Goal: Information Seeking & Learning: Learn about a topic

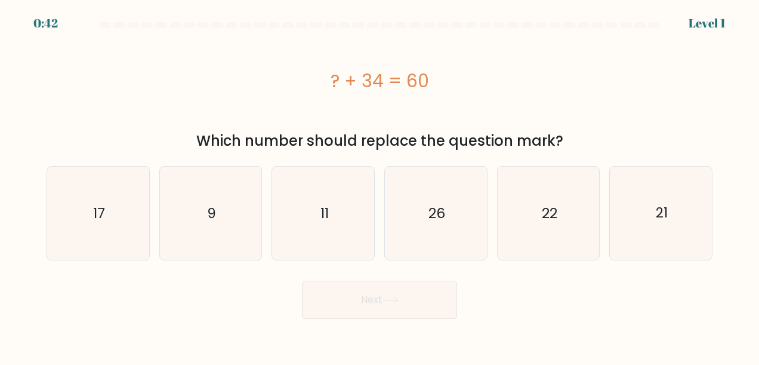
click at [51, 22] on div at bounding box center [379, 27] width 680 height 11
click at [467, 218] on icon "26" at bounding box center [435, 212] width 93 height 93
click at [380, 186] on input "d. 26" at bounding box center [379, 184] width 1 height 3
radio input "true"
click at [415, 314] on button "Next" at bounding box center [379, 299] width 155 height 38
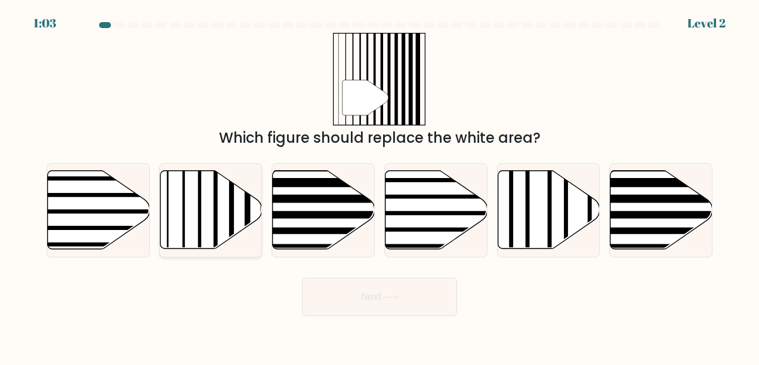
click at [210, 210] on icon at bounding box center [211, 210] width 102 height 78
click at [379, 186] on input "b." at bounding box center [379, 184] width 1 height 3
radio input "true"
drag, startPoint x: 379, startPoint y: 318, endPoint x: 378, endPoint y: 299, distance: 19.1
click at [379, 313] on body "1:02 Level 2" at bounding box center [379, 182] width 759 height 365
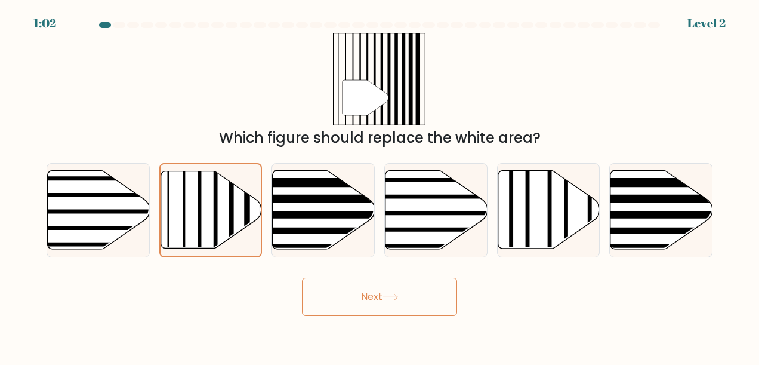
click at [378, 299] on button "Next" at bounding box center [379, 296] width 155 height 38
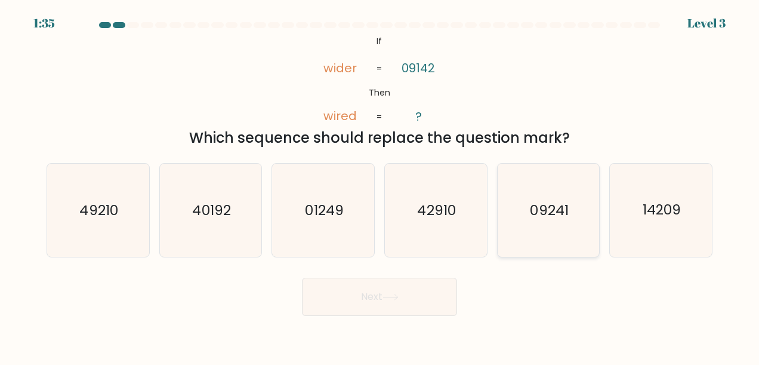
click at [561, 217] on text "09241" at bounding box center [549, 209] width 38 height 19
click at [380, 186] on input "e. 09241" at bounding box center [379, 184] width 1 height 3
radio input "true"
click at [361, 304] on button "Next" at bounding box center [379, 296] width 155 height 38
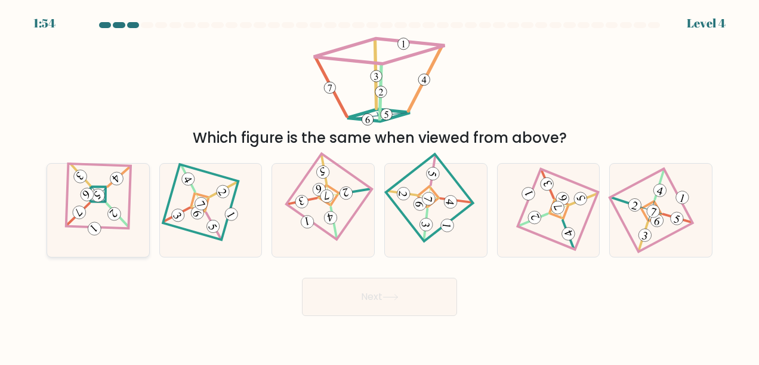
click at [100, 194] on 895 at bounding box center [98, 195] width 18 height 18
click at [379, 186] on input "a." at bounding box center [379, 184] width 1 height 3
radio input "true"
click at [382, 294] on button "Next" at bounding box center [379, 296] width 155 height 38
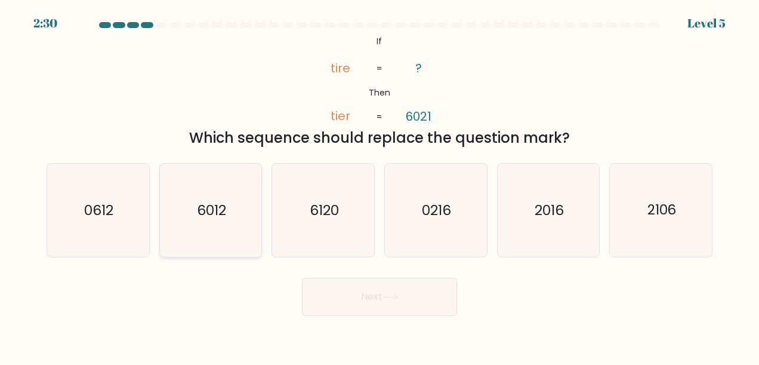
click at [227, 216] on icon "6012" at bounding box center [210, 209] width 93 height 93
click at [379, 186] on input "b. 6012" at bounding box center [379, 184] width 1 height 3
radio input "true"
click at [384, 299] on button "Next" at bounding box center [379, 296] width 155 height 38
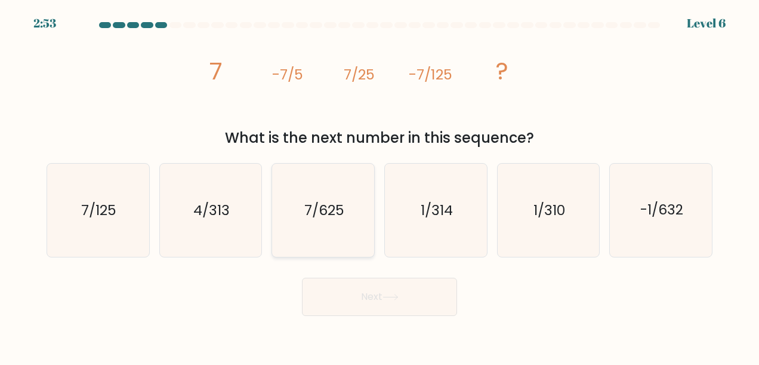
click at [305, 206] on text "7/625" at bounding box center [324, 209] width 40 height 19
click at [379, 186] on input "c. 7/625" at bounding box center [379, 184] width 1 height 3
radio input "true"
click at [369, 299] on button "Next" at bounding box center [379, 296] width 155 height 38
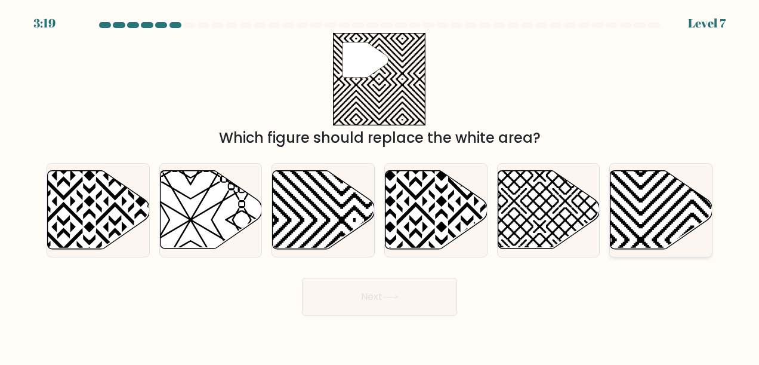
click at [675, 209] on icon at bounding box center [661, 210] width 102 height 78
click at [380, 186] on input "f." at bounding box center [379, 184] width 1 height 3
radio input "true"
click at [387, 292] on button "Next" at bounding box center [379, 296] width 155 height 38
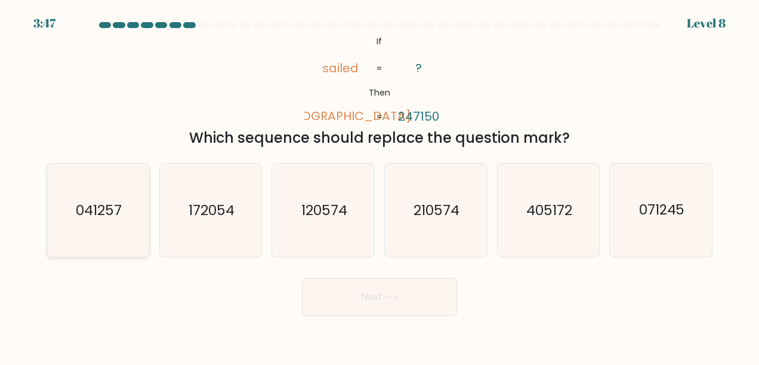
click at [78, 214] on text "041257" at bounding box center [99, 209] width 46 height 19
click at [379, 186] on input "a. 041257" at bounding box center [379, 184] width 1 height 3
radio input "true"
click at [381, 298] on button "Next" at bounding box center [379, 296] width 155 height 38
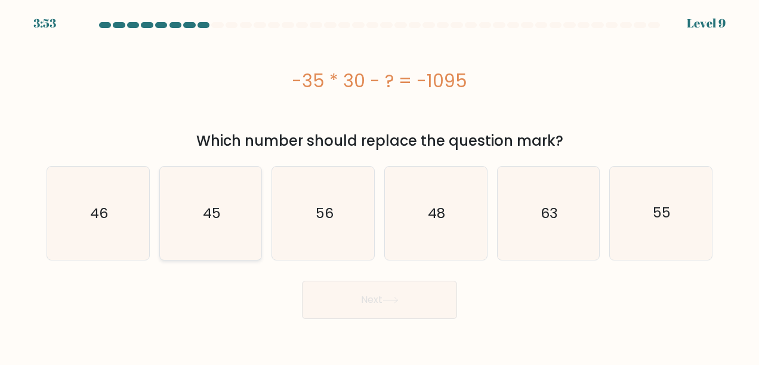
click at [226, 224] on icon "45" at bounding box center [210, 212] width 93 height 93
click at [379, 186] on input "b. 45" at bounding box center [379, 184] width 1 height 3
radio input "true"
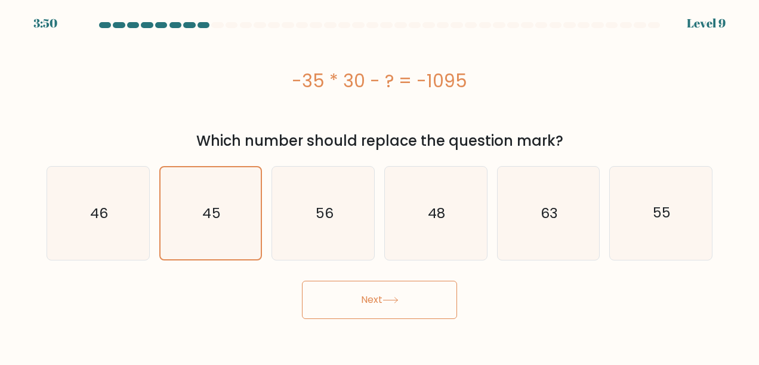
click at [421, 301] on button "Next" at bounding box center [379, 299] width 155 height 38
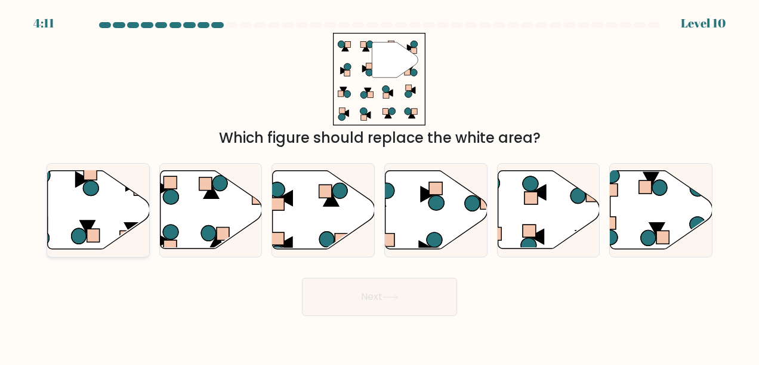
click at [105, 221] on icon at bounding box center [99, 210] width 102 height 78
click at [379, 186] on input "a." at bounding box center [379, 184] width 1 height 3
radio input "true"
click at [406, 297] on button "Next" at bounding box center [379, 296] width 155 height 38
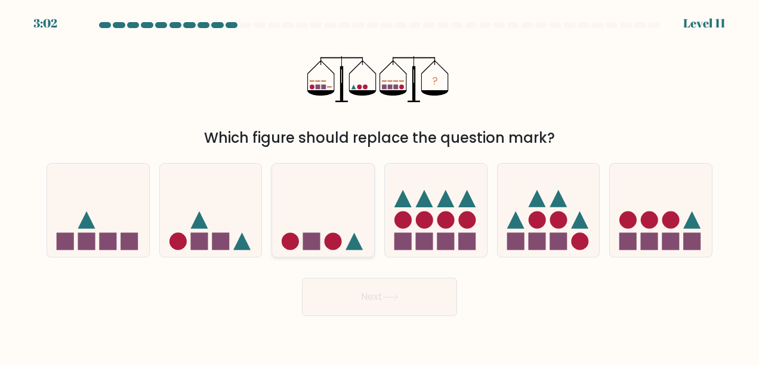
click at [328, 220] on icon at bounding box center [323, 210] width 102 height 84
click at [379, 186] on input "c." at bounding box center [379, 184] width 1 height 3
radio input "true"
click at [407, 290] on button "Next" at bounding box center [379, 296] width 155 height 38
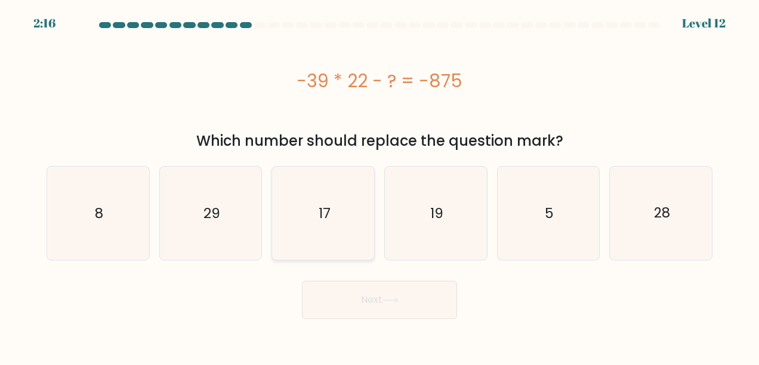
click at [315, 227] on icon "17" at bounding box center [323, 212] width 93 height 93
click at [379, 186] on input "c. 17" at bounding box center [379, 184] width 1 height 3
radio input "true"
click at [414, 299] on button "Next" at bounding box center [379, 299] width 155 height 38
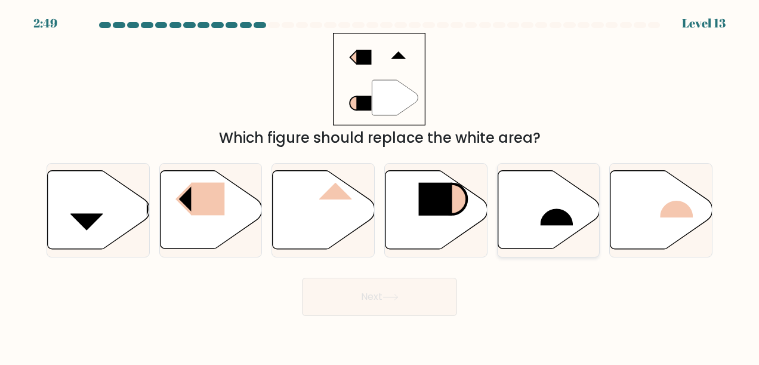
click at [547, 217] on rect at bounding box center [556, 209] width 33 height 34
click at [380, 186] on input "e." at bounding box center [379, 184] width 1 height 3
radio input "true"
click at [386, 292] on button "Next" at bounding box center [379, 296] width 155 height 38
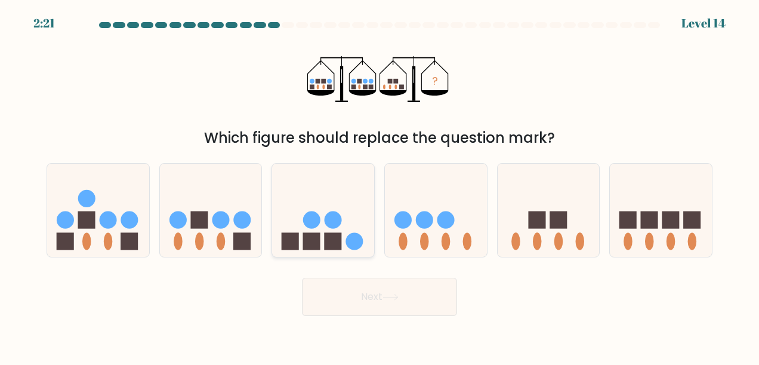
click at [330, 233] on rect at bounding box center [333, 240] width 17 height 17
click at [379, 186] on input "c." at bounding box center [379, 184] width 1 height 3
radio input "true"
click at [401, 302] on button "Next" at bounding box center [379, 296] width 155 height 38
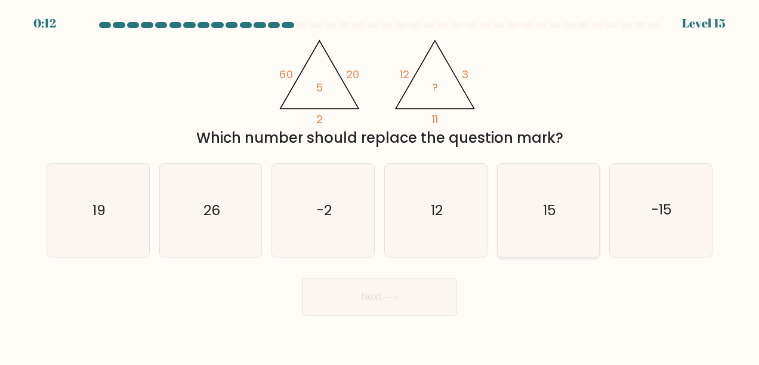
click at [544, 224] on icon "15" at bounding box center [548, 209] width 93 height 93
click at [380, 186] on input "e. 15" at bounding box center [379, 184] width 1 height 3
radio input "true"
click at [412, 299] on button "Next" at bounding box center [379, 296] width 155 height 38
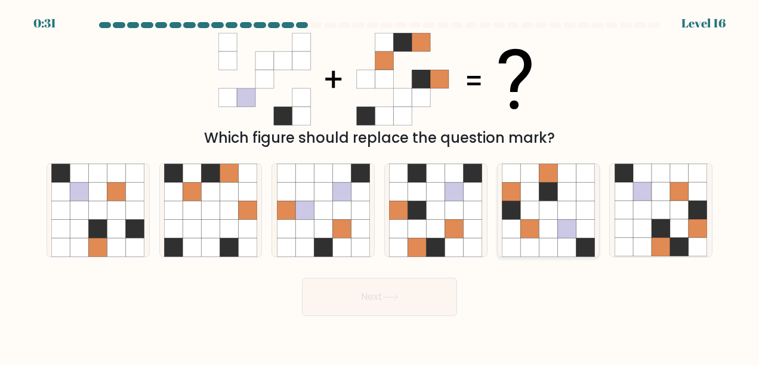
click at [561, 214] on icon at bounding box center [566, 210] width 18 height 18
click at [380, 186] on input "e." at bounding box center [379, 184] width 1 height 3
radio input "true"
click at [357, 292] on button "Next" at bounding box center [379, 296] width 155 height 38
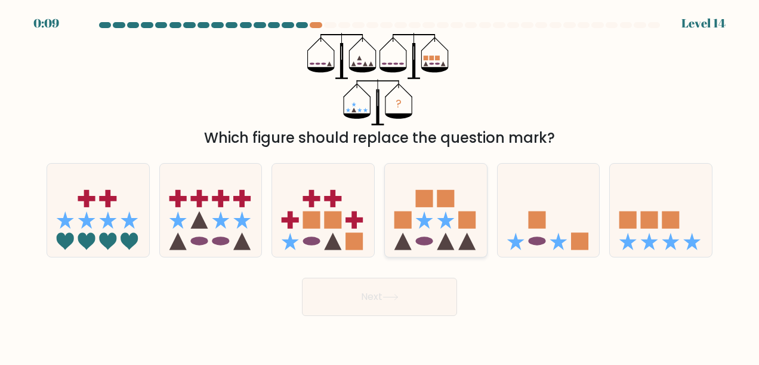
click at [419, 197] on rect at bounding box center [424, 197] width 17 height 17
click at [380, 186] on input "d." at bounding box center [379, 184] width 1 height 3
radio input "true"
click at [421, 327] on body "0:08 Level 14" at bounding box center [379, 182] width 759 height 365
click at [413, 288] on button "Next" at bounding box center [379, 296] width 155 height 38
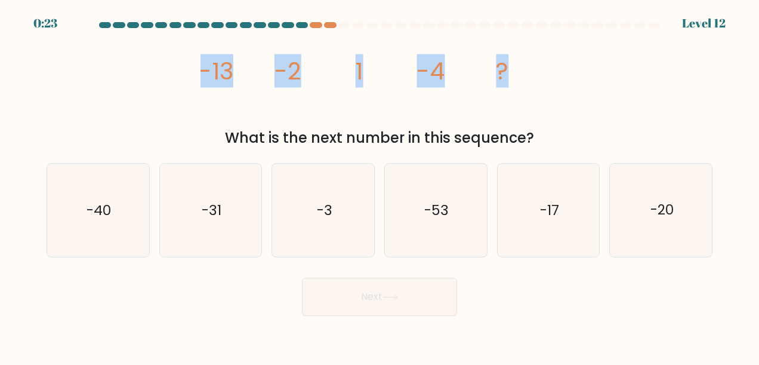
drag, startPoint x: 203, startPoint y: 73, endPoint x: 544, endPoint y: 65, distance: 340.8
click at [544, 65] on icon "image/svg+xml -13 -2 1 -4 ?" at bounding box center [379, 79] width 358 height 92
drag, startPoint x: 396, startPoint y: 34, endPoint x: 370, endPoint y: 64, distance: 39.7
click at [396, 35] on icon "image/svg+xml -13 -2 1 -4 ?" at bounding box center [379, 79] width 358 height 92
click at [356, 73] on tspan "1" at bounding box center [360, 70] width 8 height 33
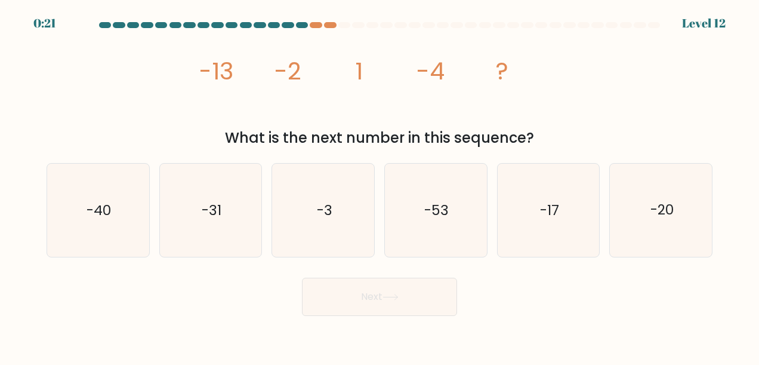
click at [333, 157] on div "a. -40 b. -31" at bounding box center [379, 205] width 675 height 104
click at [550, 206] on text "-17" at bounding box center [549, 209] width 19 height 19
click at [380, 186] on input "e. -17" at bounding box center [379, 184] width 1 height 3
radio input "true"
click at [408, 295] on button "Next" at bounding box center [379, 296] width 155 height 38
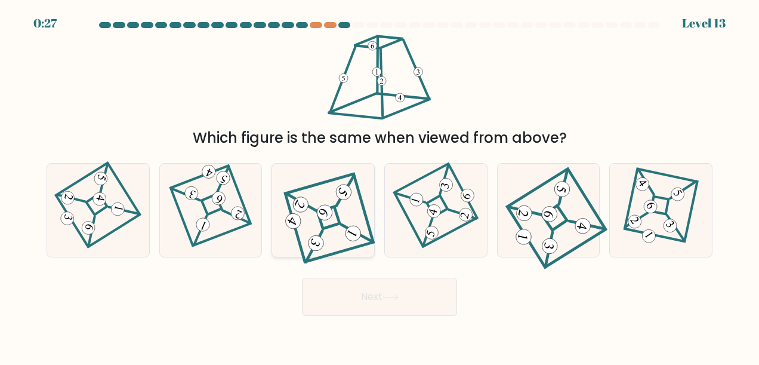
click at [335, 203] on icon at bounding box center [324, 210] width 84 height 75
click at [379, 186] on input "c." at bounding box center [379, 184] width 1 height 3
radio input "true"
click at [393, 292] on button "Next" at bounding box center [379, 296] width 155 height 38
click at [404, 296] on button "Next" at bounding box center [379, 296] width 155 height 38
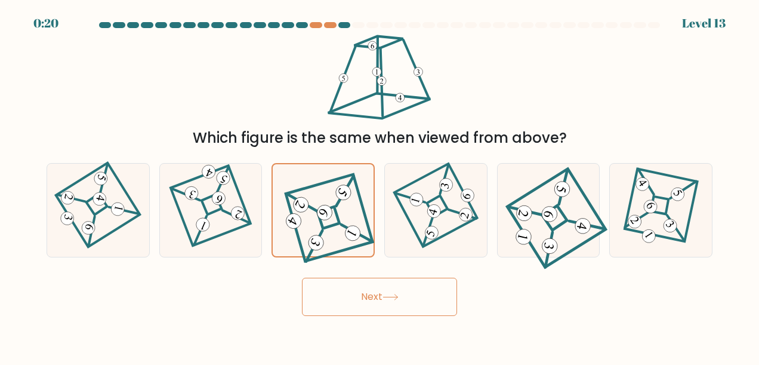
click at [402, 291] on button "Next" at bounding box center [379, 296] width 155 height 38
click at [319, 177] on icon at bounding box center [323, 210] width 82 height 73
click at [379, 183] on input "c." at bounding box center [379, 184] width 1 height 3
click at [233, 231] on 119 at bounding box center [211, 205] width 80 height 80
click at [379, 186] on input "b." at bounding box center [379, 184] width 1 height 3
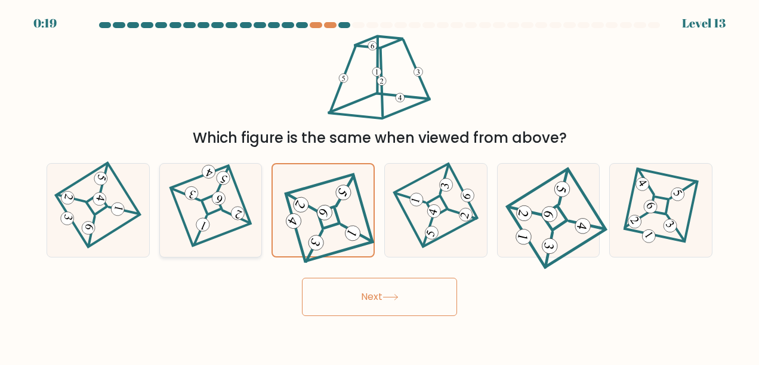
radio input "true"
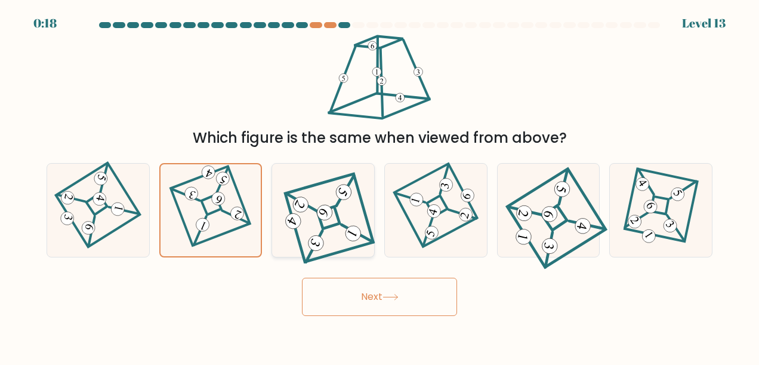
click at [319, 224] on icon at bounding box center [324, 210] width 84 height 75
click at [379, 186] on input "c." at bounding box center [379, 184] width 1 height 3
radio input "true"
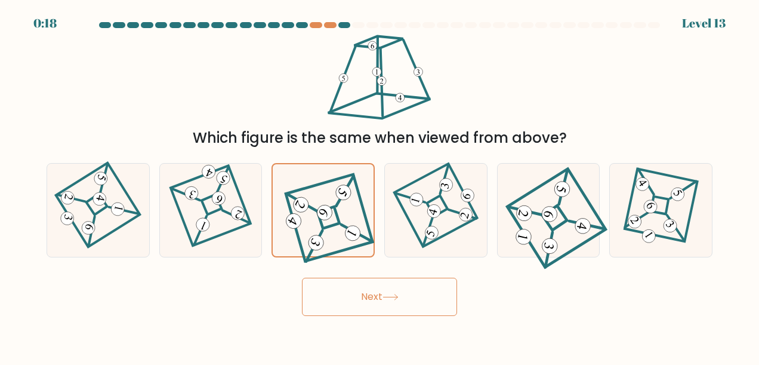
click at [366, 297] on button "Next" at bounding box center [379, 296] width 155 height 38
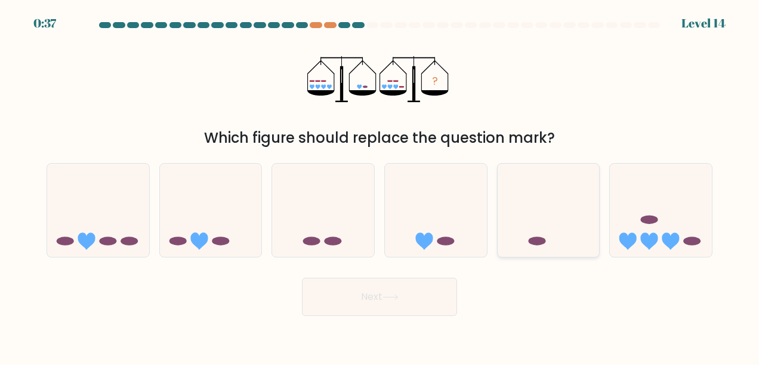
click at [539, 224] on icon at bounding box center [549, 210] width 102 height 84
click at [380, 186] on input "e." at bounding box center [379, 184] width 1 height 3
radio input "true"
click at [410, 286] on button "Next" at bounding box center [379, 296] width 155 height 38
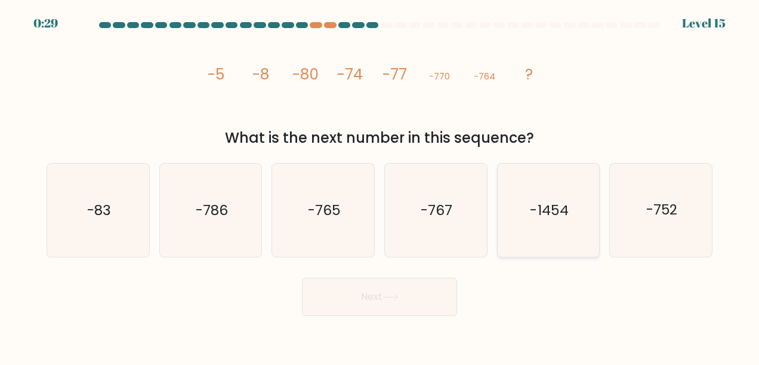
click at [547, 221] on icon "-1454" at bounding box center [548, 209] width 93 height 93
click at [380, 186] on input "e. -1454" at bounding box center [379, 184] width 1 height 3
radio input "true"
click at [215, 222] on icon "-786" at bounding box center [210, 209] width 93 height 93
click at [379, 186] on input "b. -786" at bounding box center [379, 184] width 1 height 3
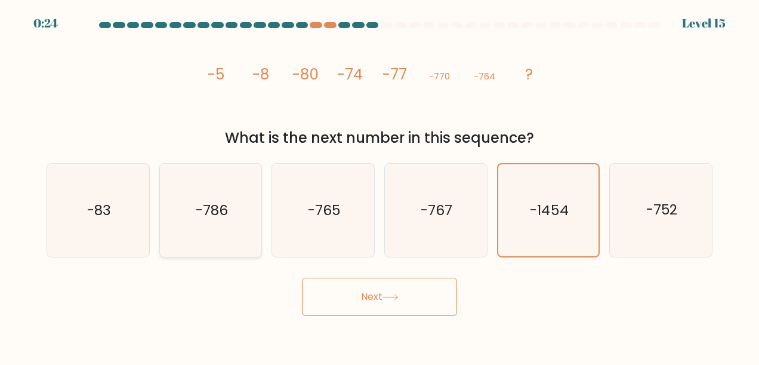
radio input "true"
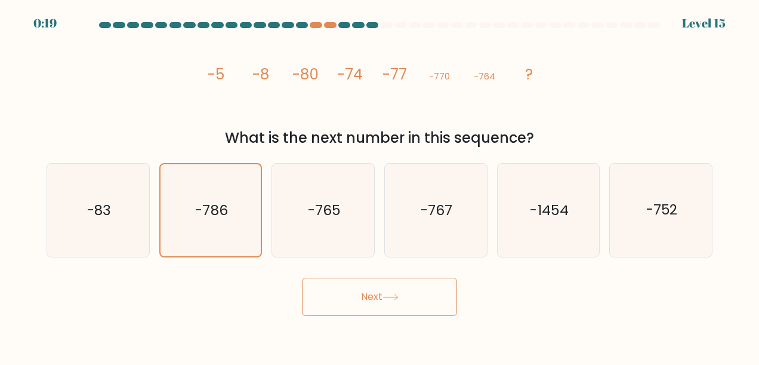
click at [409, 301] on button "Next" at bounding box center [379, 296] width 155 height 38
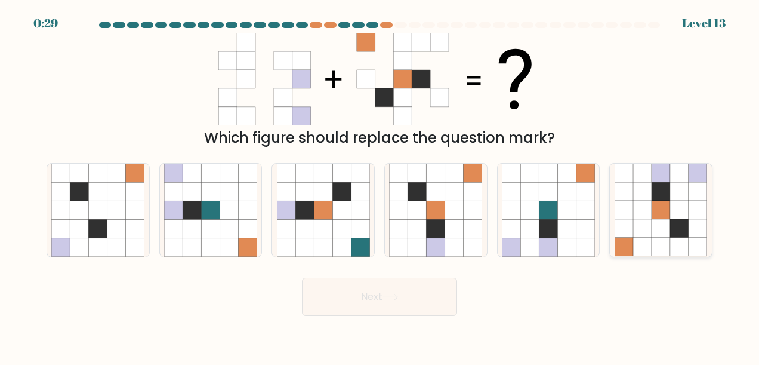
click at [680, 205] on icon at bounding box center [679, 210] width 18 height 18
click at [380, 186] on input "f." at bounding box center [379, 184] width 1 height 3
radio input "true"
click at [388, 285] on button "Next" at bounding box center [379, 296] width 155 height 38
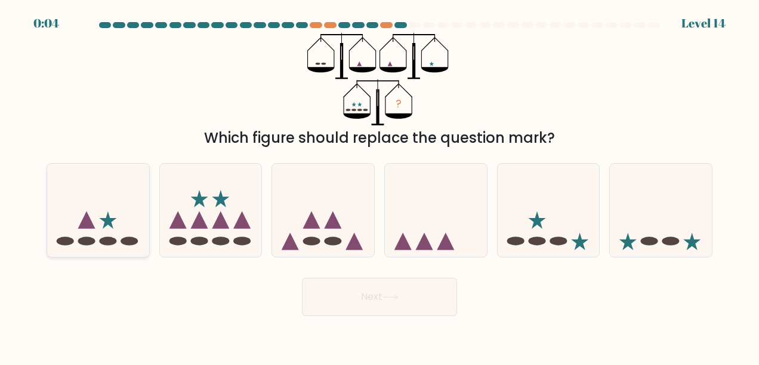
click at [106, 223] on icon at bounding box center [108, 219] width 17 height 17
click at [379, 186] on input "a." at bounding box center [379, 184] width 1 height 3
radio input "true"
click at [397, 289] on button "Next" at bounding box center [379, 296] width 155 height 38
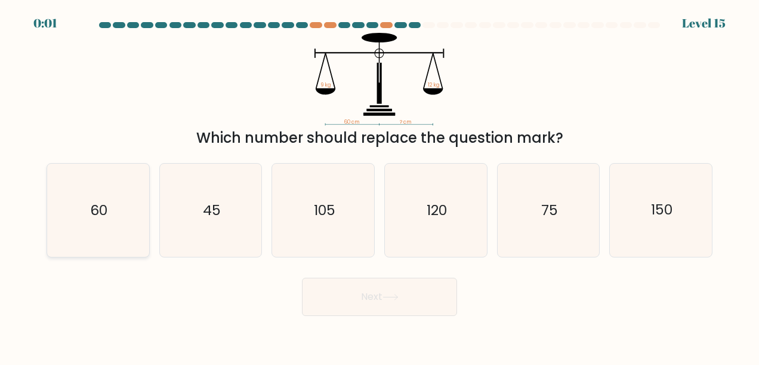
click at [93, 212] on text "60" at bounding box center [98, 209] width 17 height 19
click at [379, 186] on input "a. 60" at bounding box center [379, 184] width 1 height 3
radio input "true"
click at [395, 298] on icon at bounding box center [390, 297] width 16 height 7
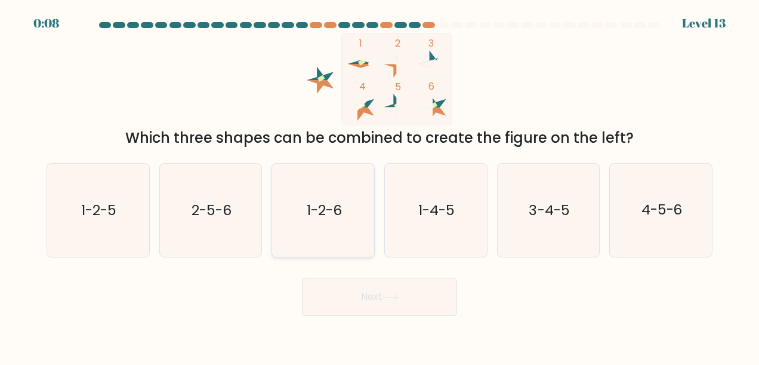
click at [320, 215] on text "1-2-6" at bounding box center [324, 209] width 35 height 19
click at [379, 186] on input "c. 1-2-6" at bounding box center [379, 184] width 1 height 3
radio input "true"
click at [226, 217] on text "2-5-6" at bounding box center [212, 209] width 40 height 19
click at [379, 186] on input "b. 2-5-6" at bounding box center [379, 184] width 1 height 3
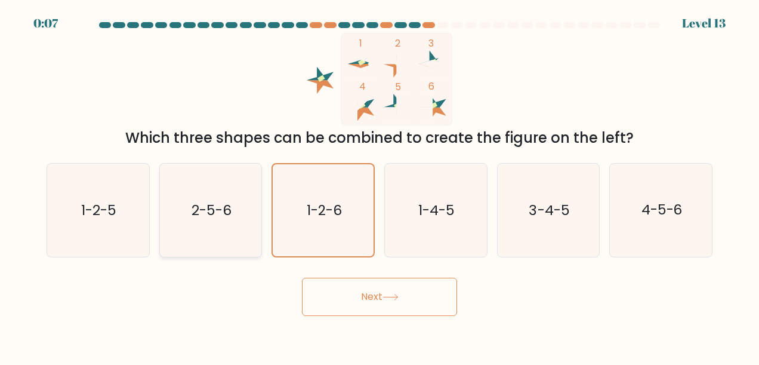
radio input "true"
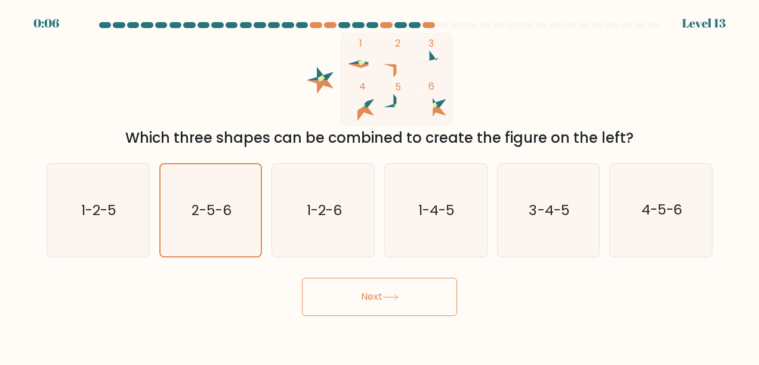
click at [406, 310] on button "Next" at bounding box center [379, 296] width 155 height 38
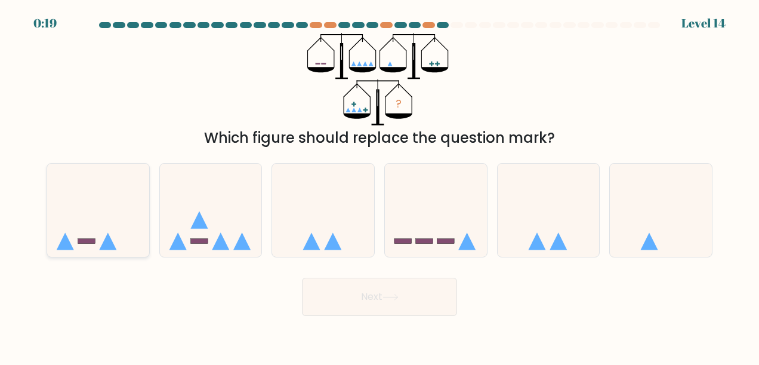
click at [64, 222] on icon at bounding box center [98, 210] width 102 height 84
click at [379, 186] on input "a." at bounding box center [379, 184] width 1 height 3
radio input "true"
click at [390, 292] on button "Next" at bounding box center [379, 296] width 155 height 38
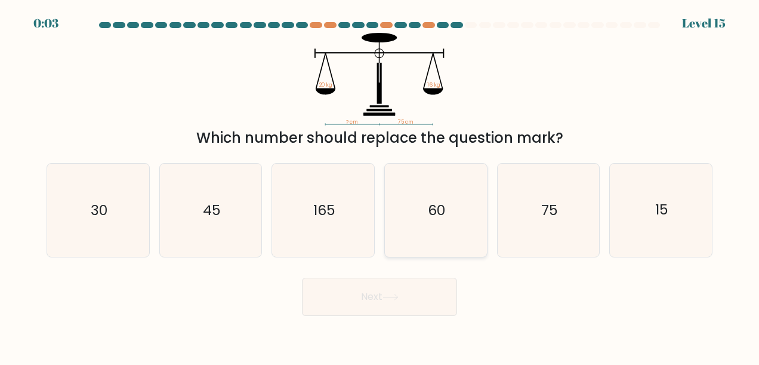
click at [437, 218] on text "60" at bounding box center [436, 209] width 17 height 19
click at [380, 186] on input "d. 60" at bounding box center [379, 184] width 1 height 3
radio input "true"
click at [427, 306] on button "Next" at bounding box center [379, 296] width 155 height 38
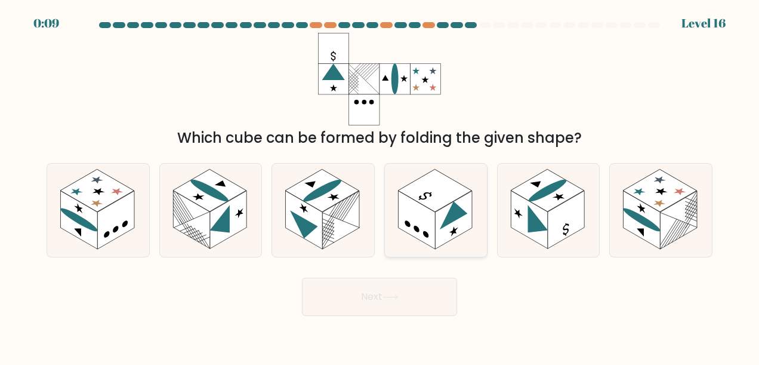
click at [432, 203] on rect at bounding box center [434, 190] width 73 height 42
click at [380, 186] on input "d." at bounding box center [379, 184] width 1 height 3
radio input "true"
click at [437, 297] on button "Next" at bounding box center [379, 296] width 155 height 38
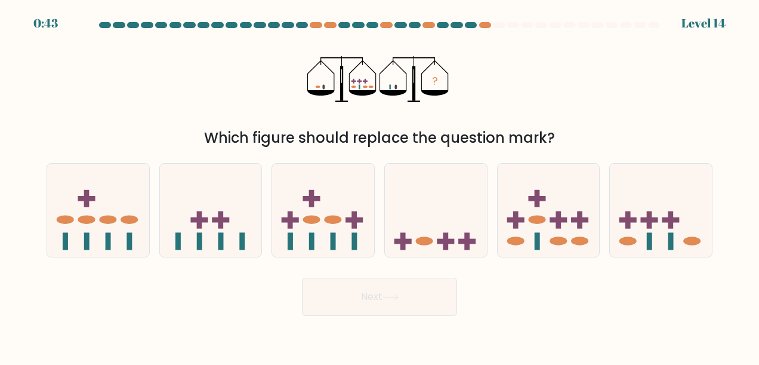
drag, startPoint x: 203, startPoint y: 136, endPoint x: 574, endPoint y: 131, distance: 371.1
click at [574, 131] on div "Which figure should replace the question mark?" at bounding box center [379, 137] width 651 height 21
click at [301, 115] on div "? Which figure should replace the question mark?" at bounding box center [379, 91] width 680 height 116
click at [660, 213] on icon at bounding box center [661, 210] width 102 height 84
click at [380, 186] on input "f." at bounding box center [379, 184] width 1 height 3
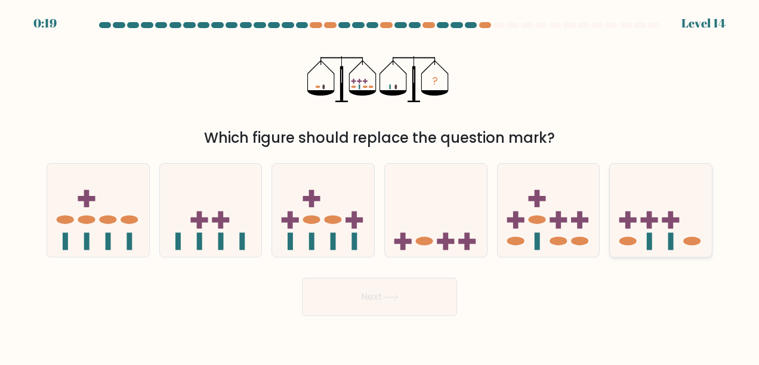
radio input "true"
click at [394, 300] on button "Next" at bounding box center [379, 296] width 155 height 38
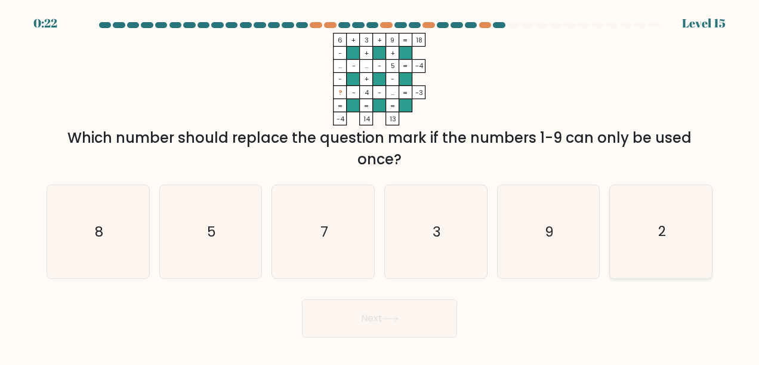
click at [674, 218] on icon "2" at bounding box center [661, 231] width 93 height 93
click at [380, 186] on input "f. 2" at bounding box center [379, 184] width 1 height 3
radio input "true"
click at [412, 324] on button "Next" at bounding box center [379, 318] width 155 height 38
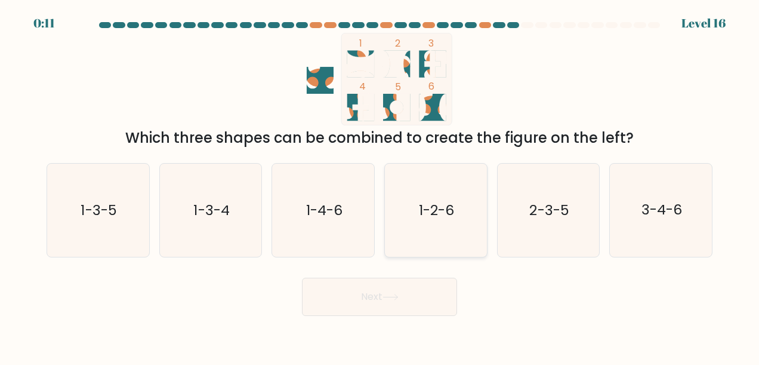
click at [455, 223] on icon "1-2-6" at bounding box center [435, 209] width 93 height 93
click at [380, 186] on input "d. 1-2-6" at bounding box center [379, 184] width 1 height 3
radio input "true"
click at [412, 310] on button "Next" at bounding box center [379, 296] width 155 height 38
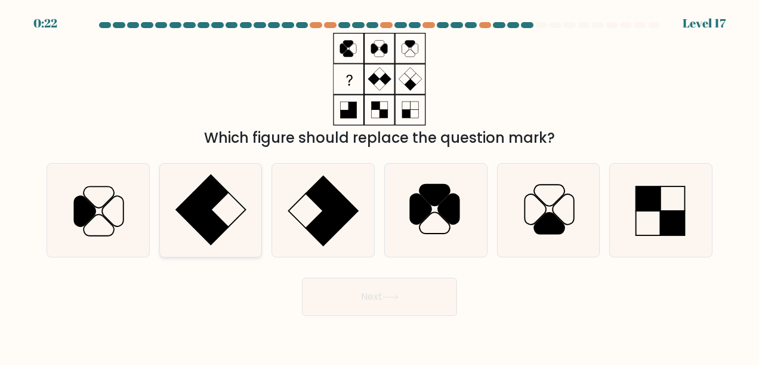
click at [220, 215] on icon at bounding box center [210, 209] width 93 height 93
click at [379, 186] on input "b." at bounding box center [379, 184] width 1 height 3
radio input "true"
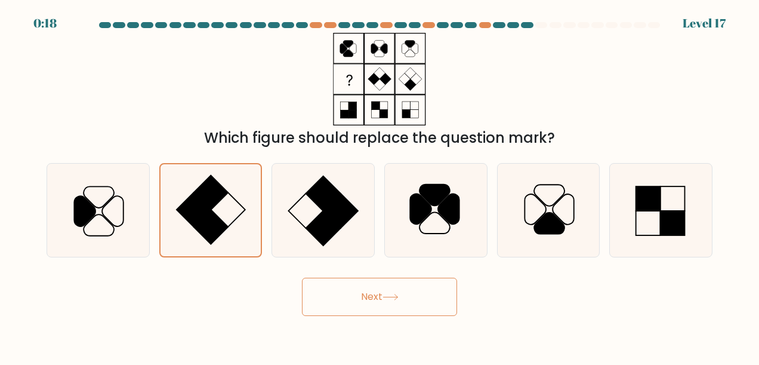
click at [437, 298] on button "Next" at bounding box center [379, 296] width 155 height 38
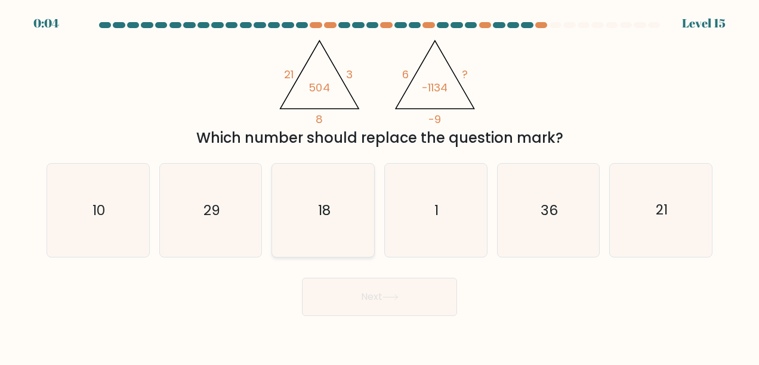
click at [328, 218] on text "18" at bounding box center [324, 209] width 13 height 19
click at [379, 186] on input "c. 18" at bounding box center [379, 184] width 1 height 3
radio input "true"
click at [407, 292] on button "Next" at bounding box center [379, 296] width 155 height 38
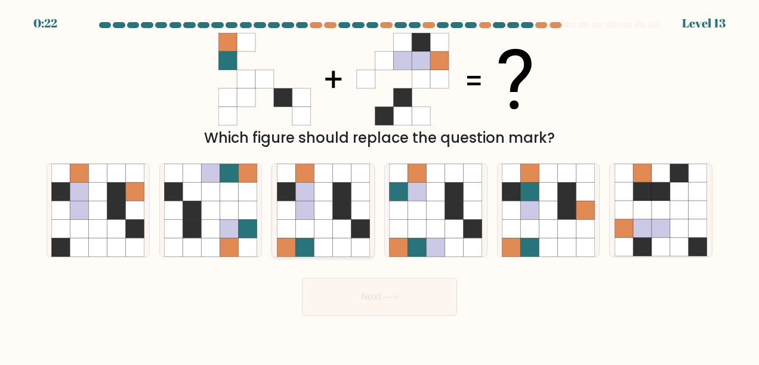
click at [331, 210] on icon at bounding box center [323, 210] width 18 height 18
click at [379, 186] on input "c." at bounding box center [379, 184] width 1 height 3
radio input "true"
click at [384, 299] on button "Next" at bounding box center [379, 296] width 155 height 38
click at [383, 296] on button "Next" at bounding box center [379, 296] width 155 height 38
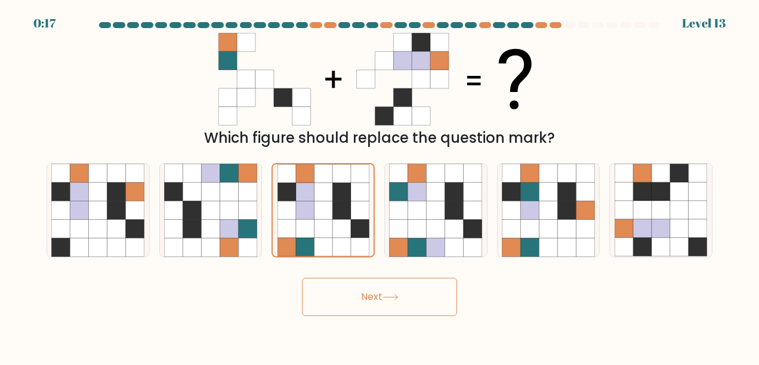
click at [440, 289] on button "Next" at bounding box center [379, 296] width 155 height 38
click at [376, 289] on button "Next" at bounding box center [379, 296] width 155 height 38
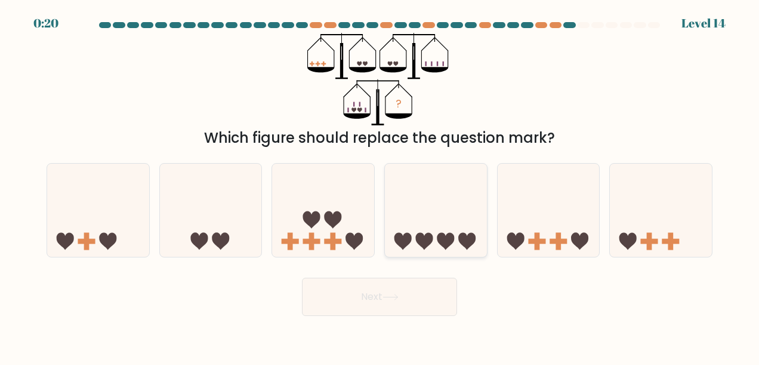
click at [446, 223] on icon at bounding box center [436, 210] width 102 height 84
click at [380, 186] on input "d." at bounding box center [379, 184] width 1 height 3
radio input "true"
click at [399, 301] on button "Next" at bounding box center [379, 296] width 155 height 38
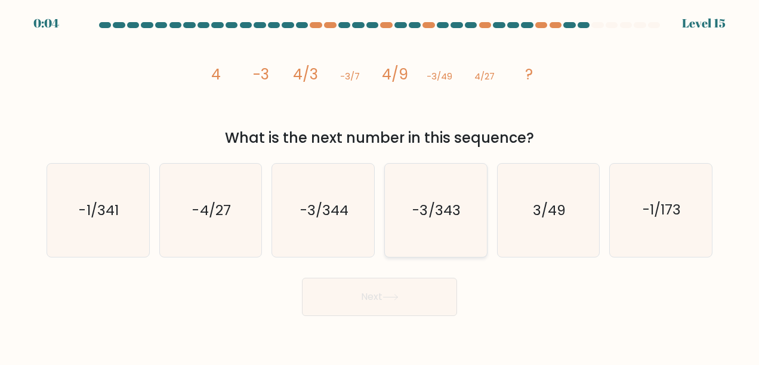
click at [425, 223] on icon "-3/343" at bounding box center [435, 209] width 93 height 93
click at [380, 186] on input "d. -3/343" at bounding box center [379, 184] width 1 height 3
radio input "true"
click at [420, 299] on button "Next" at bounding box center [379, 296] width 155 height 38
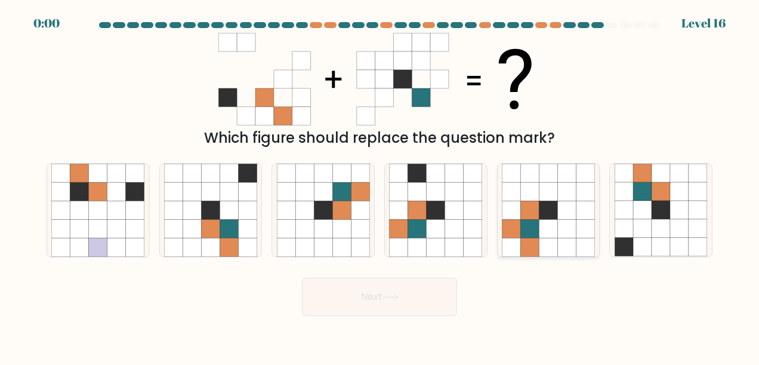
click at [543, 229] on icon at bounding box center [548, 229] width 18 height 18
click at [380, 186] on input "e." at bounding box center [379, 184] width 1 height 3
radio input "true"
click at [394, 304] on div "Next" at bounding box center [379, 293] width 680 height 44
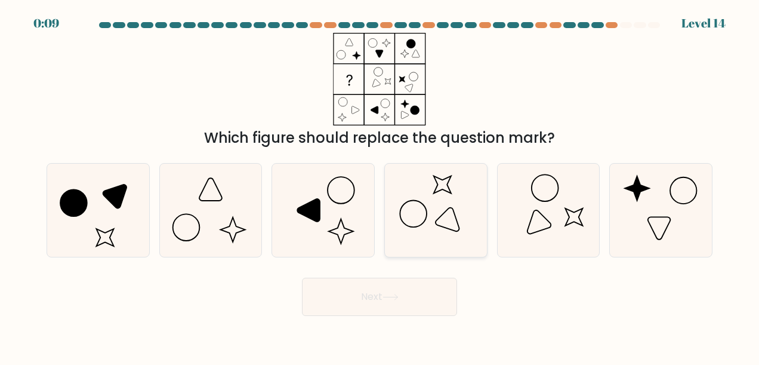
click at [430, 237] on icon at bounding box center [435, 209] width 93 height 93
click at [380, 186] on input "d." at bounding box center [379, 184] width 1 height 3
radio input "true"
click at [422, 298] on button "Next" at bounding box center [379, 296] width 155 height 38
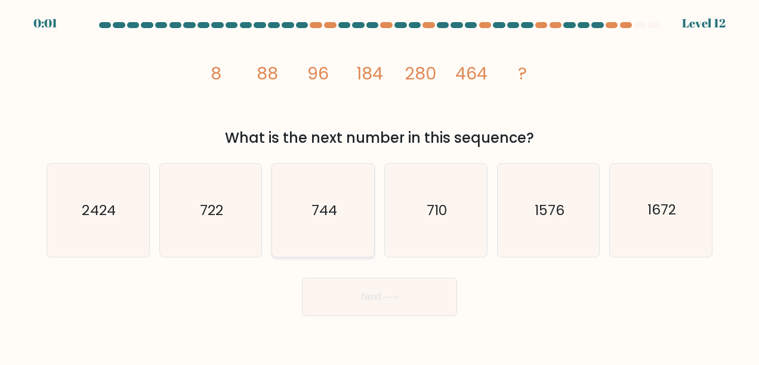
click at [328, 219] on text "744" at bounding box center [324, 209] width 26 height 19
click at [379, 186] on input "c. 744" at bounding box center [379, 184] width 1 height 3
radio input "true"
click at [394, 302] on button "Next" at bounding box center [379, 296] width 155 height 38
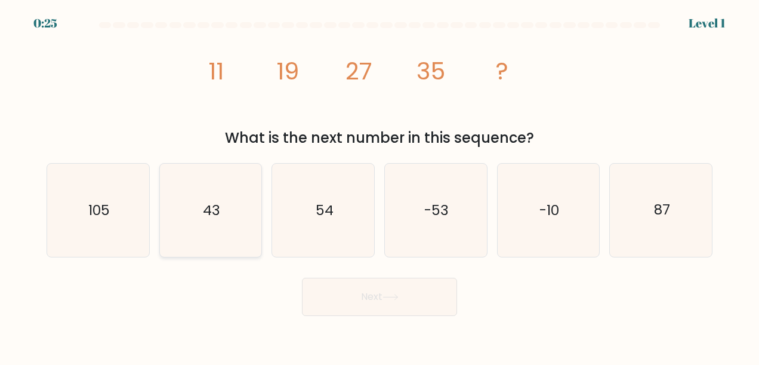
click at [211, 215] on text "43" at bounding box center [211, 209] width 17 height 19
click at [379, 186] on input "b. 43" at bounding box center [379, 184] width 1 height 3
radio input "true"
click at [383, 304] on button "Next" at bounding box center [379, 296] width 155 height 38
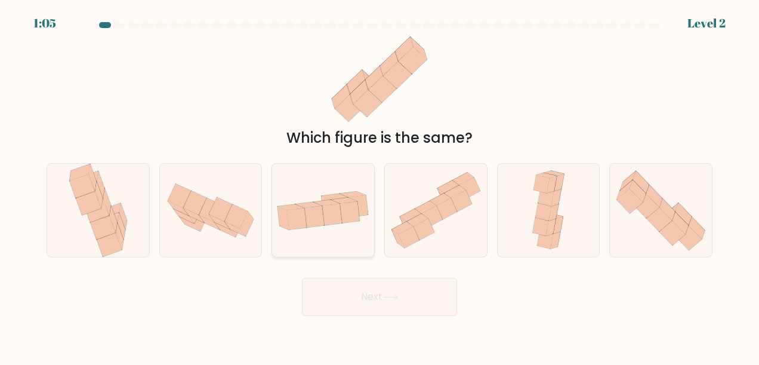
click at [329, 200] on icon at bounding box center [327, 202] width 26 height 6
click at [379, 186] on input "c." at bounding box center [379, 184] width 1 height 3
radio input "true"
click at [397, 298] on icon at bounding box center [390, 297] width 16 height 7
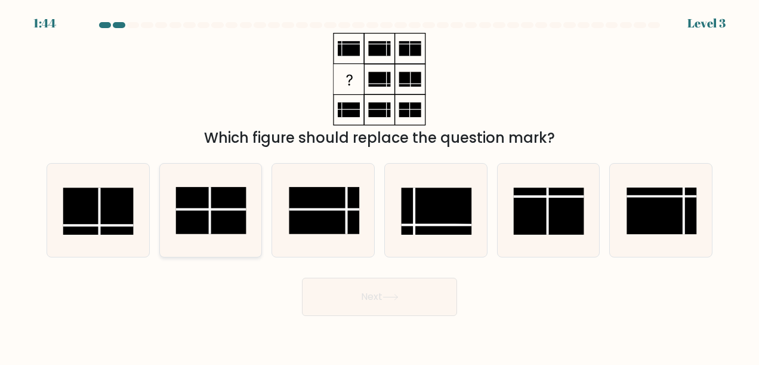
click at [198, 220] on rect at bounding box center [211, 210] width 70 height 47
click at [379, 186] on input "b." at bounding box center [379, 184] width 1 height 3
radio input "true"
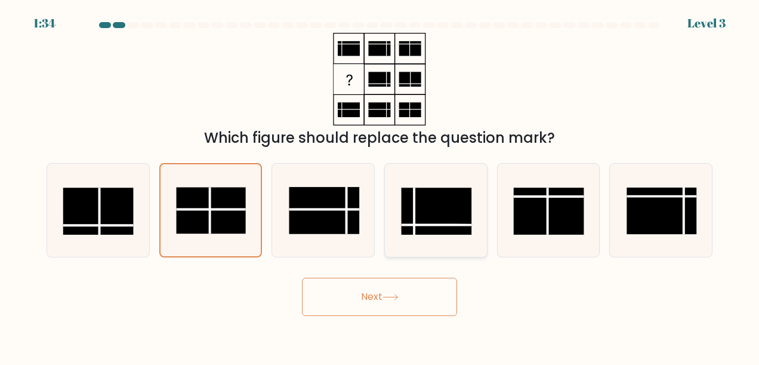
click at [433, 210] on rect at bounding box center [437, 211] width 70 height 47
click at [380, 186] on input "d." at bounding box center [379, 184] width 1 height 3
radio input "true"
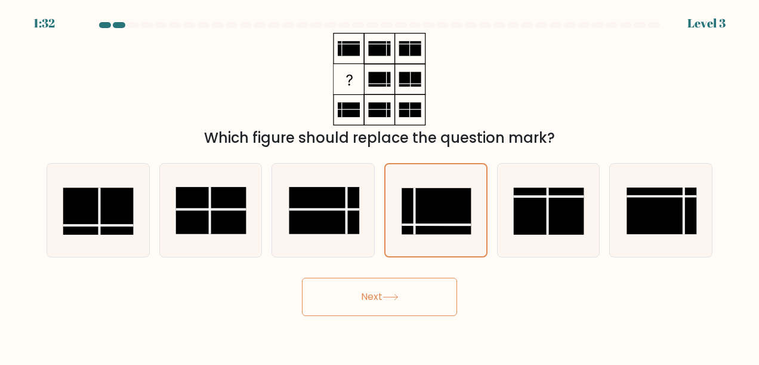
click at [418, 298] on button "Next" at bounding box center [379, 296] width 155 height 38
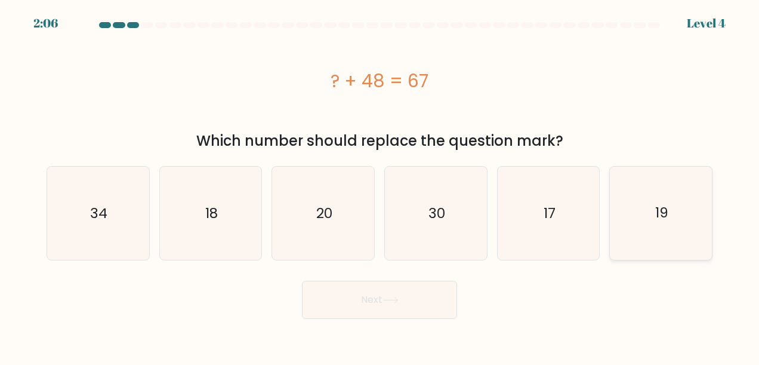
click at [686, 221] on icon "19" at bounding box center [661, 212] width 93 height 93
click at [380, 186] on input "f. 19" at bounding box center [379, 184] width 1 height 3
radio input "true"
click at [399, 297] on icon at bounding box center [390, 300] width 16 height 7
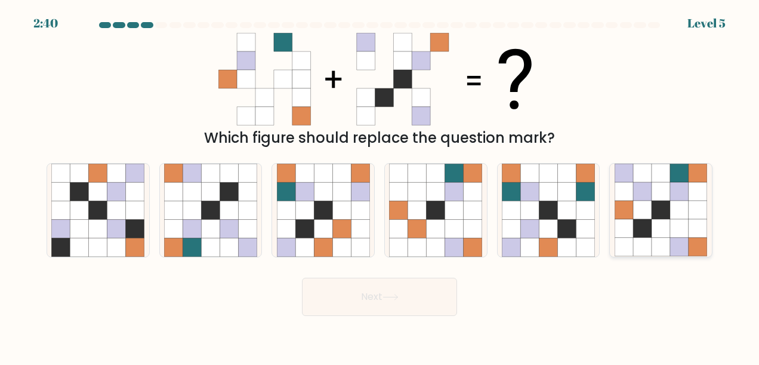
click at [684, 242] on icon at bounding box center [679, 247] width 18 height 18
click at [380, 186] on input "f." at bounding box center [379, 184] width 1 height 3
radio input "true"
click at [413, 294] on button "Next" at bounding box center [379, 296] width 155 height 38
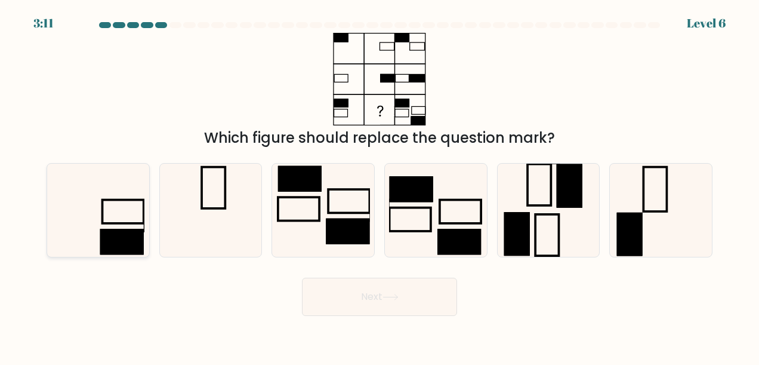
click at [123, 223] on rect at bounding box center [123, 211] width 41 height 23
click at [379, 186] on input "a." at bounding box center [379, 184] width 1 height 3
radio input "true"
click at [357, 290] on button "Next" at bounding box center [379, 296] width 155 height 38
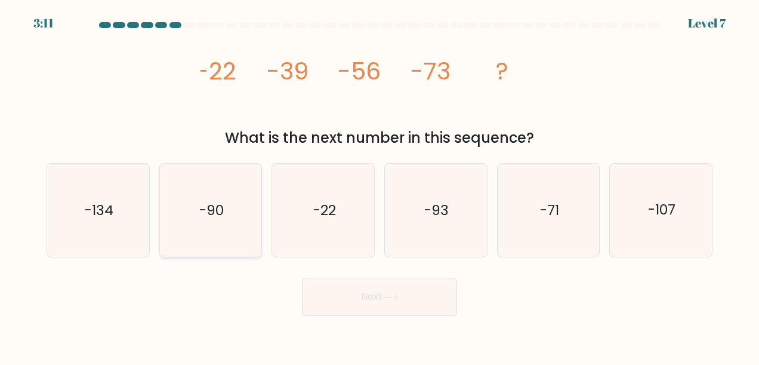
click at [230, 223] on icon "-90" at bounding box center [210, 209] width 93 height 93
click at [379, 186] on input "b. -90" at bounding box center [379, 184] width 1 height 3
radio input "true"
click at [384, 298] on button "Next" at bounding box center [379, 296] width 155 height 38
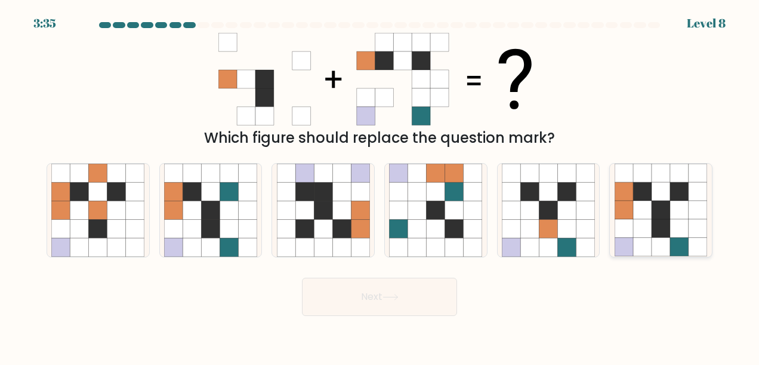
click at [648, 215] on icon at bounding box center [642, 210] width 18 height 18
click at [380, 186] on input "f." at bounding box center [379, 184] width 1 height 3
radio input "true"
click at [394, 299] on icon at bounding box center [390, 297] width 16 height 7
click at [663, 208] on icon at bounding box center [660, 210] width 18 height 18
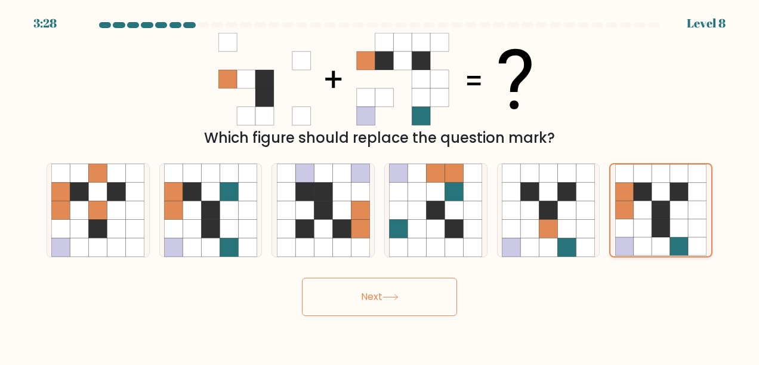
click at [380, 186] on input "f." at bounding box center [379, 184] width 1 height 3
click at [379, 298] on button "Next" at bounding box center [379, 296] width 155 height 38
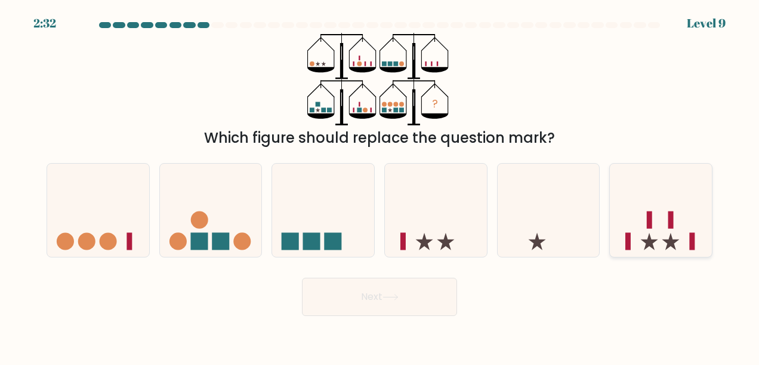
click at [655, 228] on icon at bounding box center [661, 210] width 102 height 84
click at [380, 186] on input "f." at bounding box center [379, 184] width 1 height 3
radio input "true"
click at [352, 283] on button "Next" at bounding box center [379, 296] width 155 height 38
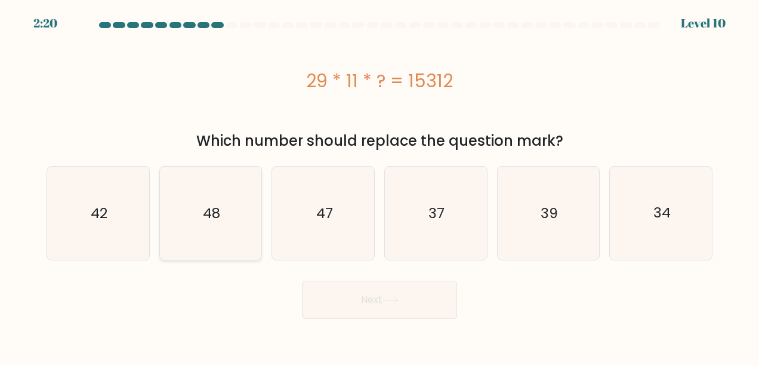
click at [228, 224] on icon "48" at bounding box center [210, 212] width 93 height 93
click at [379, 186] on input "b. 48" at bounding box center [379, 184] width 1 height 3
radio input "true"
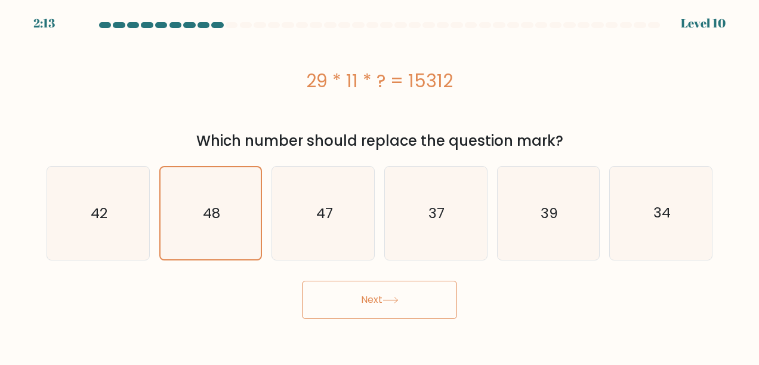
click at [409, 296] on button "Next" at bounding box center [379, 299] width 155 height 38
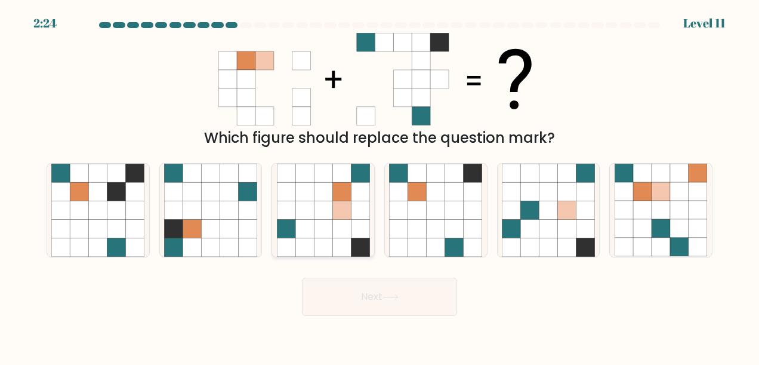
click at [320, 215] on icon at bounding box center [323, 210] width 18 height 18
click at [379, 186] on input "c." at bounding box center [379, 184] width 1 height 3
radio input "true"
click at [396, 294] on icon at bounding box center [390, 297] width 16 height 7
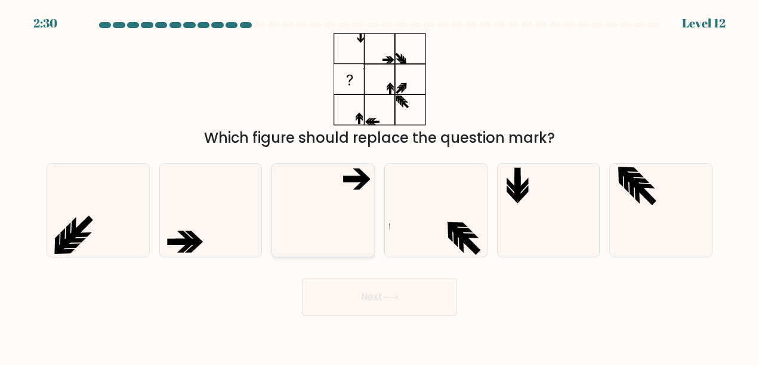
click at [334, 210] on icon at bounding box center [323, 209] width 93 height 93
click at [379, 186] on input "c." at bounding box center [379, 184] width 1 height 3
radio input "true"
click at [387, 295] on icon at bounding box center [390, 297] width 16 height 7
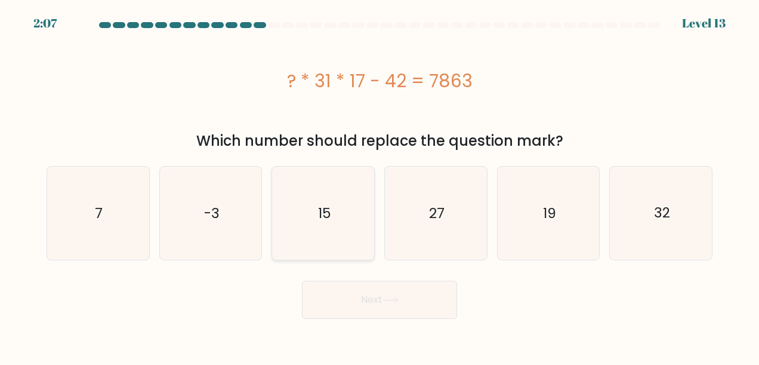
click at [301, 223] on icon "15" at bounding box center [323, 212] width 93 height 93
click at [379, 186] on input "c. 15" at bounding box center [379, 184] width 1 height 3
radio input "true"
click at [370, 303] on button "Next" at bounding box center [379, 299] width 155 height 38
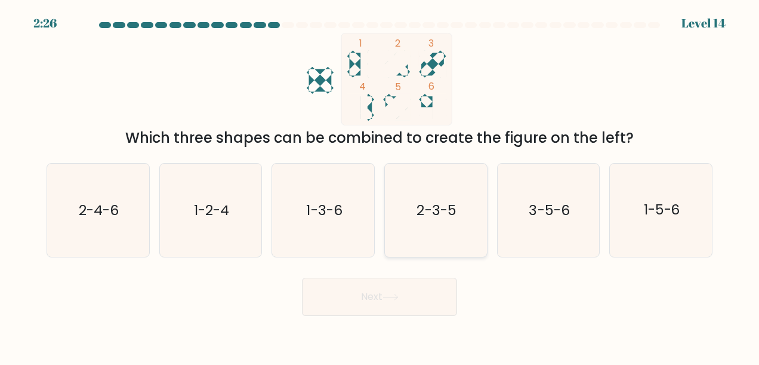
click at [424, 222] on icon "2-3-5" at bounding box center [435, 209] width 93 height 93
click at [380, 186] on input "d. 2-3-5" at bounding box center [379, 184] width 1 height 3
radio input "true"
click at [415, 295] on button "Next" at bounding box center [379, 296] width 155 height 38
click at [416, 304] on button "Next" at bounding box center [379, 296] width 155 height 38
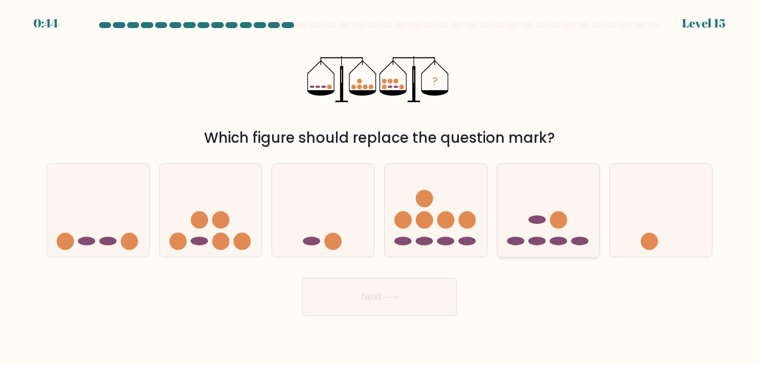
click at [566, 227] on icon at bounding box center [549, 210] width 102 height 84
click at [380, 186] on input "e." at bounding box center [379, 184] width 1 height 3
radio input "true"
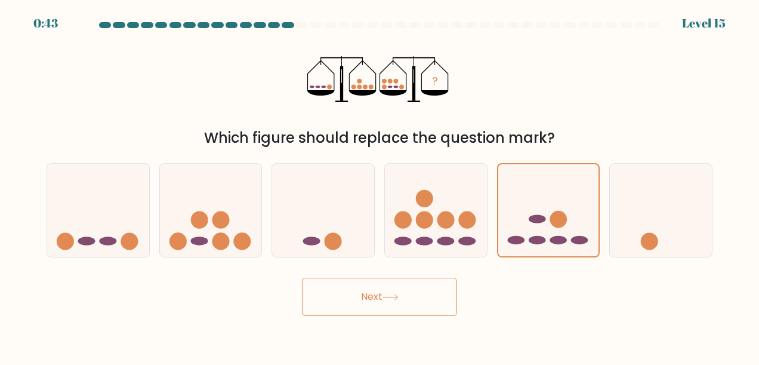
click at [407, 294] on button "Next" at bounding box center [379, 296] width 155 height 38
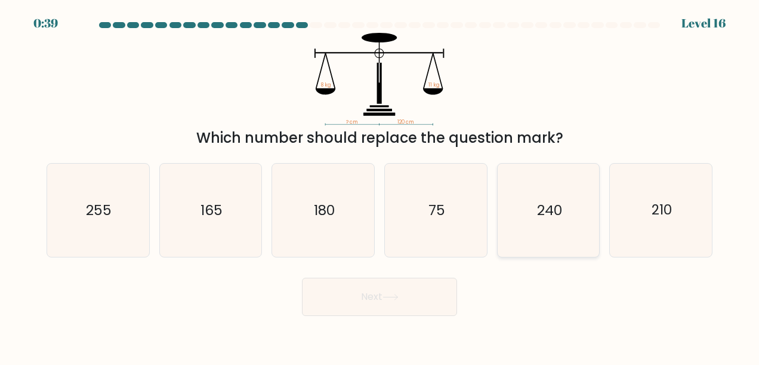
click at [535, 199] on icon "240" at bounding box center [548, 209] width 93 height 93
click at [380, 186] on input "e. 240" at bounding box center [379, 184] width 1 height 3
radio input "true"
click at [323, 220] on icon "180" at bounding box center [323, 209] width 93 height 93
click at [379, 186] on input "c. 180" at bounding box center [379, 184] width 1 height 3
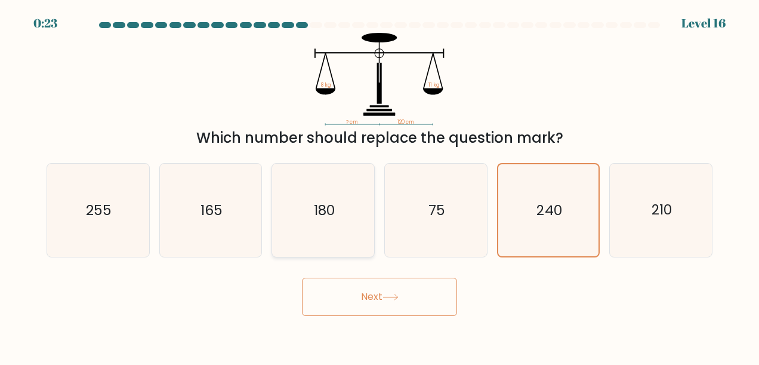
radio input "true"
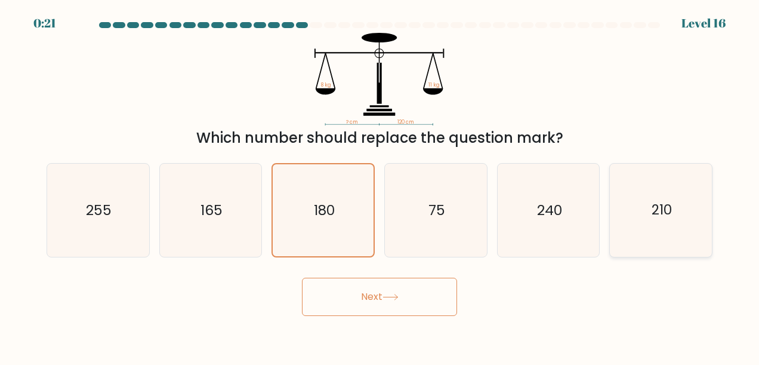
click at [694, 214] on icon "210" at bounding box center [661, 209] width 93 height 93
click at [380, 186] on input "f. 210" at bounding box center [379, 184] width 1 height 3
radio input "true"
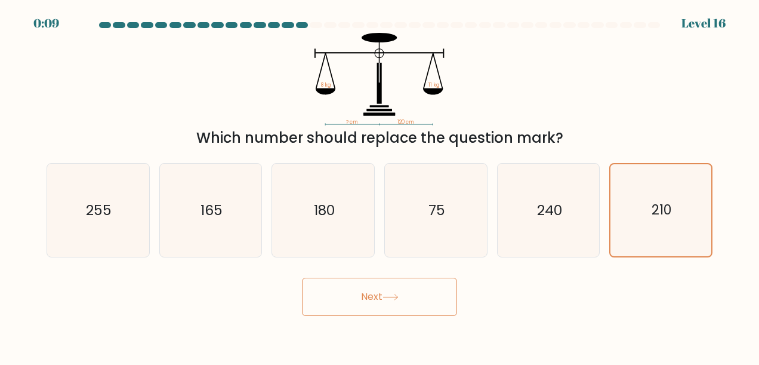
click at [391, 306] on button "Next" at bounding box center [379, 296] width 155 height 38
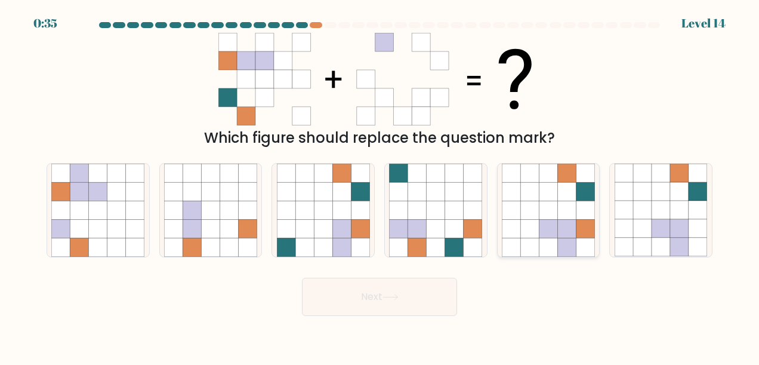
click at [560, 223] on icon at bounding box center [566, 229] width 18 height 18
click at [380, 186] on input "e." at bounding box center [379, 184] width 1 height 3
radio input "true"
click at [383, 304] on button "Next" at bounding box center [379, 296] width 155 height 38
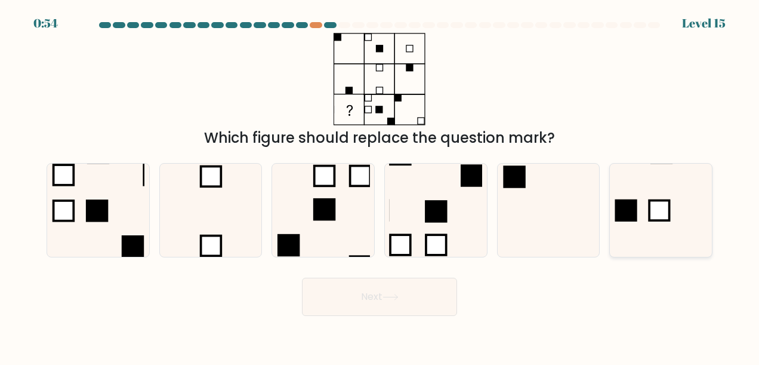
click at [663, 234] on icon at bounding box center [661, 209] width 93 height 93
click at [380, 186] on input "f." at bounding box center [379, 184] width 1 height 3
radio input "true"
click at [406, 289] on button "Next" at bounding box center [379, 296] width 155 height 38
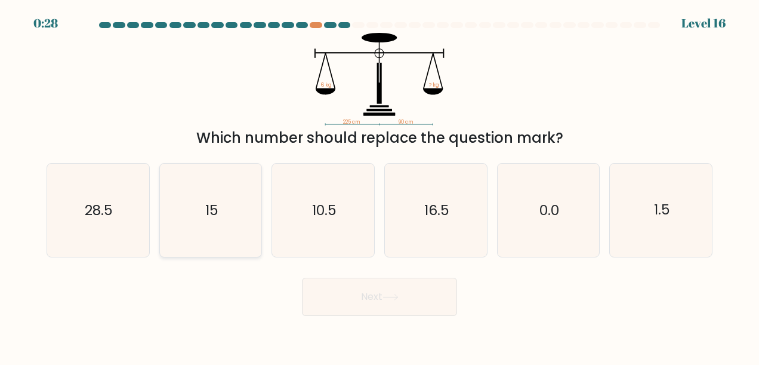
click at [239, 216] on icon "15" at bounding box center [210, 209] width 93 height 93
click at [379, 186] on input "b. 15" at bounding box center [379, 184] width 1 height 3
radio input "true"
click at [443, 220] on icon "16.5" at bounding box center [435, 209] width 93 height 93
click at [380, 186] on input "d. 16.5" at bounding box center [379, 184] width 1 height 3
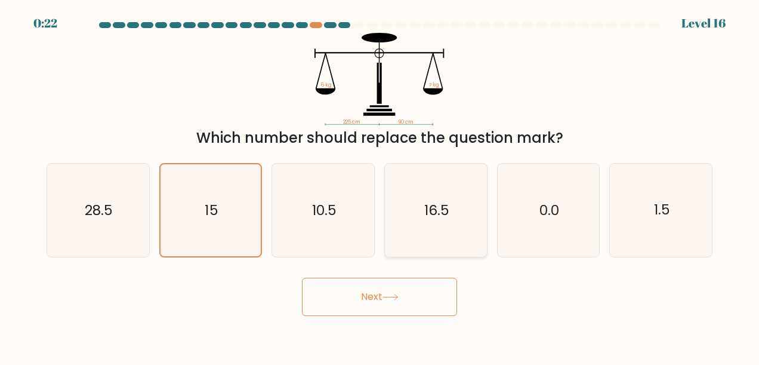
radio input "true"
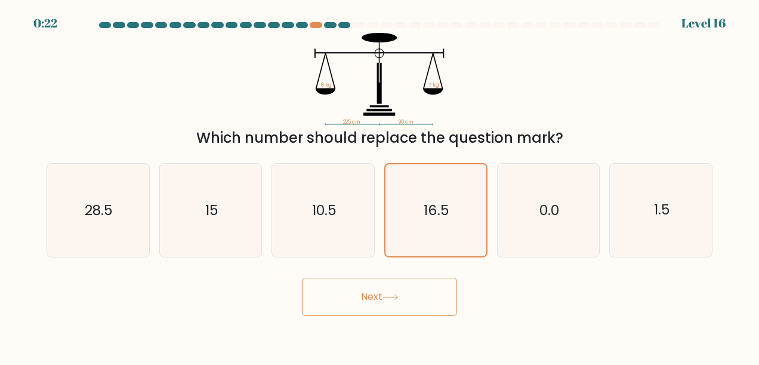
click at [427, 292] on button "Next" at bounding box center [379, 296] width 155 height 38
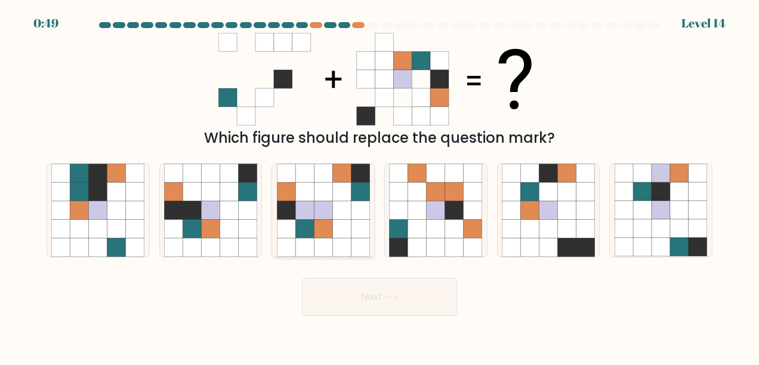
click at [329, 208] on icon at bounding box center [323, 210] width 18 height 18
click at [379, 186] on input "c." at bounding box center [379, 184] width 1 height 3
radio input "true"
click at [253, 282] on div "Next" at bounding box center [379, 293] width 680 height 44
click at [228, 229] on icon at bounding box center [229, 229] width 18 height 18
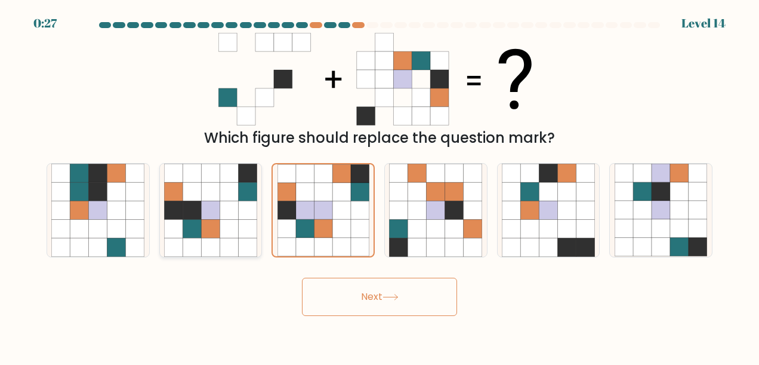
click at [379, 186] on input "b." at bounding box center [379, 184] width 1 height 3
radio input "true"
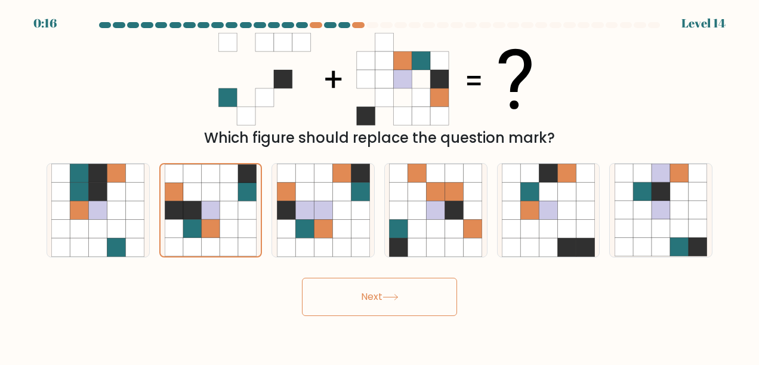
click at [389, 299] on icon at bounding box center [390, 297] width 16 height 7
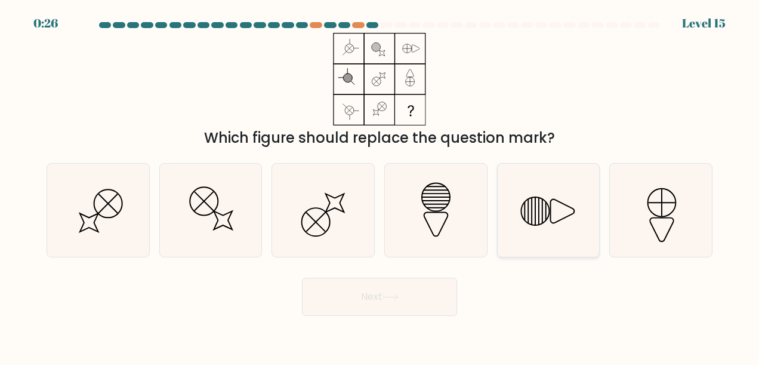
click at [546, 214] on line at bounding box center [546, 211] width 0 height 18
click at [380, 186] on input "e." at bounding box center [379, 184] width 1 height 3
radio input "true"
click at [416, 308] on button "Next" at bounding box center [379, 296] width 155 height 38
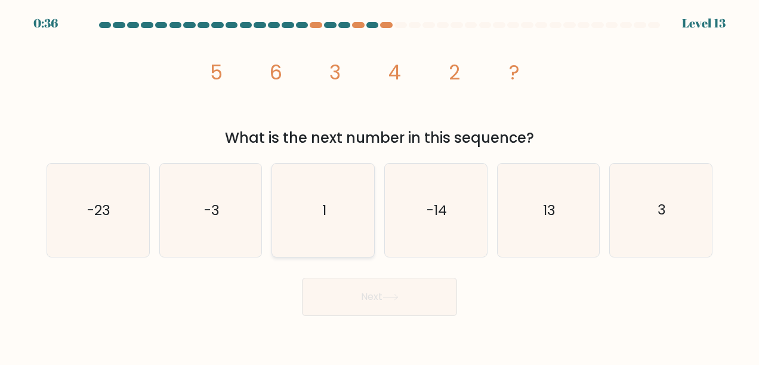
click at [340, 209] on icon "1" at bounding box center [323, 209] width 93 height 93
click at [379, 186] on input "c. 1" at bounding box center [379, 184] width 1 height 3
radio input "true"
click at [366, 280] on button "Next" at bounding box center [379, 296] width 155 height 38
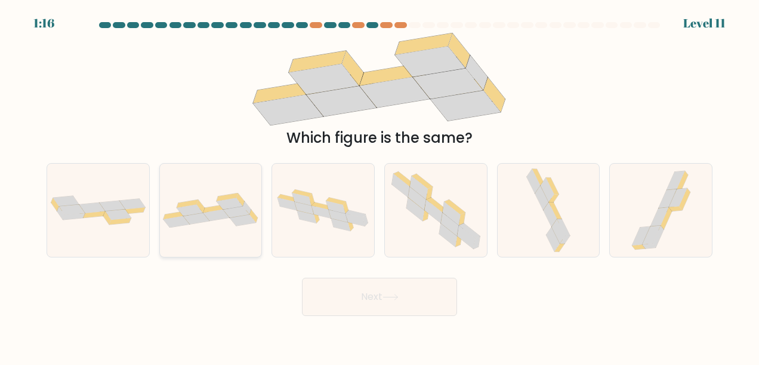
click at [206, 209] on icon at bounding box center [213, 209] width 21 height 8
click at [379, 186] on input "b." at bounding box center [379, 184] width 1 height 3
radio input "true"
click at [355, 283] on button "Next" at bounding box center [379, 296] width 155 height 38
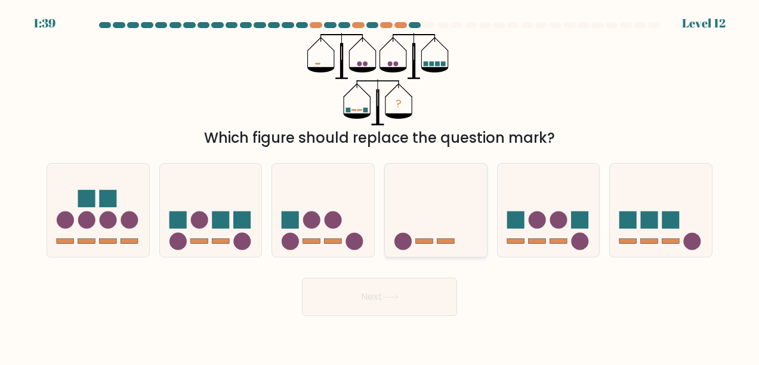
click at [455, 230] on icon at bounding box center [436, 210] width 102 height 84
click at [380, 186] on input "d." at bounding box center [379, 184] width 1 height 3
radio input "true"
click at [421, 292] on button "Next" at bounding box center [379, 296] width 155 height 38
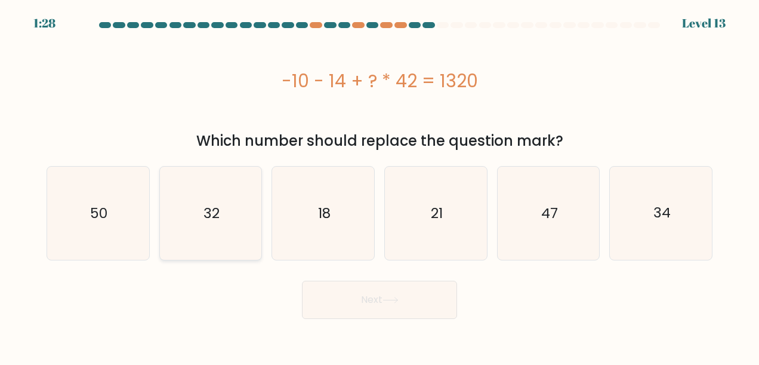
click at [214, 213] on text "32" at bounding box center [211, 212] width 16 height 19
click at [379, 186] on input "b. 32" at bounding box center [379, 184] width 1 height 3
radio input "true"
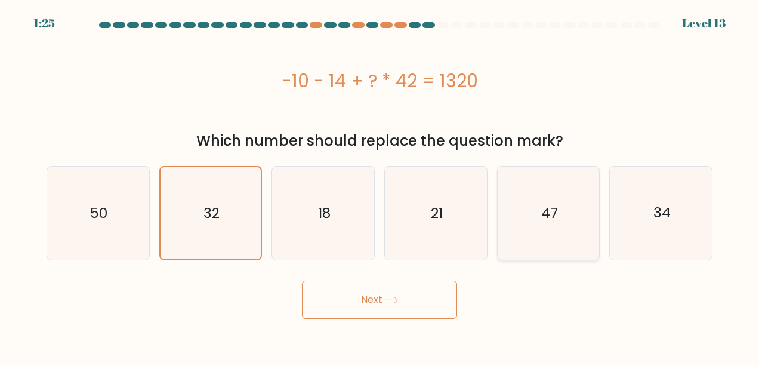
click at [557, 217] on text "47" at bounding box center [549, 212] width 17 height 19
click at [380, 186] on input "e. 47" at bounding box center [379, 184] width 1 height 3
radio input "true"
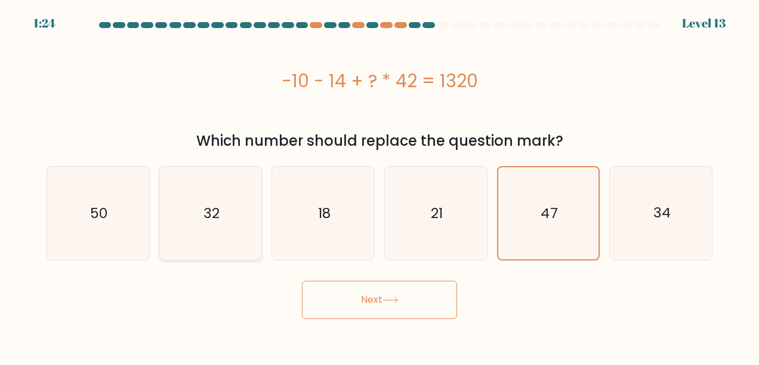
click at [223, 221] on icon "32" at bounding box center [210, 212] width 93 height 93
click at [379, 186] on input "b. 32" at bounding box center [379, 184] width 1 height 3
radio input "true"
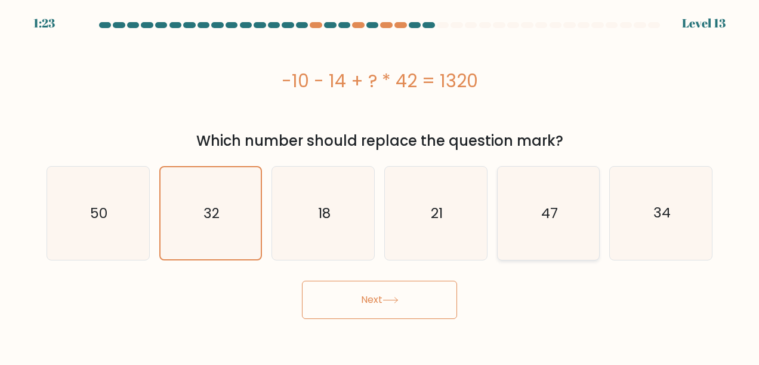
click at [521, 209] on icon "47" at bounding box center [548, 212] width 93 height 93
click at [380, 186] on input "e. 47" at bounding box center [379, 184] width 1 height 3
radio input "true"
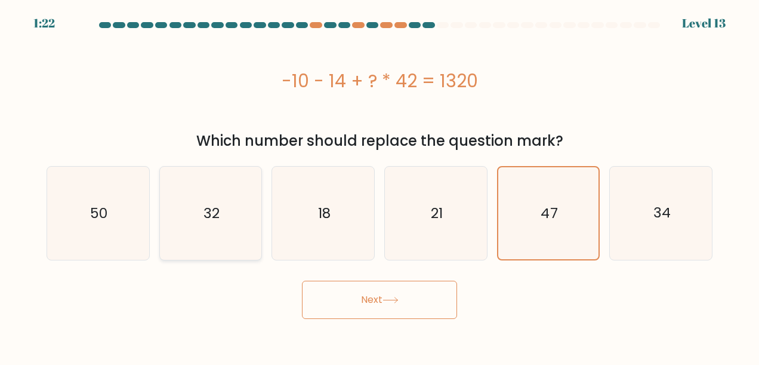
click at [227, 221] on icon "32" at bounding box center [210, 212] width 93 height 93
click at [379, 186] on input "b. 32" at bounding box center [379, 184] width 1 height 3
radio input "true"
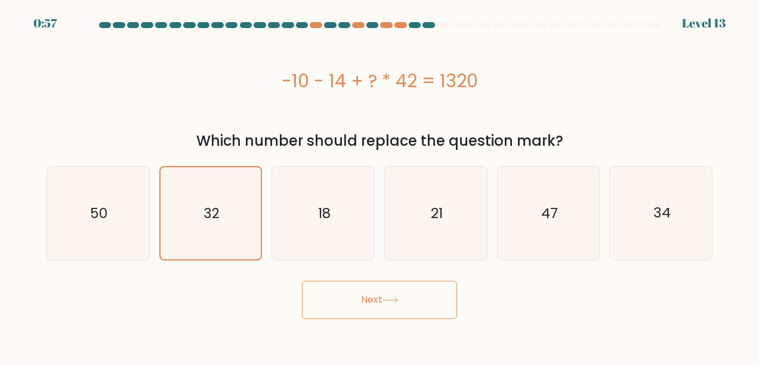
click at [426, 306] on button "Next" at bounding box center [379, 299] width 155 height 38
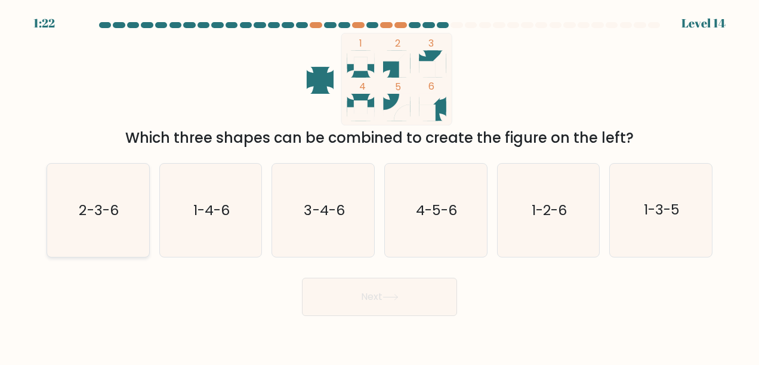
click at [108, 224] on icon "2-3-6" at bounding box center [97, 209] width 93 height 93
click at [379, 186] on input "a. 2-3-6" at bounding box center [379, 184] width 1 height 3
radio input "true"
click at [394, 288] on button "Next" at bounding box center [379, 296] width 155 height 38
click at [365, 304] on button "Next" at bounding box center [379, 296] width 155 height 38
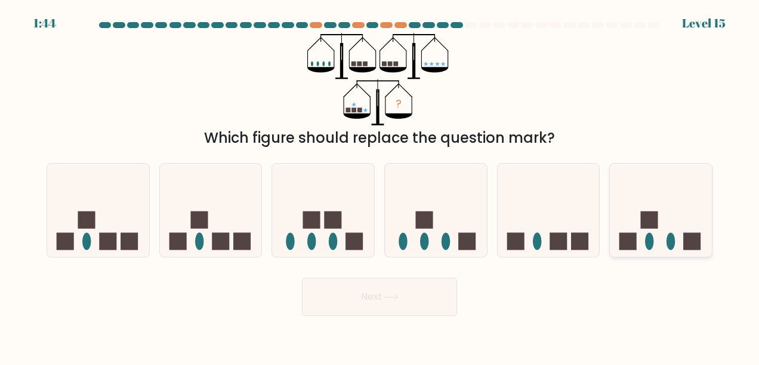
click at [657, 228] on icon at bounding box center [661, 210] width 102 height 84
click at [380, 186] on input "f." at bounding box center [379, 184] width 1 height 3
radio input "true"
click at [394, 296] on icon at bounding box center [390, 297] width 16 height 7
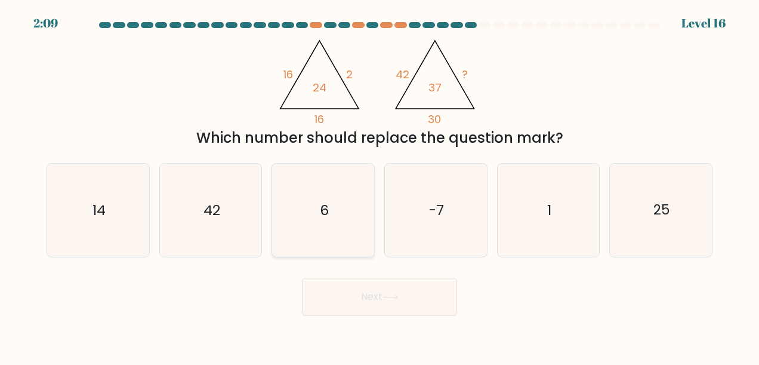
click at [332, 220] on icon "6" at bounding box center [323, 209] width 93 height 93
click at [379, 186] on input "c. 6" at bounding box center [379, 184] width 1 height 3
radio input "true"
click at [429, 309] on button "Next" at bounding box center [379, 296] width 155 height 38
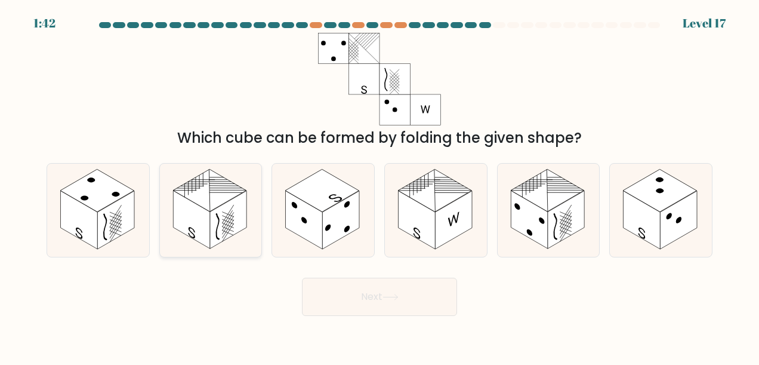
click at [225, 220] on rect at bounding box center [228, 220] width 37 height 58
click at [379, 186] on input "b." at bounding box center [379, 184] width 1 height 3
radio input "true"
click at [397, 302] on button "Next" at bounding box center [379, 296] width 155 height 38
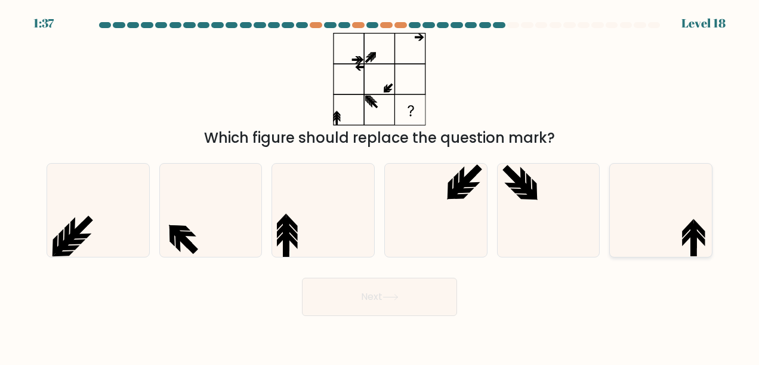
click at [678, 228] on icon at bounding box center [661, 209] width 93 height 93
click at [380, 186] on input "f." at bounding box center [379, 184] width 1 height 3
radio input "true"
click at [221, 233] on icon at bounding box center [210, 209] width 93 height 93
click at [379, 186] on input "b." at bounding box center [379, 184] width 1 height 3
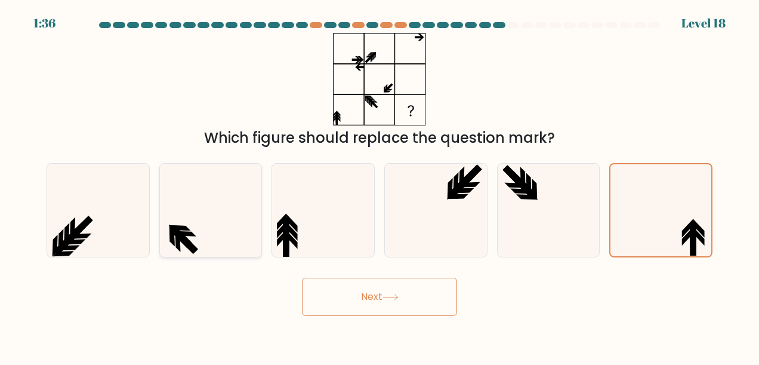
radio input "true"
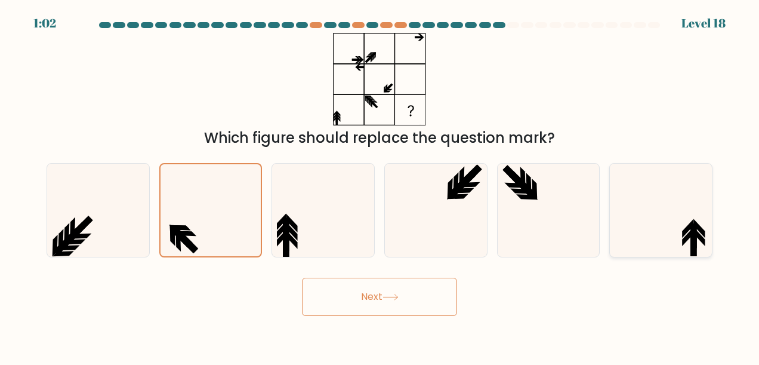
click at [688, 230] on icon at bounding box center [687, 228] width 11 height 19
click at [380, 186] on input "f." at bounding box center [379, 184] width 1 height 3
radio input "true"
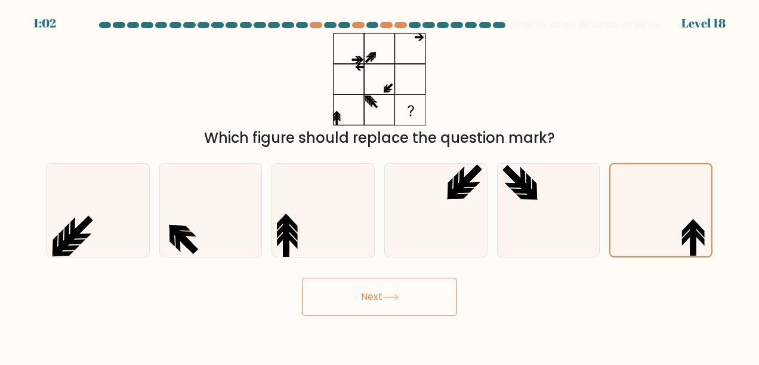
click at [413, 300] on button "Next" at bounding box center [379, 296] width 155 height 38
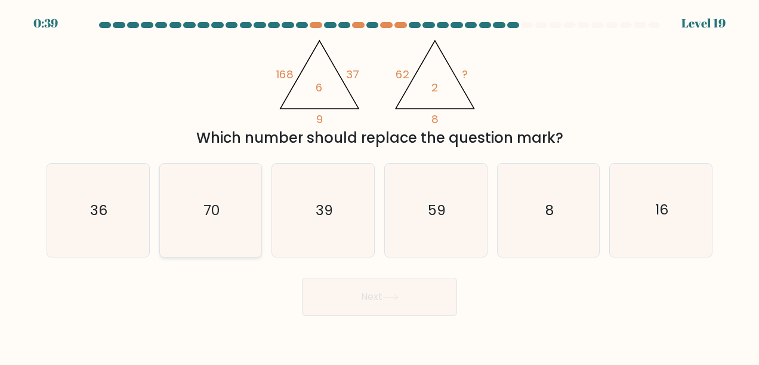
click at [235, 216] on icon "70" at bounding box center [210, 209] width 93 height 93
click at [379, 186] on input "b. 70" at bounding box center [379, 184] width 1 height 3
radio input "true"
click at [397, 298] on icon at bounding box center [390, 296] width 14 height 5
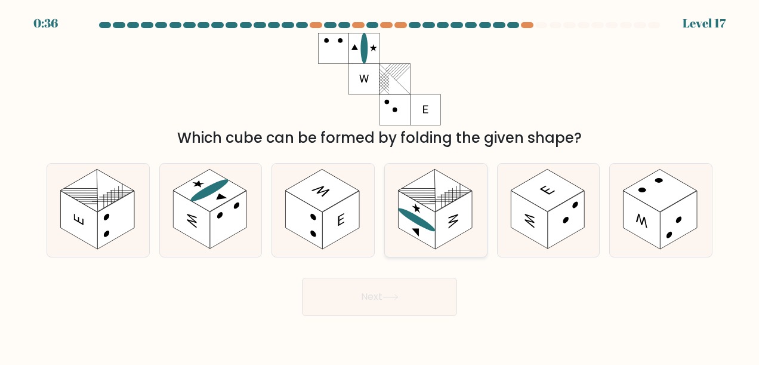
click at [454, 221] on icon at bounding box center [453, 220] width 10 height 17
click at [380, 186] on input "d." at bounding box center [379, 184] width 1 height 3
radio input "true"
click at [373, 312] on button "Next" at bounding box center [379, 296] width 155 height 38
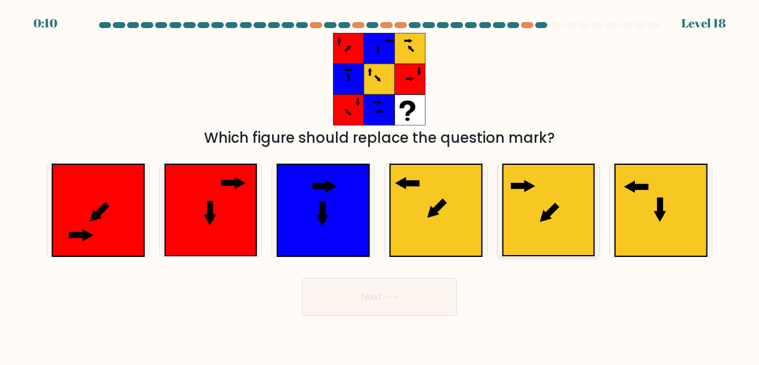
click at [529, 226] on icon at bounding box center [548, 210] width 92 height 92
click at [380, 186] on input "e." at bounding box center [379, 184] width 1 height 3
radio input "true"
click at [421, 313] on button "Next" at bounding box center [379, 296] width 155 height 38
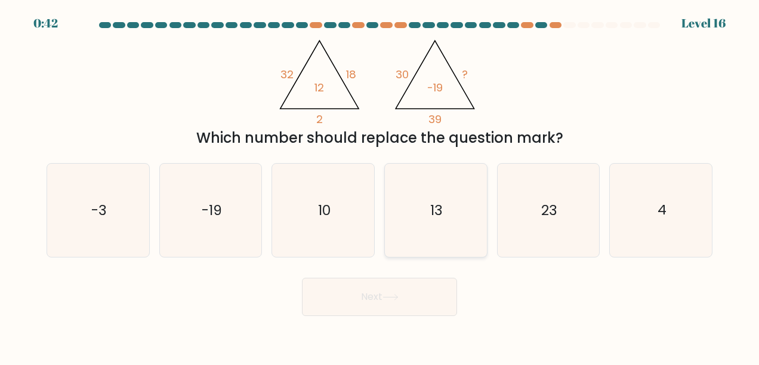
click at [443, 223] on icon "13" at bounding box center [435, 209] width 93 height 93
click at [380, 186] on input "d. 13" at bounding box center [379, 184] width 1 height 3
radio input "true"
click at [419, 304] on button "Next" at bounding box center [379, 296] width 155 height 38
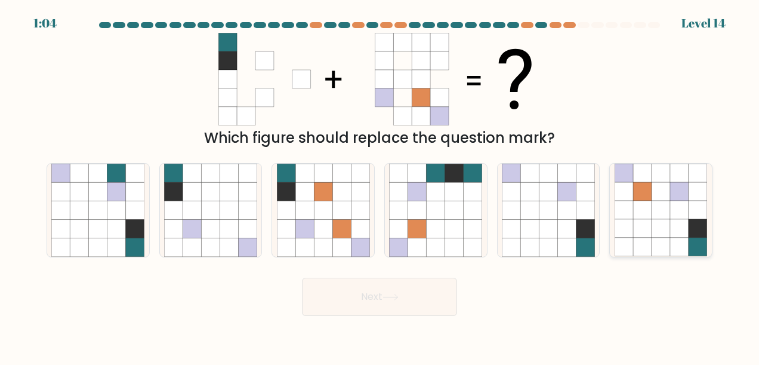
click at [668, 191] on icon at bounding box center [660, 192] width 18 height 18
click at [380, 186] on input "f." at bounding box center [379, 184] width 1 height 3
radio input "true"
click at [378, 303] on button "Next" at bounding box center [379, 296] width 155 height 38
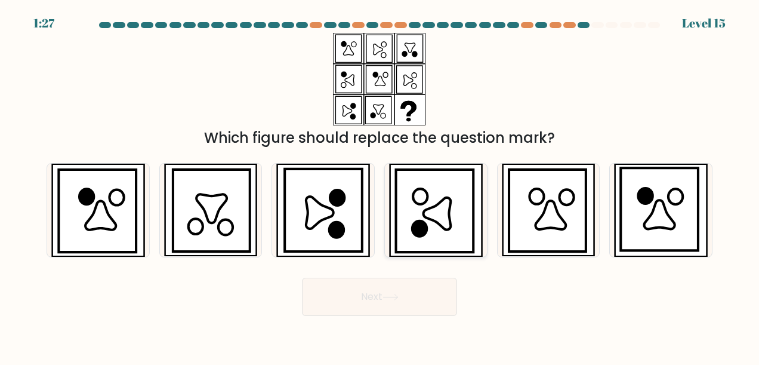
click at [434, 211] on icon at bounding box center [436, 213] width 27 height 32
click at [380, 186] on input "d." at bounding box center [379, 184] width 1 height 3
radio input "true"
click at [434, 295] on button "Next" at bounding box center [379, 296] width 155 height 38
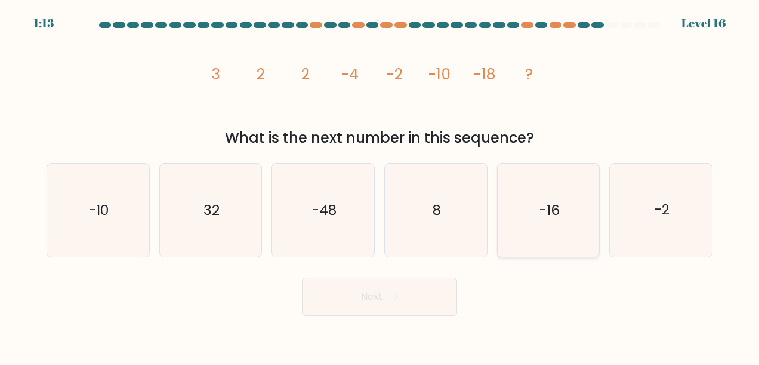
click at [529, 221] on icon "-16" at bounding box center [548, 209] width 93 height 93
click at [380, 186] on input "e. -16" at bounding box center [379, 184] width 1 height 3
radio input "true"
click at [341, 233] on icon "-48" at bounding box center [323, 209] width 93 height 93
click at [379, 186] on input "c. -48" at bounding box center [379, 184] width 1 height 3
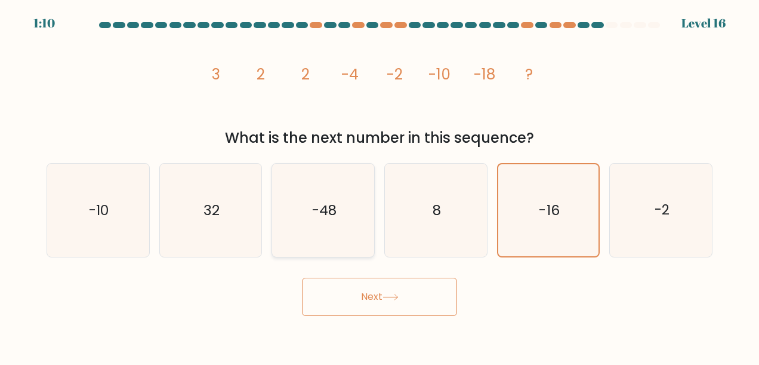
radio input "true"
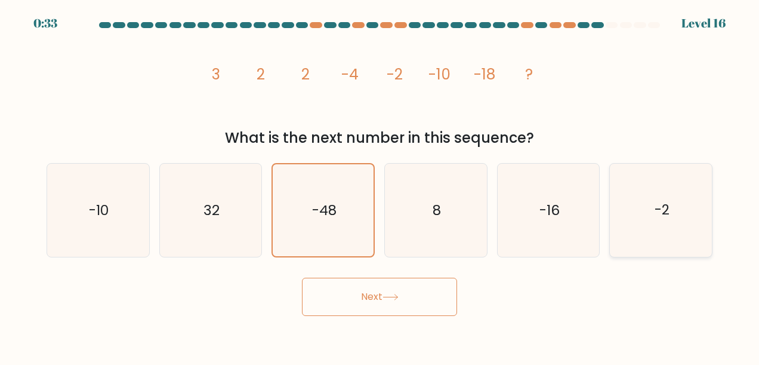
click at [679, 240] on icon "-2" at bounding box center [661, 209] width 93 height 93
click at [380, 186] on input "f. -2" at bounding box center [379, 184] width 1 height 3
radio input "true"
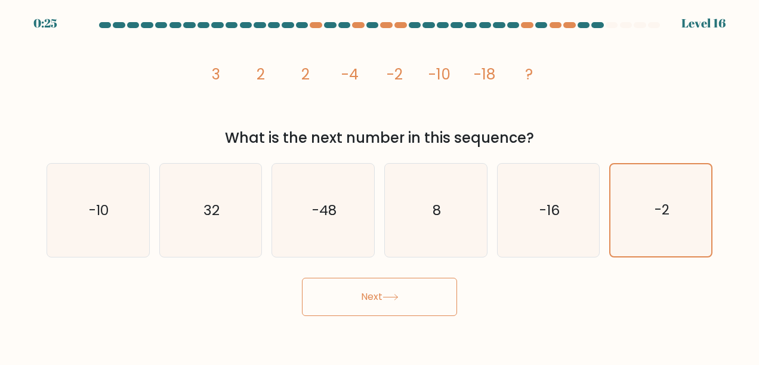
click at [406, 297] on button "Next" at bounding box center [379, 296] width 155 height 38
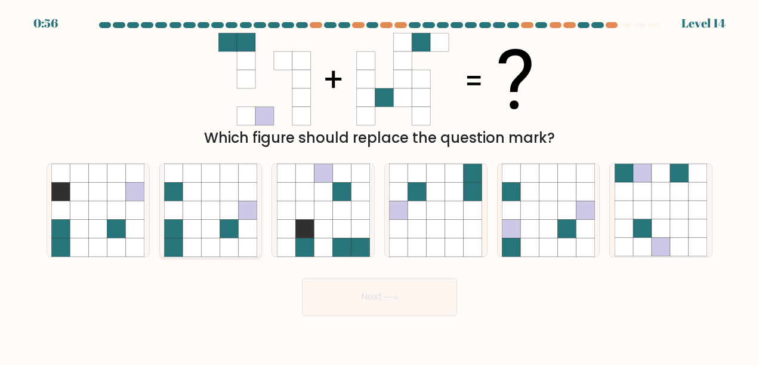
click at [202, 211] on icon at bounding box center [210, 210] width 18 height 18
click at [379, 186] on input "b." at bounding box center [379, 184] width 1 height 3
radio input "true"
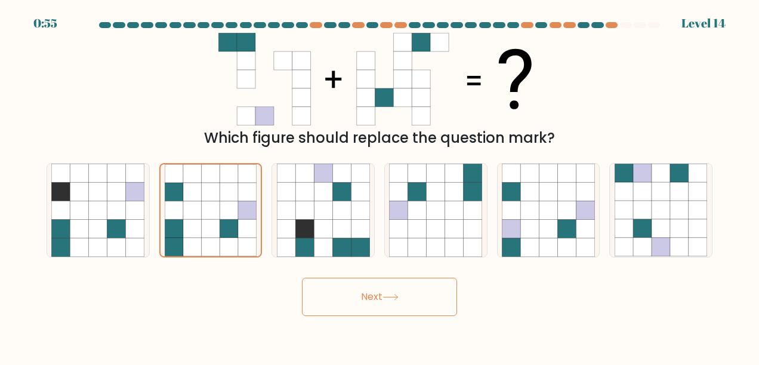
click at [370, 314] on button "Next" at bounding box center [379, 296] width 155 height 38
click at [393, 291] on button "Next" at bounding box center [379, 296] width 155 height 38
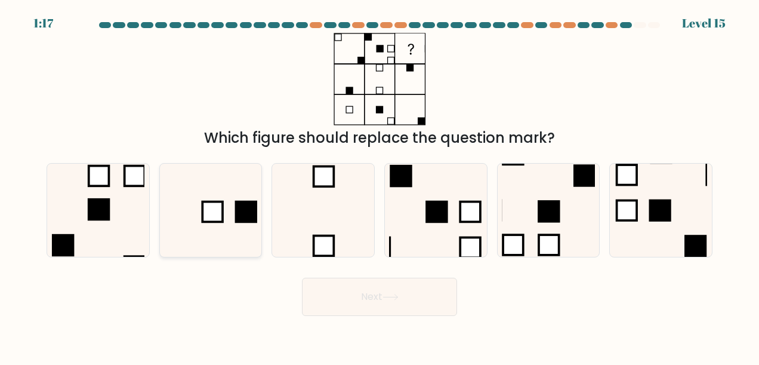
click at [227, 209] on icon at bounding box center [210, 209] width 93 height 93
click at [379, 186] on input "b." at bounding box center [379, 184] width 1 height 3
radio input "true"
click at [384, 298] on button "Next" at bounding box center [379, 296] width 155 height 38
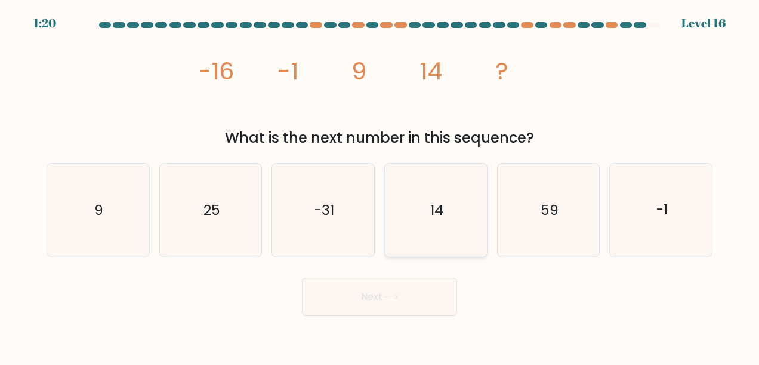
click at [443, 212] on text "14" at bounding box center [436, 209] width 13 height 19
click at [380, 186] on input "d. 14" at bounding box center [379, 184] width 1 height 3
radio input "true"
click at [418, 302] on button "Next" at bounding box center [379, 296] width 155 height 38
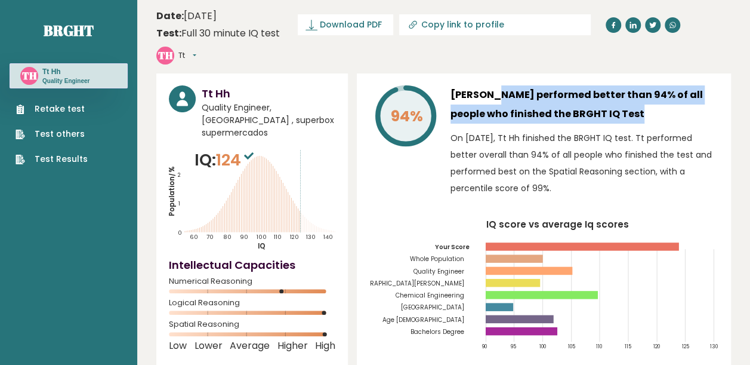
drag, startPoint x: 450, startPoint y: 71, endPoint x: 599, endPoint y: 84, distance: 149.7
click at [599, 85] on h3 "Tt Hh performed better than 94% of all people who finished the BRGHT IQ Test" at bounding box center [584, 104] width 268 height 38
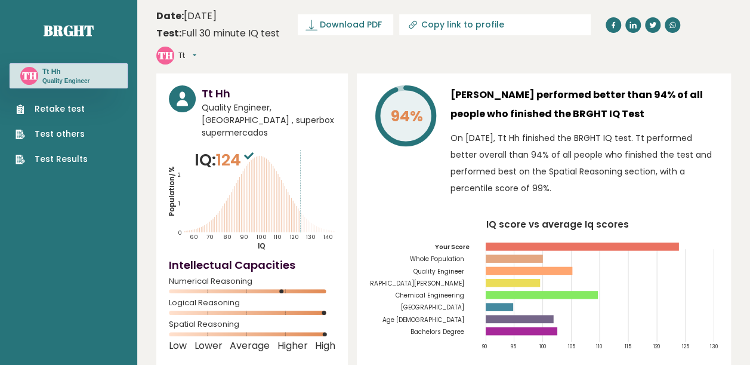
drag, startPoint x: 599, startPoint y: 84, endPoint x: 523, endPoint y: 137, distance: 93.0
click at [523, 137] on p "On September 13, 2025, Tt Hh finished the BRGHT IQ test. Tt performed better ov…" at bounding box center [584, 162] width 268 height 67
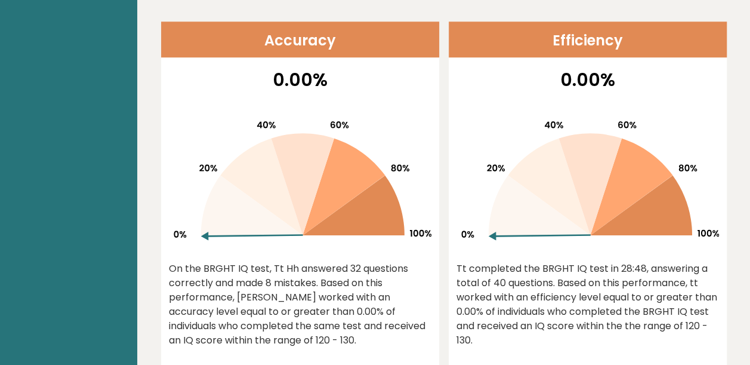
scroll to position [557, 0]
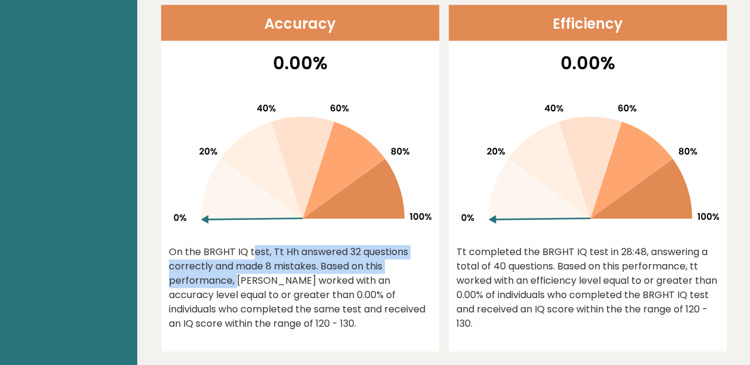
drag, startPoint x: 172, startPoint y: 228, endPoint x: 394, endPoint y: 242, distance: 222.3
click at [394, 245] on div "On the BRGHT IQ test, Tt Hh answered 32 questions correctly and made 8 mistakes…" at bounding box center [300, 288] width 263 height 86
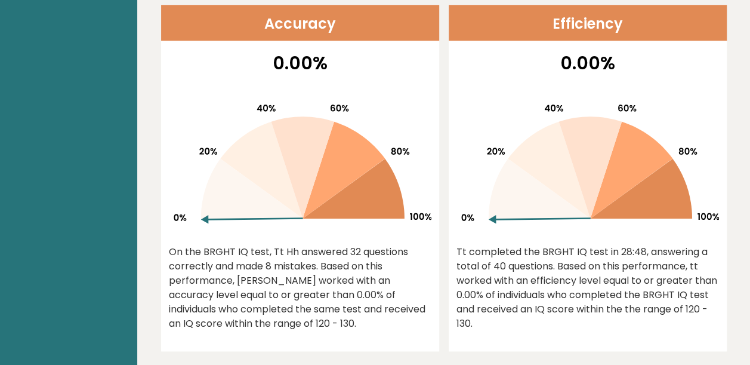
drag, startPoint x: 394, startPoint y: 242, endPoint x: 371, endPoint y: 262, distance: 30.4
click at [371, 262] on div "On the BRGHT IQ test, Tt Hh answered 32 questions correctly and made 8 mistakes…" at bounding box center [300, 288] width 263 height 86
drag, startPoint x: 249, startPoint y: 255, endPoint x: 373, endPoint y: 295, distance: 129.6
click at [373, 295] on div "On the BRGHT IQ test, Tt Hh answered 32 questions correctly and made 8 mistakes…" at bounding box center [300, 288] width 263 height 86
drag, startPoint x: 373, startPoint y: 295, endPoint x: 360, endPoint y: 309, distance: 19.4
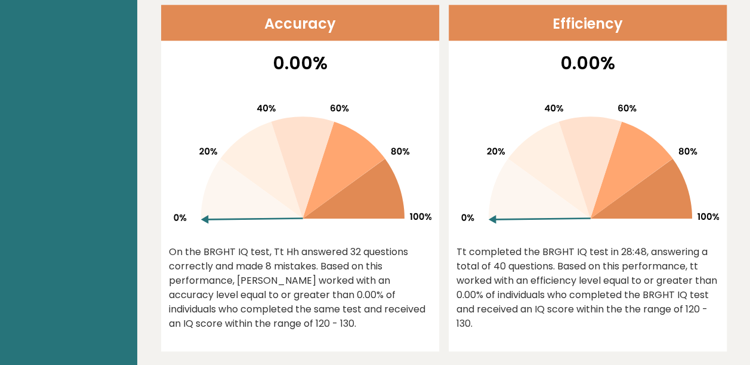
click at [360, 309] on div "0.00% On the BRGHT IQ test, Tt Hh answered 32 questions correctly and made 8 mi…" at bounding box center [300, 200] width 278 height 301
click at [465, 245] on div "Tt completed the BRGHT IQ test in 28:48, answering a total of 40 questions. Bas…" at bounding box center [587, 288] width 263 height 86
drag, startPoint x: 458, startPoint y: 229, endPoint x: 715, endPoint y: 295, distance: 265.4
click at [715, 295] on div "Tt completed the BRGHT IQ test in 28:48, answering a total of 40 questions. Bas…" at bounding box center [587, 288] width 263 height 86
click at [488, 146] on icon at bounding box center [587, 160] width 263 height 152
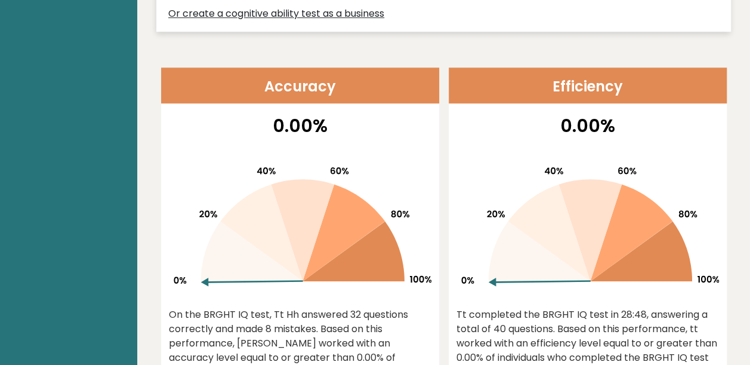
scroll to position [477, 0]
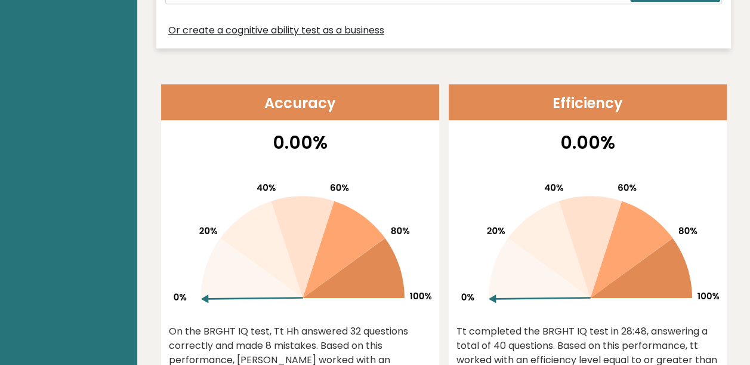
click at [594, 239] on icon at bounding box center [589, 247] width 63 height 102
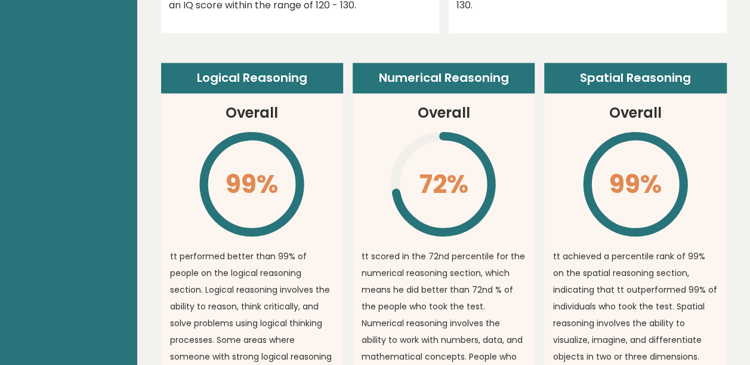
scroll to position [955, 0]
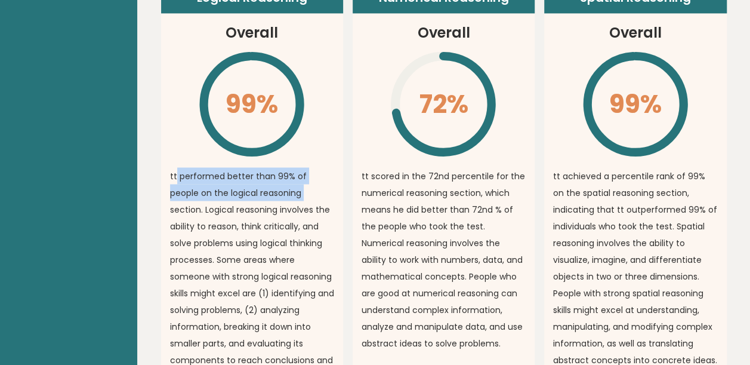
drag, startPoint x: 177, startPoint y: 152, endPoint x: 274, endPoint y: 174, distance: 100.4
click at [274, 174] on p "tt performed better than 99% of people on the logical reasoning section. Logica…" at bounding box center [252, 275] width 164 height 217
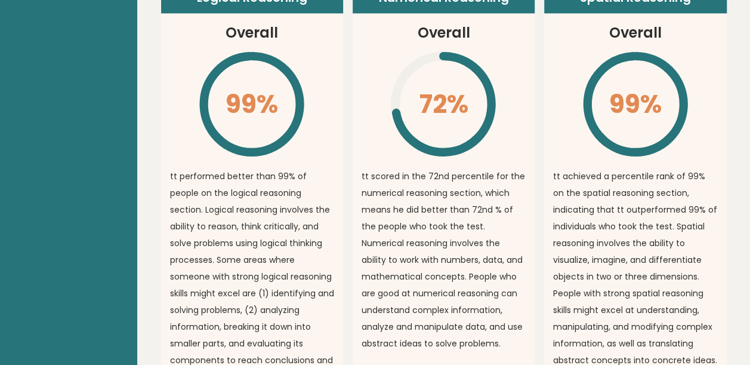
drag, startPoint x: 274, startPoint y: 174, endPoint x: 451, endPoint y: 205, distance: 179.3
click at [451, 205] on p "tt scored in the 72nd percentile for the numerical reasoning section, which mea…" at bounding box center [444, 259] width 164 height 184
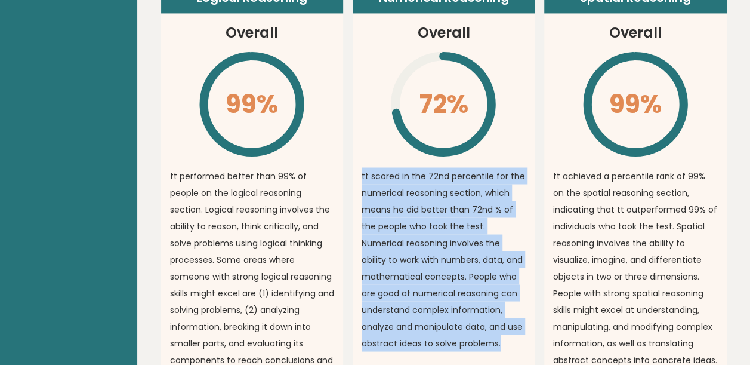
drag, startPoint x: 360, startPoint y: 153, endPoint x: 524, endPoint y: 316, distance: 230.8
click at [524, 316] on article "Numerical Reasoning Overall 72% \ tt scored in the 72nd percentile for the nume…" at bounding box center [444, 193] width 182 height 421
drag, startPoint x: 524, startPoint y: 316, endPoint x: 429, endPoint y: 183, distance: 163.4
click at [429, 183] on p "tt scored in the 72nd percentile for the numerical reasoning section, which mea…" at bounding box center [444, 259] width 164 height 184
click at [503, 167] on p "tt scored in the 72nd percentile for the numerical reasoning section, which mea…" at bounding box center [444, 259] width 164 height 184
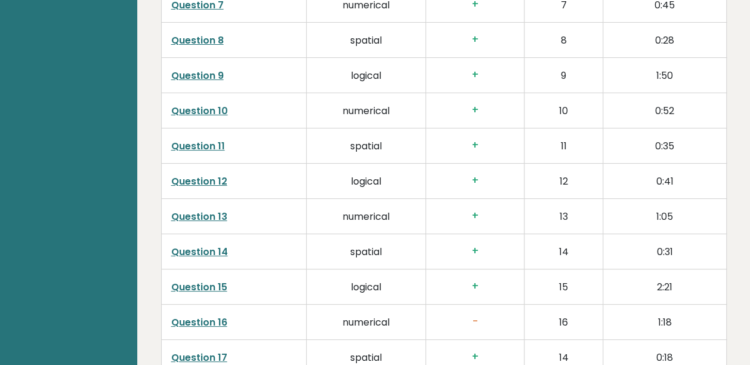
scroll to position [2306, 0]
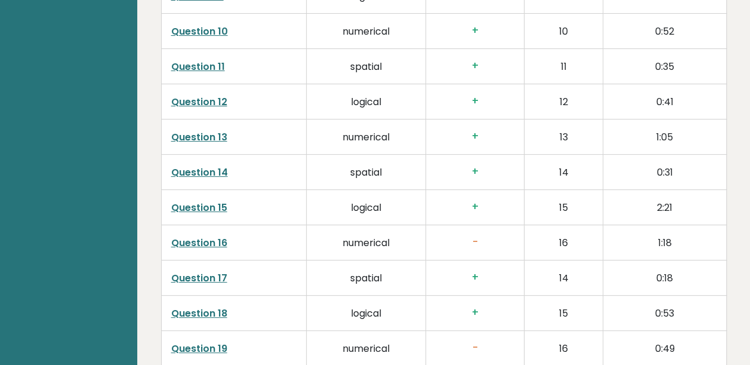
click at [196, 236] on link "Question 16" at bounding box center [199, 243] width 56 height 14
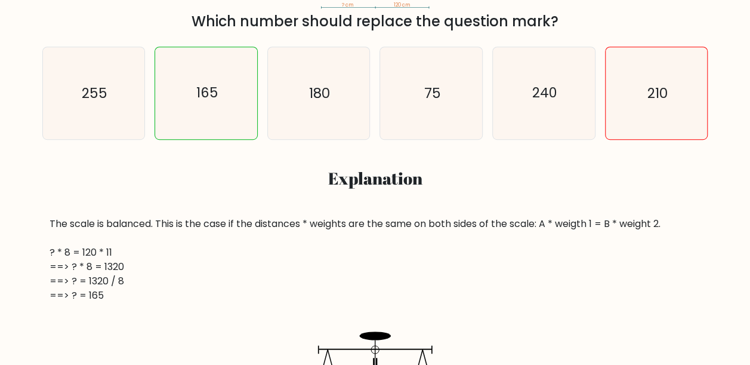
scroll to position [397, 0]
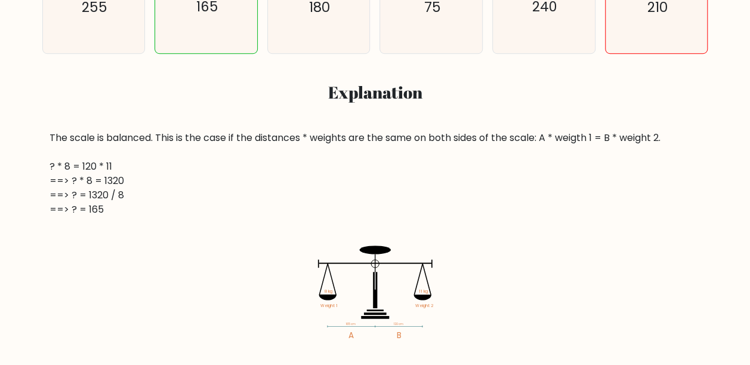
drag, startPoint x: 47, startPoint y: 146, endPoint x: 223, endPoint y: 145, distance: 176.0
click at [223, 145] on div "The scale is balanced. This is the case if the distances * weights are the same…" at bounding box center [375, 234] width 666 height 207
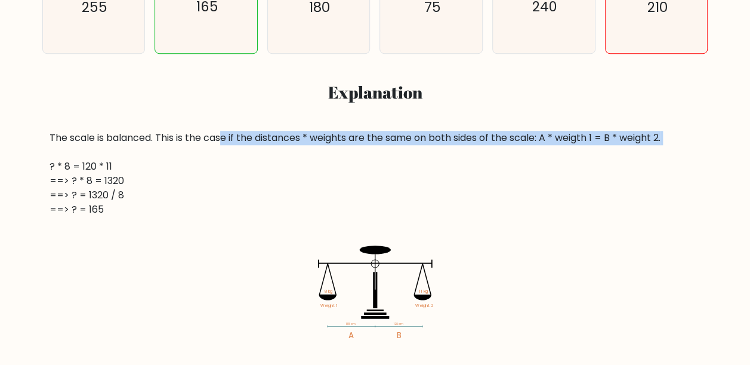
drag, startPoint x: 223, startPoint y: 145, endPoint x: 343, endPoint y: 138, distance: 120.7
click at [343, 138] on div "The scale is balanced. This is the case if the distances * weights are the same…" at bounding box center [375, 174] width 651 height 86
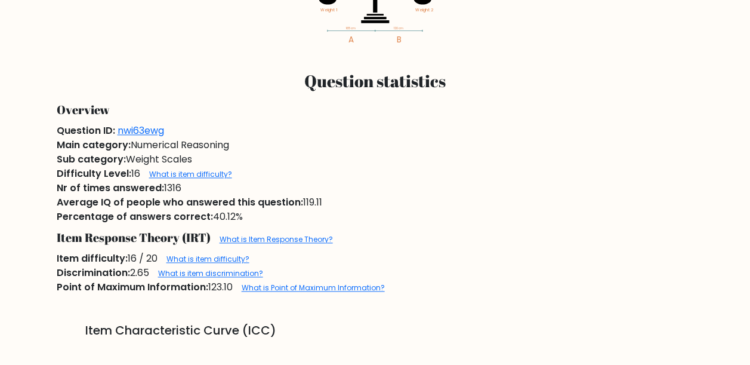
scroll to position [716, 0]
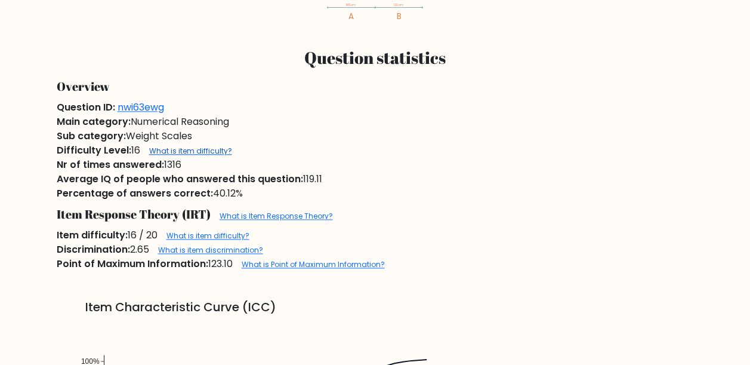
click at [182, 155] on link "What is item difficulty?" at bounding box center [190, 151] width 83 height 10
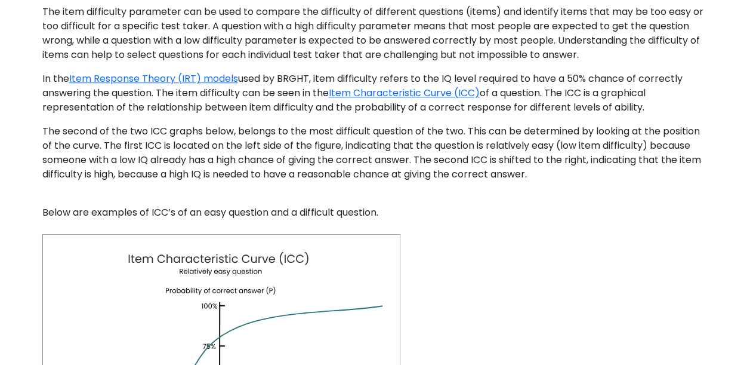
scroll to position [636, 0]
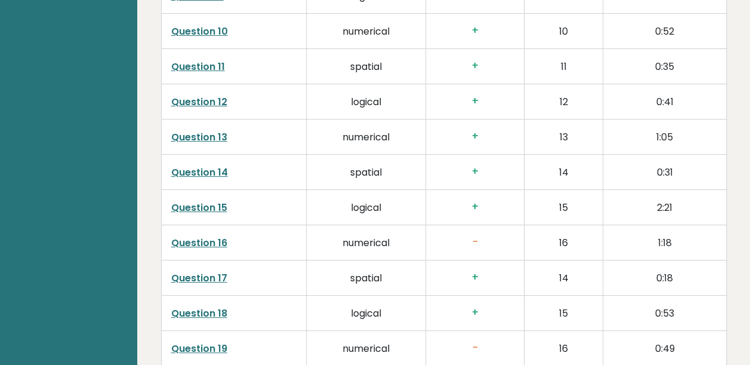
scroll to position [2227, 0]
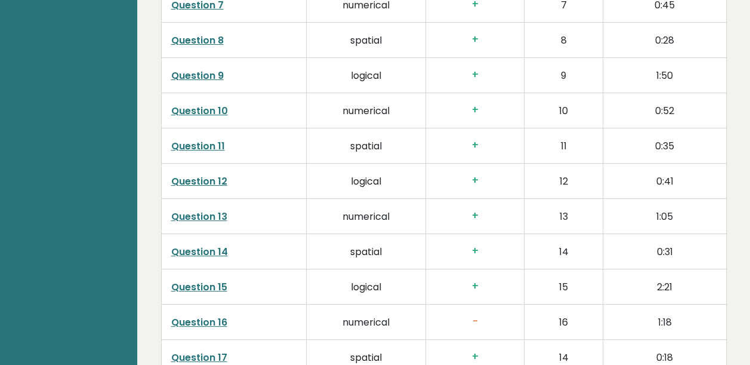
click at [352, 199] on td "numerical" at bounding box center [366, 216] width 119 height 35
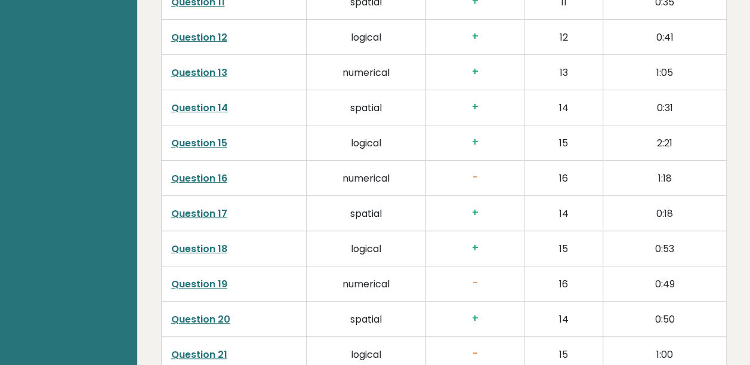
scroll to position [2386, 0]
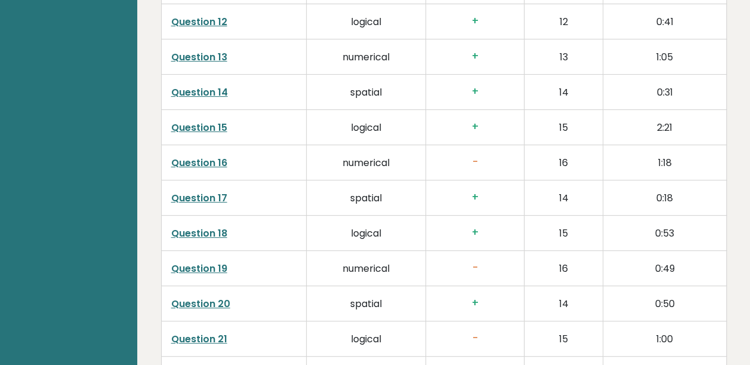
click at [200, 261] on link "Question 19" at bounding box center [199, 268] width 56 height 14
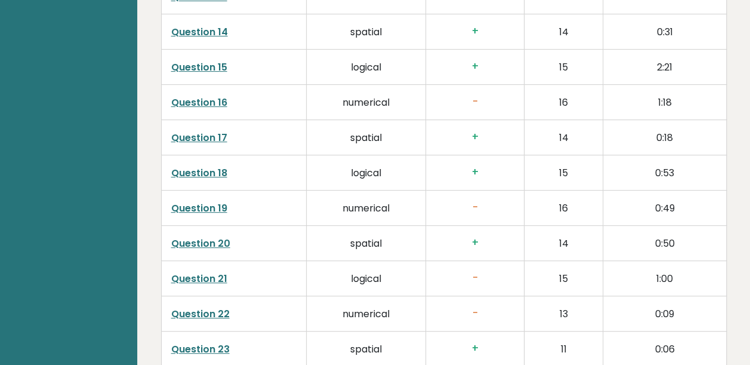
scroll to position [2466, 0]
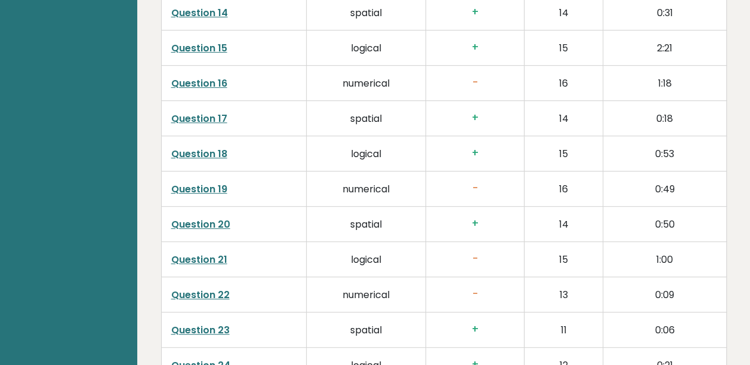
click at [178, 252] on link "Question 21" at bounding box center [199, 259] width 56 height 14
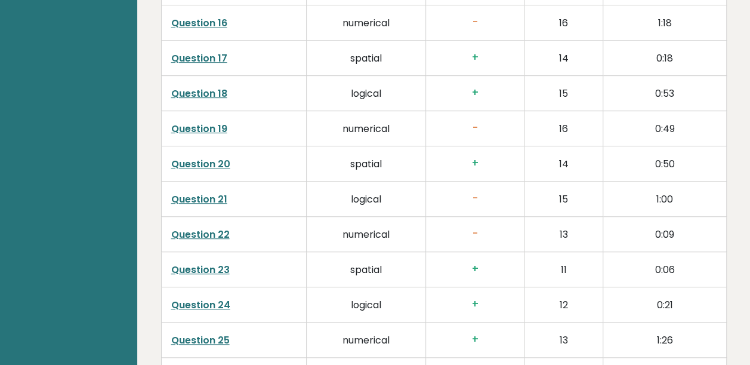
scroll to position [2545, 0]
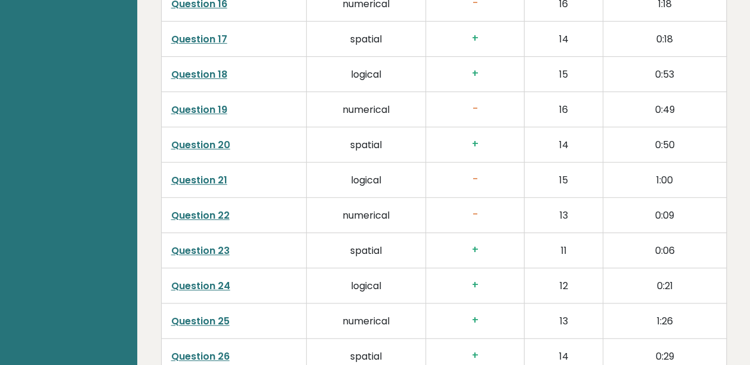
click at [200, 208] on link "Question 22" at bounding box center [200, 215] width 58 height 14
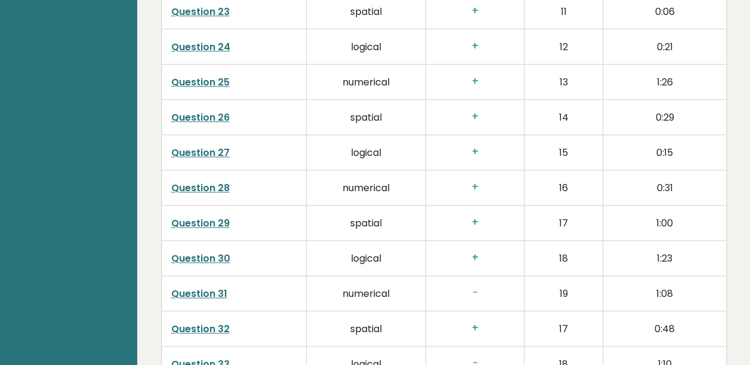
scroll to position [2864, 0]
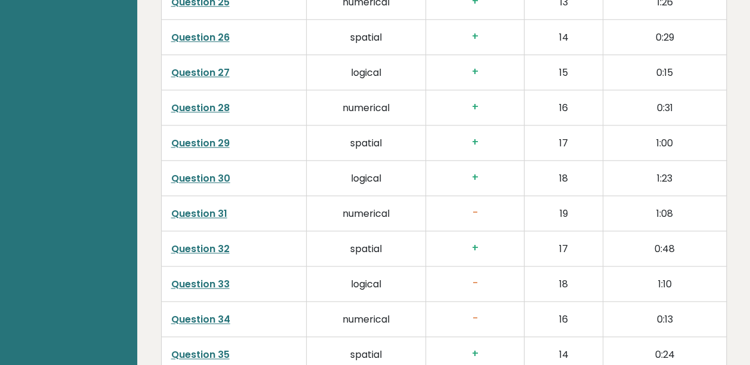
click at [206, 206] on link "Question 31" at bounding box center [199, 213] width 56 height 14
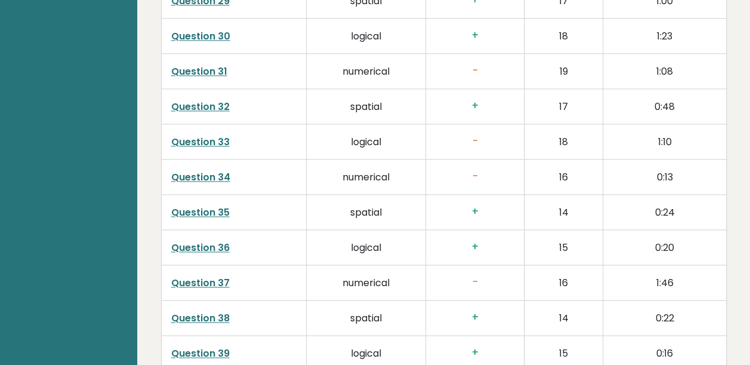
scroll to position [3022, 0]
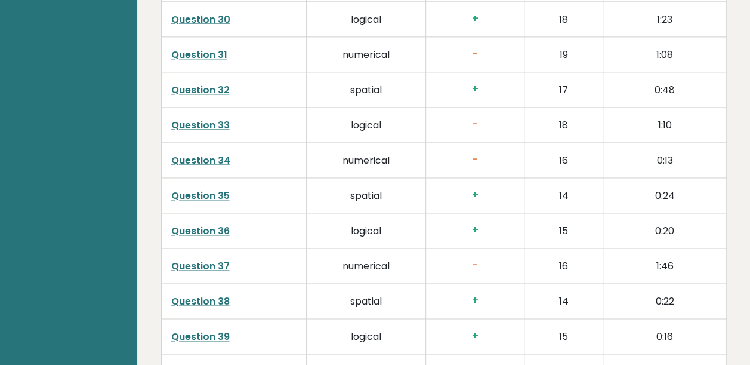
click at [211, 259] on link "Question 37" at bounding box center [200, 266] width 58 height 14
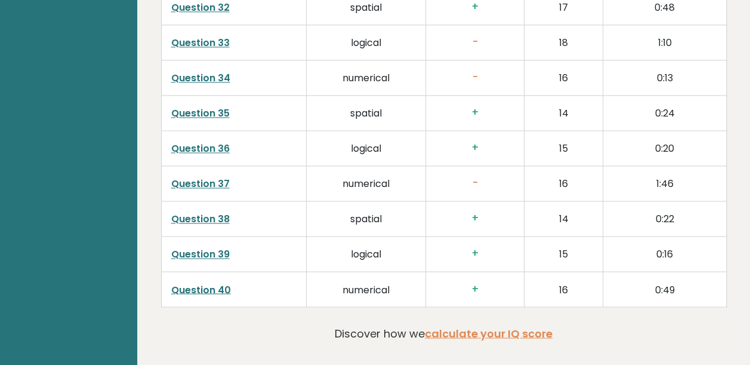
scroll to position [3182, 0]
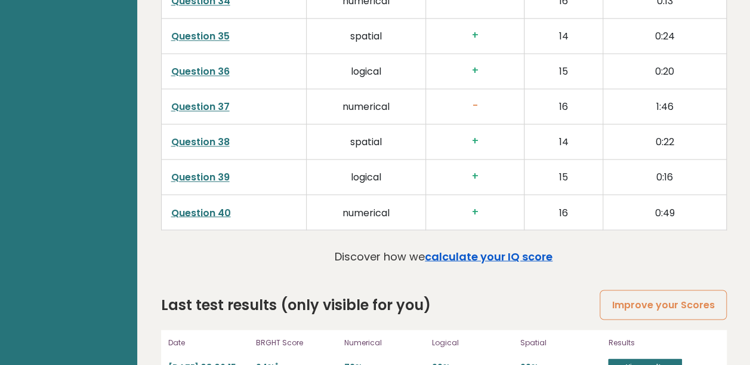
click at [493, 248] on link "calculate your IQ score" at bounding box center [489, 255] width 128 height 15
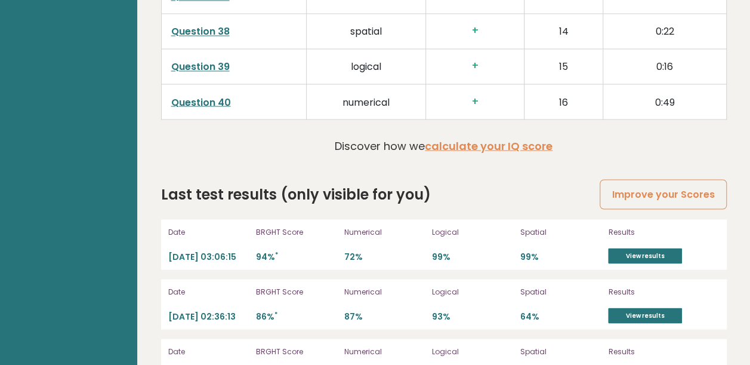
scroll to position [3308, 0]
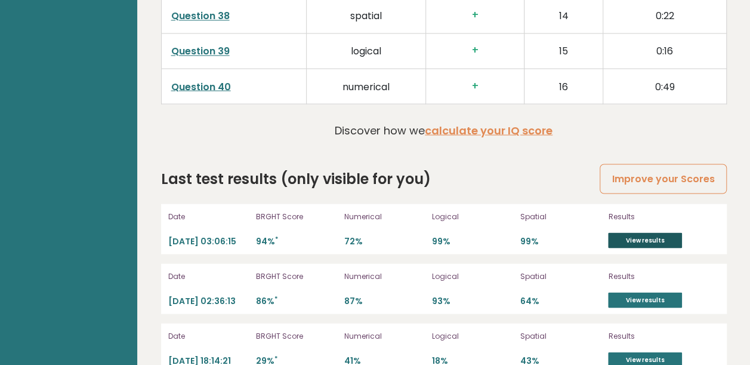
click at [629, 232] on link "View results" at bounding box center [645, 240] width 74 height 16
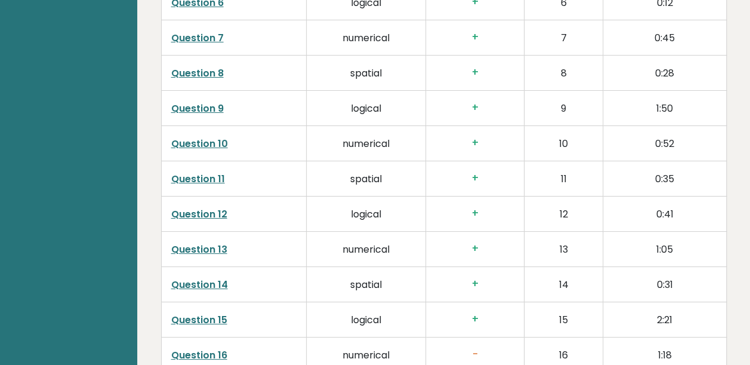
scroll to position [1876, 0]
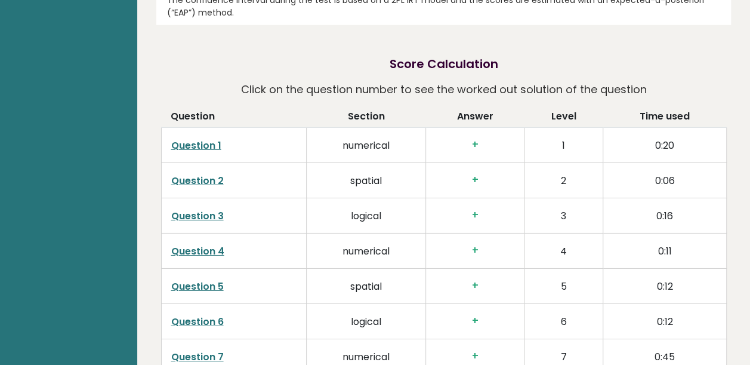
click at [197, 138] on link "Question 1" at bounding box center [196, 145] width 50 height 14
click at [206, 174] on link "Question 2" at bounding box center [197, 181] width 53 height 14
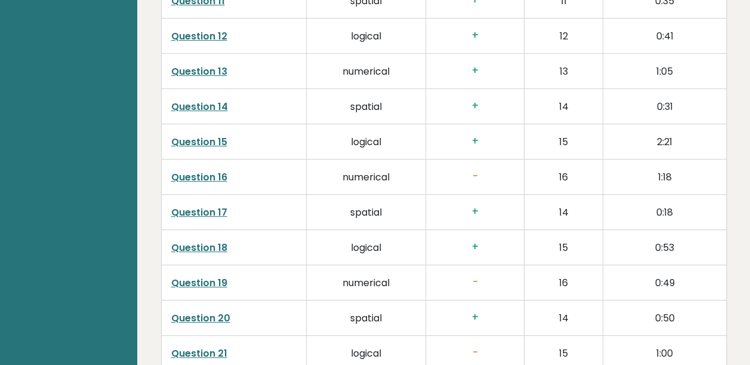
scroll to position [2353, 0]
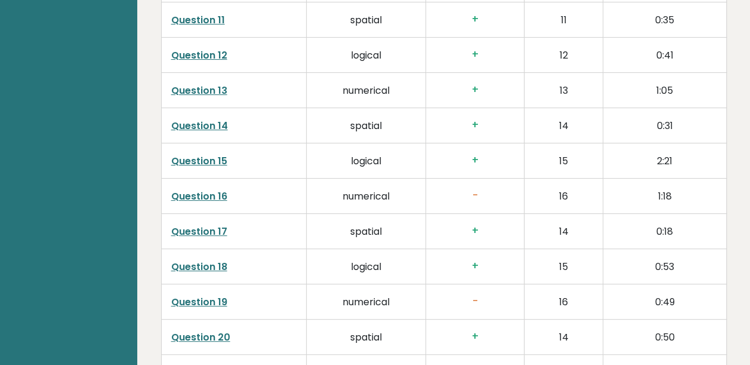
click at [190, 154] on link "Question 15" at bounding box center [199, 161] width 56 height 14
click at [214, 224] on link "Question 17" at bounding box center [199, 231] width 56 height 14
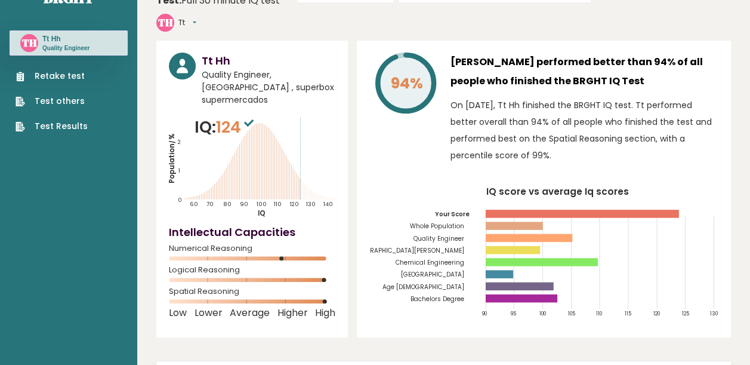
scroll to position [0, 0]
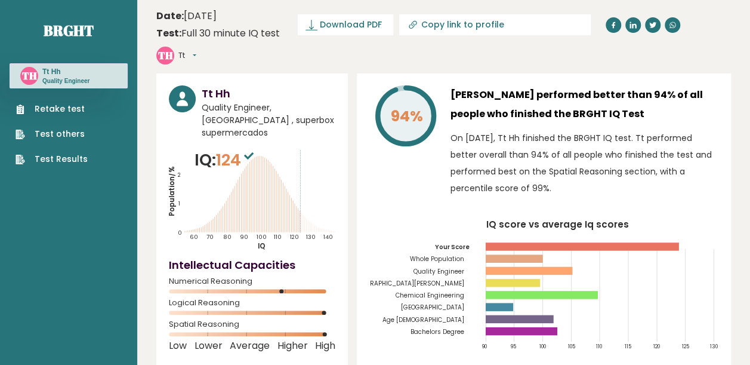
click at [74, 107] on link "Retake test" at bounding box center [52, 109] width 72 height 13
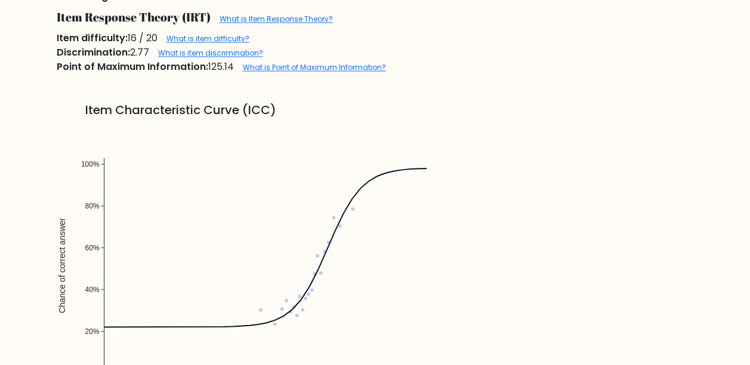
scroll to position [1034, 0]
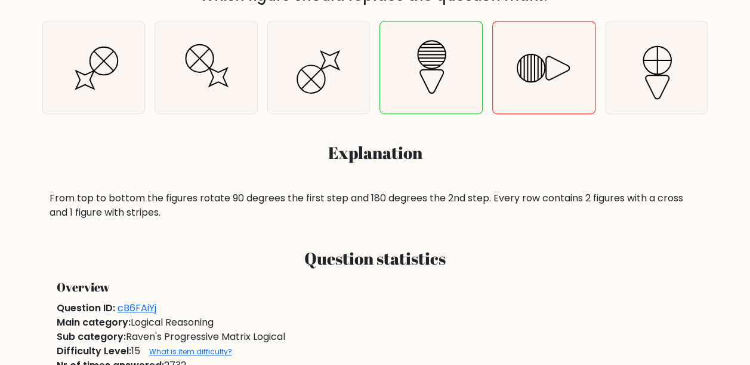
scroll to position [318, 0]
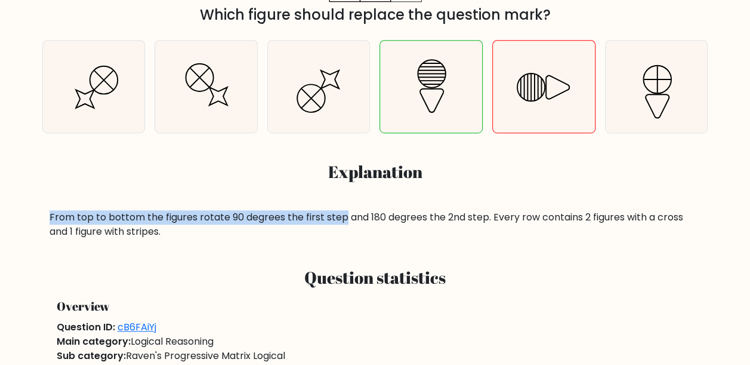
drag, startPoint x: 49, startPoint y: 218, endPoint x: 344, endPoint y: 223, distance: 294.8
click at [344, 223] on div "From top to bottom the figures rotate 90 degrees the first step and 180 degrees…" at bounding box center [375, 224] width 651 height 29
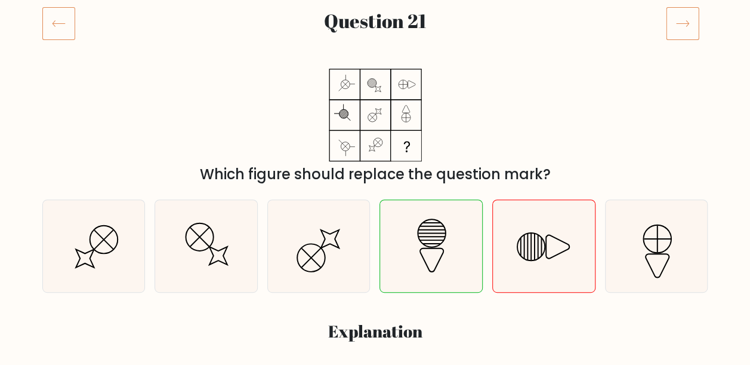
scroll to position [239, 0]
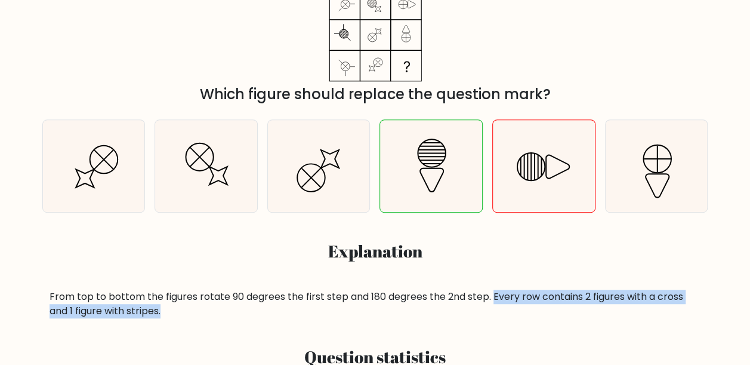
drag, startPoint x: 499, startPoint y: 298, endPoint x: 193, endPoint y: 311, distance: 306.3
click at [193, 311] on div "From top to bottom the figures rotate 90 degrees the first step and 180 degrees…" at bounding box center [375, 303] width 651 height 29
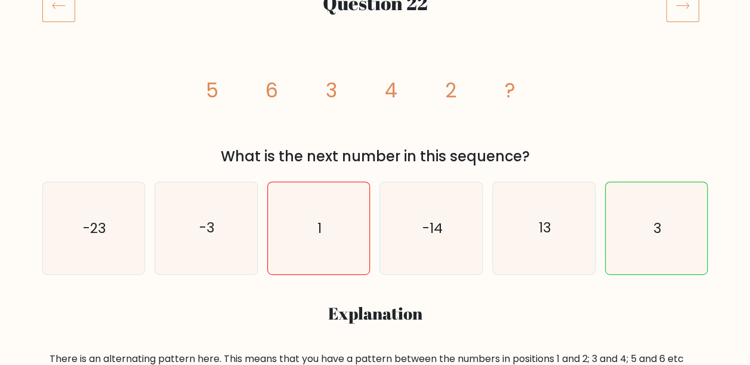
scroll to position [239, 0]
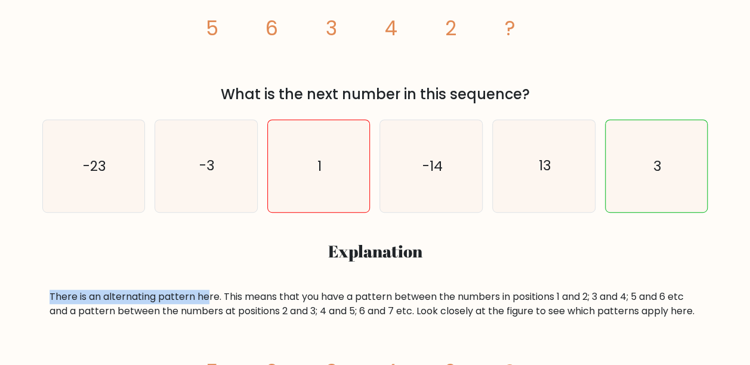
drag, startPoint x: 50, startPoint y: 299, endPoint x: 208, endPoint y: 299, distance: 158.1
click at [208, 299] on div "There is an alternating pattern here. This means that you have a pattern betwee…" at bounding box center [375, 303] width 651 height 29
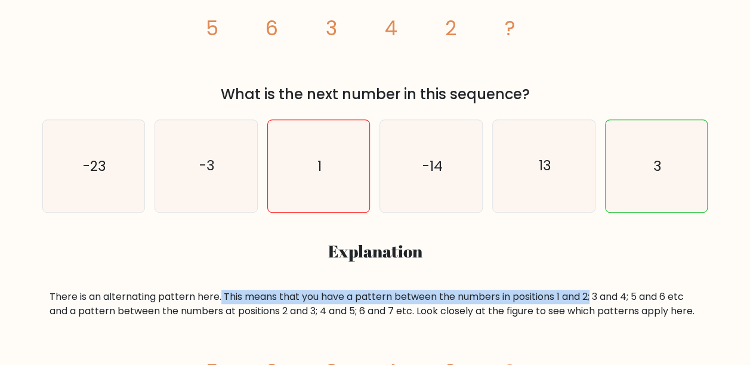
drag, startPoint x: 208, startPoint y: 299, endPoint x: 594, endPoint y: 296, distance: 385.4
click at [594, 296] on div "There is an alternating pattern here. This means that you have a pattern betwee…" at bounding box center [375, 303] width 651 height 29
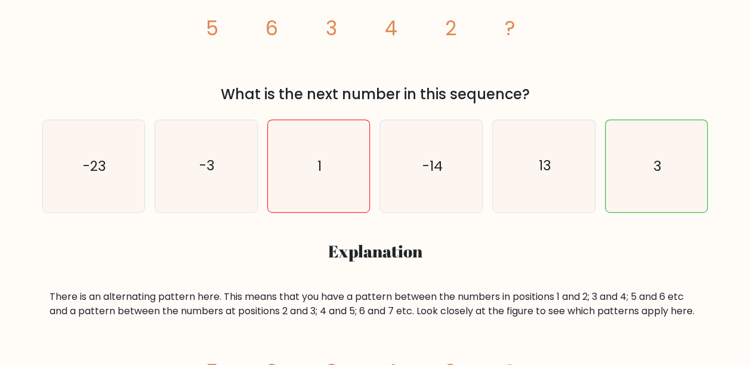
drag, startPoint x: 594, startPoint y: 296, endPoint x: 612, endPoint y: 311, distance: 24.1
click at [612, 311] on div "There is an alternating pattern here. This means that you have a pattern betwee…" at bounding box center [375, 303] width 651 height 29
drag, startPoint x: 598, startPoint y: 295, endPoint x: 622, endPoint y: 294, distance: 23.9
click at [622, 294] on div "There is an alternating pattern here. This means that you have a pattern betwee…" at bounding box center [375, 303] width 651 height 29
click at [495, 314] on div "There is an alternating pattern here. This means that you have a pattern betwee…" at bounding box center [375, 303] width 651 height 29
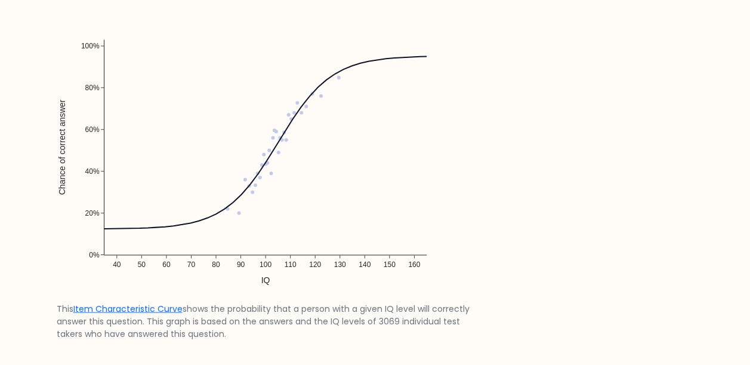
scroll to position [955, 0]
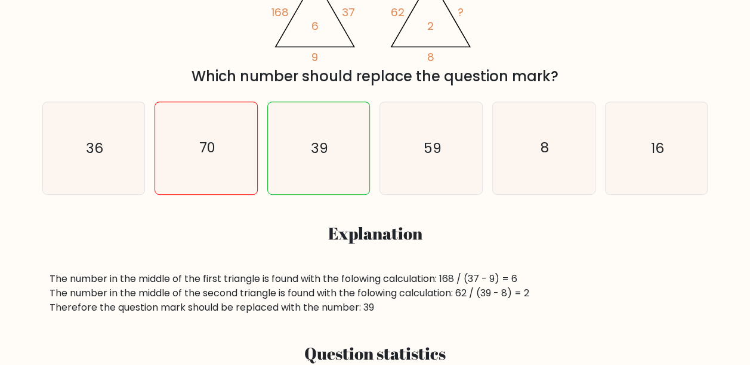
scroll to position [239, 0]
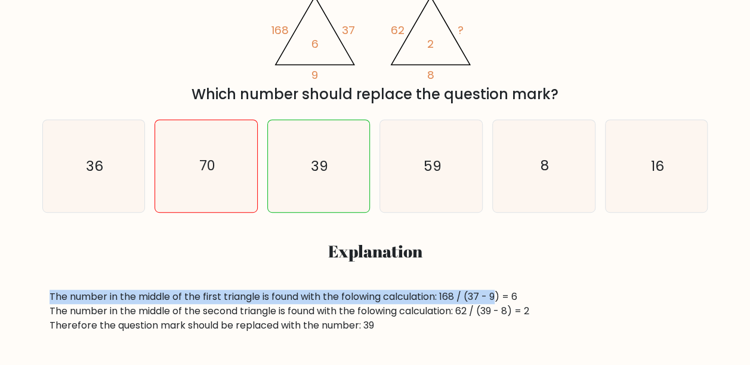
drag, startPoint x: 44, startPoint y: 298, endPoint x: 502, endPoint y: 292, distance: 457.6
click at [502, 292] on div "The number in the middle of the first triangle is found with the folowing calcu…" at bounding box center [375, 310] width 666 height 43
drag, startPoint x: 502, startPoint y: 292, endPoint x: 455, endPoint y: 299, distance: 47.6
click at [455, 299] on div "The number in the middle of the first triangle is found with the folowing calcu…" at bounding box center [375, 310] width 651 height 43
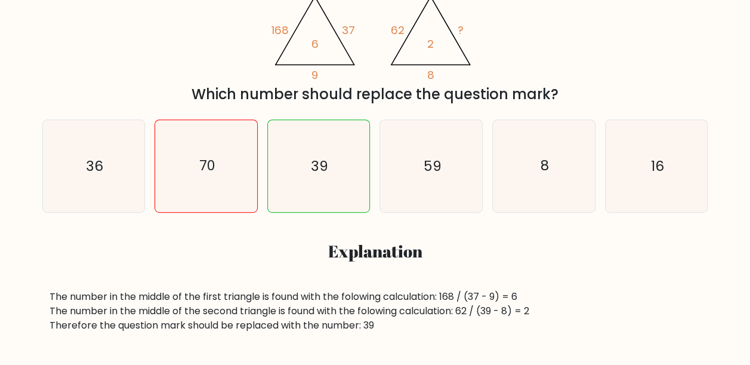
click at [412, 317] on div "The number in the middle of the first triangle is found with the folowing calcu…" at bounding box center [375, 310] width 651 height 43
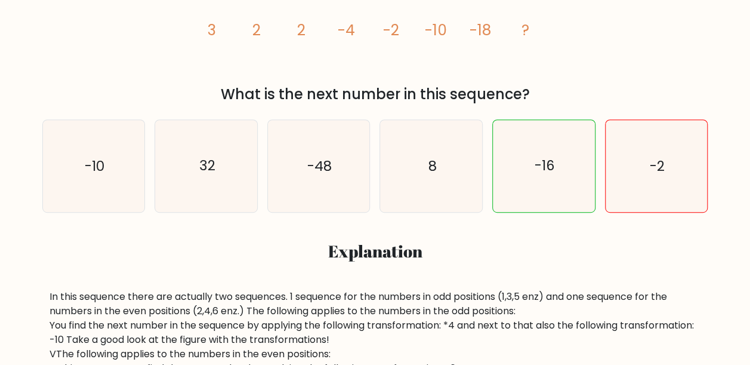
scroll to position [318, 0]
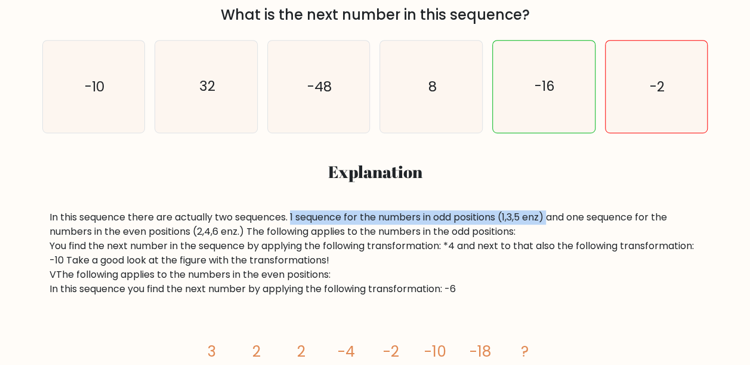
drag, startPoint x: 294, startPoint y: 219, endPoint x: 554, endPoint y: 213, distance: 260.2
click at [554, 213] on div "In this sequence there are actually two sequences. 1 sequence for the numbers i…" at bounding box center [375, 253] width 651 height 86
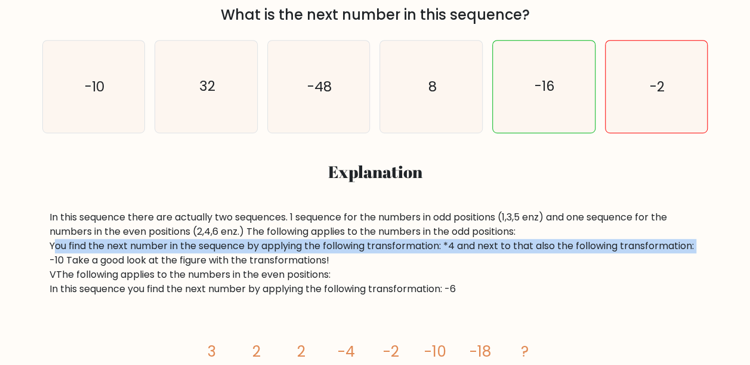
drag, startPoint x: 50, startPoint y: 249, endPoint x: 707, endPoint y: 246, distance: 656.9
click at [707, 246] on div "In this sequence there are actually two sequences. 1 sequence for the numbers i…" at bounding box center [375, 313] width 666 height 207
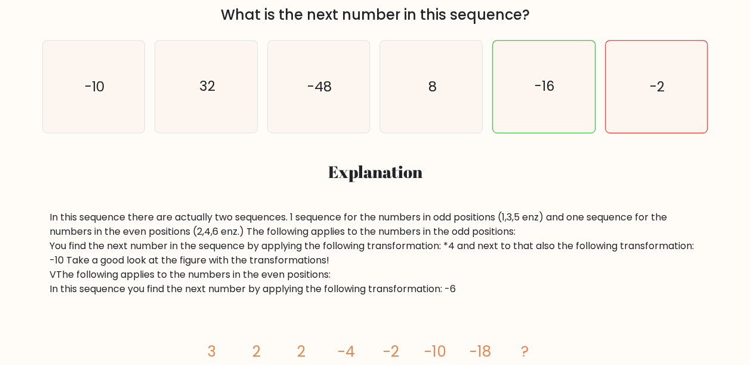
click at [433, 263] on div "In this sequence there are actually two sequences. 1 sequence for the numbers i…" at bounding box center [375, 253] width 651 height 86
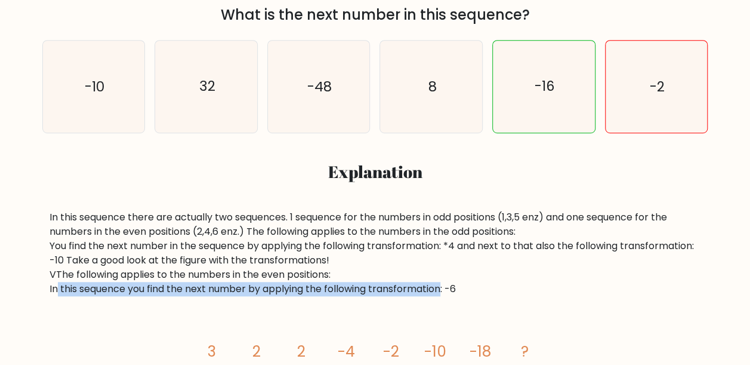
drag, startPoint x: 57, startPoint y: 290, endPoint x: 445, endPoint y: 284, distance: 387.8
click at [445, 284] on div "In this sequence there are actually two sequences. 1 sequence for the numbers i…" at bounding box center [375, 253] width 651 height 86
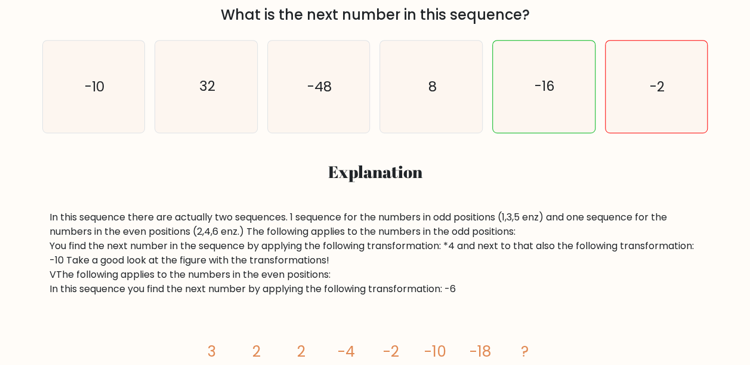
drag, startPoint x: 445, startPoint y: 284, endPoint x: 484, endPoint y: 294, distance: 40.1
click at [484, 294] on div "In this sequence there are actually two sequences. 1 sequence for the numbers i…" at bounding box center [375, 253] width 651 height 86
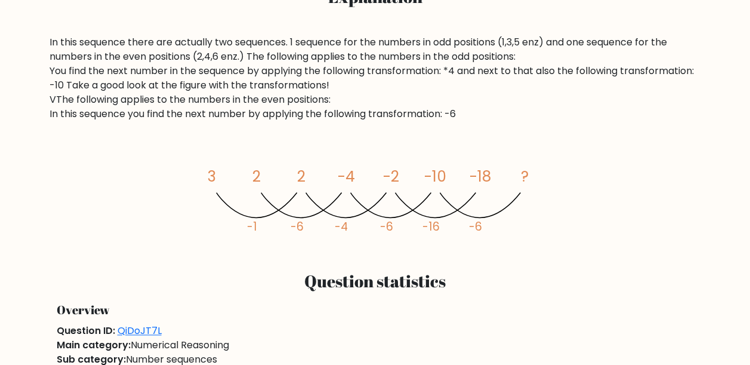
scroll to position [636, 0]
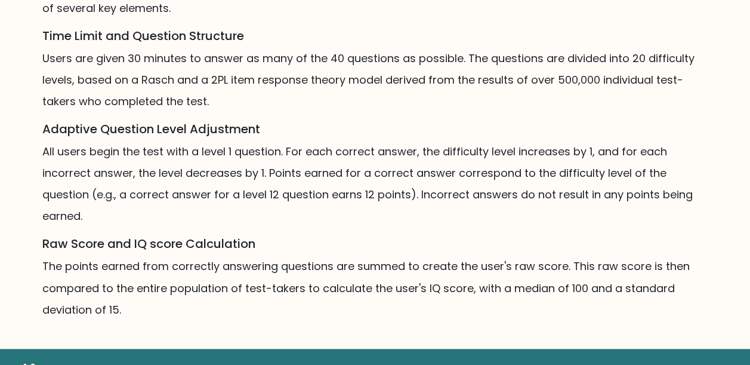
scroll to position [909, 0]
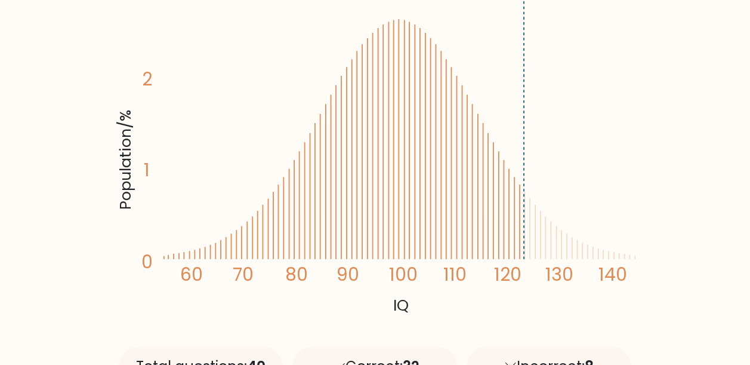
scroll to position [318, 0]
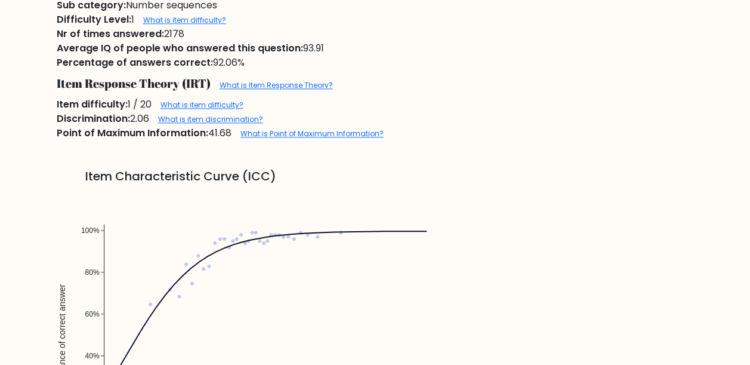
scroll to position [716, 0]
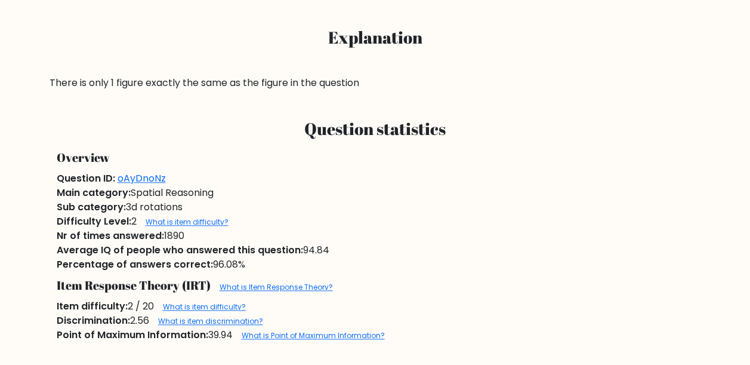
scroll to position [477, 0]
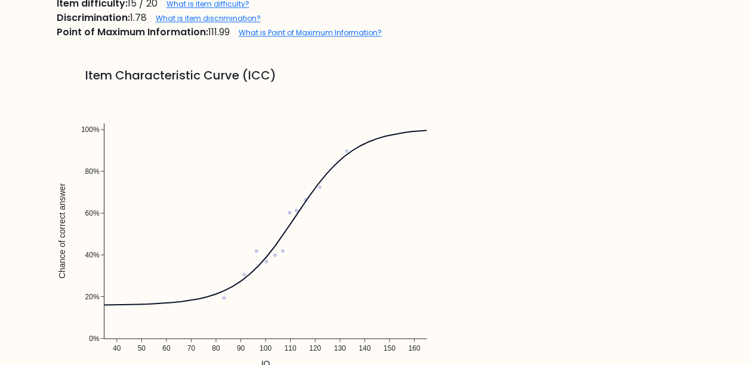
scroll to position [795, 0]
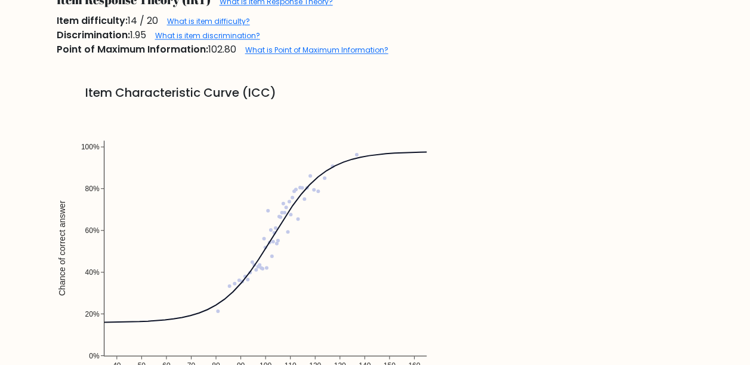
scroll to position [875, 0]
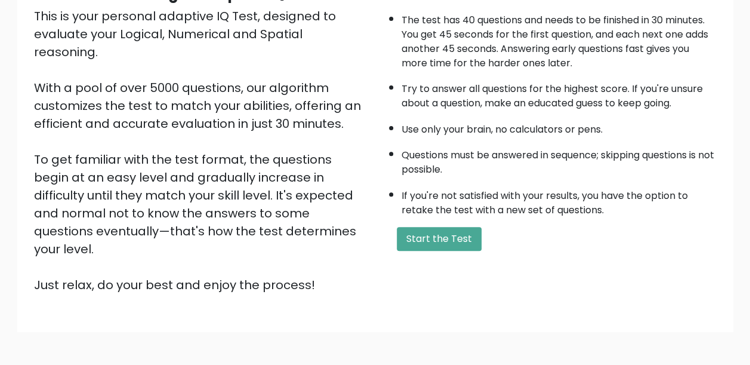
scroll to position [181, 0]
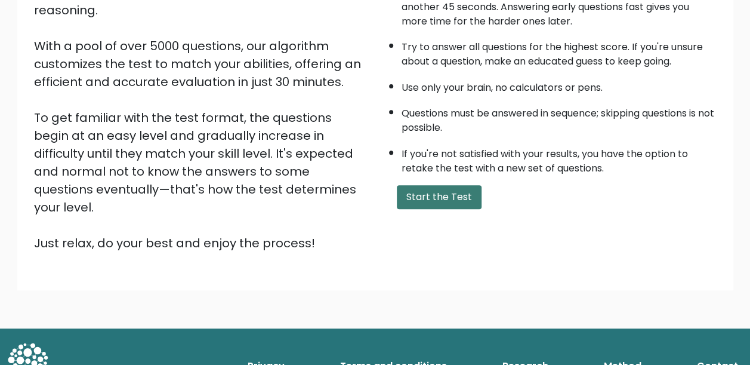
click at [460, 194] on button "Start the Test" at bounding box center [439, 197] width 85 height 24
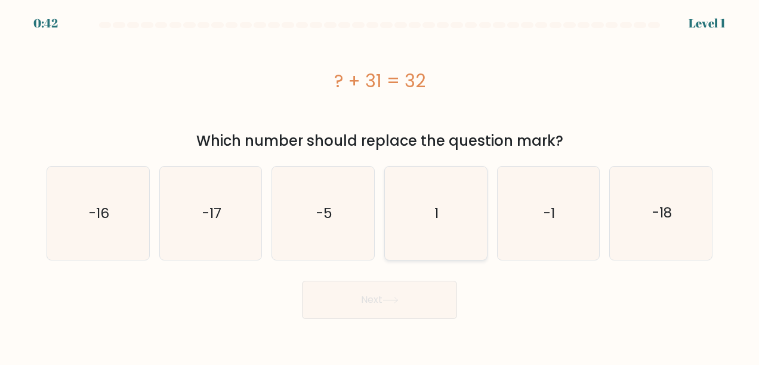
click at [459, 221] on icon "1" at bounding box center [435, 212] width 93 height 93
click at [380, 186] on input "d. 1" at bounding box center [379, 184] width 1 height 3
radio input "true"
click at [422, 296] on button "Next" at bounding box center [379, 299] width 155 height 38
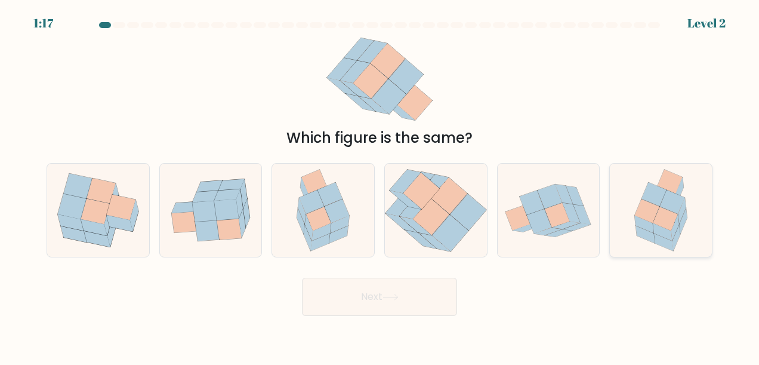
click at [684, 210] on icon at bounding box center [682, 210] width 8 height 26
click at [380, 186] on input "f." at bounding box center [379, 184] width 1 height 3
radio input "true"
click at [388, 299] on icon at bounding box center [390, 297] width 16 height 7
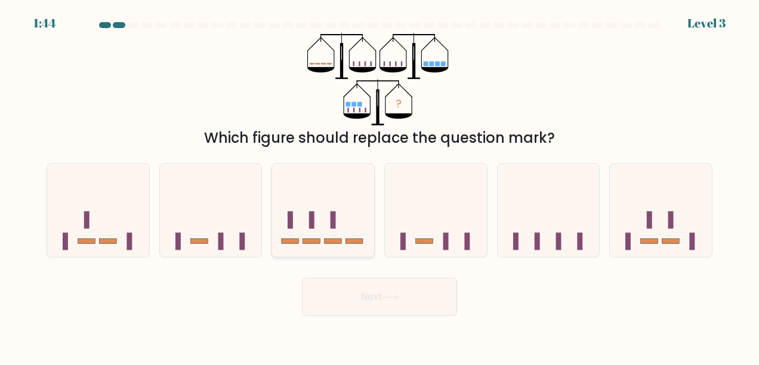
click at [335, 221] on rect at bounding box center [333, 219] width 5 height 17
click at [379, 186] on input "c." at bounding box center [379, 184] width 1 height 3
radio input "true"
click at [373, 297] on button "Next" at bounding box center [379, 296] width 155 height 38
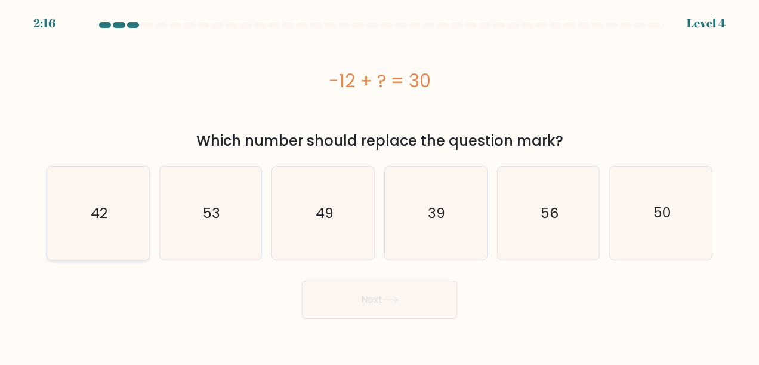
click at [91, 221] on text "42" at bounding box center [99, 212] width 17 height 19
click at [379, 186] on input "a. 42" at bounding box center [379, 184] width 1 height 3
radio input "true"
click at [397, 304] on button "Next" at bounding box center [379, 299] width 155 height 38
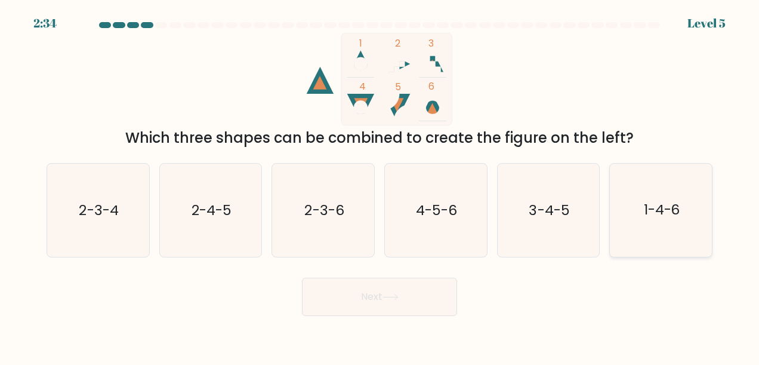
click at [661, 218] on text "1-4-6" at bounding box center [662, 209] width 36 height 19
click at [380, 186] on input "f. 1-4-6" at bounding box center [379, 184] width 1 height 3
radio input "true"
click at [420, 287] on button "Next" at bounding box center [379, 296] width 155 height 38
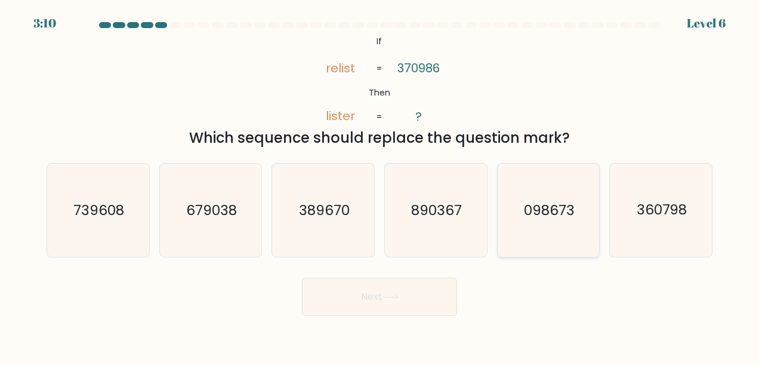
click at [535, 217] on text "098673" at bounding box center [549, 209] width 51 height 19
click at [380, 186] on input "e. 098673" at bounding box center [379, 184] width 1 height 3
radio input "true"
click at [402, 297] on button "Next" at bounding box center [379, 296] width 155 height 38
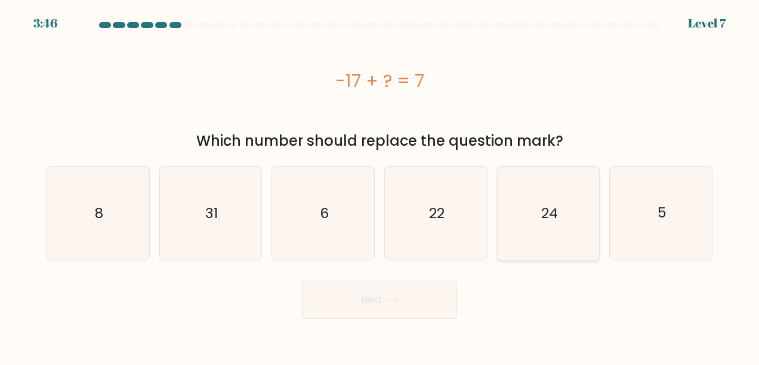
click at [552, 224] on icon "24" at bounding box center [548, 212] width 93 height 93
click at [380, 186] on input "e. 24" at bounding box center [379, 184] width 1 height 3
radio input "true"
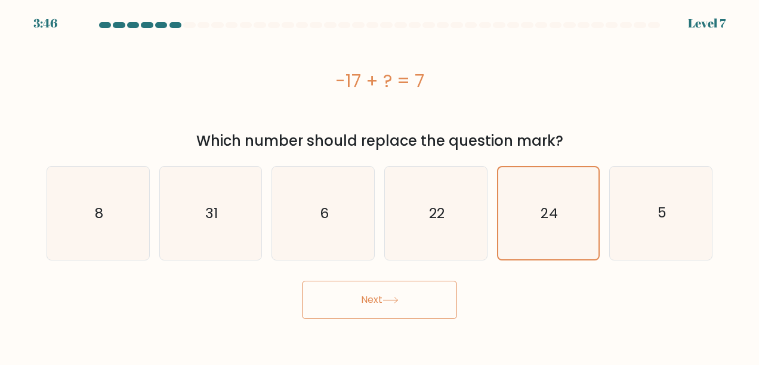
click at [428, 298] on button "Next" at bounding box center [379, 299] width 155 height 38
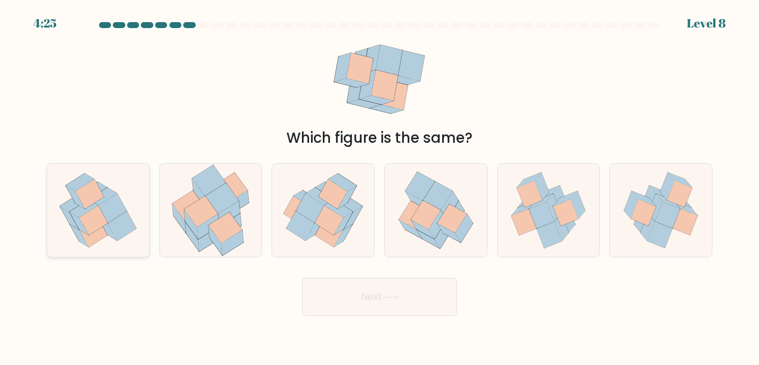
click at [87, 200] on icon at bounding box center [89, 193] width 29 height 29
click at [379, 186] on input "a." at bounding box center [379, 184] width 1 height 3
radio input "true"
click at [403, 304] on button "Next" at bounding box center [379, 296] width 155 height 38
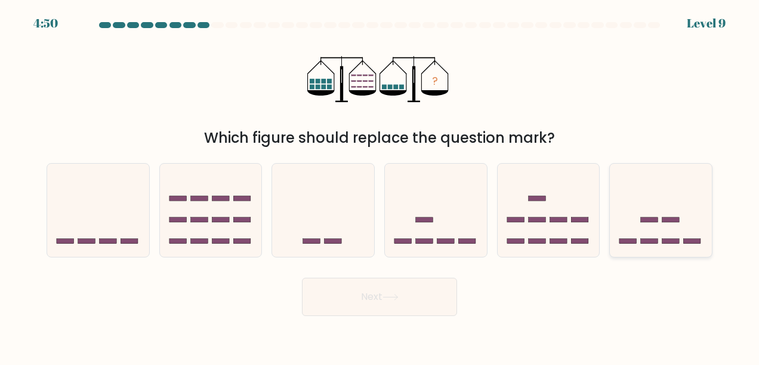
click at [659, 211] on icon at bounding box center [661, 210] width 102 height 84
click at [380, 186] on input "f." at bounding box center [379, 184] width 1 height 3
radio input "true"
click at [414, 298] on button "Next" at bounding box center [379, 296] width 155 height 38
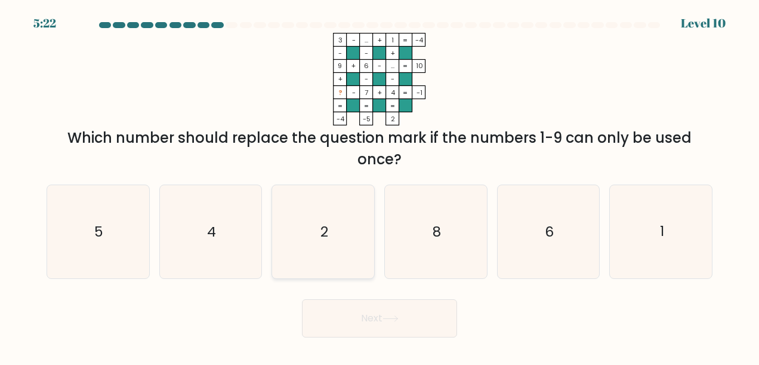
click at [334, 226] on icon "2" at bounding box center [323, 231] width 93 height 93
click at [379, 186] on input "c. 2" at bounding box center [379, 184] width 1 height 3
radio input "true"
click at [390, 322] on button "Next" at bounding box center [379, 318] width 155 height 38
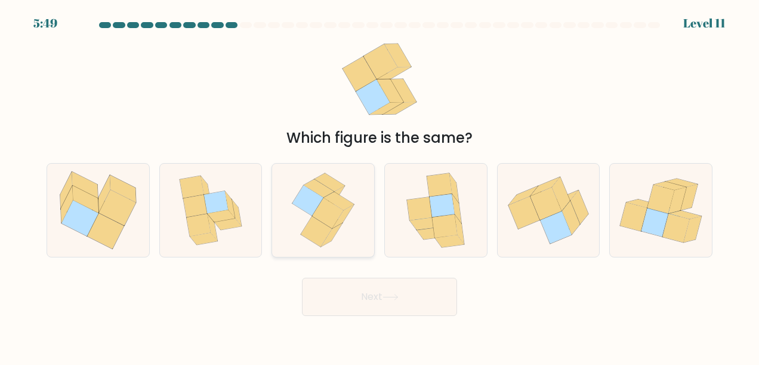
click at [314, 185] on icon at bounding box center [319, 188] width 30 height 18
click at [379, 185] on input "c." at bounding box center [379, 184] width 1 height 3
radio input "true"
click at [380, 298] on button "Next" at bounding box center [379, 296] width 155 height 38
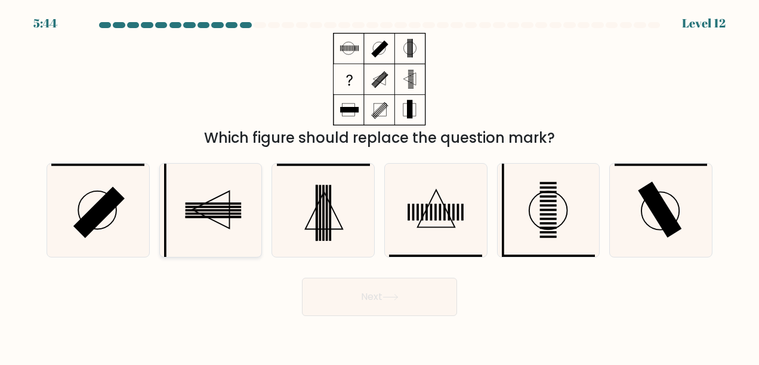
click at [212, 224] on icon at bounding box center [210, 209] width 93 height 93
click at [379, 186] on input "b." at bounding box center [379, 184] width 1 height 3
radio input "true"
click at [359, 298] on button "Next" at bounding box center [379, 296] width 155 height 38
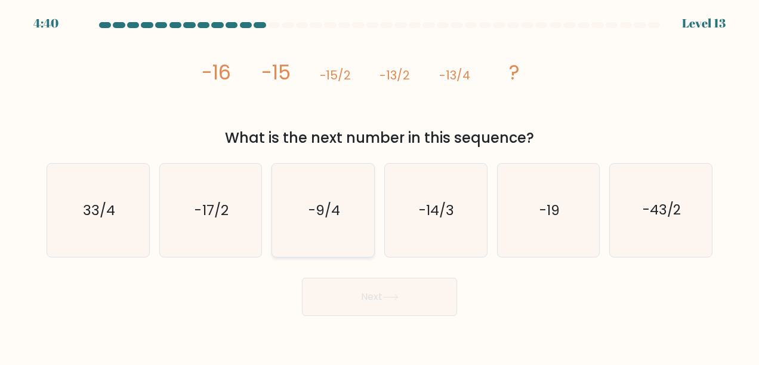
click at [319, 212] on text "-9/4" at bounding box center [324, 209] width 32 height 19
click at [379, 186] on input "c. -9/4" at bounding box center [379, 184] width 1 height 3
radio input "true"
click at [403, 299] on button "Next" at bounding box center [379, 296] width 155 height 38
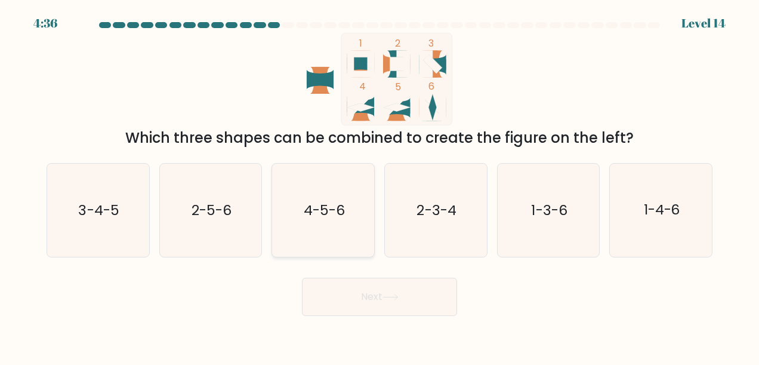
click at [344, 218] on text "4-5-6" at bounding box center [324, 209] width 41 height 19
click at [379, 186] on input "c. 4-5-6" at bounding box center [379, 184] width 1 height 3
radio input "true"
click at [413, 301] on button "Next" at bounding box center [379, 296] width 155 height 38
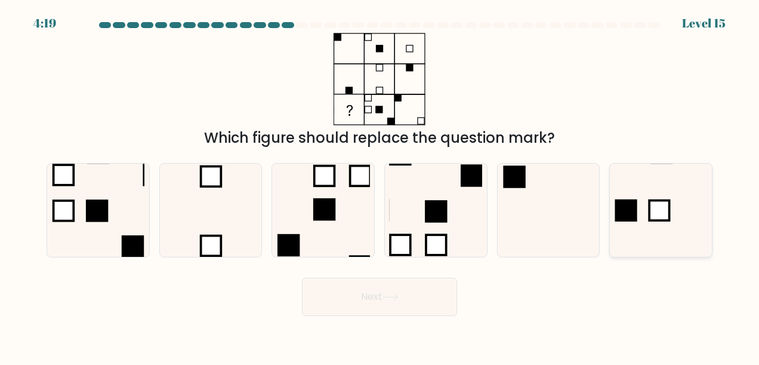
click at [645, 208] on icon at bounding box center [661, 209] width 93 height 93
click at [380, 186] on input "f." at bounding box center [379, 184] width 1 height 3
radio input "true"
click at [395, 294] on icon at bounding box center [390, 297] width 16 height 7
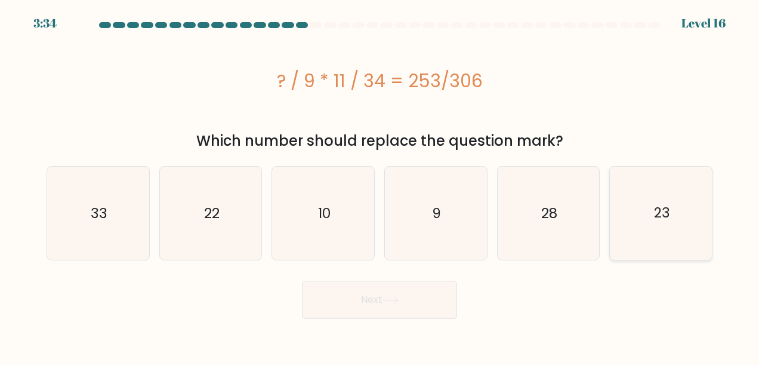
click at [691, 202] on icon "23" at bounding box center [661, 212] width 93 height 93
click at [380, 186] on input "f. 23" at bounding box center [379, 184] width 1 height 3
radio input "true"
click at [410, 297] on button "Next" at bounding box center [379, 299] width 155 height 38
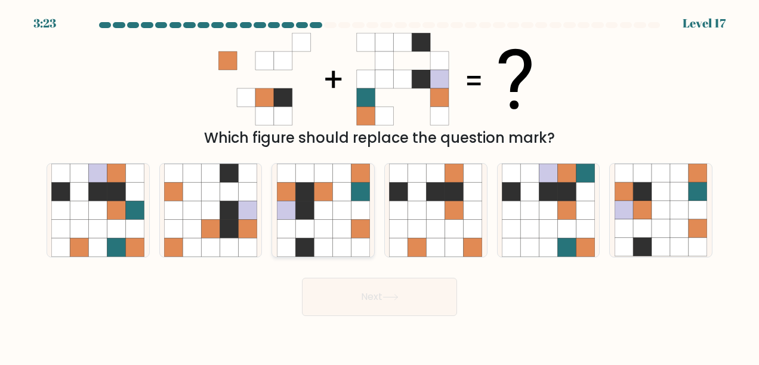
click at [357, 194] on icon at bounding box center [360, 192] width 18 height 18
click at [379, 186] on input "c." at bounding box center [379, 184] width 1 height 3
radio input "true"
click at [382, 295] on button "Next" at bounding box center [379, 296] width 155 height 38
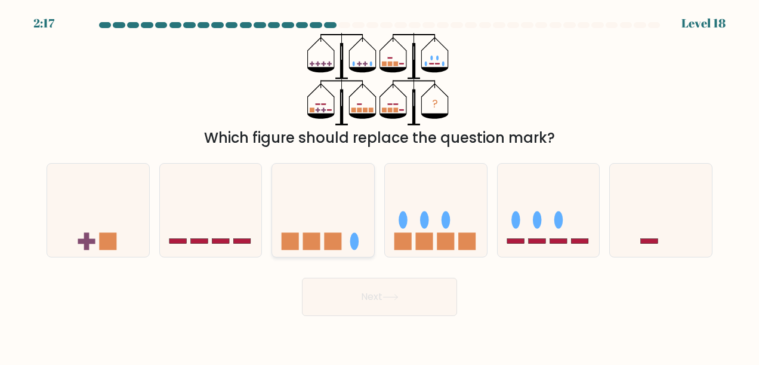
click at [340, 245] on rect at bounding box center [333, 240] width 17 height 17
click at [379, 186] on input "c." at bounding box center [379, 184] width 1 height 3
radio input "true"
click at [433, 212] on icon at bounding box center [436, 210] width 102 height 84
click at [380, 186] on input "d." at bounding box center [379, 184] width 1 height 3
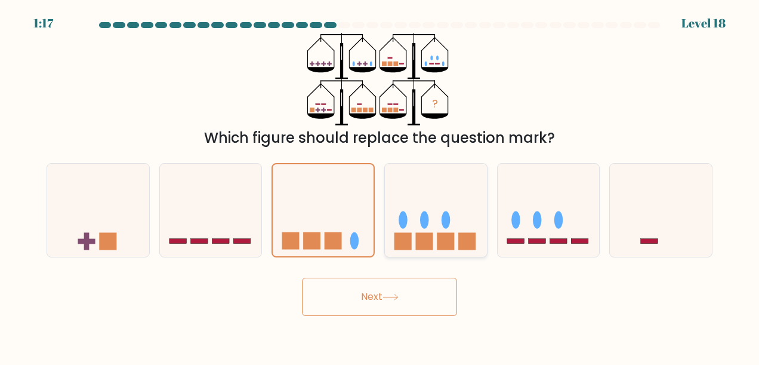
radio input "true"
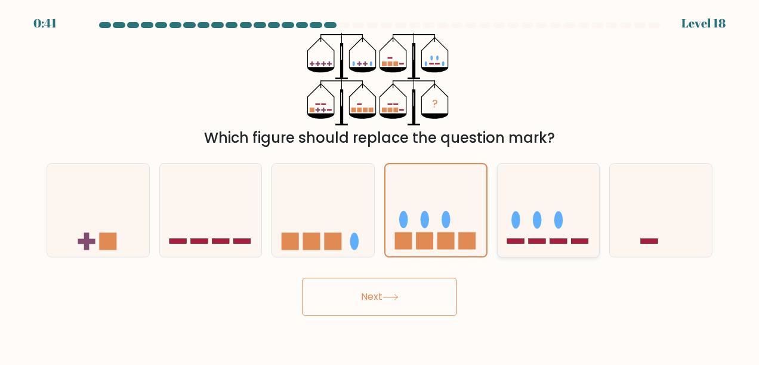
click at [564, 178] on icon at bounding box center [549, 210] width 102 height 84
click at [380, 183] on input "e." at bounding box center [379, 184] width 1 height 3
radio input "true"
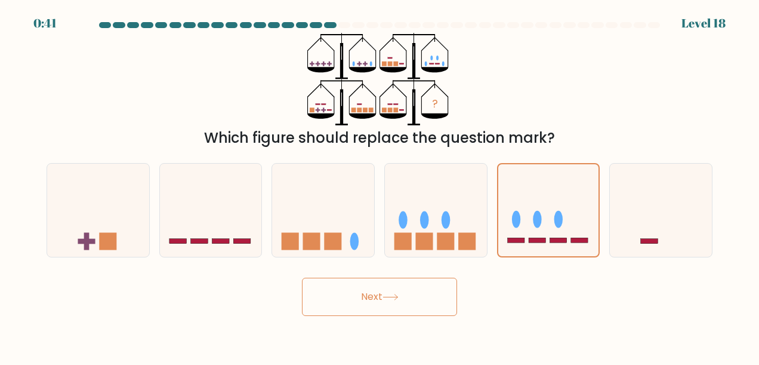
click at [430, 305] on button "Next" at bounding box center [379, 296] width 155 height 38
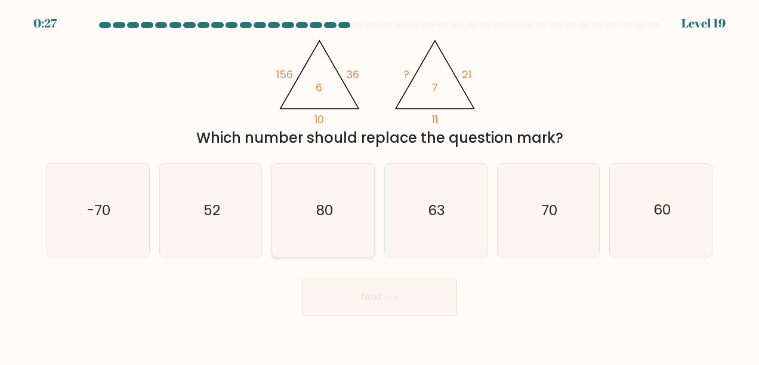
click at [341, 214] on icon "80" at bounding box center [323, 209] width 93 height 93
click at [379, 186] on input "c. 80" at bounding box center [379, 184] width 1 height 3
radio input "true"
click at [402, 298] on button "Next" at bounding box center [379, 296] width 155 height 38
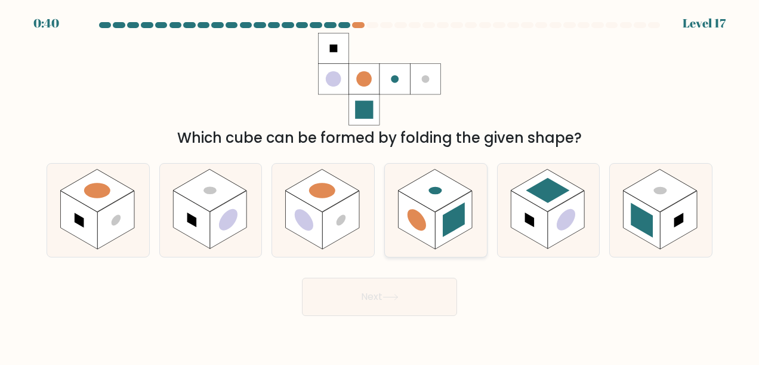
click at [442, 221] on rect at bounding box center [453, 220] width 37 height 58
click at [380, 186] on input "d." at bounding box center [379, 184] width 1 height 3
radio input "true"
click at [391, 288] on button "Next" at bounding box center [379, 296] width 155 height 38
click at [401, 304] on button "Next" at bounding box center [379, 296] width 155 height 38
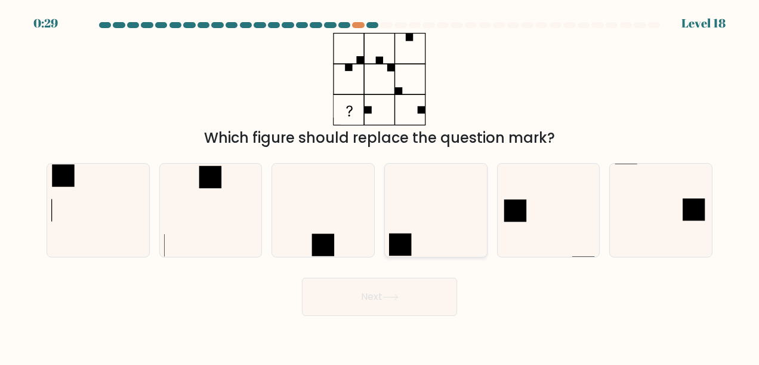
click at [427, 222] on icon at bounding box center [435, 209] width 93 height 93
click at [380, 186] on input "d." at bounding box center [379, 184] width 1 height 3
radio input "true"
click at [381, 304] on button "Next" at bounding box center [379, 296] width 155 height 38
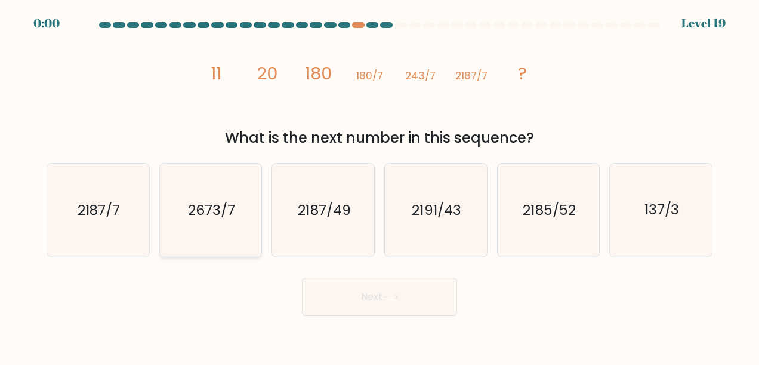
click at [211, 223] on icon "2673/7" at bounding box center [210, 209] width 93 height 93
click at [379, 186] on input "b. 2673/7" at bounding box center [379, 184] width 1 height 3
radio input "true"
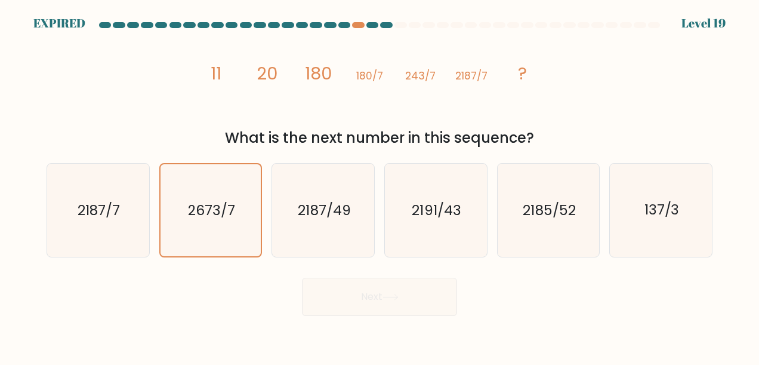
click at [379, 302] on div "Next" at bounding box center [379, 293] width 680 height 44
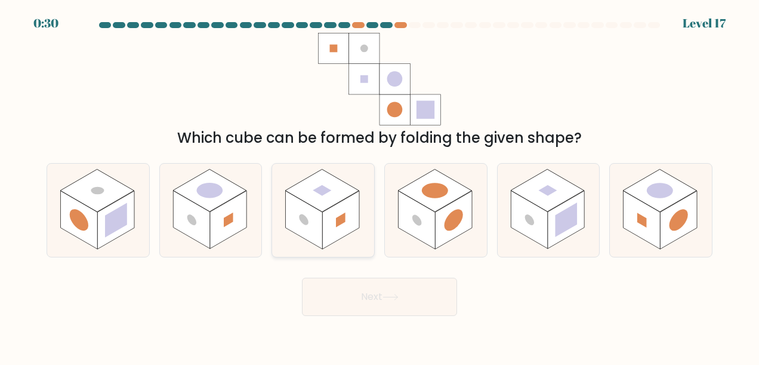
click at [337, 227] on rect at bounding box center [340, 220] width 37 height 58
click at [379, 186] on input "c." at bounding box center [379, 184] width 1 height 3
radio input "true"
click at [372, 289] on button "Next" at bounding box center [379, 296] width 155 height 38
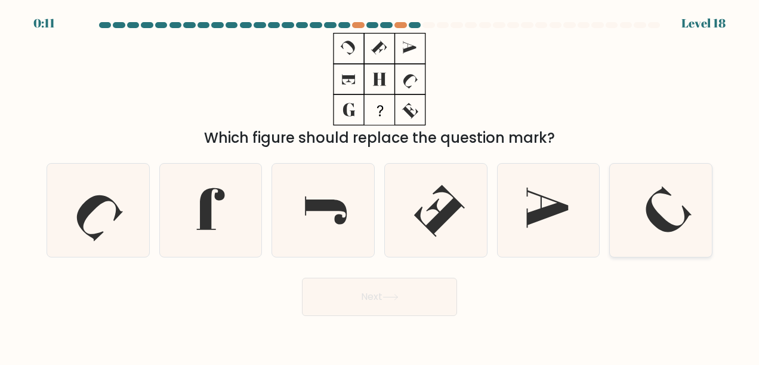
click at [666, 215] on icon at bounding box center [661, 209] width 93 height 93
click at [380, 186] on input "f." at bounding box center [379, 184] width 1 height 3
radio input "true"
click at [374, 301] on button "Next" at bounding box center [379, 296] width 155 height 38
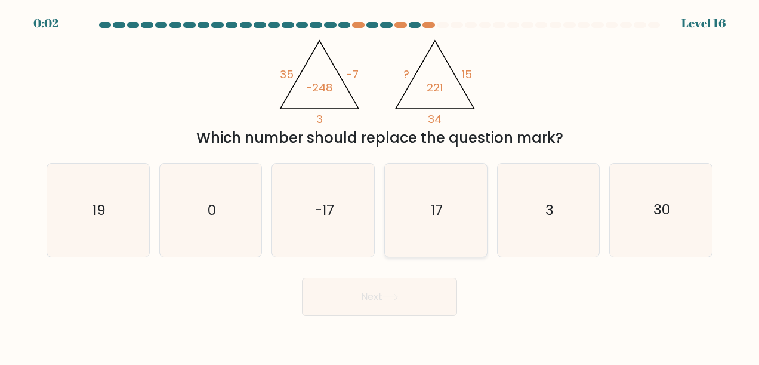
click at [434, 220] on icon "17" at bounding box center [435, 209] width 93 height 93
click at [380, 186] on input "d. 17" at bounding box center [379, 184] width 1 height 3
radio input "true"
click at [412, 298] on button "Next" at bounding box center [379, 296] width 155 height 38
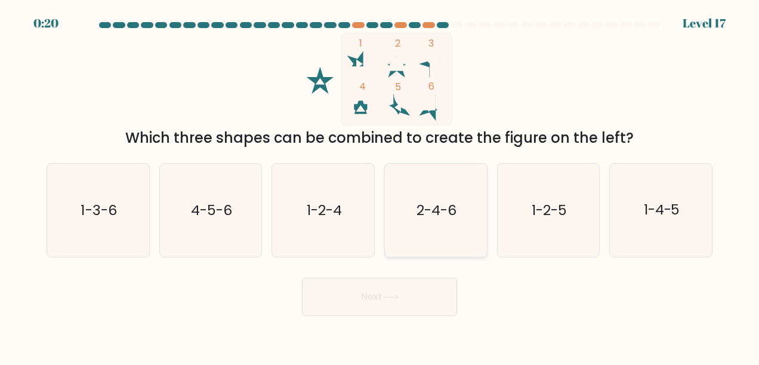
click at [455, 223] on icon "2-4-6" at bounding box center [435, 209] width 93 height 93
click at [380, 186] on input "d. 2-4-6" at bounding box center [379, 184] width 1 height 3
radio input "true"
click at [397, 311] on button "Next" at bounding box center [379, 296] width 155 height 38
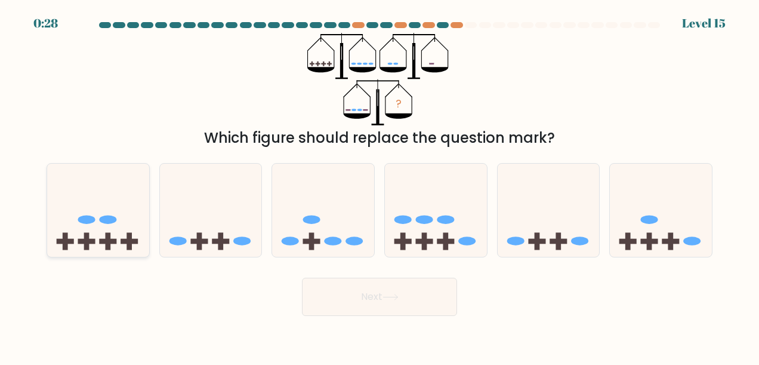
click at [91, 235] on icon at bounding box center [98, 210] width 102 height 84
click at [379, 186] on input "a." at bounding box center [379, 184] width 1 height 3
radio input "true"
click at [399, 298] on icon at bounding box center [390, 297] width 16 height 7
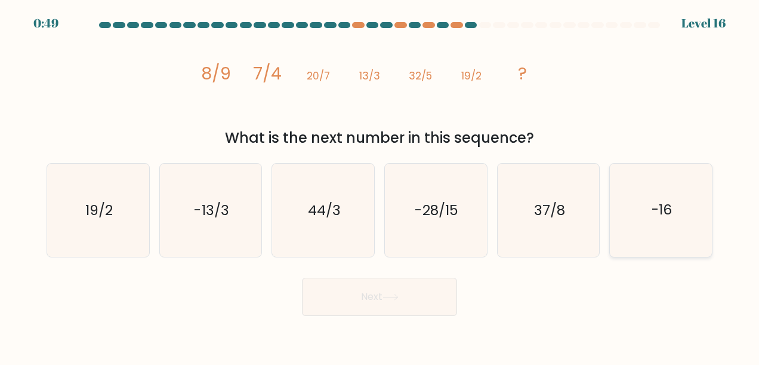
click at [672, 211] on text "-16" at bounding box center [661, 209] width 20 height 19
click at [380, 186] on input "f. -16" at bounding box center [379, 184] width 1 height 3
radio input "true"
click at [410, 307] on button "Next" at bounding box center [379, 296] width 155 height 38
click at [541, 206] on text "37/8" at bounding box center [549, 209] width 31 height 19
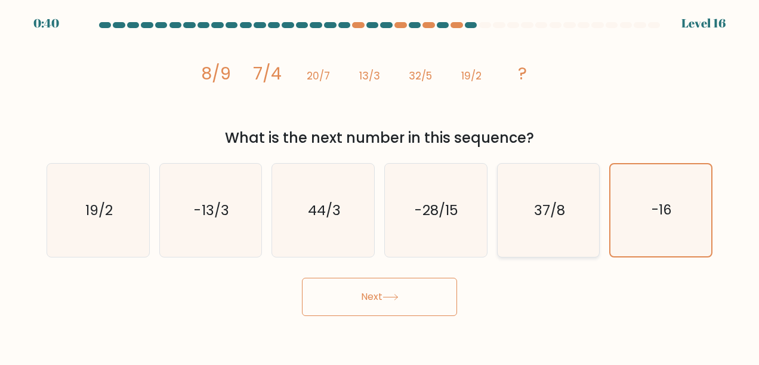
click at [380, 186] on input "e. 37/8" at bounding box center [379, 184] width 1 height 3
radio input "true"
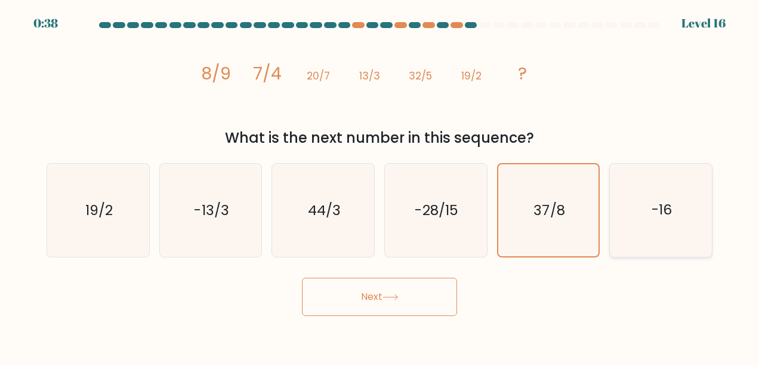
click at [640, 218] on icon "-16" at bounding box center [661, 209] width 93 height 93
click at [380, 186] on input "f. -16" at bounding box center [379, 184] width 1 height 3
radio input "true"
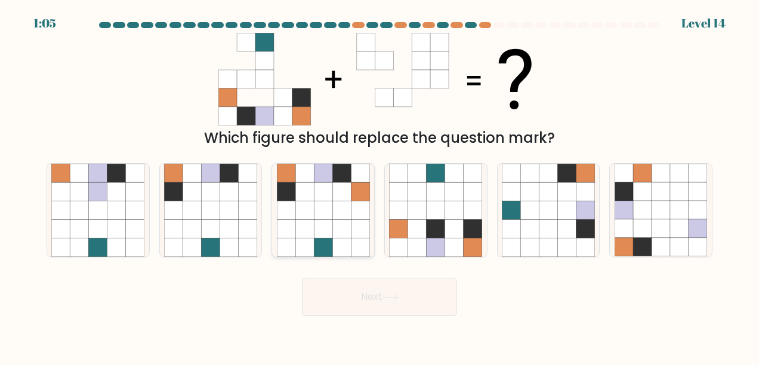
click at [336, 201] on icon at bounding box center [341, 210] width 18 height 18
click at [379, 186] on input "c." at bounding box center [379, 184] width 1 height 3
radio input "true"
click at [407, 297] on button "Next" at bounding box center [379, 296] width 155 height 38
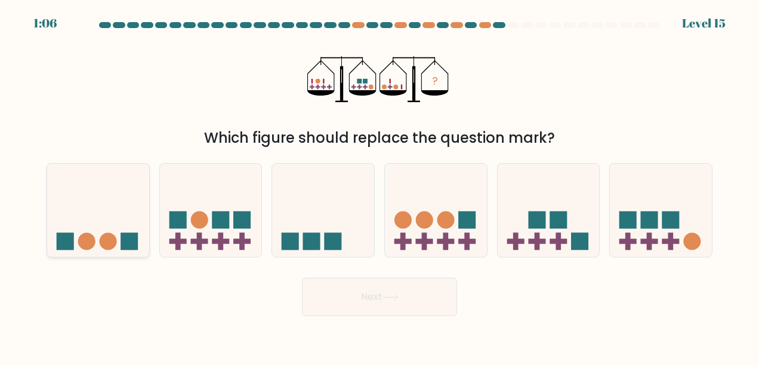
click at [84, 224] on icon at bounding box center [98, 210] width 102 height 84
click at [379, 186] on input "a." at bounding box center [379, 184] width 1 height 3
radio input "true"
click at [362, 307] on button "Next" at bounding box center [379, 296] width 155 height 38
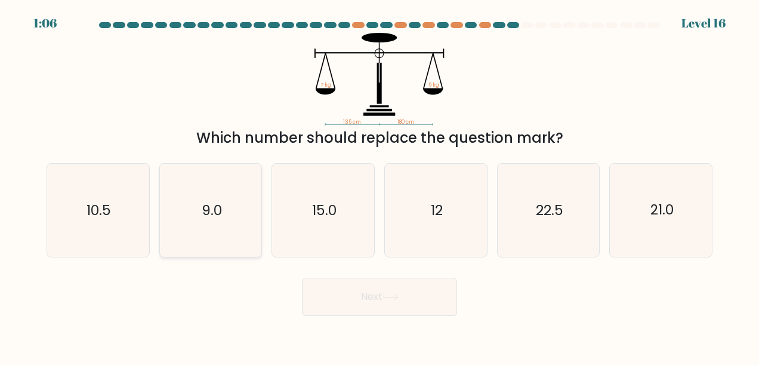
click at [216, 221] on icon "9.0" at bounding box center [210, 209] width 93 height 93
click at [379, 186] on input "b. 9.0" at bounding box center [379, 184] width 1 height 3
radio input "true"
click at [384, 285] on button "Next" at bounding box center [379, 296] width 155 height 38
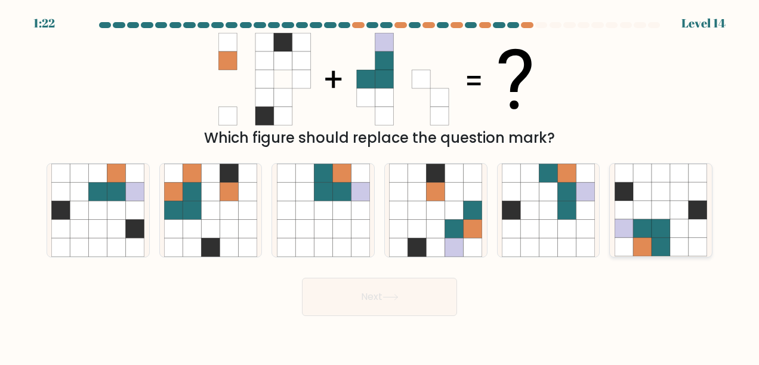
click at [656, 221] on icon at bounding box center [660, 229] width 18 height 18
click at [380, 186] on input "f." at bounding box center [379, 184] width 1 height 3
radio input "true"
click at [380, 302] on button "Next" at bounding box center [379, 296] width 155 height 38
click at [568, 248] on icon at bounding box center [566, 247] width 18 height 18
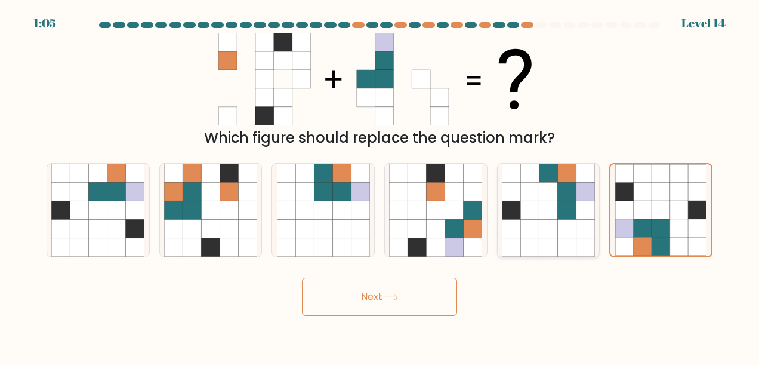
click at [380, 186] on input "e." at bounding box center [379, 184] width 1 height 3
radio input "true"
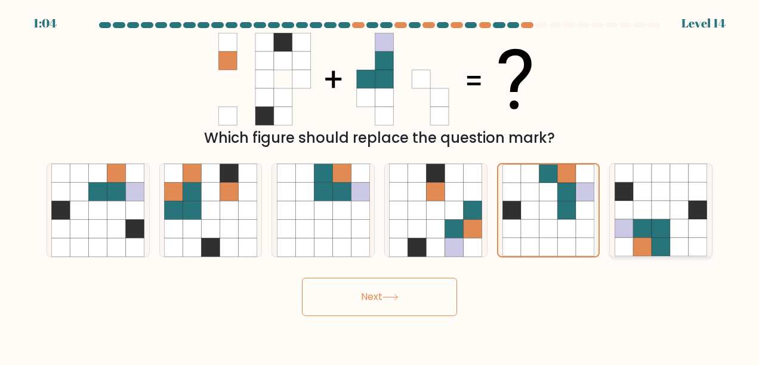
click at [652, 221] on icon at bounding box center [660, 229] width 18 height 18
click at [380, 186] on input "f." at bounding box center [379, 184] width 1 height 3
radio input "true"
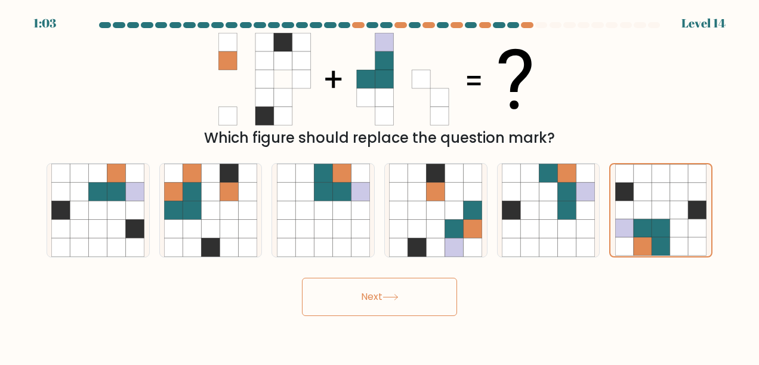
click at [400, 300] on button "Next" at bounding box center [379, 296] width 155 height 38
click at [653, 209] on icon at bounding box center [660, 210] width 18 height 18
click at [380, 186] on input "f." at bounding box center [379, 184] width 1 height 3
click at [404, 303] on button "Next" at bounding box center [379, 296] width 155 height 38
click at [359, 299] on button "Next" at bounding box center [379, 296] width 155 height 38
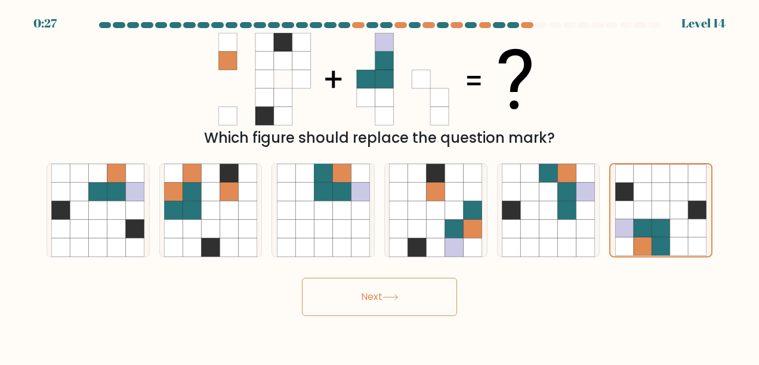
click at [352, 298] on button "Next" at bounding box center [379, 296] width 155 height 38
click at [418, 301] on button "Next" at bounding box center [379, 296] width 155 height 38
click at [666, 211] on icon at bounding box center [660, 210] width 18 height 18
click at [380, 186] on input "f." at bounding box center [379, 184] width 1 height 3
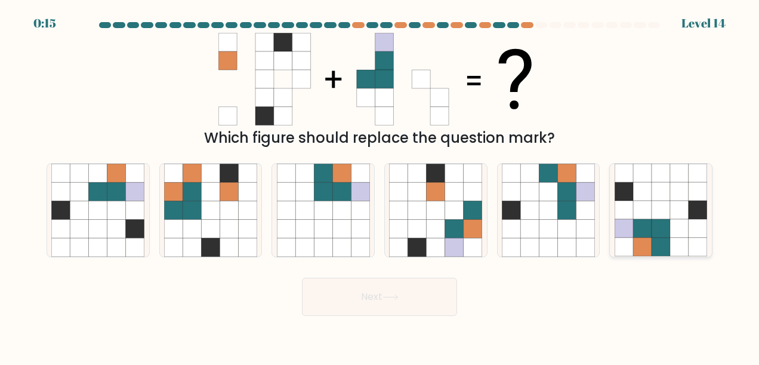
radio input "true"
click at [403, 298] on button "Next" at bounding box center [379, 296] width 155 height 38
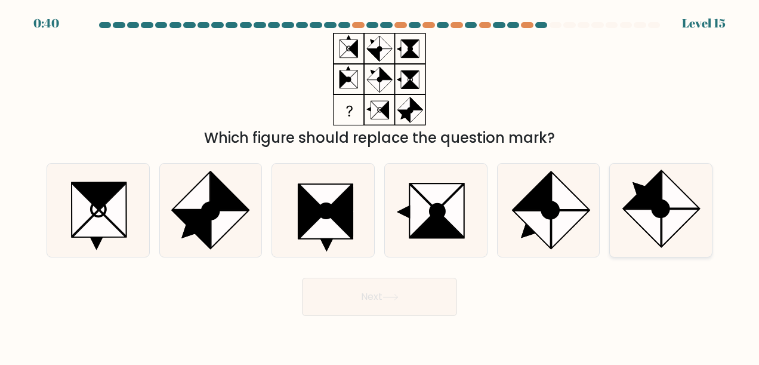
click at [656, 203] on ellipse at bounding box center [660, 208] width 23 height 23
click at [380, 186] on input "f." at bounding box center [379, 184] width 1 height 3
radio input "true"
click at [416, 302] on button "Next" at bounding box center [379, 296] width 155 height 38
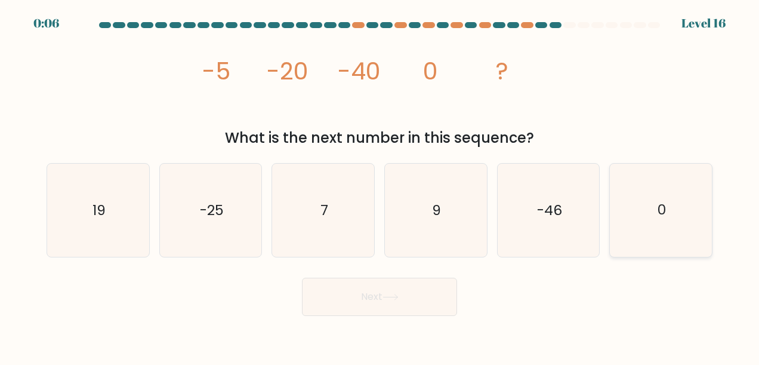
click at [666, 231] on icon "0" at bounding box center [661, 209] width 93 height 93
click at [380, 186] on input "f. 0" at bounding box center [379, 184] width 1 height 3
radio input "true"
click at [402, 298] on button "Next" at bounding box center [379, 296] width 155 height 38
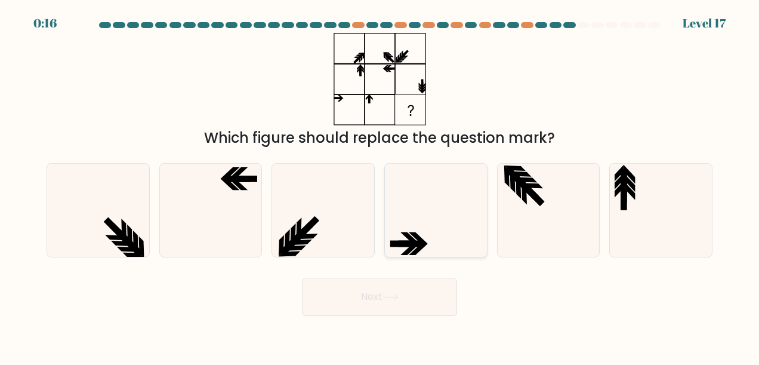
click at [424, 234] on icon at bounding box center [435, 209] width 93 height 93
click at [380, 186] on input "d." at bounding box center [379, 184] width 1 height 3
radio input "true"
click at [420, 308] on button "Next" at bounding box center [379, 296] width 155 height 38
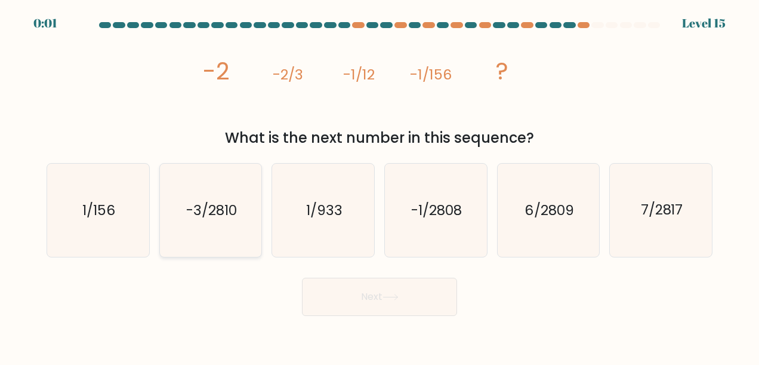
click at [231, 218] on text "-3/2810" at bounding box center [211, 209] width 51 height 19
click at [379, 186] on input "b. -3/2810" at bounding box center [379, 184] width 1 height 3
radio input "true"
click at [432, 224] on icon "-1/2808" at bounding box center [435, 209] width 93 height 93
click at [380, 186] on input "d. -1/2808" at bounding box center [379, 184] width 1 height 3
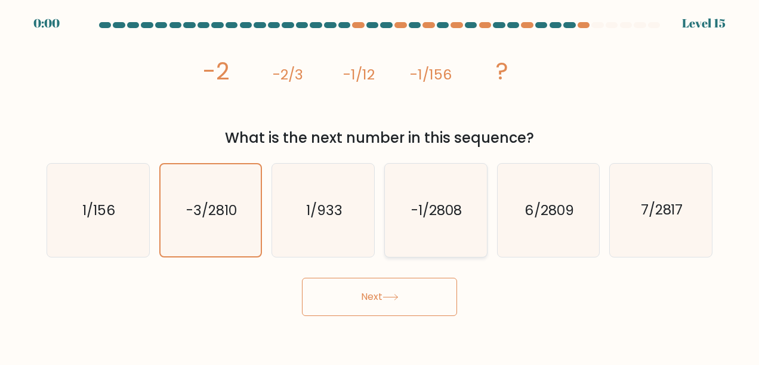
radio input "true"
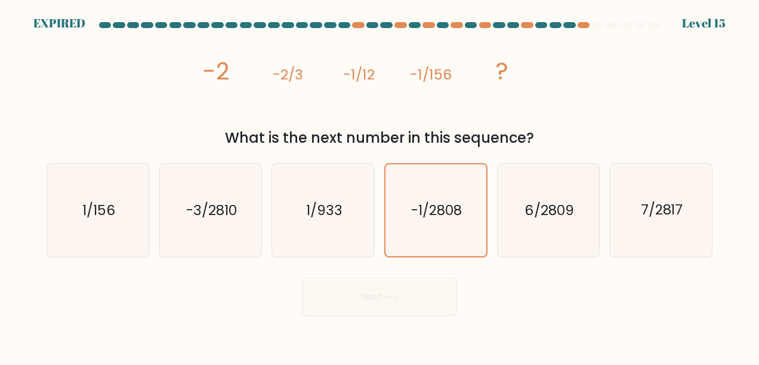
click at [427, 304] on div "Next" at bounding box center [379, 293] width 680 height 44
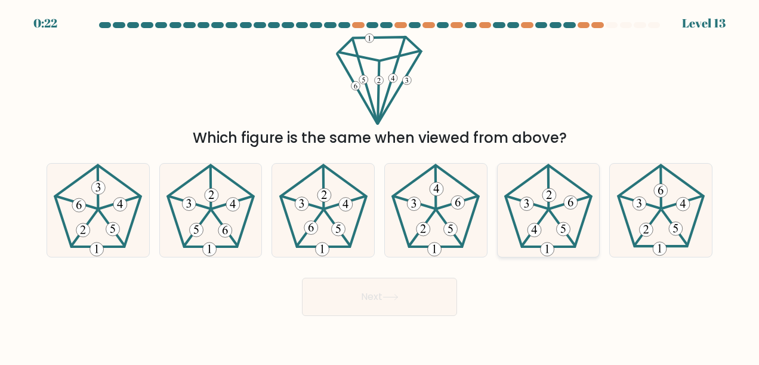
click at [560, 226] on 649 at bounding box center [564, 229] width 14 height 14
click at [380, 186] on input "e." at bounding box center [379, 184] width 1 height 3
radio input "true"
click at [403, 307] on button "Next" at bounding box center [379, 296] width 155 height 38
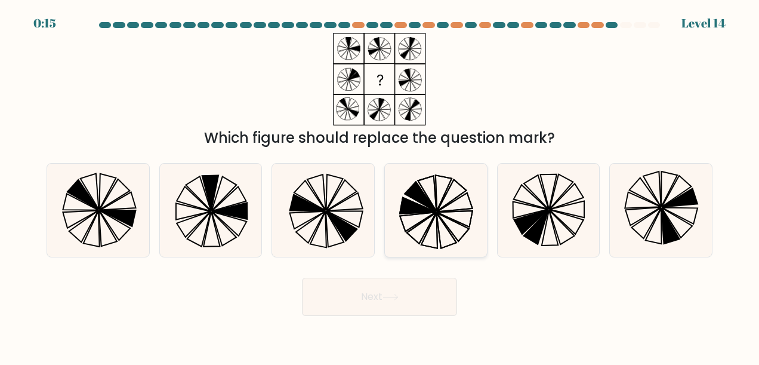
click at [443, 223] on icon at bounding box center [447, 230] width 20 height 35
click at [380, 186] on input "d." at bounding box center [379, 184] width 1 height 3
radio input "true"
click at [402, 304] on button "Next" at bounding box center [379, 296] width 155 height 38
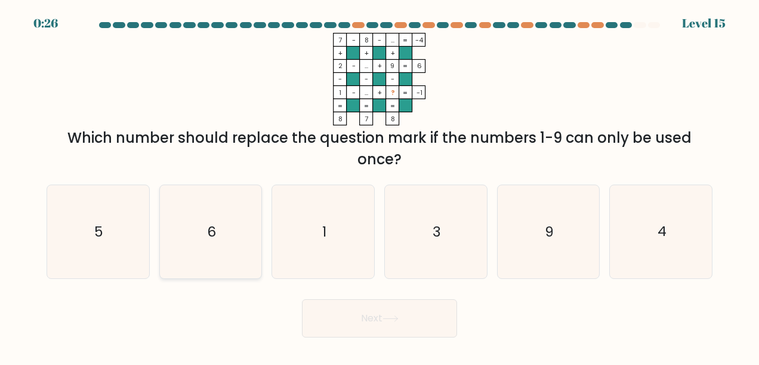
click at [189, 231] on icon "6" at bounding box center [210, 231] width 93 height 93
click at [379, 186] on input "b. 6" at bounding box center [379, 184] width 1 height 3
radio input "true"
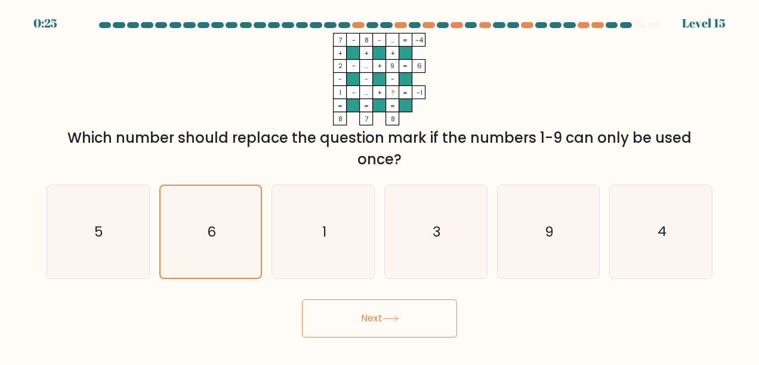
click at [404, 328] on button "Next" at bounding box center [379, 318] width 155 height 38
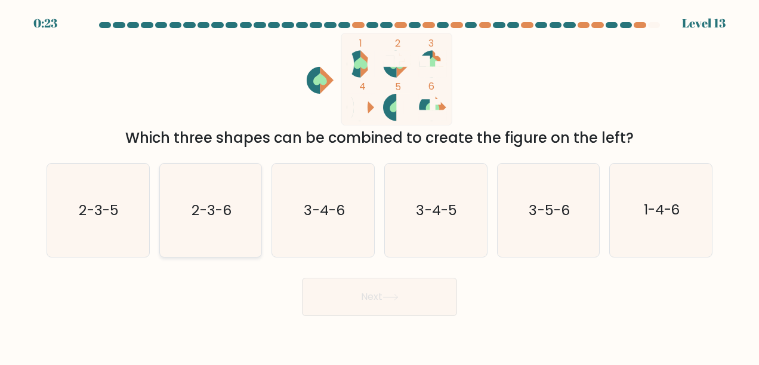
click at [231, 215] on icon "2-3-6" at bounding box center [210, 209] width 93 height 93
click at [379, 186] on input "b. 2-3-6" at bounding box center [379, 184] width 1 height 3
radio input "true"
click at [403, 296] on button "Next" at bounding box center [379, 296] width 155 height 38
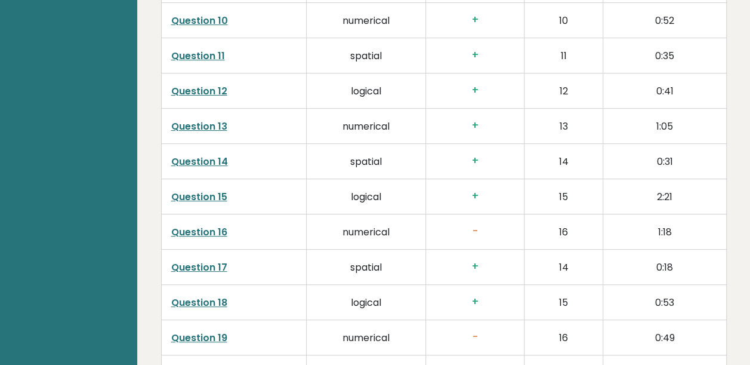
scroll to position [2416, 0]
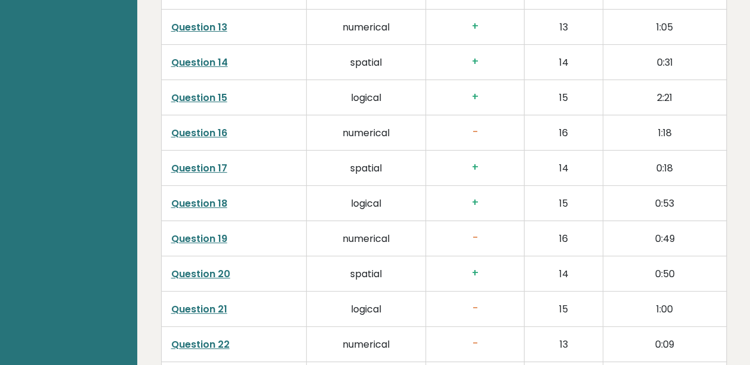
click at [211, 126] on link "Question 16" at bounding box center [199, 133] width 56 height 14
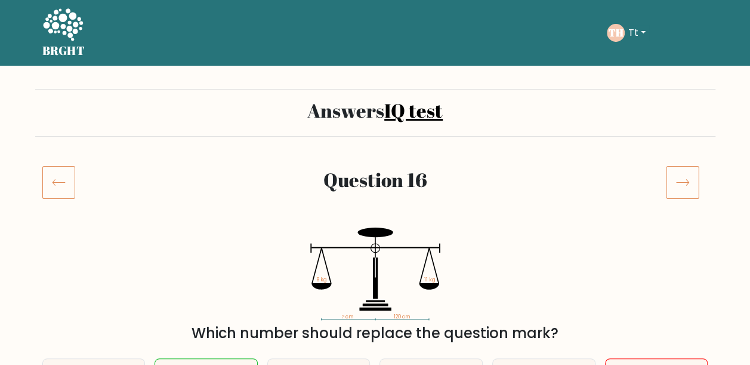
click at [570, 180] on h2 "Question 16" at bounding box center [375, 179] width 552 height 23
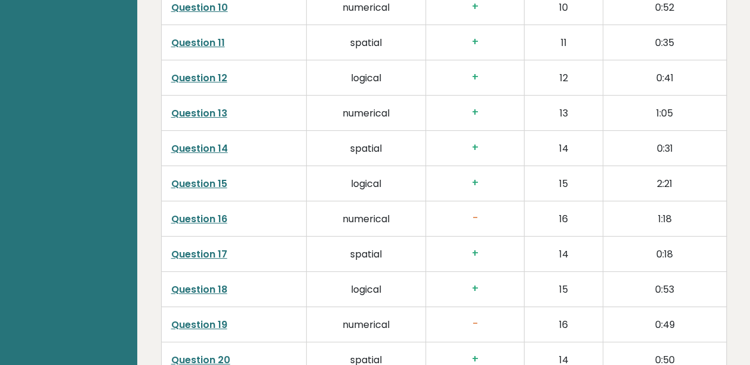
scroll to position [2373, 0]
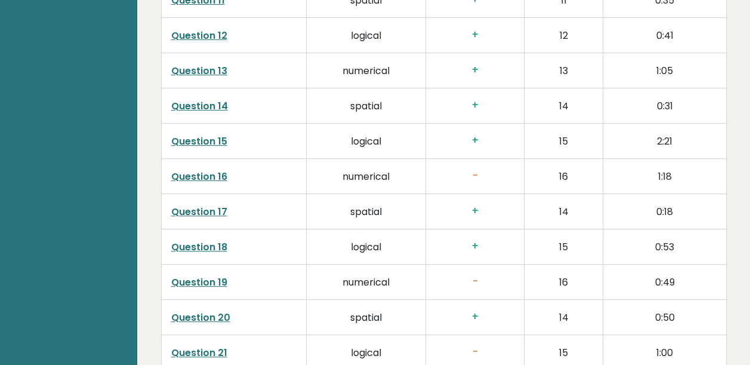
click at [202, 275] on link "Question 19" at bounding box center [199, 282] width 56 height 14
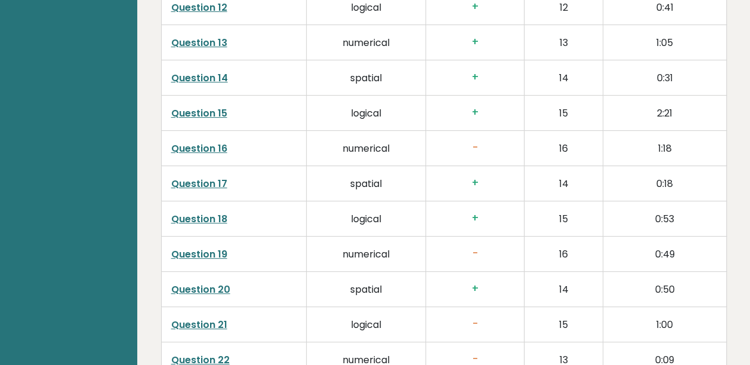
scroll to position [2452, 0]
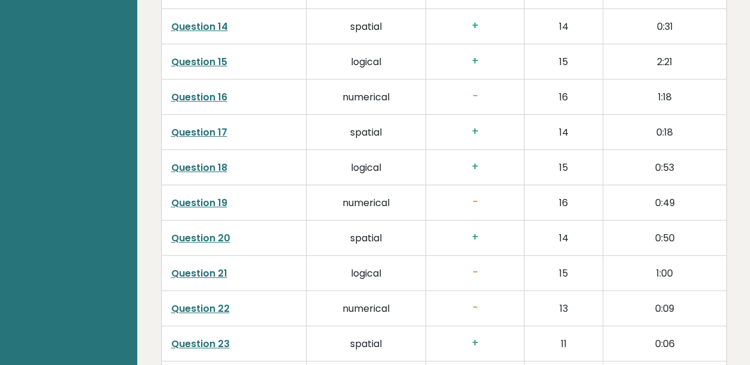
click at [206, 266] on link "Question 21" at bounding box center [199, 273] width 56 height 14
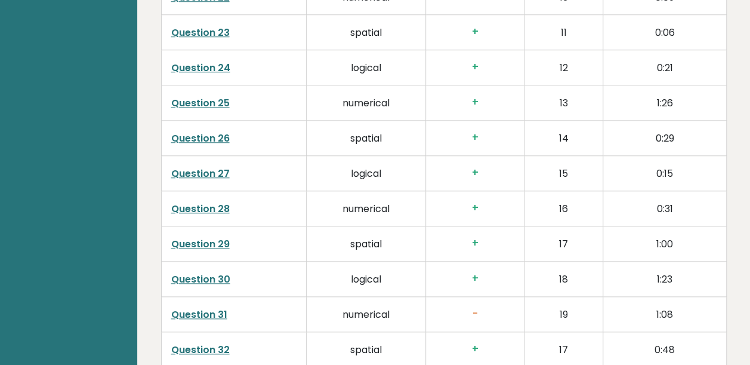
scroll to position [2850, 0]
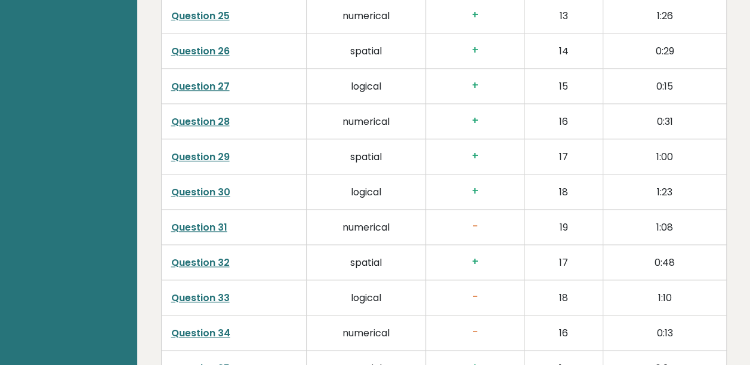
click at [202, 185] on link "Question 30" at bounding box center [200, 192] width 59 height 14
click at [205, 220] on link "Question 31" at bounding box center [199, 227] width 56 height 14
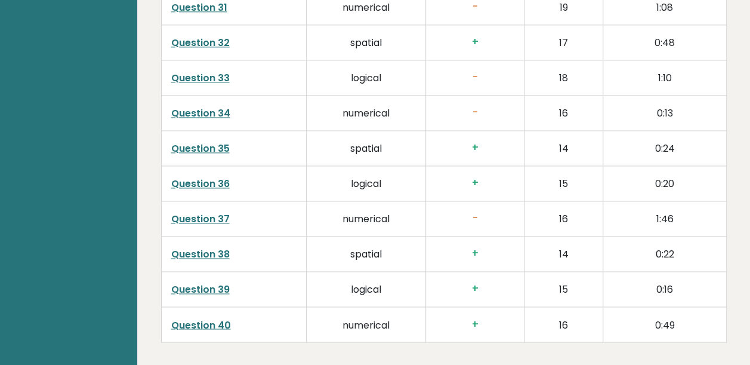
scroll to position [3089, 0]
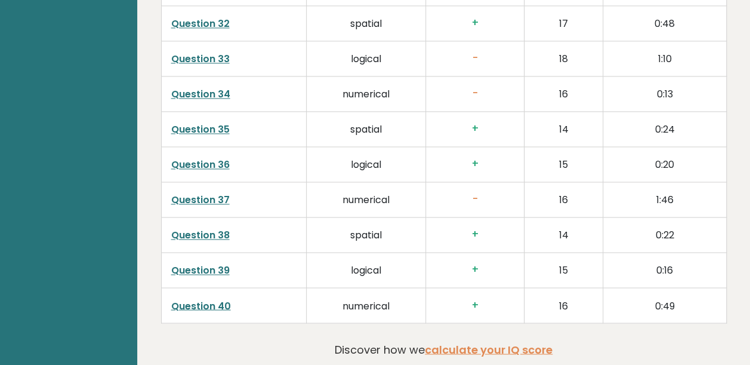
click at [205, 193] on link "Question 37" at bounding box center [200, 200] width 58 height 14
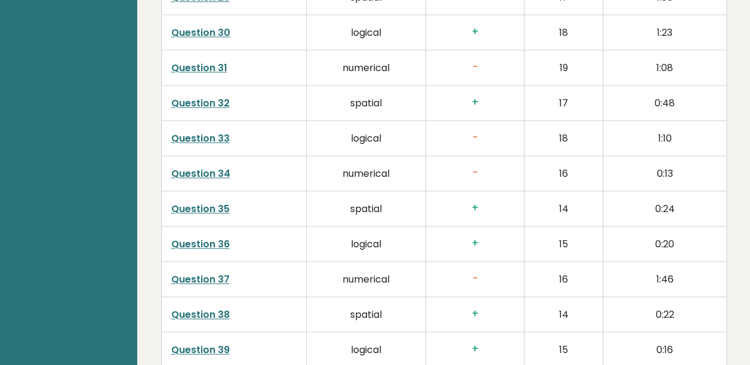
scroll to position [2850, 0]
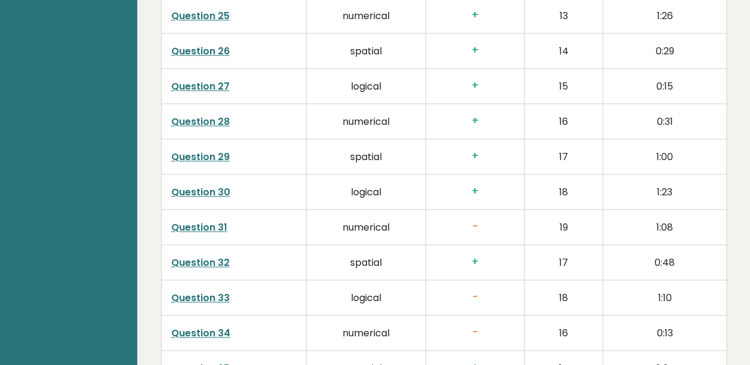
click at [197, 220] on link "Question 31" at bounding box center [199, 227] width 56 height 14
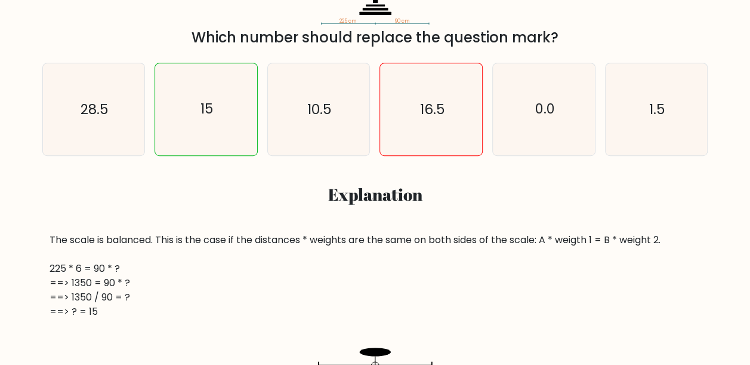
scroll to position [318, 0]
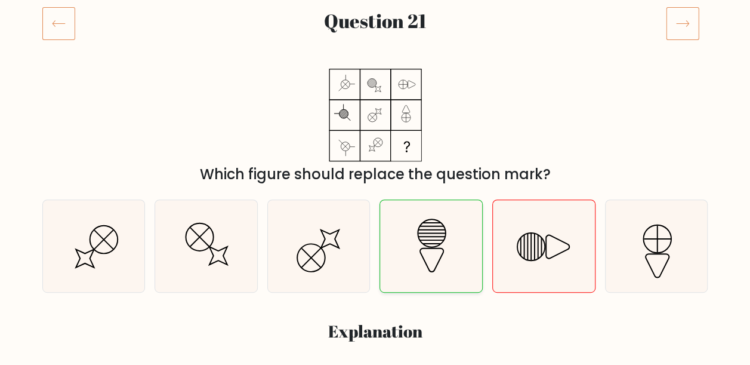
scroll to position [318, 0]
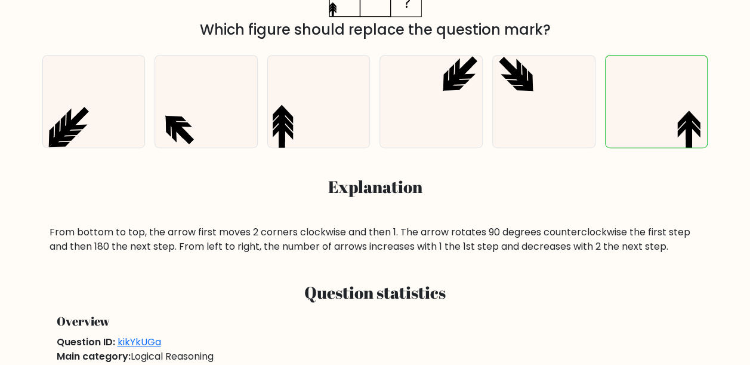
scroll to position [318, 0]
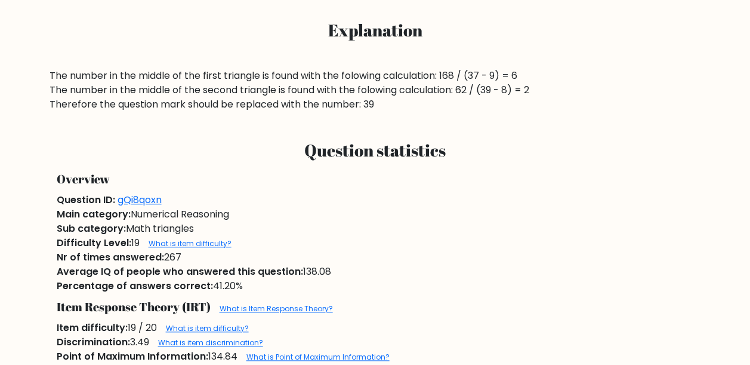
scroll to position [477, 0]
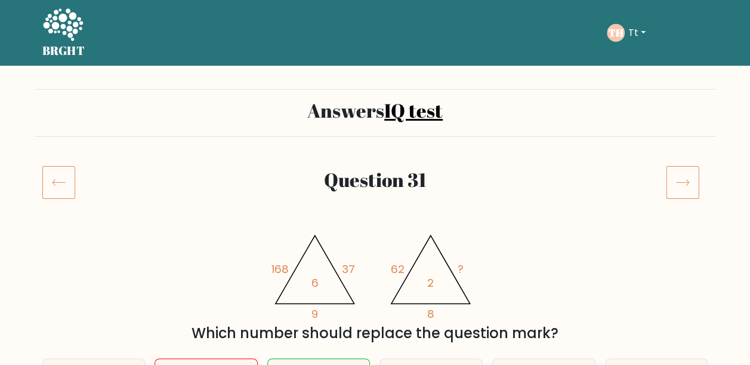
click at [47, 31] on icon at bounding box center [62, 26] width 41 height 36
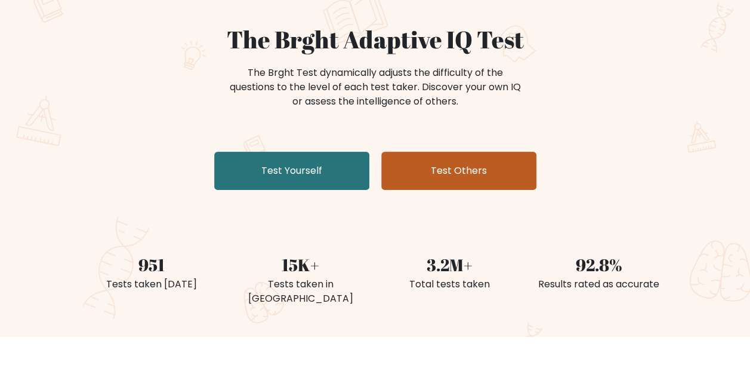
scroll to position [159, 0]
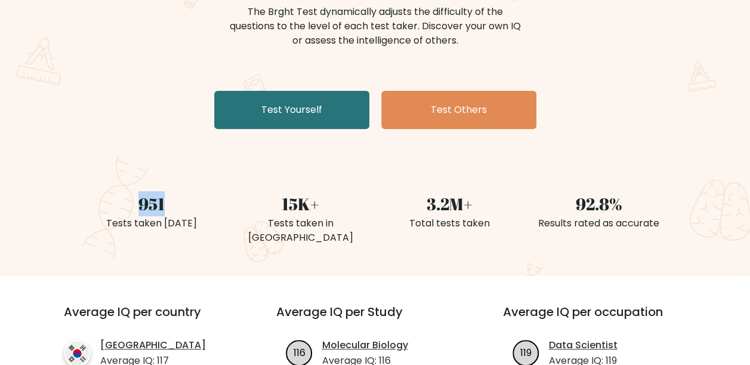
drag, startPoint x: 140, startPoint y: 202, endPoint x: 165, endPoint y: 202, distance: 25.7
click at [165, 202] on div "951" at bounding box center [151, 203] width 135 height 25
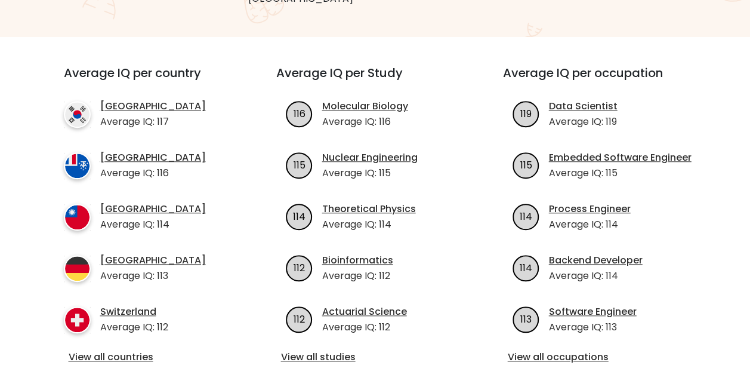
scroll to position [477, 0]
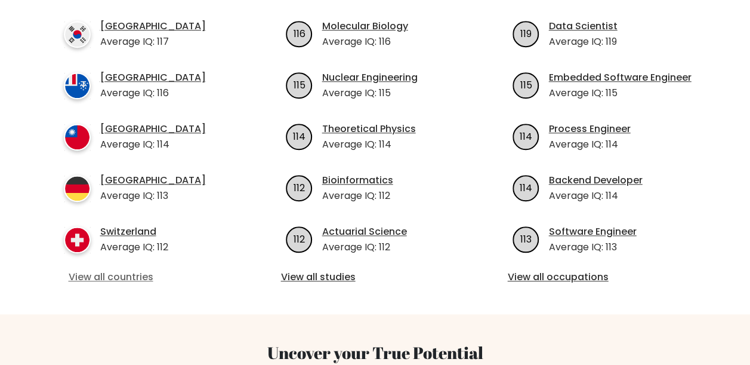
click at [121, 270] on link "View all countries" at bounding box center [149, 277] width 160 height 14
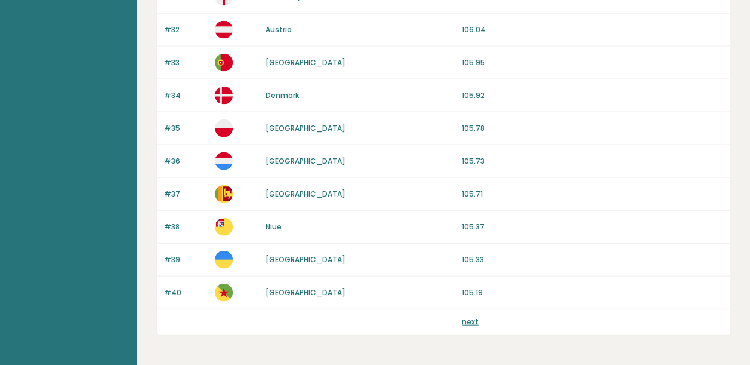
scroll to position [1208, 0]
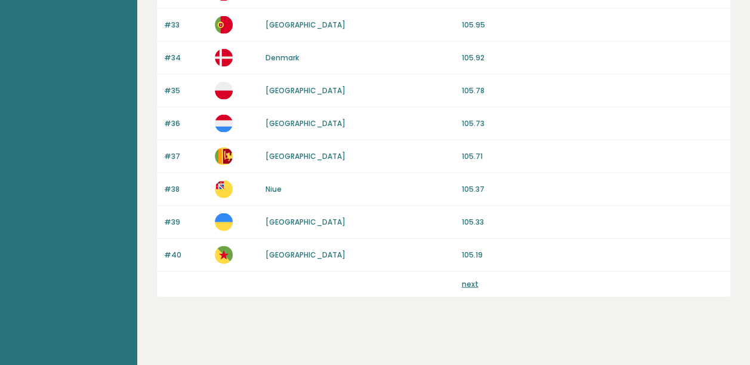
click at [469, 279] on link "next" at bounding box center [470, 284] width 17 height 10
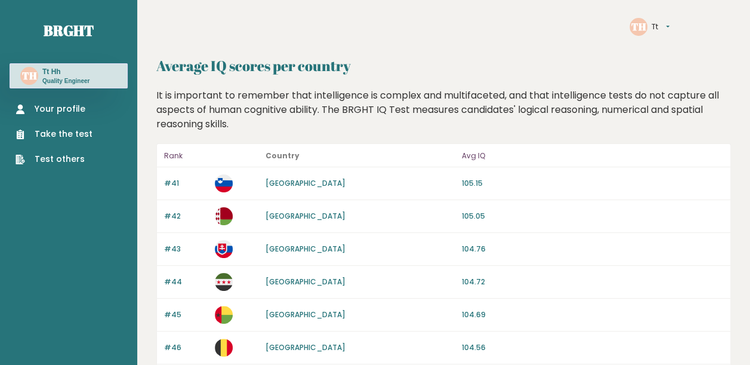
click at [56, 105] on link "Your profile" at bounding box center [54, 109] width 77 height 13
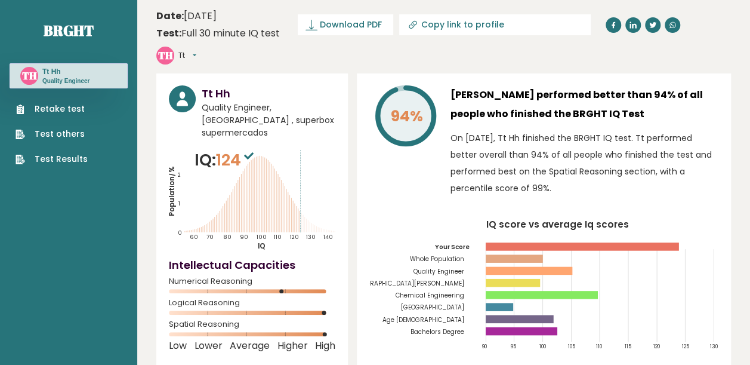
click at [470, 150] on p "On [DATE], Tt Hh finished the BRGHT IQ test. Tt performed better overall than 9…" at bounding box center [584, 162] width 268 height 67
click at [258, 44] on div "TH Tt Dashboard Profile Settings Logout" at bounding box center [206, 56] width 101 height 24
click at [196, 50] on button "Tt" at bounding box center [187, 56] width 18 height 12
click at [240, 116] on link "Logout" at bounding box center [209, 124] width 61 height 17
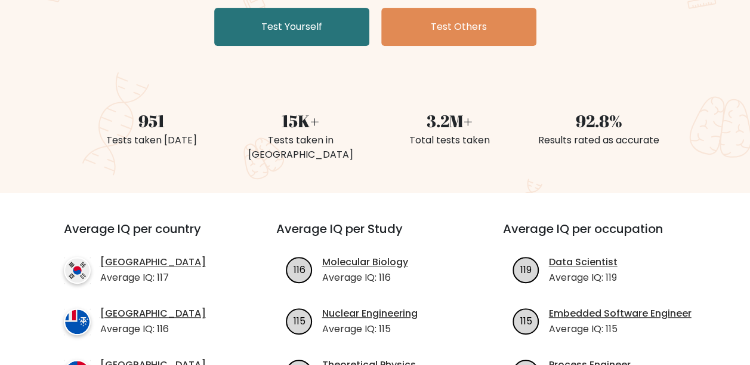
scroll to position [79, 0]
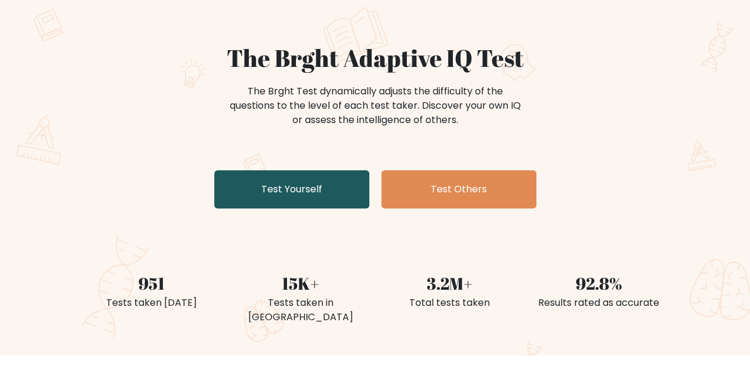
click at [289, 186] on link "Test Yourself" at bounding box center [291, 189] width 155 height 38
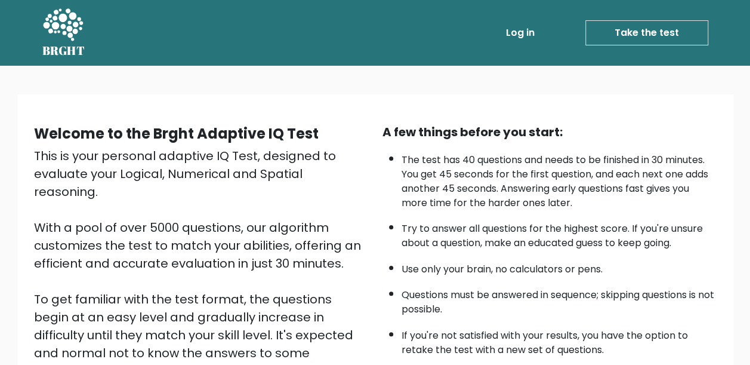
click at [521, 33] on link "Log in" at bounding box center [520, 33] width 38 height 24
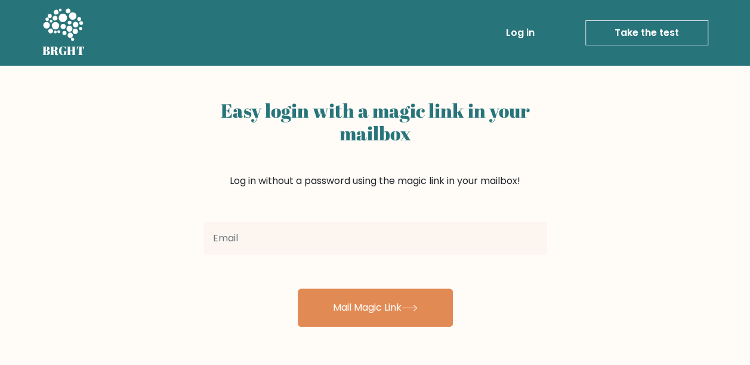
click at [387, 245] on input "email" at bounding box center [375, 237] width 344 height 33
type input "[EMAIL_ADDRESS][DOMAIN_NAME]"
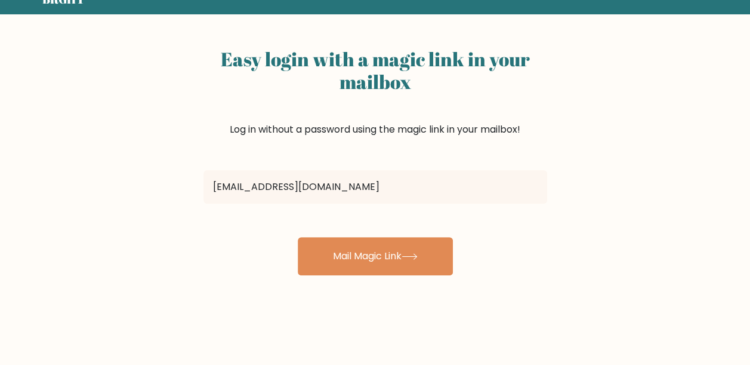
scroll to position [79, 0]
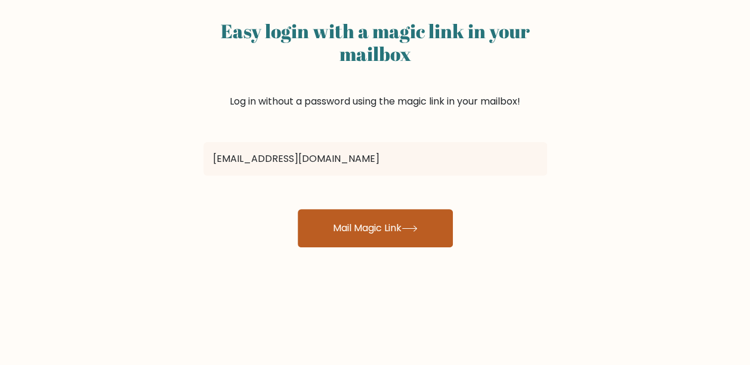
click at [431, 226] on button "Mail Magic Link" at bounding box center [375, 228] width 155 height 38
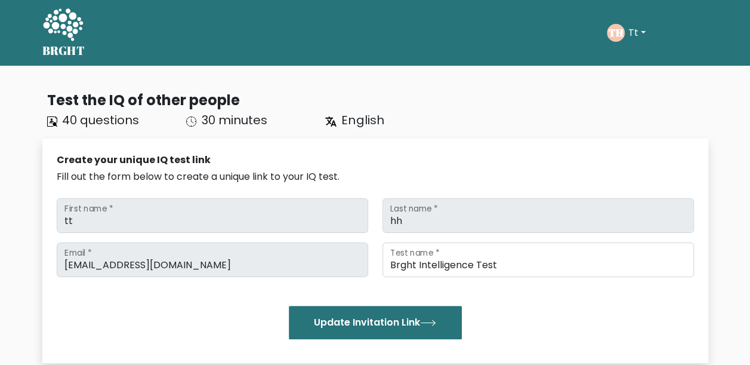
click at [474, 153] on div "Create your unique IQ test link" at bounding box center [375, 160] width 637 height 14
click at [521, 165] on div "Create your unique IQ test link" at bounding box center [375, 160] width 637 height 14
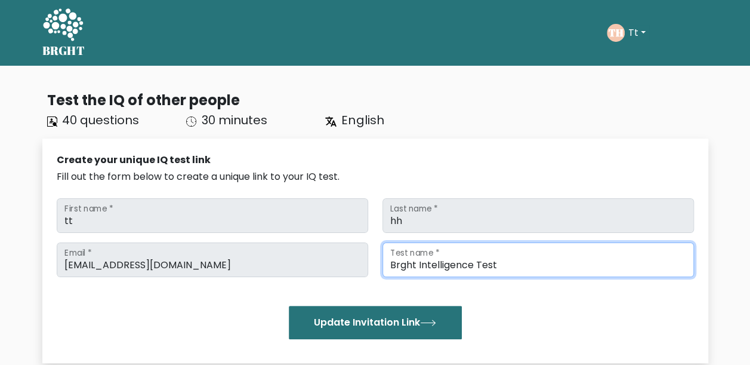
click at [462, 267] on input "Brght Intelligence Test" at bounding box center [537, 259] width 311 height 35
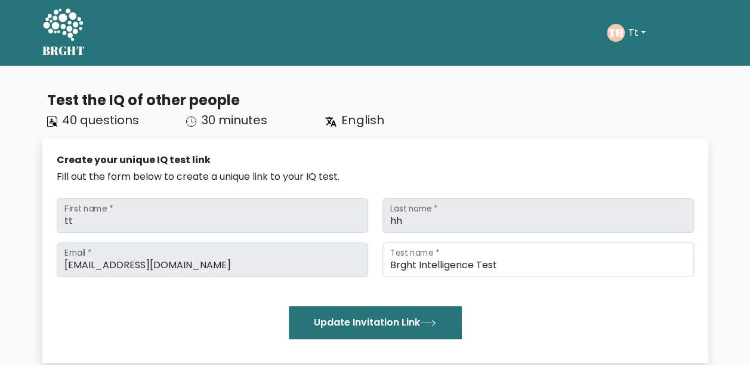
click at [508, 302] on div "[EMAIL_ADDRESS][DOMAIN_NAME] Email * Brght Intelligence Test Test name * Update…" at bounding box center [375, 290] width 637 height 97
click at [643, 41] on div "TH Tt Dashboard Profile Settings Logout" at bounding box center [628, 33] width 42 height 18
click at [647, 34] on button "Tt" at bounding box center [637, 33] width 24 height 16
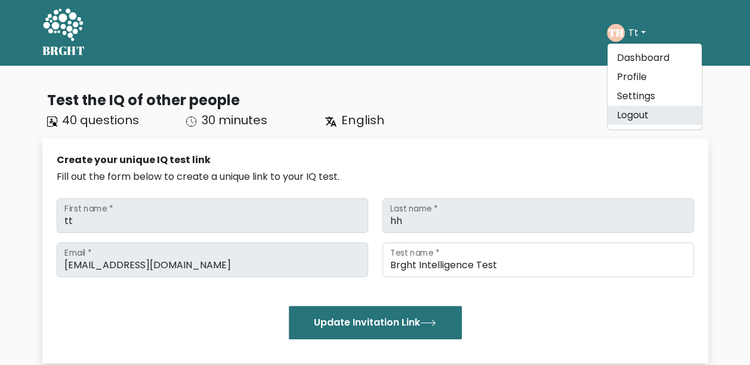
click at [644, 110] on link "Logout" at bounding box center [654, 115] width 94 height 19
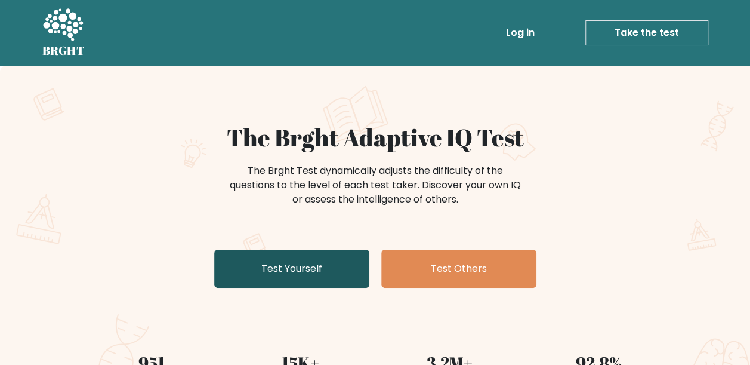
click at [310, 265] on link "Test Yourself" at bounding box center [291, 268] width 155 height 38
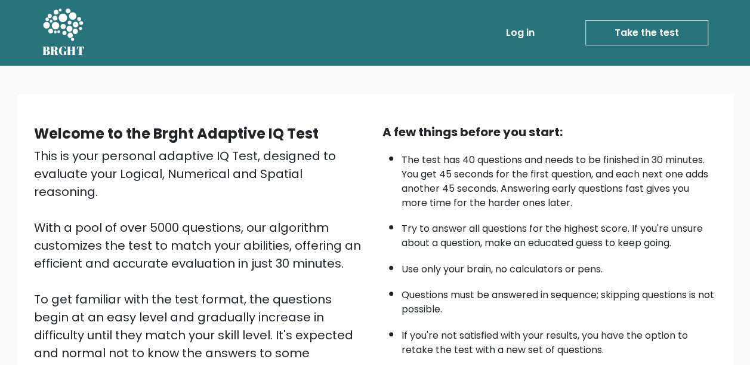
click at [512, 32] on link "Log in" at bounding box center [520, 33] width 38 height 24
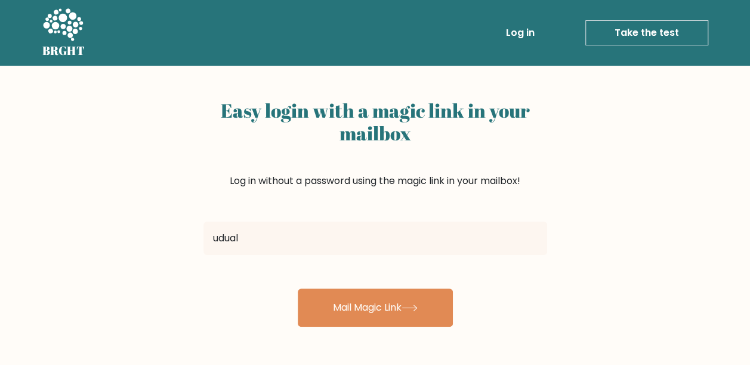
type input "[EMAIL_ADDRESS][DOMAIN_NAME]"
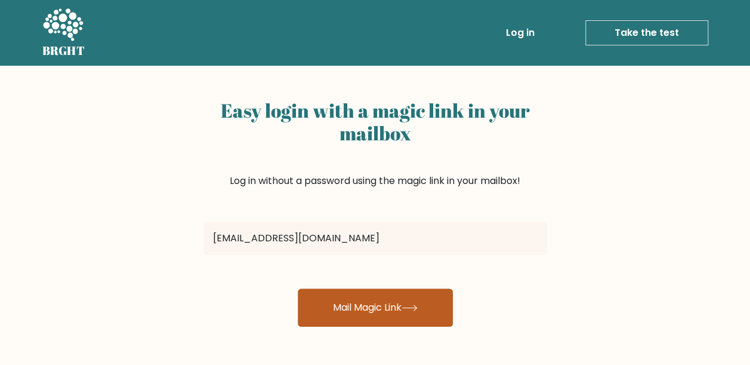
click at [421, 323] on button "Mail Magic Link" at bounding box center [375, 307] width 155 height 38
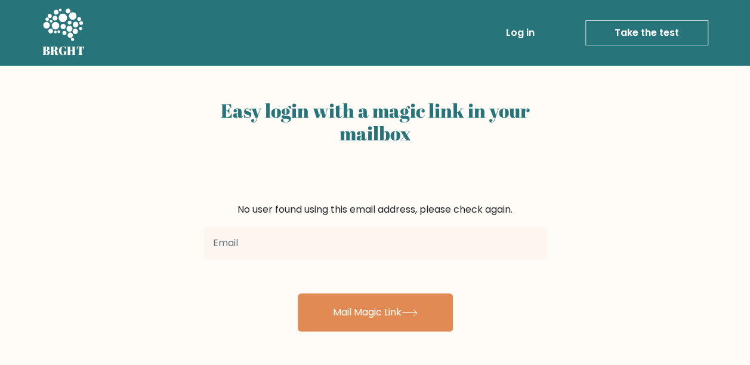
click at [623, 31] on link "Take the test" at bounding box center [646, 32] width 123 height 25
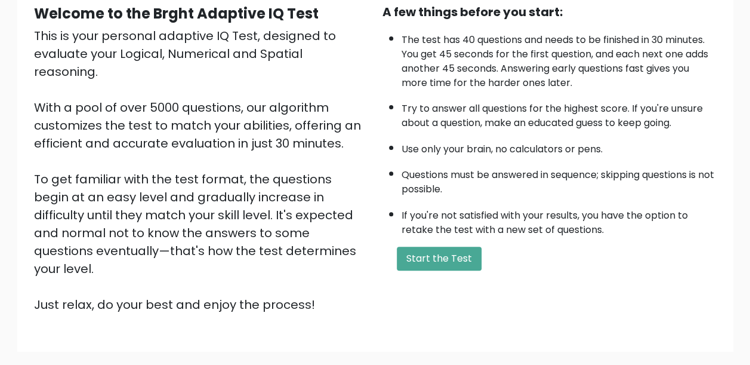
scroll to position [181, 0]
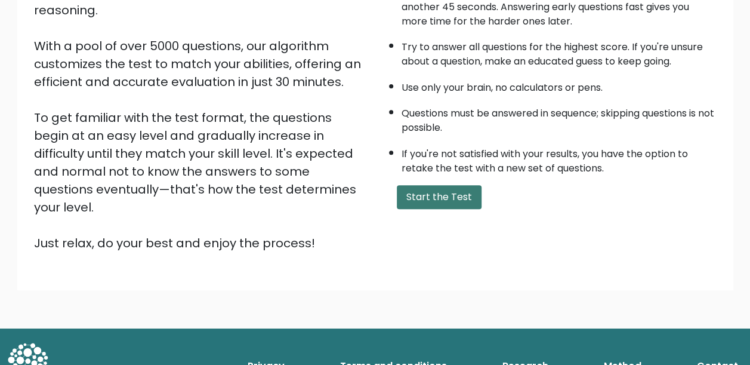
click at [451, 203] on button "Start the Test" at bounding box center [439, 197] width 85 height 24
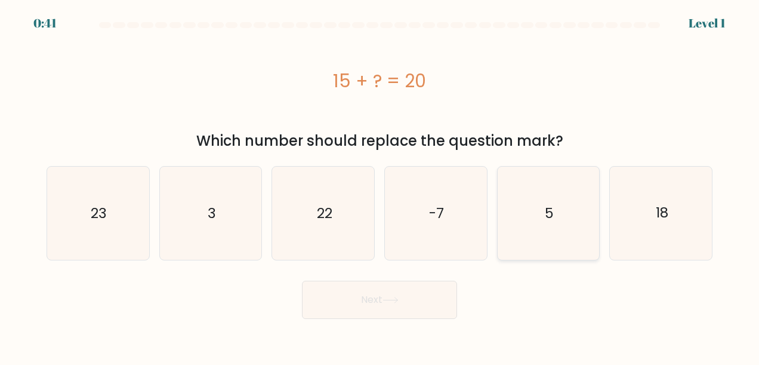
click at [561, 224] on icon "5" at bounding box center [548, 212] width 93 height 93
click at [380, 186] on input "e. 5" at bounding box center [379, 184] width 1 height 3
radio input "true"
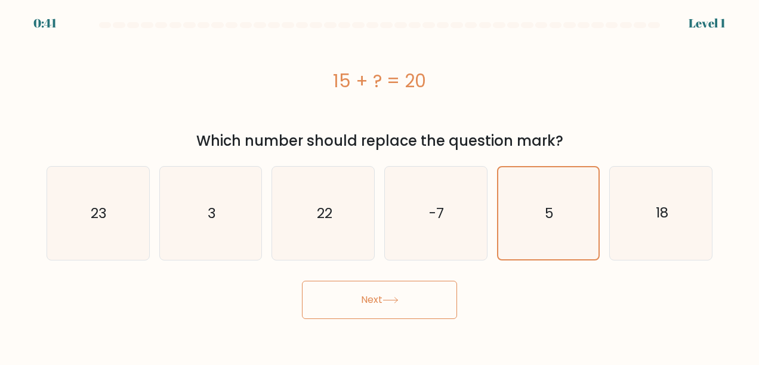
click at [404, 291] on button "Next" at bounding box center [379, 299] width 155 height 38
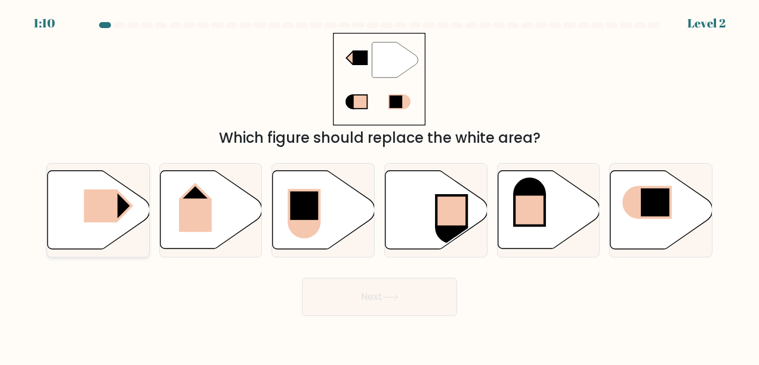
click at [102, 212] on rect at bounding box center [100, 206] width 33 height 33
click at [379, 186] on input "a." at bounding box center [379, 184] width 1 height 3
radio input "true"
click at [390, 294] on icon at bounding box center [390, 297] width 16 height 7
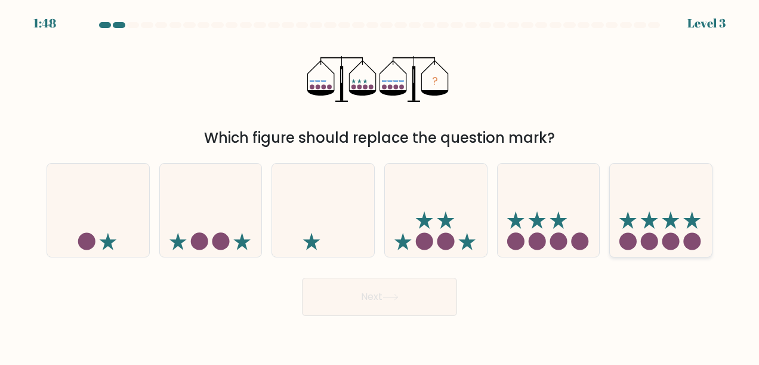
click at [665, 236] on circle at bounding box center [670, 240] width 17 height 17
click at [380, 186] on input "f." at bounding box center [379, 184] width 1 height 3
radio input "true"
click at [404, 294] on button "Next" at bounding box center [379, 296] width 155 height 38
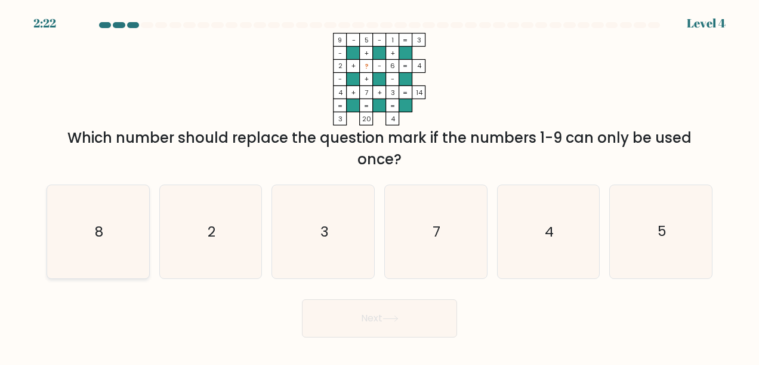
click at [103, 241] on text "8" at bounding box center [99, 231] width 8 height 19
click at [379, 186] on input "a. 8" at bounding box center [379, 184] width 1 height 3
radio input "true"
click at [341, 317] on button "Next" at bounding box center [379, 318] width 155 height 38
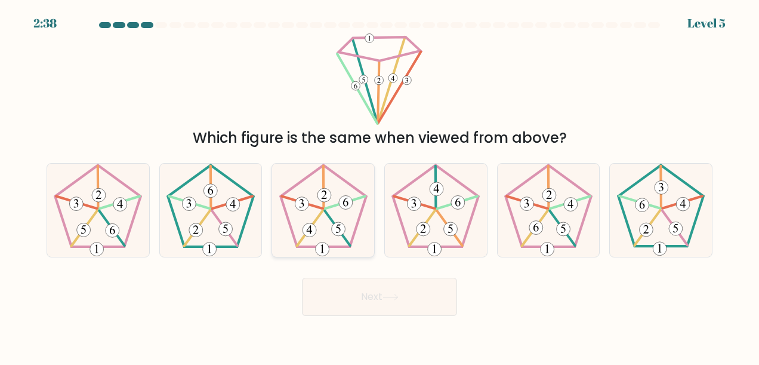
click at [336, 214] on icon at bounding box center [323, 209] width 93 height 93
click at [379, 186] on input "c." at bounding box center [379, 184] width 1 height 3
radio input "true"
click at [387, 283] on button "Next" at bounding box center [379, 296] width 155 height 38
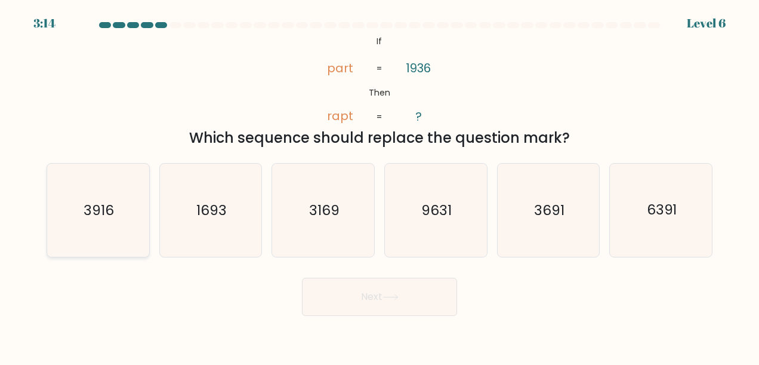
click at [94, 217] on text "3916" at bounding box center [99, 209] width 30 height 19
click at [379, 186] on input "a. 3916" at bounding box center [379, 184] width 1 height 3
radio input "true"
click at [385, 297] on icon at bounding box center [390, 297] width 16 height 7
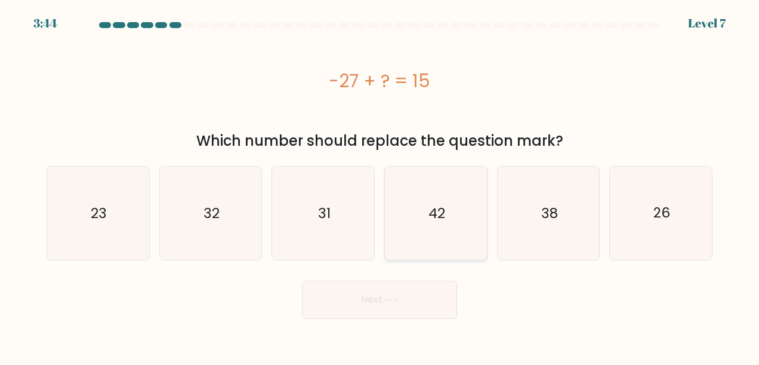
click at [425, 214] on icon "42" at bounding box center [435, 212] width 93 height 93
click at [380, 186] on input "d. 42" at bounding box center [379, 184] width 1 height 3
radio input "true"
click at [412, 309] on button "Next" at bounding box center [379, 299] width 155 height 38
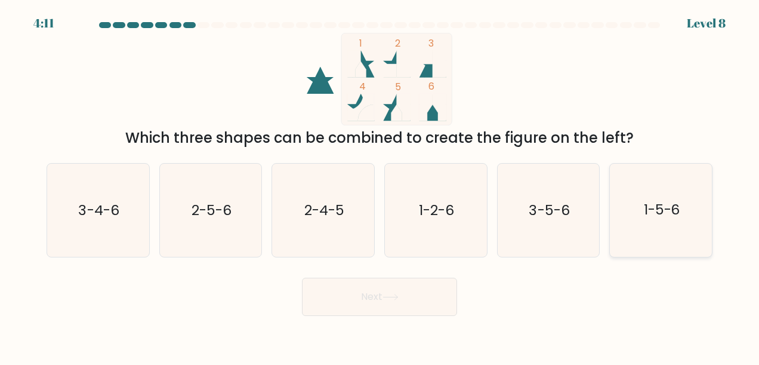
click at [690, 226] on icon "1-5-6" at bounding box center [661, 209] width 93 height 93
click at [380, 186] on input "f. 1-5-6" at bounding box center [379, 184] width 1 height 3
radio input "true"
click at [381, 295] on button "Next" at bounding box center [379, 296] width 155 height 38
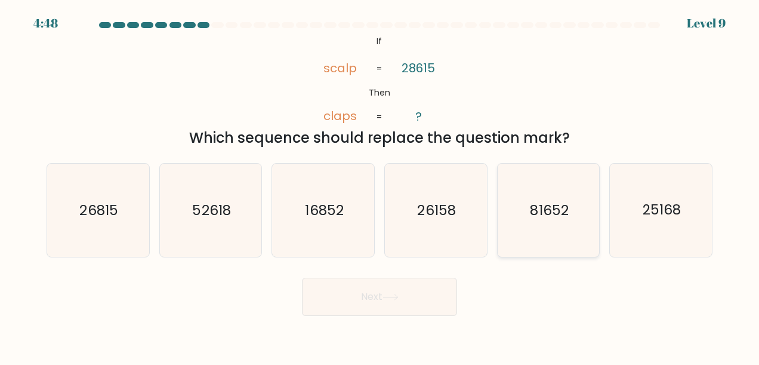
click at [566, 238] on icon "81652" at bounding box center [548, 209] width 93 height 93
click at [380, 186] on input "e. 81652" at bounding box center [379, 184] width 1 height 3
radio input "true"
click at [426, 303] on button "Next" at bounding box center [379, 296] width 155 height 38
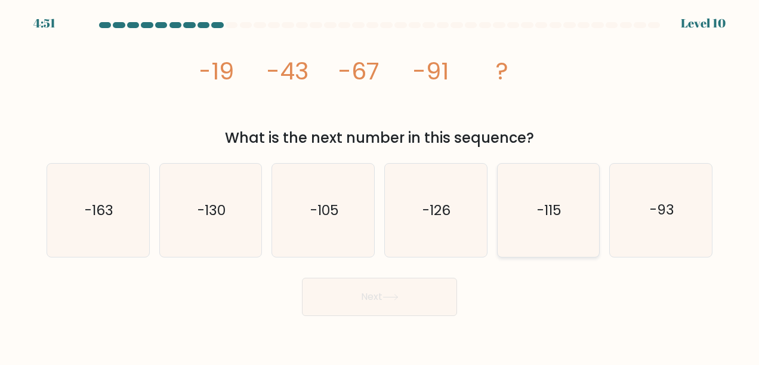
click at [548, 233] on icon "-115" at bounding box center [548, 209] width 93 height 93
click at [380, 186] on input "e. -115" at bounding box center [379, 184] width 1 height 3
radio input "true"
click at [413, 300] on button "Next" at bounding box center [379, 296] width 155 height 38
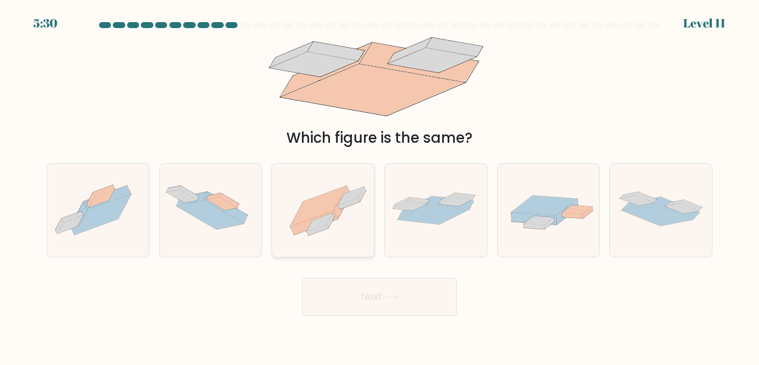
click at [338, 214] on icon at bounding box center [342, 202] width 17 height 32
click at [379, 186] on input "c." at bounding box center [379, 184] width 1 height 3
radio input "true"
click at [391, 298] on icon at bounding box center [390, 297] width 16 height 7
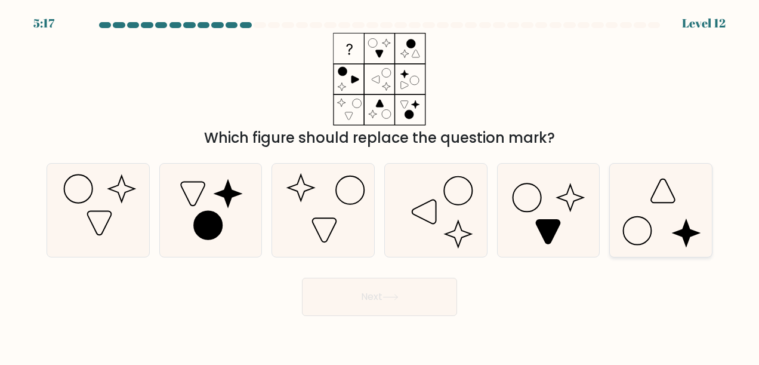
click at [685, 214] on icon at bounding box center [661, 209] width 93 height 93
click at [380, 186] on input "f." at bounding box center [379, 184] width 1 height 3
radio input "true"
click at [391, 294] on icon at bounding box center [390, 297] width 16 height 7
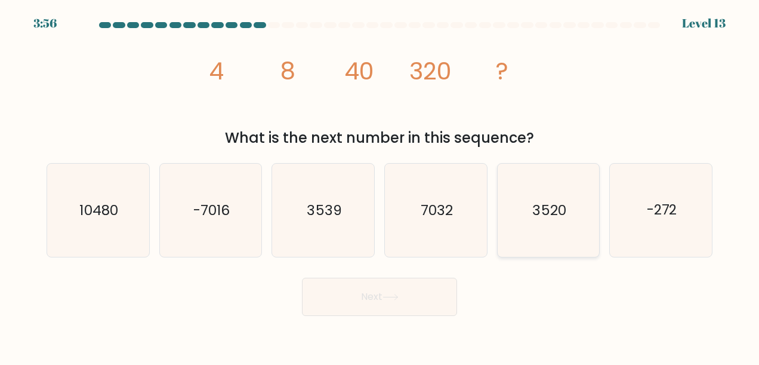
click at [536, 217] on text "3520" at bounding box center [549, 209] width 33 height 19
click at [380, 186] on input "e. 3520" at bounding box center [379, 184] width 1 height 3
radio input "true"
click at [419, 298] on button "Next" at bounding box center [379, 296] width 155 height 38
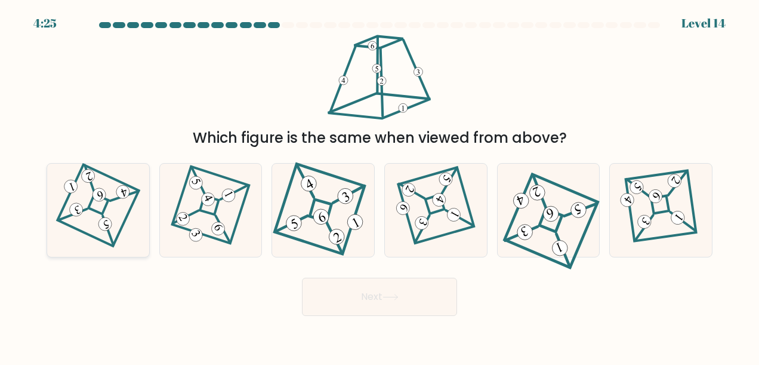
click at [112, 202] on icon at bounding box center [98, 210] width 64 height 75
click at [379, 186] on input "a." at bounding box center [379, 184] width 1 height 3
radio input "true"
click at [361, 311] on button "Next" at bounding box center [379, 296] width 155 height 38
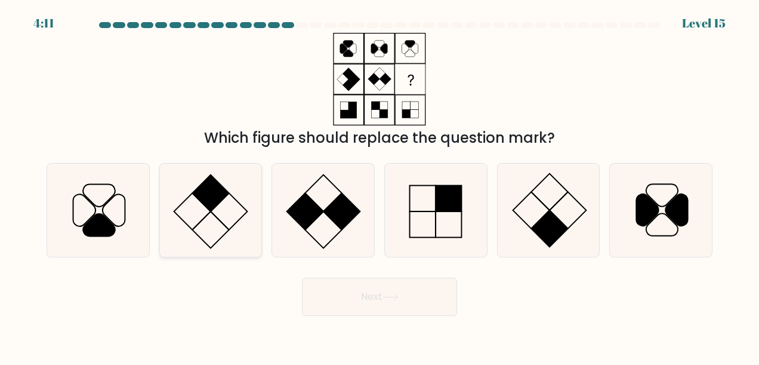
click at [200, 220] on icon at bounding box center [210, 209] width 93 height 93
click at [379, 186] on input "b." at bounding box center [379, 184] width 1 height 3
radio input "true"
click at [575, 221] on rect at bounding box center [567, 210] width 36 height 36
click at [380, 186] on input "e." at bounding box center [379, 184] width 1 height 3
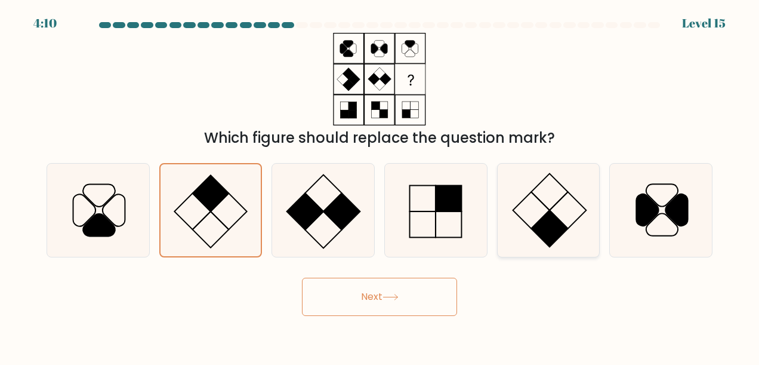
radio input "true"
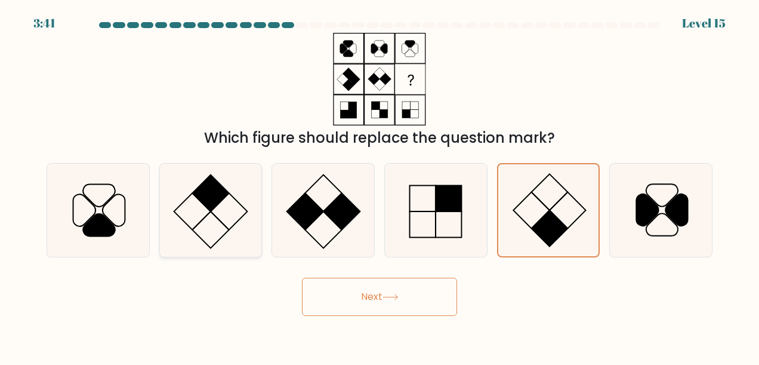
click at [220, 221] on rect at bounding box center [210, 229] width 36 height 36
click at [379, 186] on input "b." at bounding box center [379, 184] width 1 height 3
radio input "true"
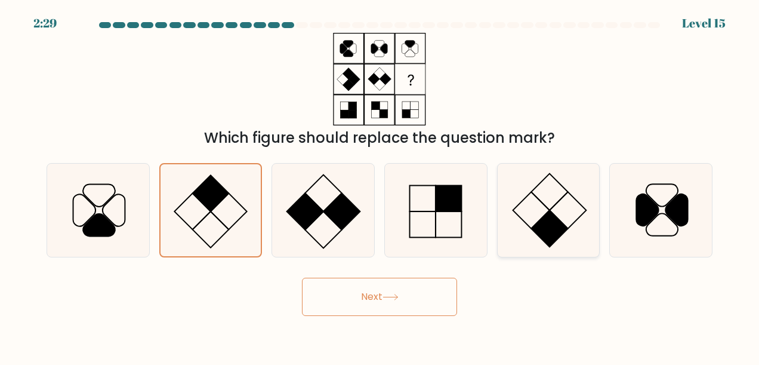
click at [559, 211] on icon at bounding box center [548, 209] width 93 height 93
click at [380, 186] on input "e." at bounding box center [379, 184] width 1 height 3
radio input "true"
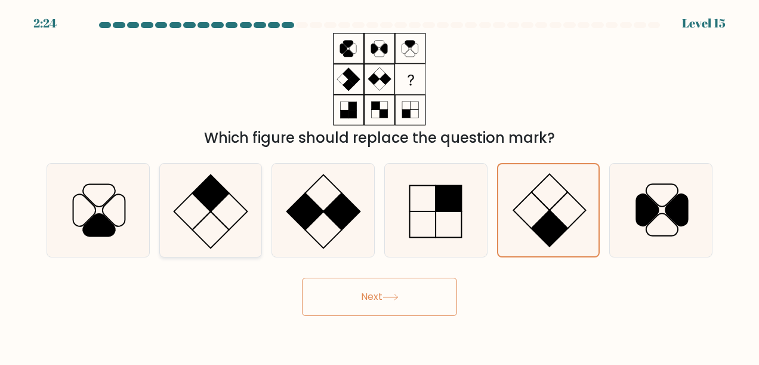
click at [224, 206] on icon at bounding box center [210, 209] width 93 height 93
click at [379, 186] on input "b." at bounding box center [379, 184] width 1 height 3
radio input "true"
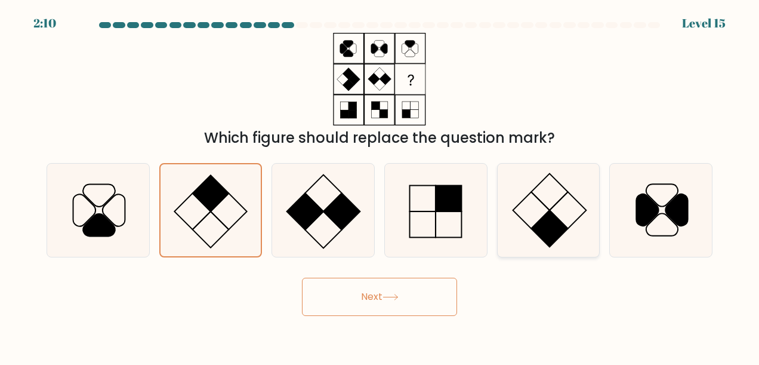
click at [572, 203] on icon at bounding box center [548, 209] width 93 height 93
click at [380, 186] on input "e." at bounding box center [379, 184] width 1 height 3
radio input "true"
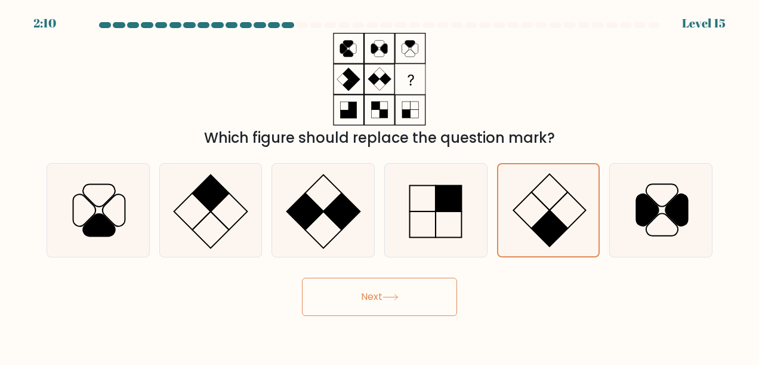
click at [410, 299] on button "Next" at bounding box center [379, 296] width 155 height 38
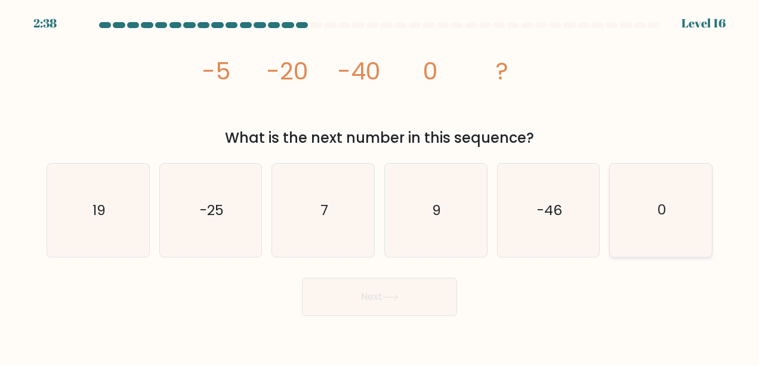
click at [688, 220] on icon "0" at bounding box center [661, 209] width 93 height 93
click at [380, 186] on input "f. 0" at bounding box center [379, 184] width 1 height 3
radio input "true"
click at [404, 301] on button "Next" at bounding box center [379, 296] width 155 height 38
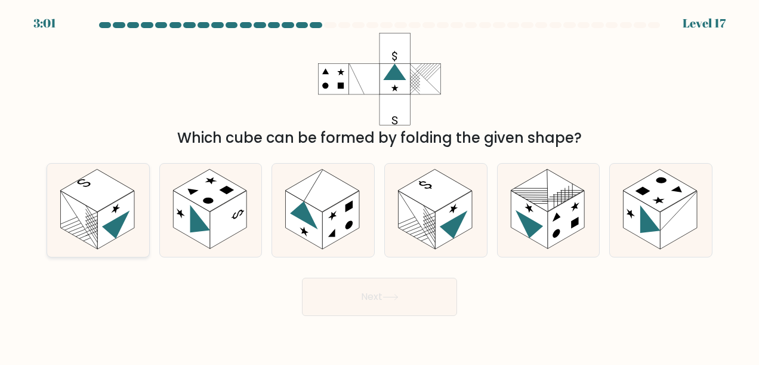
click at [109, 209] on rect at bounding box center [115, 220] width 37 height 58
click at [379, 186] on input "a." at bounding box center [379, 184] width 1 height 3
radio input "true"
click at [397, 294] on icon at bounding box center [390, 297] width 16 height 7
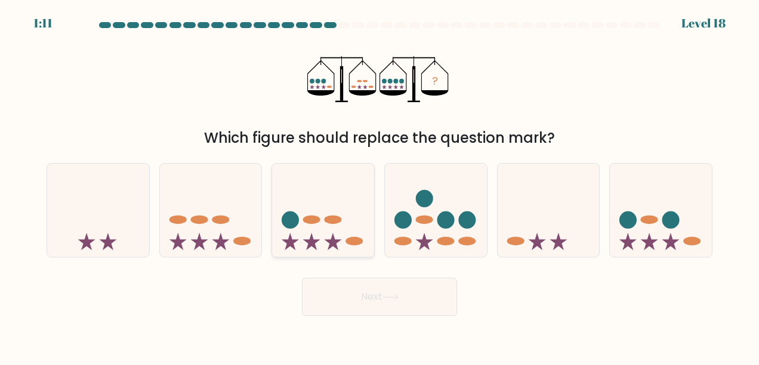
click at [316, 215] on icon at bounding box center [323, 210] width 102 height 84
click at [379, 186] on input "c." at bounding box center [379, 184] width 1 height 3
radio input "true"
click at [420, 294] on button "Next" at bounding box center [379, 296] width 155 height 38
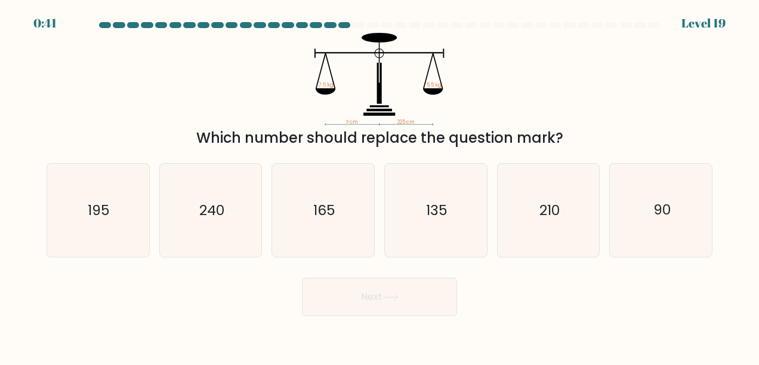
click at [699, 92] on div "? cm 225 cm 7.5 kg 5.5 kg Which number should replace the question mark?" at bounding box center [379, 91] width 680 height 116
click at [325, 202] on text "165" at bounding box center [324, 209] width 22 height 19
click at [379, 186] on input "c. 165" at bounding box center [379, 184] width 1 height 3
radio input "true"
click at [399, 308] on button "Next" at bounding box center [379, 296] width 155 height 38
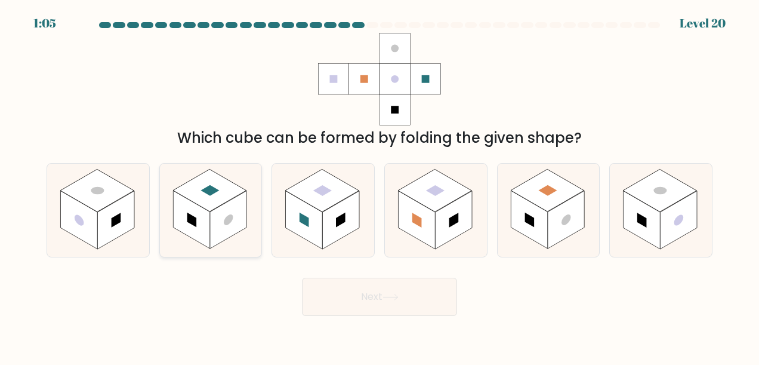
click at [231, 226] on rect at bounding box center [228, 220] width 37 height 58
click at [379, 186] on input "b." at bounding box center [379, 184] width 1 height 3
radio input "true"
click at [441, 294] on button "Next" at bounding box center [379, 296] width 155 height 38
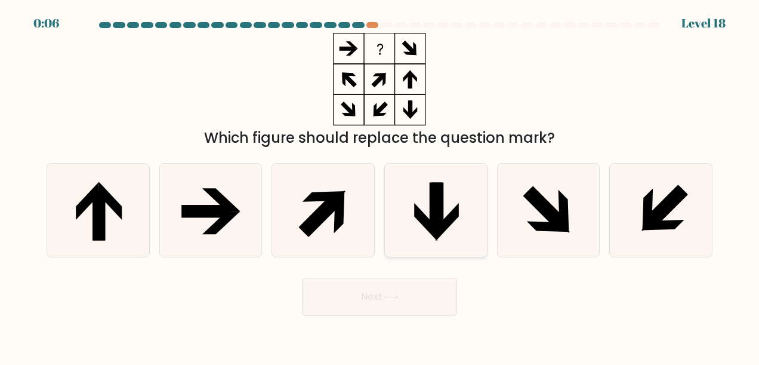
click at [443, 214] on icon at bounding box center [437, 208] width 13 height 50
click at [380, 186] on input "d." at bounding box center [379, 184] width 1 height 3
radio input "true"
click at [412, 299] on button "Next" at bounding box center [379, 296] width 155 height 38
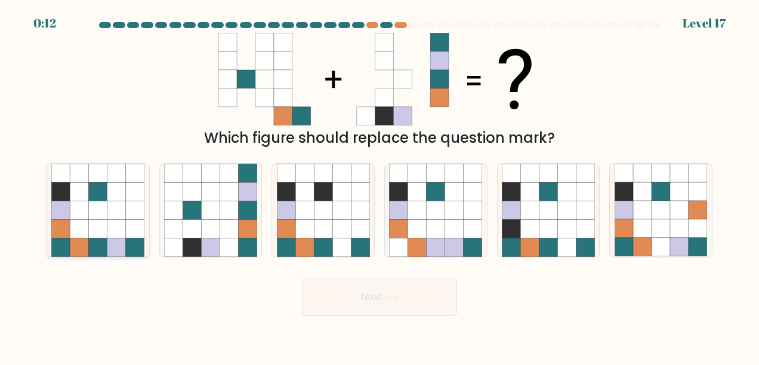
click at [113, 223] on icon at bounding box center [116, 229] width 18 height 18
click at [379, 186] on input "a." at bounding box center [379, 184] width 1 height 3
radio input "true"
click at [368, 286] on button "Next" at bounding box center [379, 296] width 155 height 38
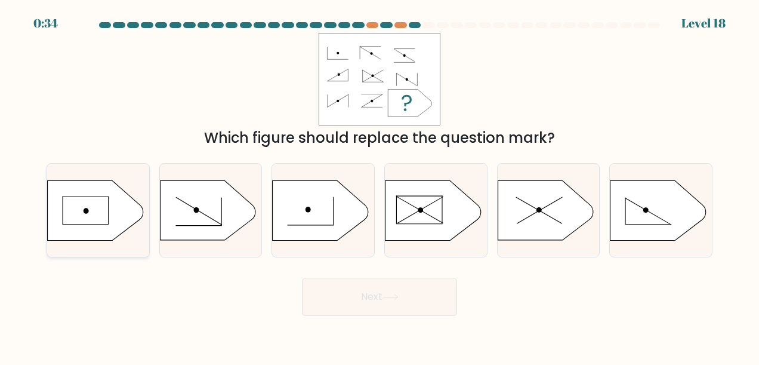
click at [87, 211] on circle at bounding box center [86, 210] width 8 height 8
click at [379, 186] on input "a." at bounding box center [379, 184] width 1 height 3
radio input "true"
click at [424, 302] on button "Next" at bounding box center [379, 296] width 155 height 38
click at [397, 315] on button "Next" at bounding box center [379, 296] width 155 height 38
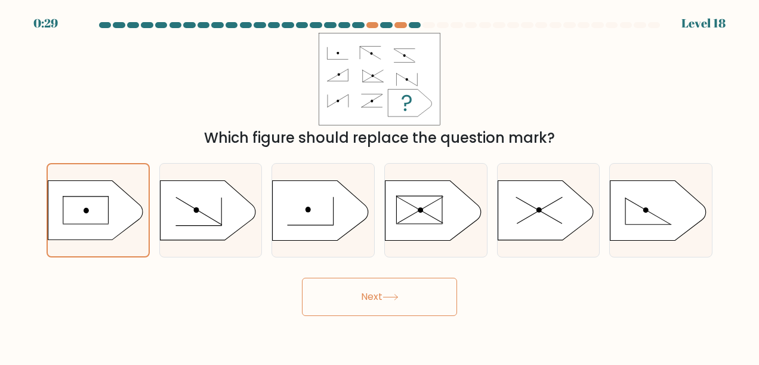
click at [397, 312] on button "Next" at bounding box center [379, 296] width 155 height 38
click at [397, 311] on button "Next" at bounding box center [379, 296] width 155 height 38
click at [391, 298] on icon at bounding box center [390, 297] width 16 height 7
click at [359, 291] on button "Next" at bounding box center [379, 296] width 155 height 38
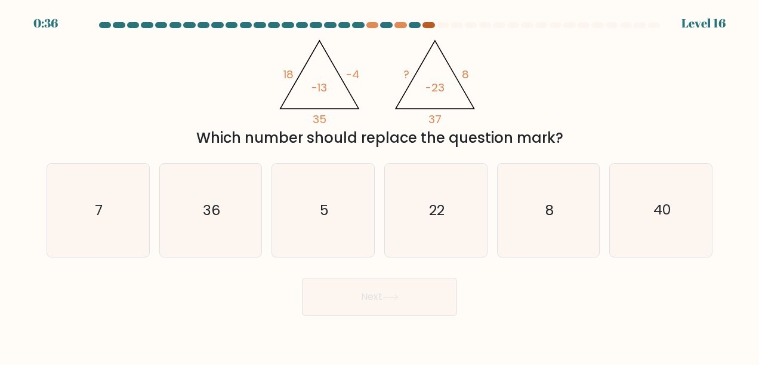
click at [429, 25] on div at bounding box center [428, 25] width 12 height 6
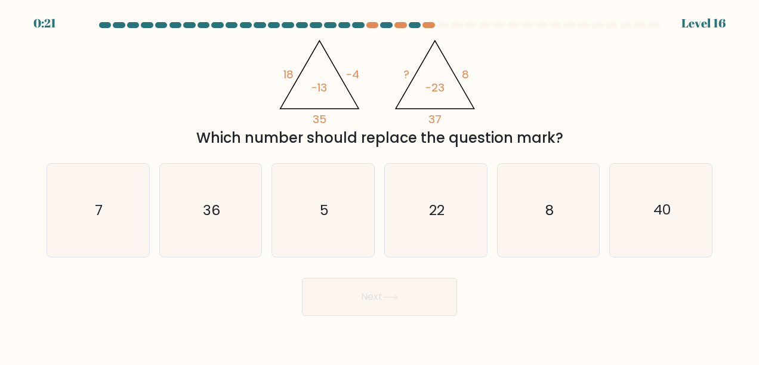
click at [252, 16] on div "0:21 Level 16" at bounding box center [379, 16] width 759 height 32
click at [261, 25] on div at bounding box center [260, 25] width 12 height 6
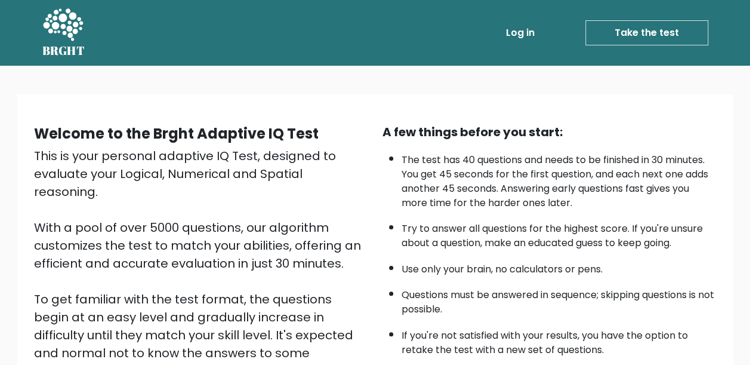
click at [433, 81] on div "Welcome to the Brght Adaptive IQ Test This is your personal adaptive IQ Test, d…" at bounding box center [375, 288] width 750 height 444
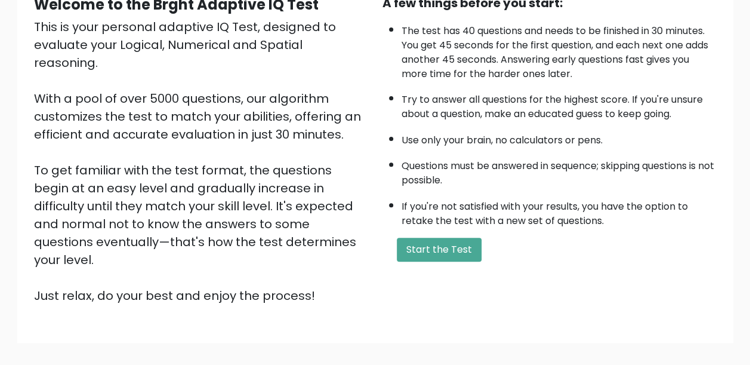
scroll to position [159, 0]
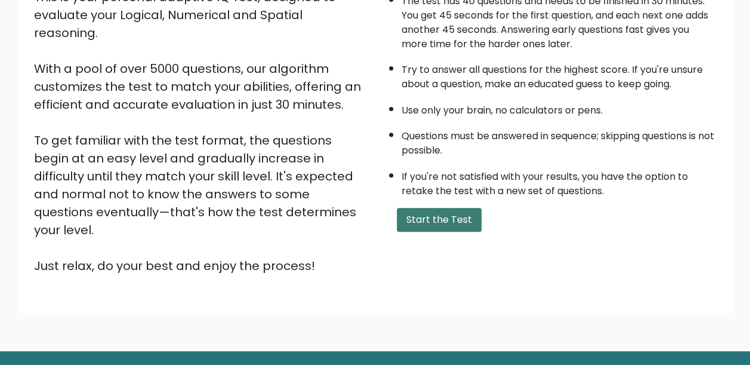
click at [433, 218] on button "Start the Test" at bounding box center [439, 220] width 85 height 24
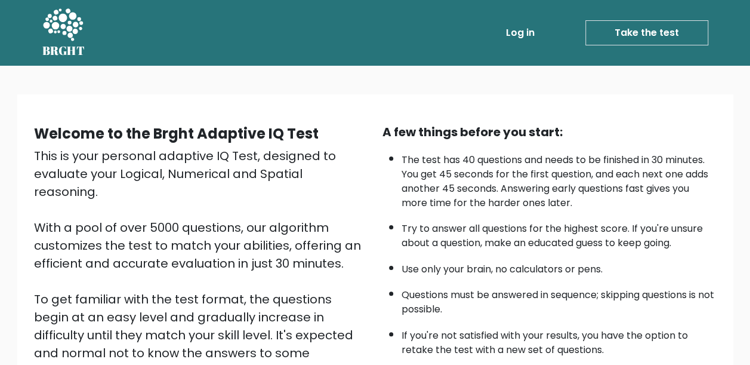
drag, startPoint x: 439, startPoint y: 150, endPoint x: 447, endPoint y: 147, distance: 8.9
click at [440, 150] on li "The test has 40 questions and needs to be finished in 30 minutes. You get 45 se…" at bounding box center [559, 178] width 315 height 63
click at [624, 29] on link "Take the test" at bounding box center [646, 32] width 123 height 25
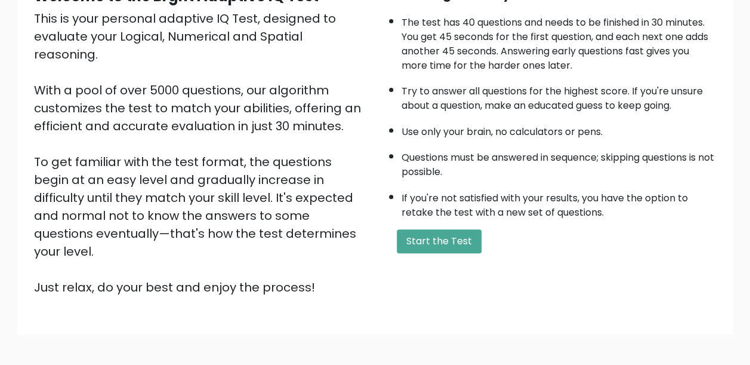
scroll to position [181, 0]
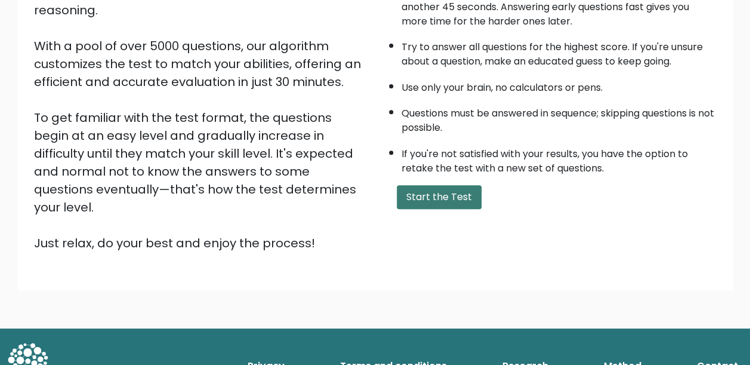
click at [449, 204] on button "Start the Test" at bounding box center [439, 197] width 85 height 24
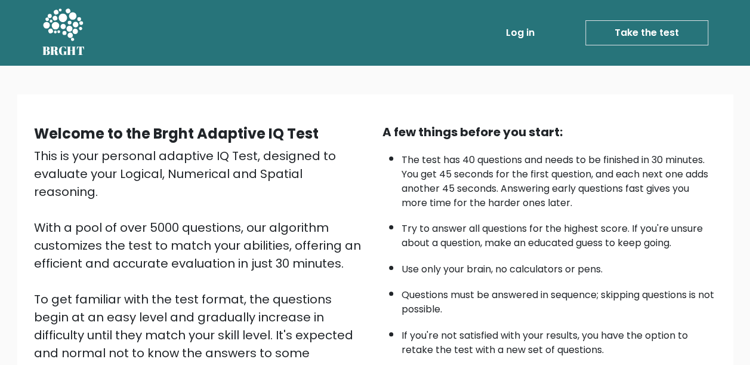
click at [62, 24] on icon at bounding box center [63, 24] width 40 height 32
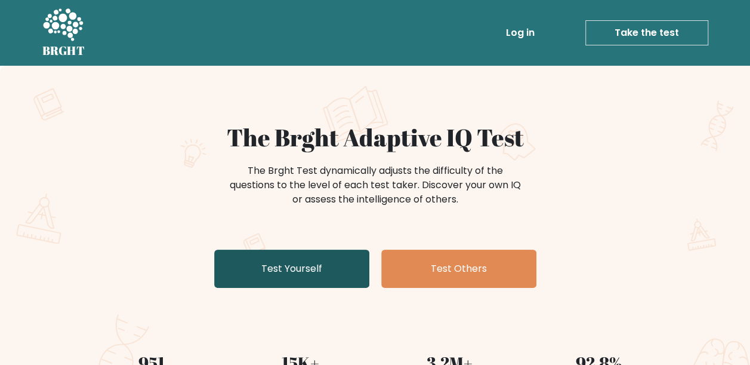
click at [319, 268] on link "Test Yourself" at bounding box center [291, 268] width 155 height 38
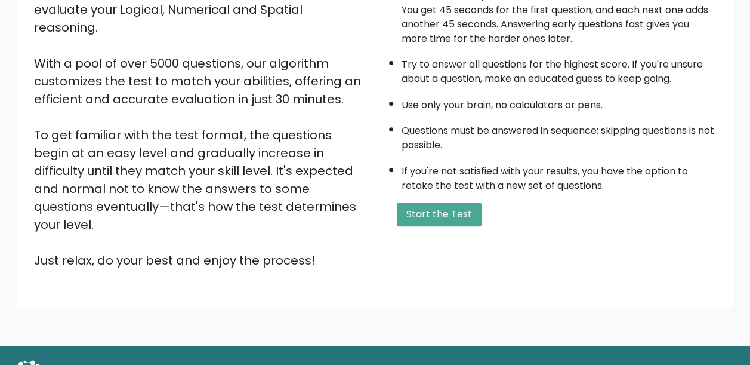
scroll to position [181, 0]
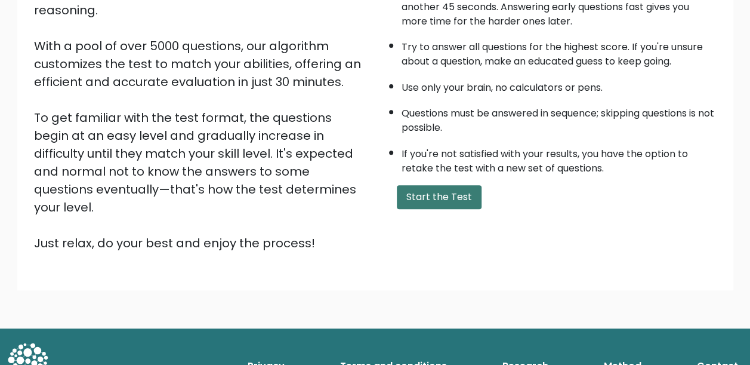
click at [437, 190] on button "Start the Test" at bounding box center [439, 197] width 85 height 24
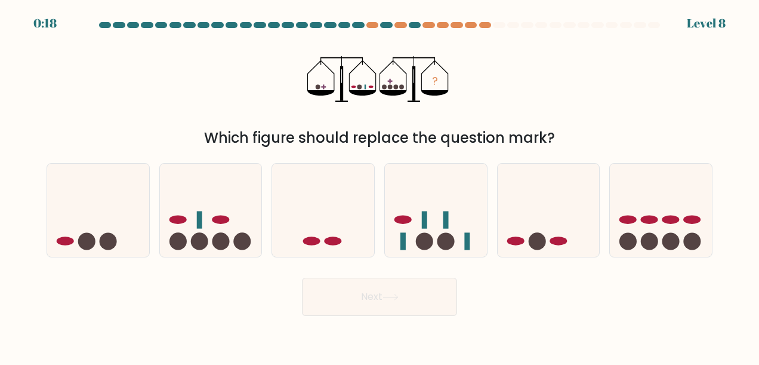
click at [607, 241] on div "f." at bounding box center [660, 210] width 113 height 94
click at [583, 226] on icon at bounding box center [549, 210] width 102 height 84
click at [380, 186] on input "e." at bounding box center [379, 184] width 1 height 3
radio input "true"
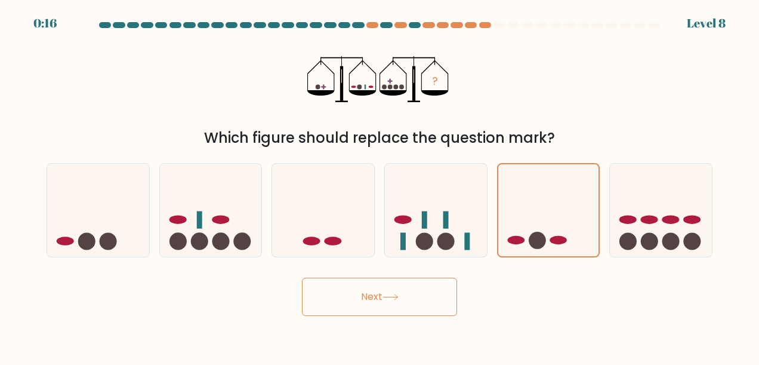
click at [397, 308] on button "Next" at bounding box center [379, 296] width 155 height 38
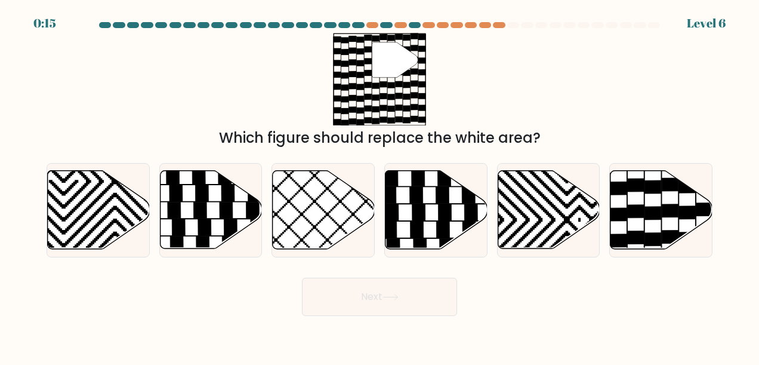
click at [608, 221] on div "f." at bounding box center [660, 210] width 113 height 94
click at [533, 236] on icon at bounding box center [549, 210] width 102 height 78
click at [380, 186] on input "e." at bounding box center [379, 184] width 1 height 3
radio input "true"
click at [398, 301] on button "Next" at bounding box center [379, 296] width 155 height 38
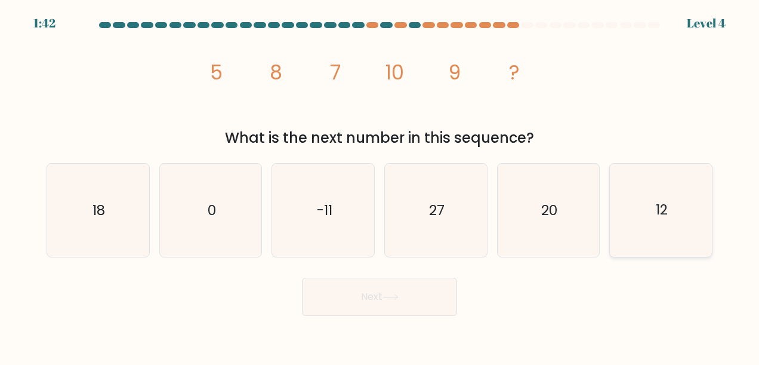
click at [623, 217] on icon "12" at bounding box center [661, 209] width 93 height 93
click at [380, 186] on input "f. 12" at bounding box center [379, 184] width 1 height 3
radio input "true"
click at [425, 295] on button "Next" at bounding box center [379, 296] width 155 height 38
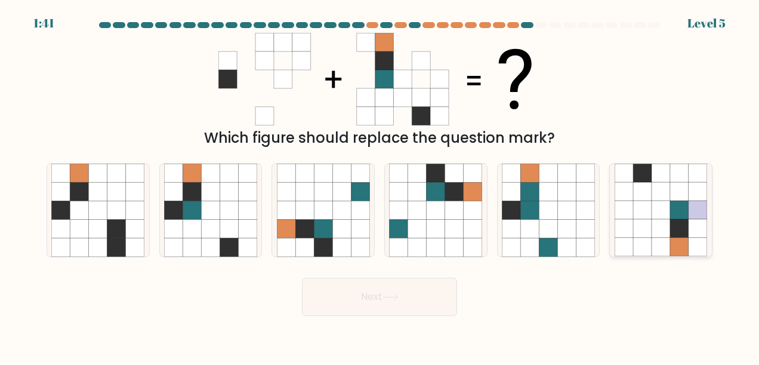
click at [688, 210] on icon at bounding box center [679, 210] width 18 height 18
click at [380, 186] on input "f." at bounding box center [379, 184] width 1 height 3
radio input "true"
click at [420, 311] on button "Next" at bounding box center [379, 296] width 155 height 38
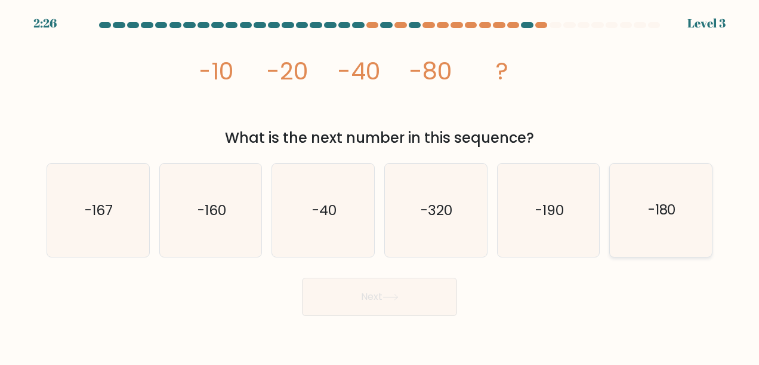
click at [684, 221] on icon "-180" at bounding box center [661, 209] width 93 height 93
click at [380, 186] on input "f. -180" at bounding box center [379, 184] width 1 height 3
radio input "true"
click at [406, 277] on button "Next" at bounding box center [379, 296] width 155 height 38
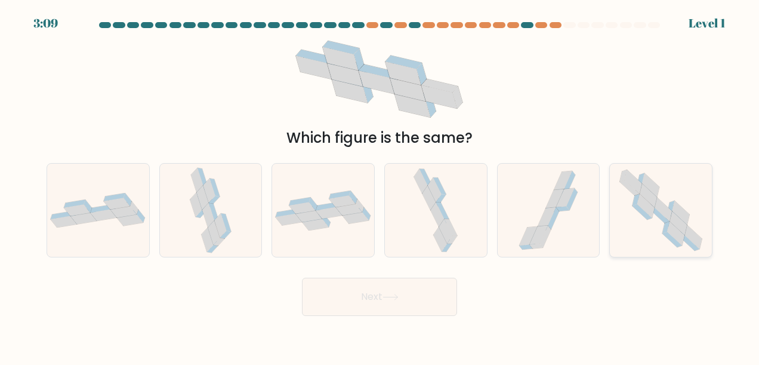
click at [630, 231] on icon at bounding box center [660, 209] width 95 height 93
click at [380, 186] on input "f." at bounding box center [379, 184] width 1 height 3
radio input "true"
click at [425, 290] on button "Next" at bounding box center [379, 296] width 155 height 38
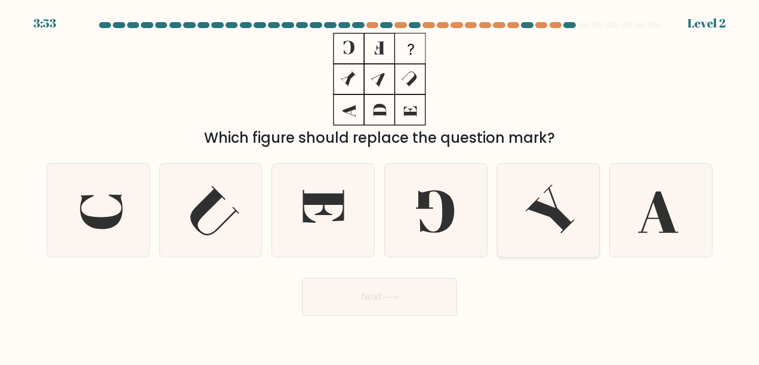
click at [580, 229] on icon at bounding box center [548, 209] width 93 height 93
click at [380, 186] on input "e." at bounding box center [379, 184] width 1 height 3
radio input "true"
click at [376, 311] on button "Next" at bounding box center [379, 296] width 155 height 38
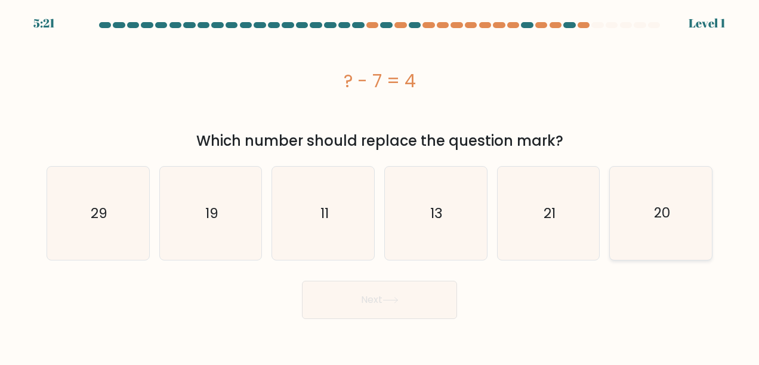
click at [637, 227] on icon "20" at bounding box center [661, 212] width 93 height 93
click at [380, 186] on input "f. 20" at bounding box center [379, 184] width 1 height 3
radio input "true"
click at [410, 299] on button "Next" at bounding box center [379, 299] width 155 height 38
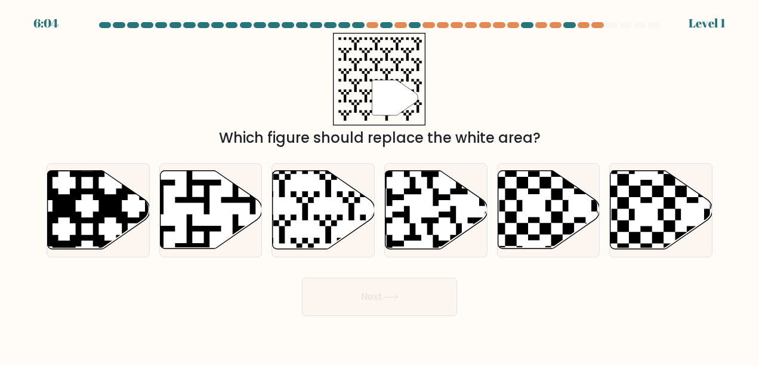
click at [586, 202] on icon at bounding box center [549, 210] width 102 height 78
click at [380, 186] on input "e." at bounding box center [379, 184] width 1 height 3
radio input "true"
click at [381, 314] on button "Next" at bounding box center [379, 296] width 155 height 38
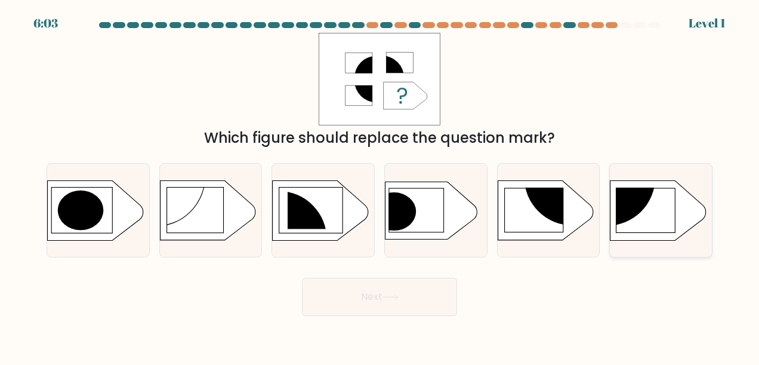
click at [613, 239] on rect at bounding box center [601, 174] width 265 height 202
click at [380, 186] on input "f." at bounding box center [379, 184] width 1 height 3
radio input "true"
click at [375, 320] on body "6:47 Level 1 a." at bounding box center [379, 182] width 759 height 365
click at [375, 309] on button "Next" at bounding box center [379, 296] width 155 height 38
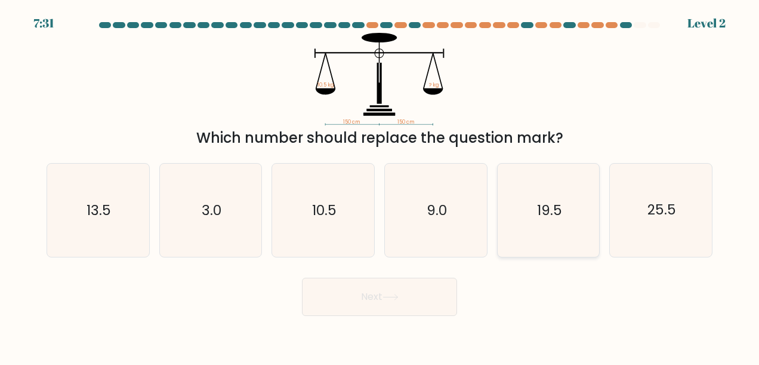
click at [584, 226] on icon "19.5" at bounding box center [548, 209] width 93 height 93
click at [380, 186] on input "e. 19.5" at bounding box center [379, 184] width 1 height 3
radio input "true"
click at [413, 304] on button "Next" at bounding box center [379, 296] width 155 height 38
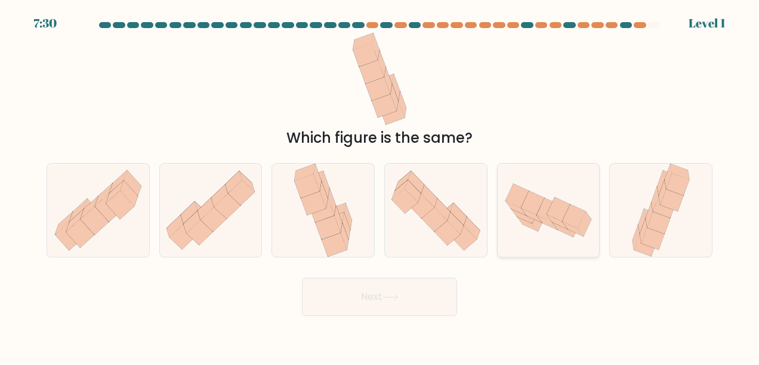
click at [542, 222] on icon at bounding box center [546, 222] width 21 height 14
click at [380, 186] on input "e." at bounding box center [379, 184] width 1 height 3
radio input "true"
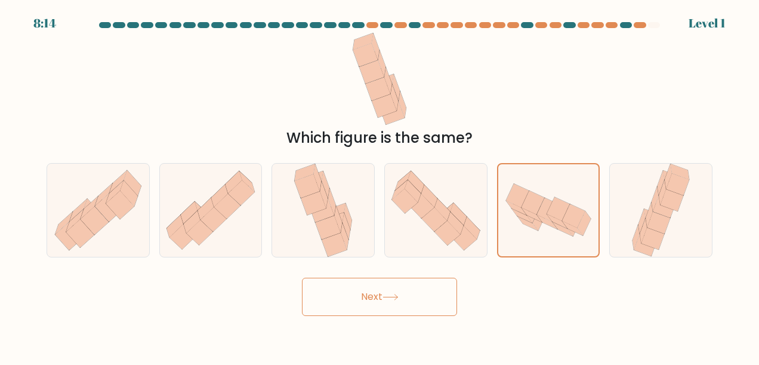
click at [398, 298] on icon at bounding box center [390, 297] width 16 height 7
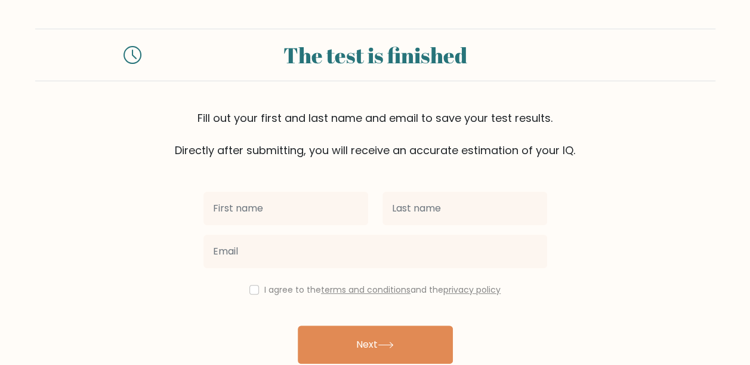
click at [315, 62] on div "The test is finished" at bounding box center [375, 55] width 439 height 32
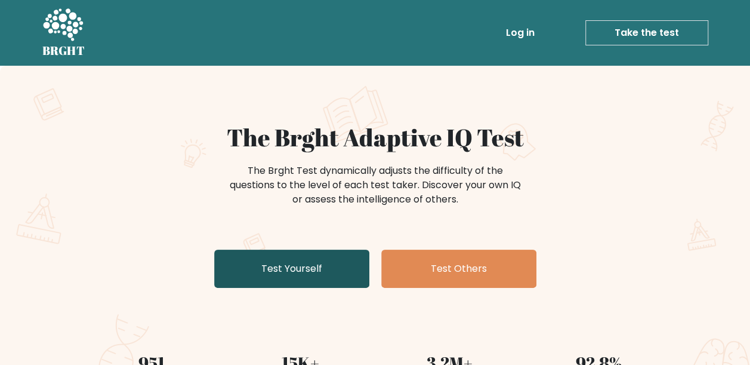
click at [314, 270] on link "Test Yourself" at bounding box center [291, 268] width 155 height 38
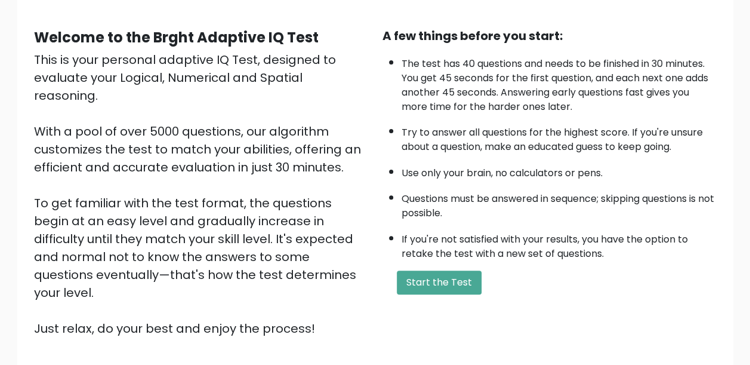
scroll to position [79, 0]
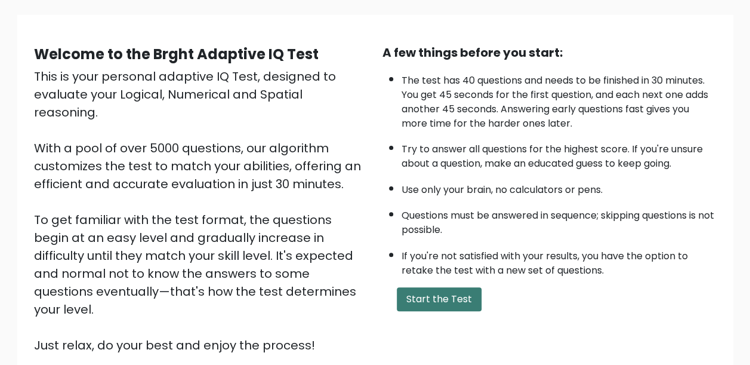
click at [449, 307] on button "Start the Test" at bounding box center [439, 299] width 85 height 24
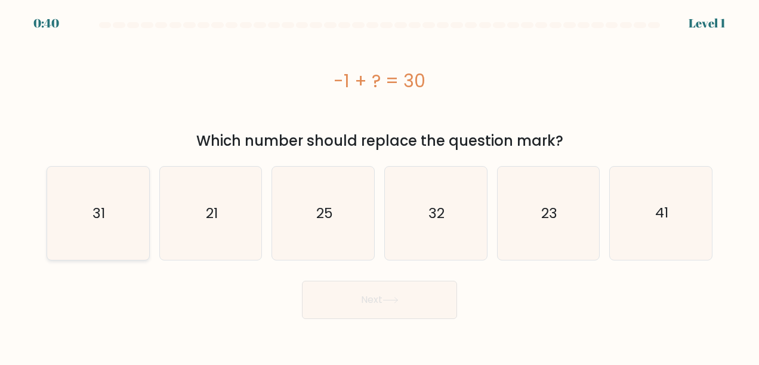
click at [98, 212] on text "31" at bounding box center [98, 212] width 13 height 19
click at [379, 186] on input "a. 31" at bounding box center [379, 184] width 1 height 3
radio input "true"
click at [373, 311] on button "Next" at bounding box center [379, 299] width 155 height 38
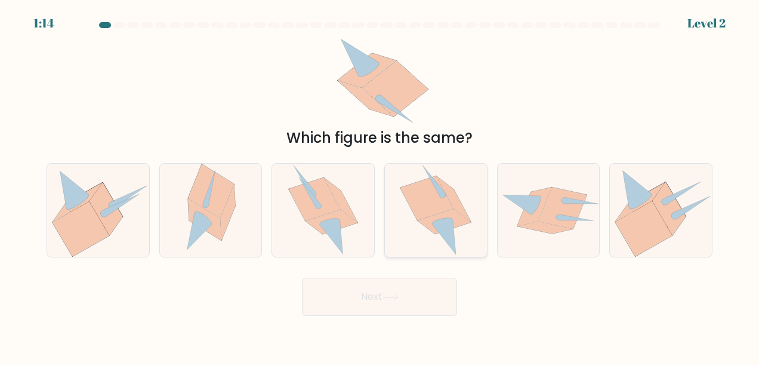
click at [425, 232] on icon at bounding box center [436, 209] width 72 height 93
click at [380, 186] on input "d." at bounding box center [379, 184] width 1 height 3
radio input "true"
click at [403, 301] on button "Next" at bounding box center [379, 296] width 155 height 38
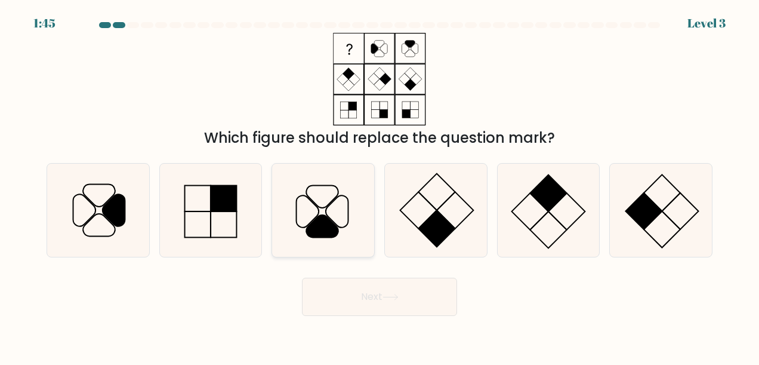
click at [343, 221] on icon at bounding box center [323, 209] width 93 height 93
click at [379, 186] on input "c." at bounding box center [379, 184] width 1 height 3
radio input "true"
click at [410, 302] on button "Next" at bounding box center [379, 296] width 155 height 38
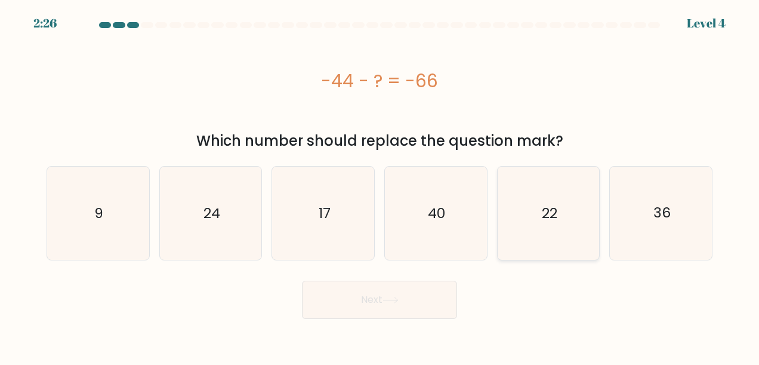
click at [558, 226] on icon "22" at bounding box center [548, 212] width 93 height 93
click at [380, 186] on input "e. 22" at bounding box center [379, 184] width 1 height 3
radio input "true"
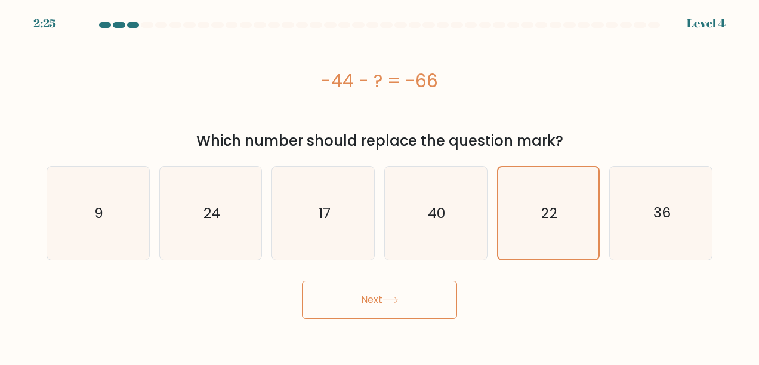
click at [382, 317] on body "2:25 Level 4 a." at bounding box center [379, 182] width 759 height 365
click at [365, 308] on button "Next" at bounding box center [379, 299] width 155 height 38
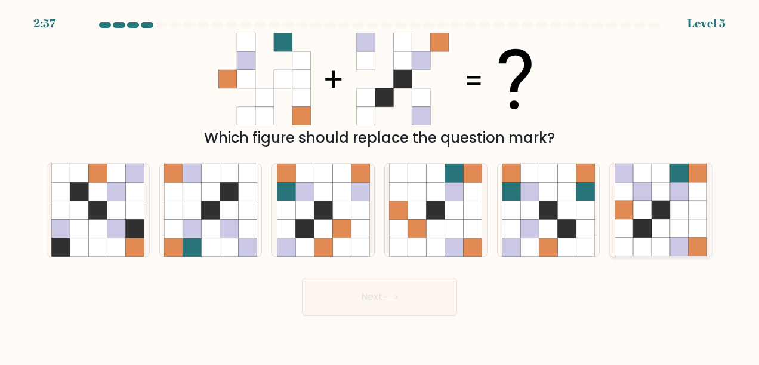
click at [693, 208] on icon at bounding box center [697, 210] width 18 height 18
click at [380, 186] on input "f." at bounding box center [379, 184] width 1 height 3
radio input "true"
click at [388, 290] on button "Next" at bounding box center [379, 296] width 155 height 38
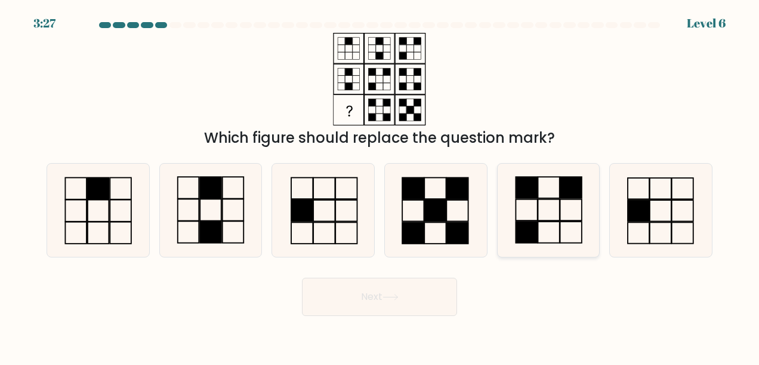
click at [554, 207] on icon at bounding box center [548, 209] width 93 height 93
click at [380, 186] on input "e." at bounding box center [379, 184] width 1 height 3
radio input "true"
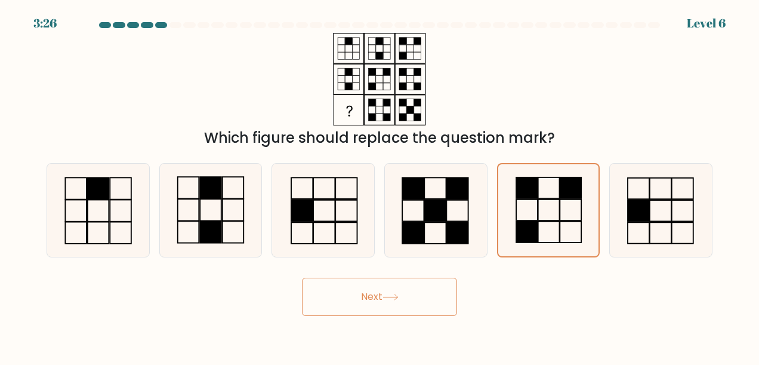
click at [378, 297] on button "Next" at bounding box center [379, 296] width 155 height 38
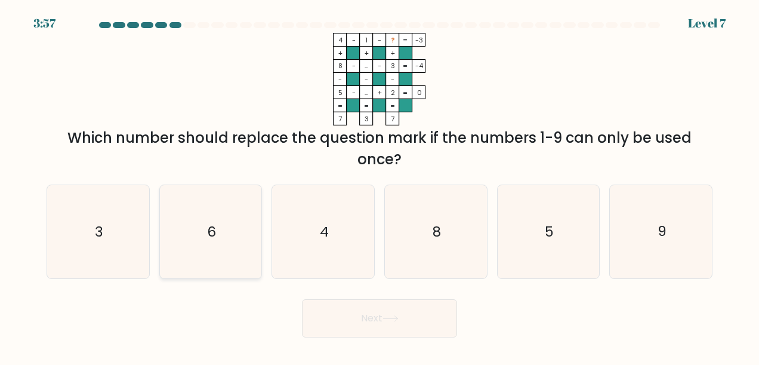
click at [227, 241] on icon "6" at bounding box center [210, 231] width 93 height 93
click at [379, 186] on input "b. 6" at bounding box center [379, 184] width 1 height 3
radio input "true"
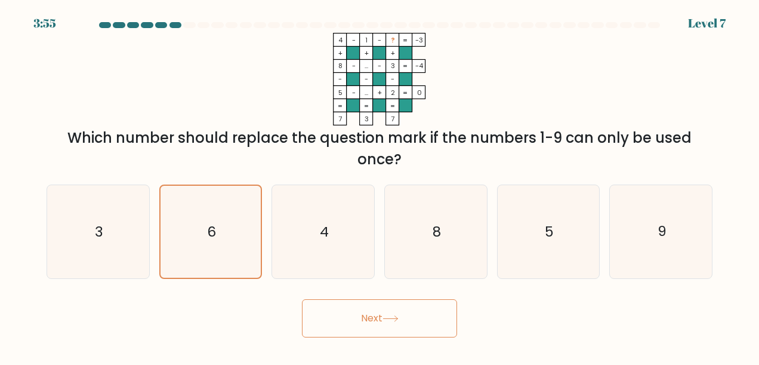
click at [399, 327] on button "Next" at bounding box center [379, 318] width 155 height 38
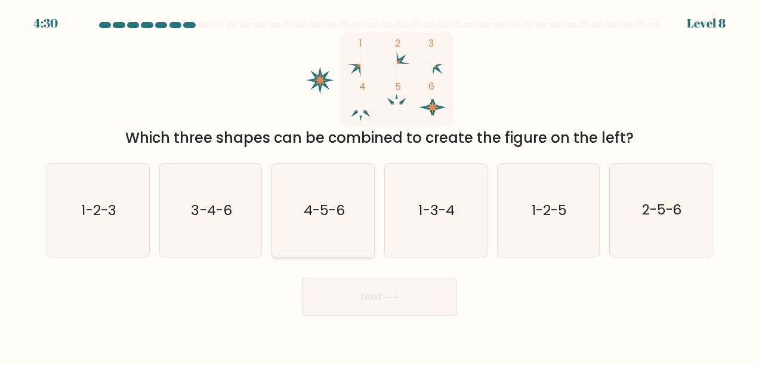
click at [323, 231] on icon "4-5-6" at bounding box center [323, 209] width 93 height 93
click at [379, 186] on input "c. 4-5-6" at bounding box center [379, 184] width 1 height 3
radio input "true"
click at [370, 299] on button "Next" at bounding box center [379, 296] width 155 height 38
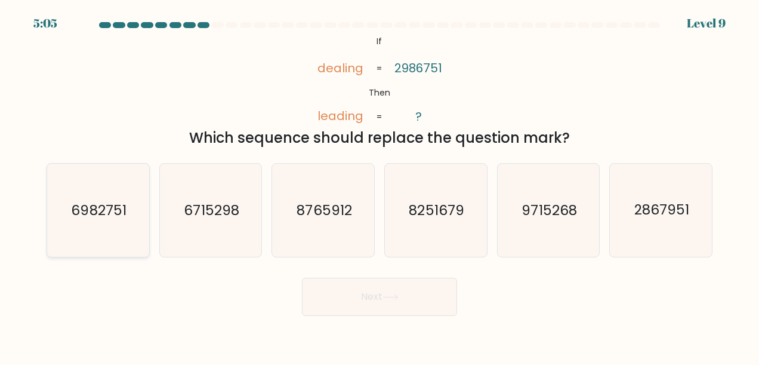
click at [91, 205] on text "6982751" at bounding box center [99, 209] width 55 height 19
click at [379, 186] on input "a. 6982751" at bounding box center [379, 184] width 1 height 3
radio input "true"
click at [430, 299] on button "Next" at bounding box center [379, 296] width 155 height 38
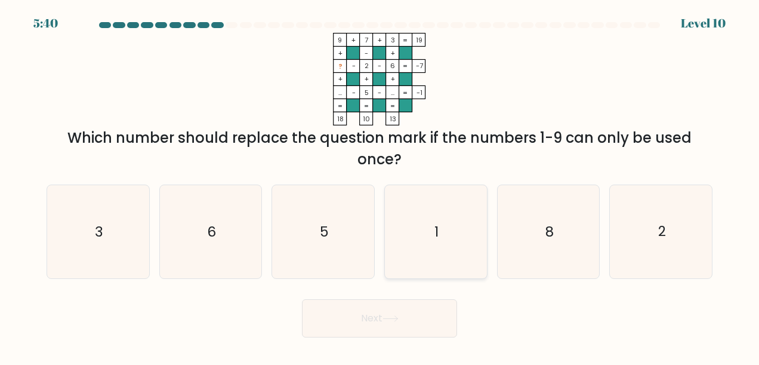
click at [441, 249] on icon "1" at bounding box center [435, 231] width 93 height 93
click at [380, 186] on input "d. 1" at bounding box center [379, 184] width 1 height 3
radio input "true"
click at [422, 316] on button "Next" at bounding box center [379, 318] width 155 height 38
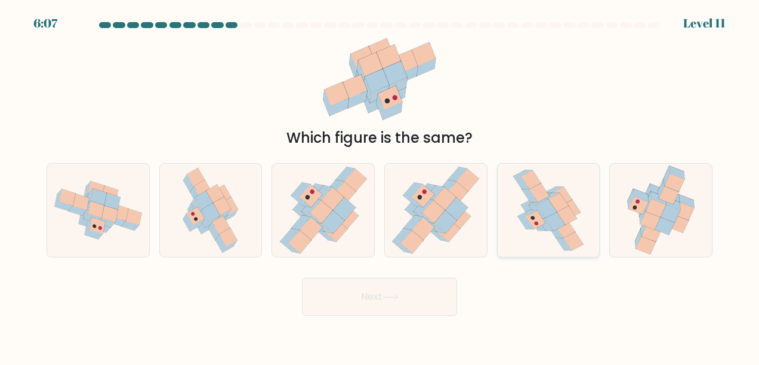
click at [557, 227] on icon at bounding box center [555, 221] width 20 height 18
click at [380, 186] on input "e." at bounding box center [379, 184] width 1 height 3
radio input "true"
click at [424, 299] on button "Next" at bounding box center [379, 296] width 155 height 38
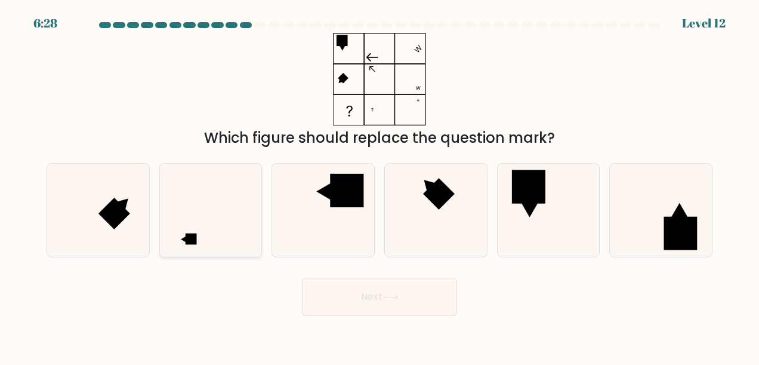
click at [224, 231] on icon at bounding box center [210, 209] width 93 height 93
click at [379, 186] on input "b." at bounding box center [379, 184] width 1 height 3
radio input "true"
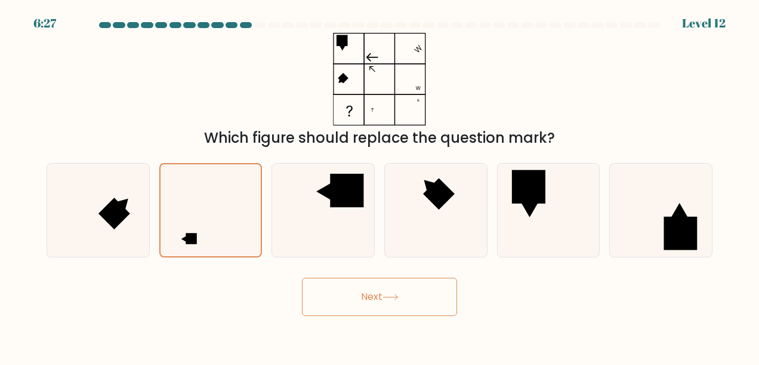
click at [425, 307] on button "Next" at bounding box center [379, 296] width 155 height 38
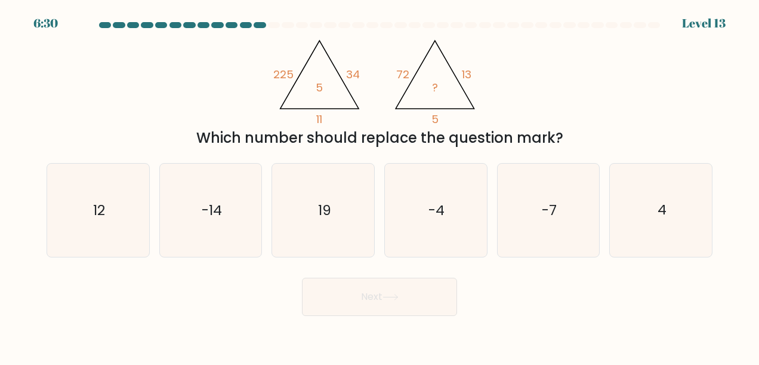
click at [727, 110] on form at bounding box center [379, 169] width 759 height 294
click at [669, 214] on icon "4" at bounding box center [661, 209] width 93 height 93
click at [380, 186] on input "f. 4" at bounding box center [379, 184] width 1 height 3
radio input "true"
click at [406, 294] on button "Next" at bounding box center [379, 296] width 155 height 38
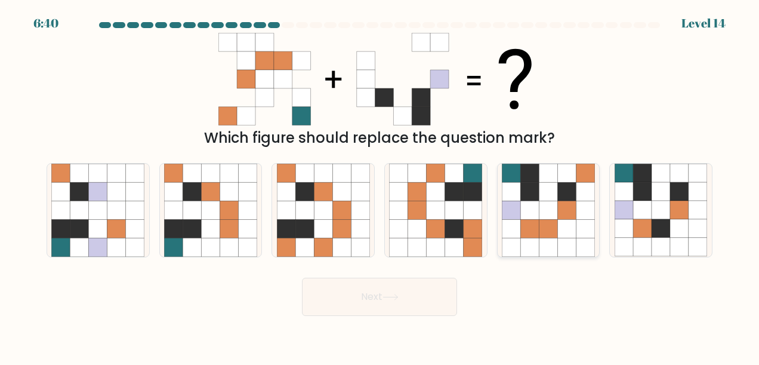
click at [566, 230] on icon at bounding box center [566, 229] width 18 height 18
click at [380, 186] on input "e." at bounding box center [379, 184] width 1 height 3
radio input "true"
click at [555, 230] on icon at bounding box center [548, 229] width 18 height 18
click at [380, 186] on input "e." at bounding box center [379, 184] width 1 height 3
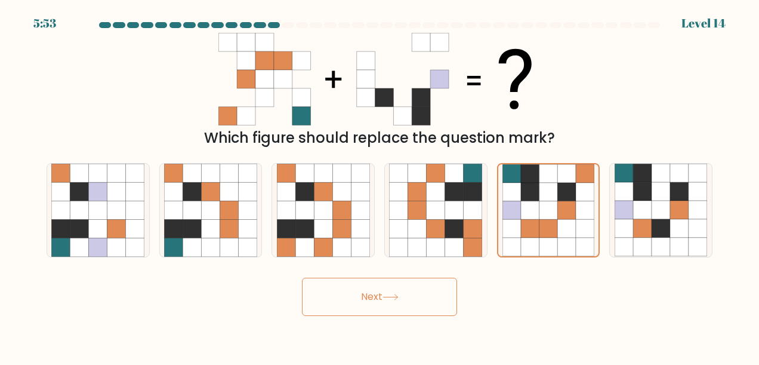
click at [421, 302] on button "Next" at bounding box center [379, 296] width 155 height 38
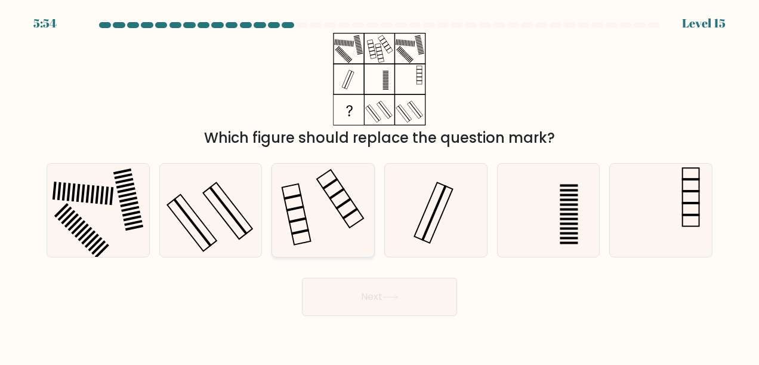
click at [342, 215] on icon at bounding box center [323, 209] width 93 height 93
click at [379, 186] on input "c." at bounding box center [379, 184] width 1 height 3
radio input "true"
click at [388, 301] on button "Next" at bounding box center [379, 296] width 155 height 38
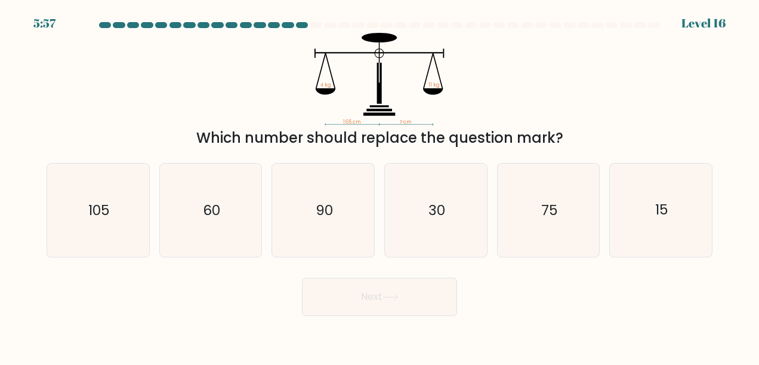
click at [705, 101] on div "165 cm ? cm 4 kg 11 kg Which number should replace the question mark?" at bounding box center [379, 91] width 680 height 116
click at [208, 212] on text "60" at bounding box center [211, 209] width 17 height 19
click at [379, 186] on input "b. 60" at bounding box center [379, 184] width 1 height 3
radio input "true"
click at [362, 288] on button "Next" at bounding box center [379, 296] width 155 height 38
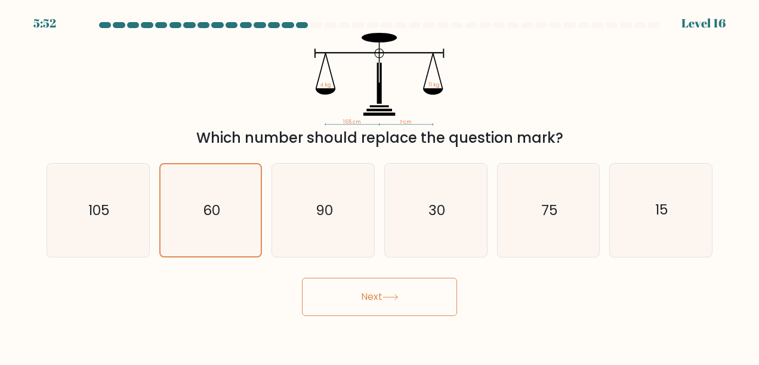
click at [413, 302] on button "Next" at bounding box center [379, 296] width 155 height 38
click at [412, 301] on button "Next" at bounding box center [379, 296] width 155 height 38
click at [411, 298] on button "Next" at bounding box center [379, 296] width 155 height 38
click at [385, 292] on button "Next" at bounding box center [379, 296] width 155 height 38
click at [356, 299] on button "Next" at bounding box center [379, 296] width 155 height 38
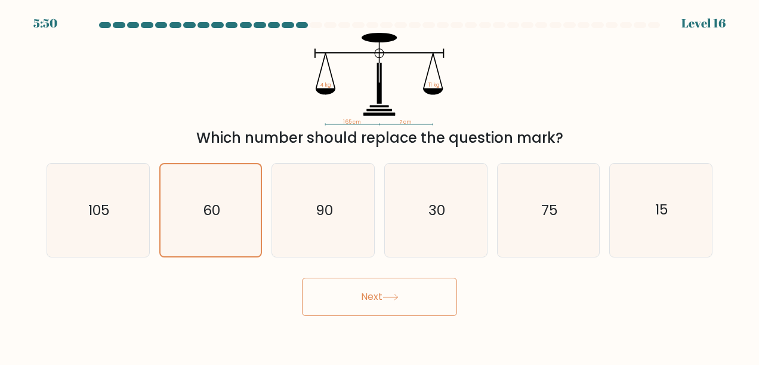
click at [344, 305] on button "Next" at bounding box center [379, 296] width 155 height 38
click at [348, 289] on button "Next" at bounding box center [379, 296] width 155 height 38
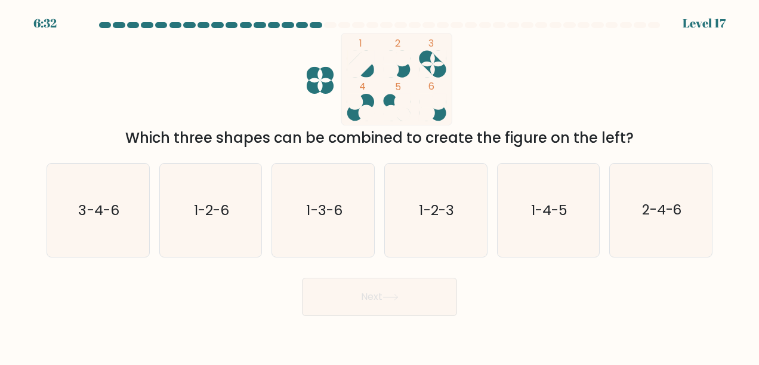
drag, startPoint x: 374, startPoint y: 299, endPoint x: 236, endPoint y: 300, distance: 137.8
click at [236, 300] on div "Next" at bounding box center [379, 293] width 680 height 44
click at [674, 205] on text "2-4-6" at bounding box center [662, 209] width 40 height 19
click at [380, 186] on input "f. 2-4-6" at bounding box center [379, 184] width 1 height 3
radio input "true"
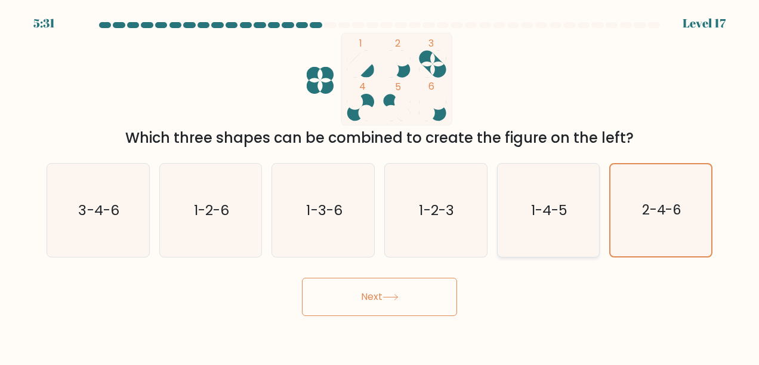
click at [556, 214] on text "1-4-5" at bounding box center [549, 209] width 36 height 19
click at [380, 186] on input "e. 1-4-5" at bounding box center [379, 184] width 1 height 3
radio input "true"
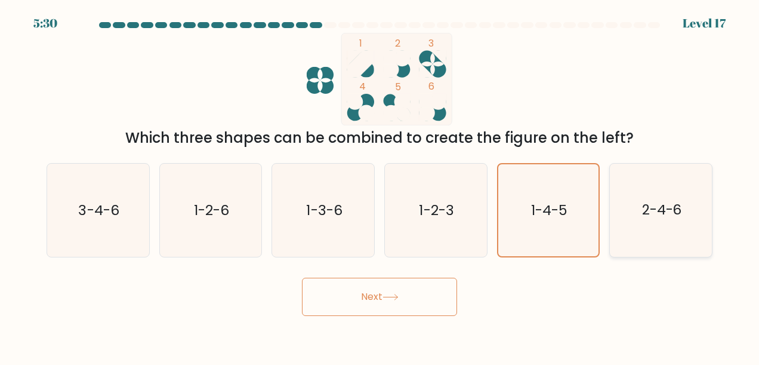
click at [673, 215] on text "2-4-6" at bounding box center [662, 209] width 40 height 19
click at [380, 186] on input "f. 2-4-6" at bounding box center [379, 184] width 1 height 3
radio input "true"
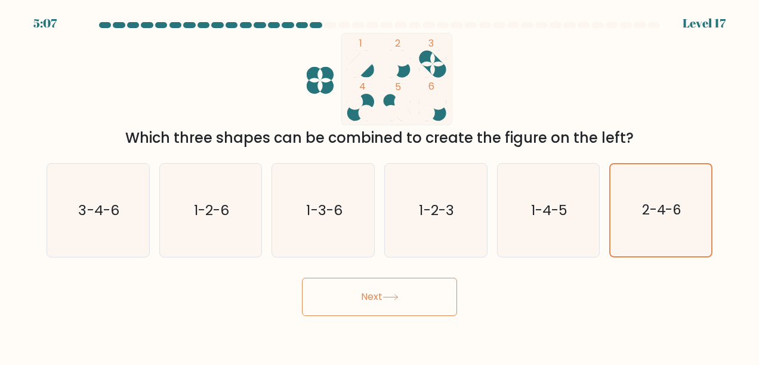
click at [421, 298] on button "Next" at bounding box center [379, 296] width 155 height 38
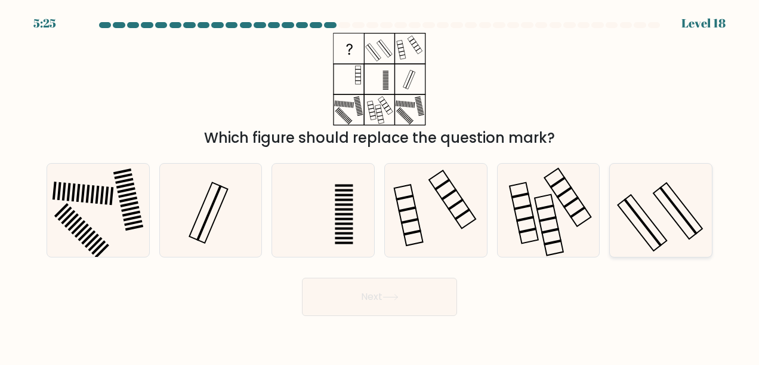
click at [674, 218] on icon at bounding box center [661, 209] width 93 height 93
click at [380, 186] on input "f." at bounding box center [379, 184] width 1 height 3
radio input "true"
click at [399, 298] on icon at bounding box center [390, 297] width 16 height 7
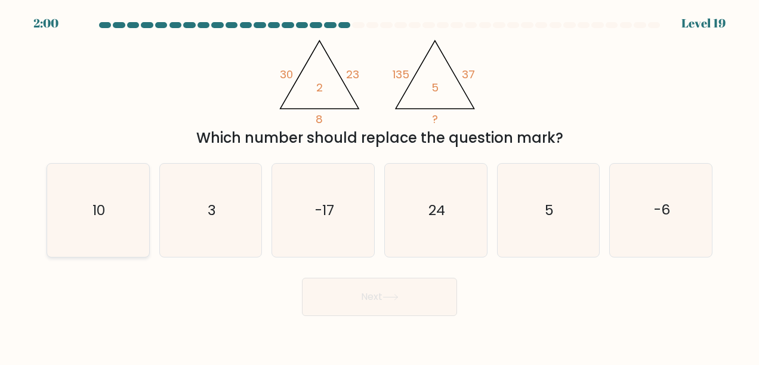
click at [115, 209] on icon "10" at bounding box center [97, 209] width 93 height 93
click at [379, 186] on input "a. 10" at bounding box center [379, 184] width 1 height 3
radio input "true"
click at [378, 288] on button "Next" at bounding box center [379, 296] width 155 height 38
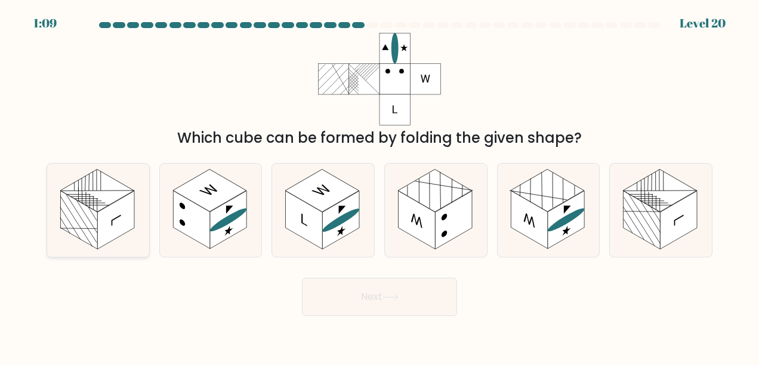
click at [119, 242] on icon at bounding box center [98, 209] width 102 height 93
click at [379, 186] on input "a." at bounding box center [379, 184] width 1 height 3
radio input "true"
click at [443, 216] on circle at bounding box center [443, 216] width 5 height 9
click at [380, 186] on input "d." at bounding box center [379, 184] width 1 height 3
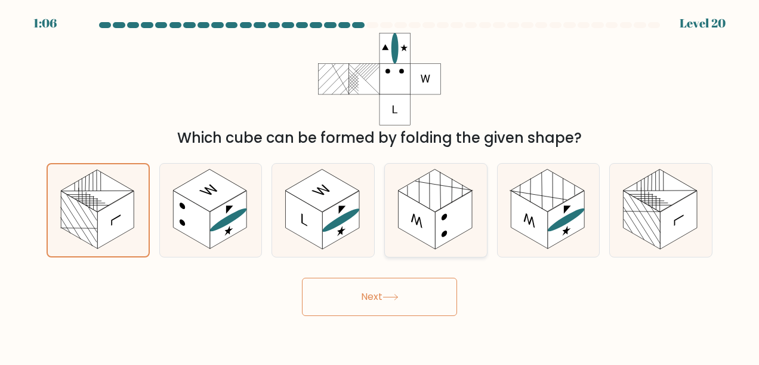
radio input "true"
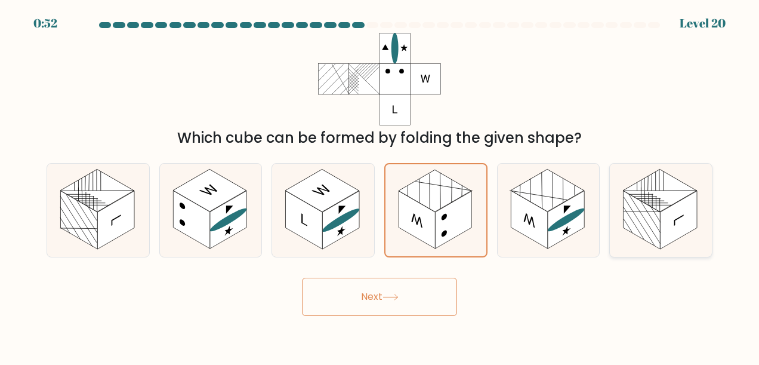
click at [688, 231] on rect at bounding box center [678, 220] width 37 height 58
click at [380, 186] on input "f." at bounding box center [379, 184] width 1 height 3
radio input "true"
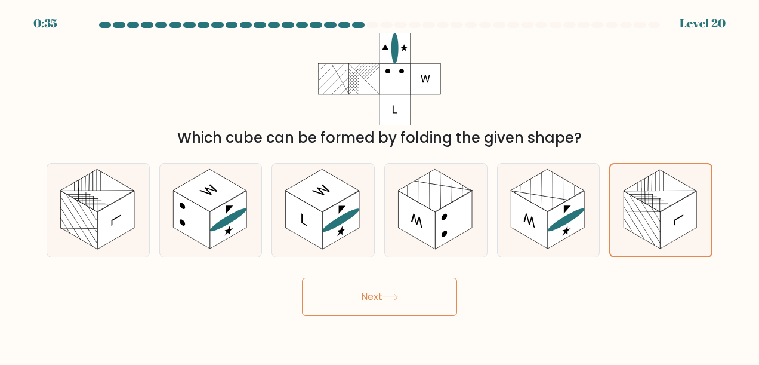
click at [437, 300] on button "Next" at bounding box center [379, 296] width 155 height 38
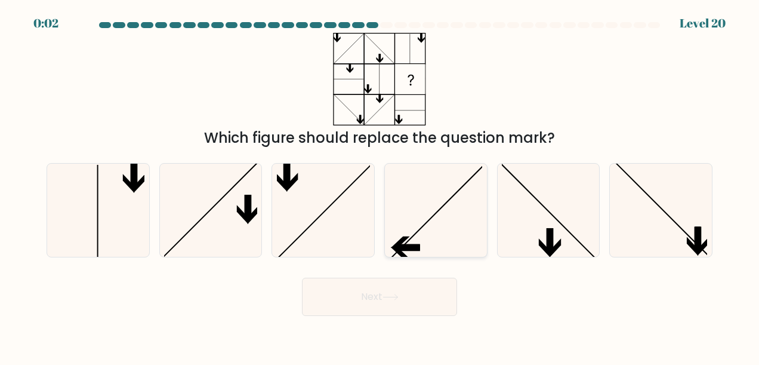
click at [419, 221] on icon at bounding box center [435, 209] width 93 height 93
click at [380, 186] on input "d." at bounding box center [379, 184] width 1 height 3
radio input "true"
click at [408, 297] on button "Next" at bounding box center [379, 296] width 155 height 38
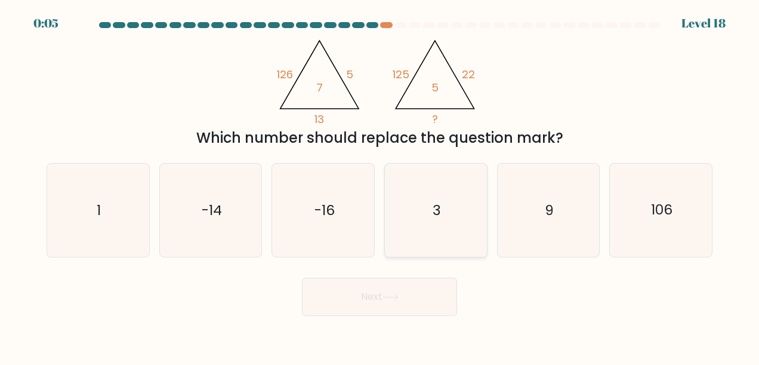
click at [440, 218] on text "3" at bounding box center [437, 209] width 8 height 19
click at [380, 186] on input "d. 3" at bounding box center [379, 184] width 1 height 3
radio input "true"
click at [420, 295] on button "Next" at bounding box center [379, 296] width 155 height 38
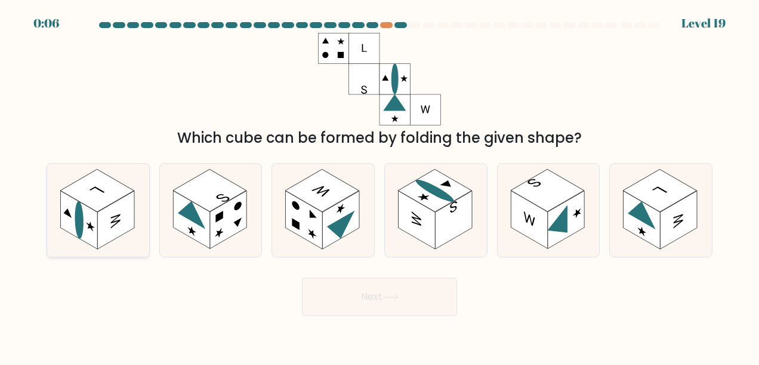
click at [103, 215] on rect at bounding box center [115, 220] width 37 height 58
click at [379, 186] on input "a." at bounding box center [379, 184] width 1 height 3
radio input "true"
click at [369, 301] on button "Next" at bounding box center [379, 296] width 155 height 38
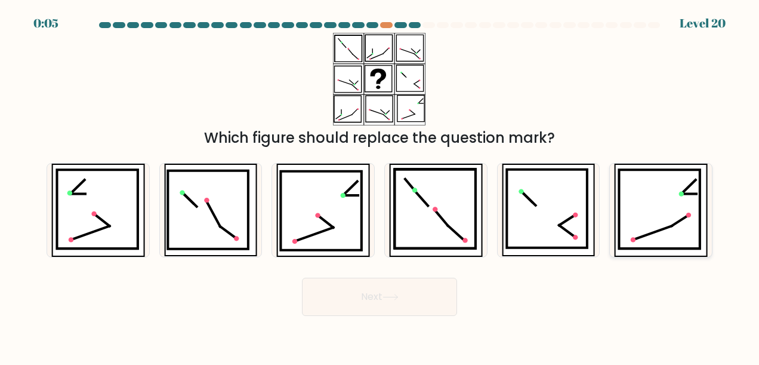
click at [654, 222] on icon at bounding box center [659, 209] width 81 height 79
click at [380, 186] on input "f." at bounding box center [379, 184] width 1 height 3
radio input "true"
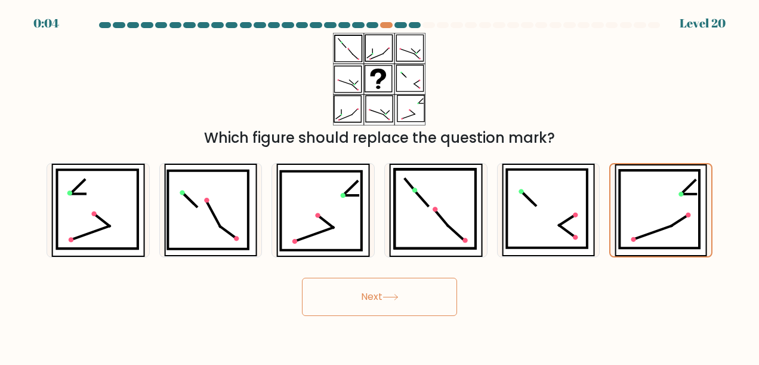
click at [390, 293] on button "Next" at bounding box center [379, 296] width 155 height 38
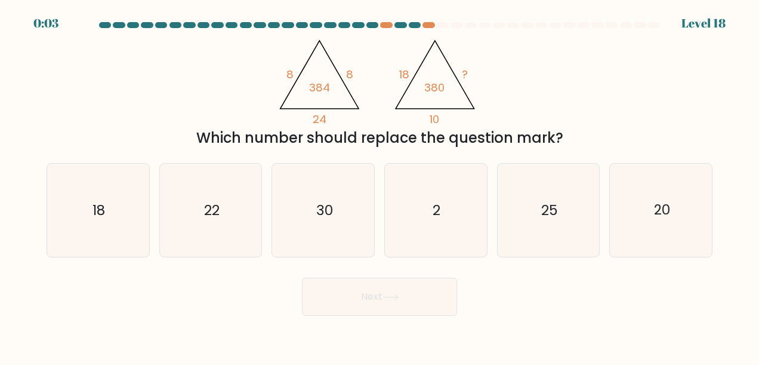
click at [496, 106] on div "@import url('https://fonts.googleapis.com/css?family=Abril+Fatface:400,100,100i…" at bounding box center [379, 91] width 680 height 116
click at [461, 219] on icon "2" at bounding box center [435, 209] width 93 height 93
click at [380, 186] on input "d. 2" at bounding box center [379, 184] width 1 height 3
radio input "true"
click at [426, 313] on button "Next" at bounding box center [379, 296] width 155 height 38
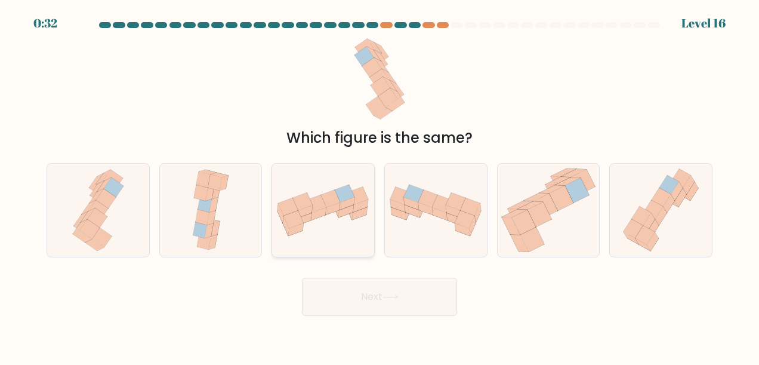
click at [318, 215] on icon at bounding box center [319, 214] width 16 height 13
click at [379, 186] on input "c." at bounding box center [379, 184] width 1 height 3
radio input "true"
click at [467, 220] on icon at bounding box center [465, 220] width 20 height 18
click at [380, 186] on input "d." at bounding box center [379, 184] width 1 height 3
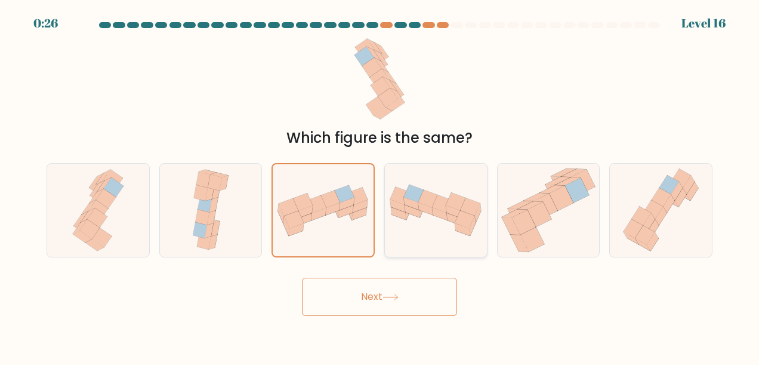
radio input "true"
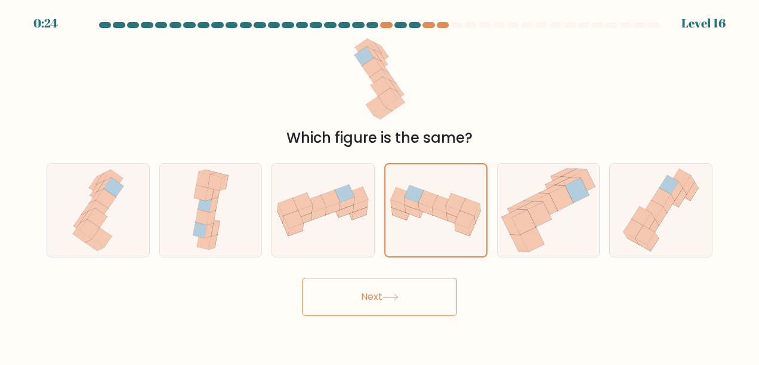
click at [432, 299] on button "Next" at bounding box center [379, 296] width 155 height 38
click at [387, 304] on button "Next" at bounding box center [379, 296] width 155 height 38
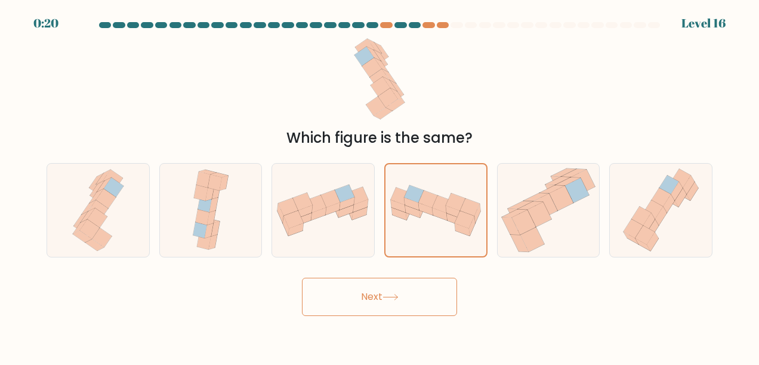
click at [387, 304] on button "Next" at bounding box center [379, 296] width 155 height 38
click at [387, 303] on button "Next" at bounding box center [379, 296] width 155 height 38
click at [387, 302] on button "Next" at bounding box center [379, 296] width 155 height 38
click at [387, 299] on icon at bounding box center [390, 297] width 16 height 7
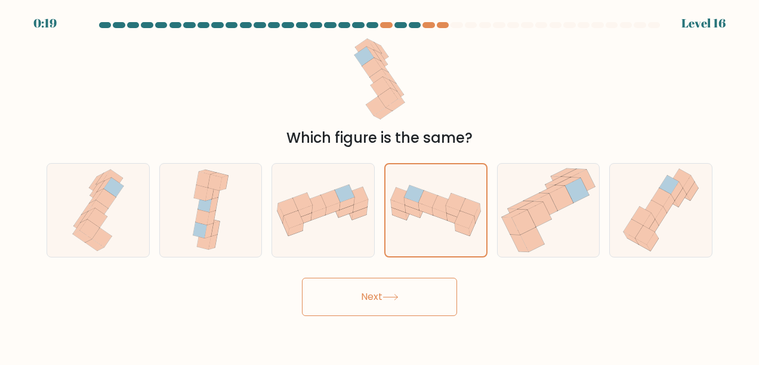
click at [387, 298] on icon at bounding box center [390, 297] width 16 height 7
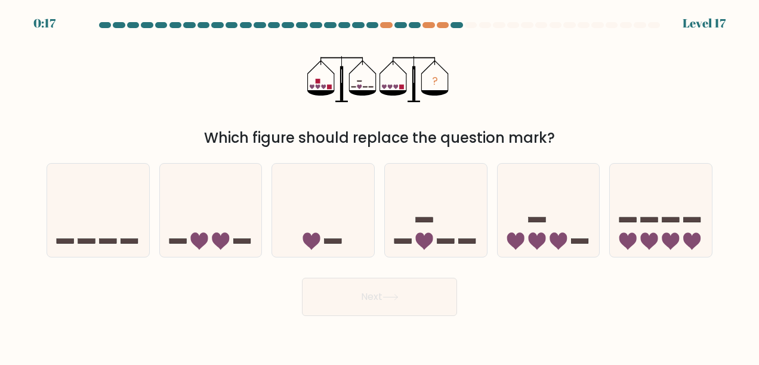
click at [387, 298] on icon at bounding box center [390, 297] width 16 height 7
click at [248, 134] on div "Which figure should replace the question mark?" at bounding box center [379, 137] width 651 height 21
click at [308, 227] on icon at bounding box center [323, 210] width 102 height 84
click at [379, 186] on input "c." at bounding box center [379, 184] width 1 height 3
radio input "true"
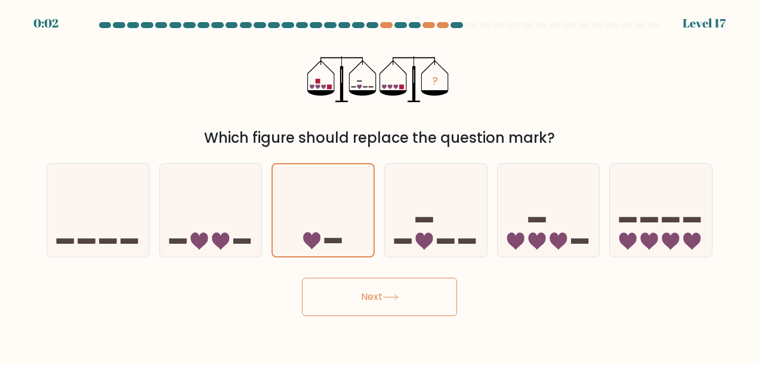
click at [389, 310] on button "Next" at bounding box center [379, 296] width 155 height 38
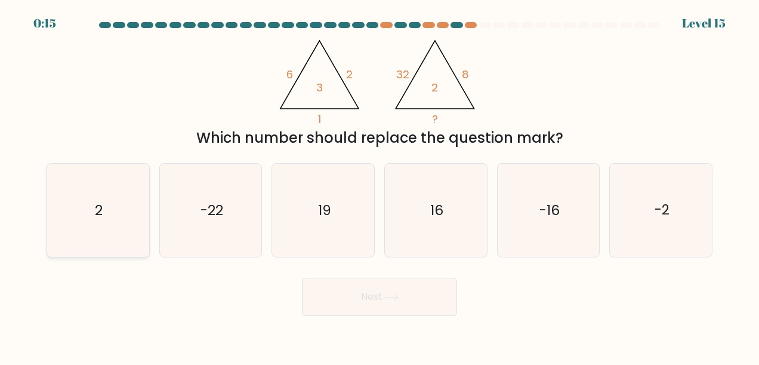
click at [82, 200] on icon "2" at bounding box center [97, 209] width 93 height 93
click at [379, 186] on input "a. 2" at bounding box center [379, 184] width 1 height 3
radio input "true"
click at [372, 294] on button "Next" at bounding box center [379, 296] width 155 height 38
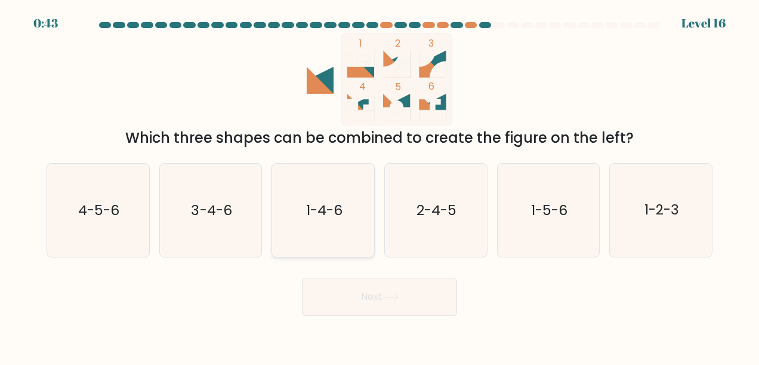
click at [358, 196] on icon "1-4-6" at bounding box center [323, 209] width 93 height 93
click at [379, 186] on input "c. 1-4-6" at bounding box center [379, 184] width 1 height 3
radio input "true"
click at [390, 292] on button "Next" at bounding box center [379, 296] width 155 height 38
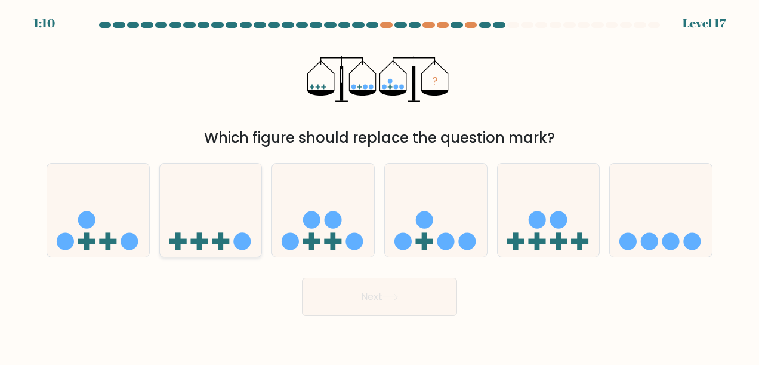
click icon
click input "b."
radio input "true"
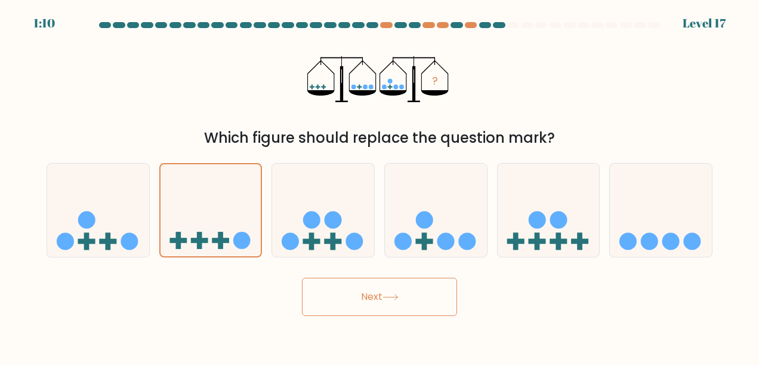
click button "Next"
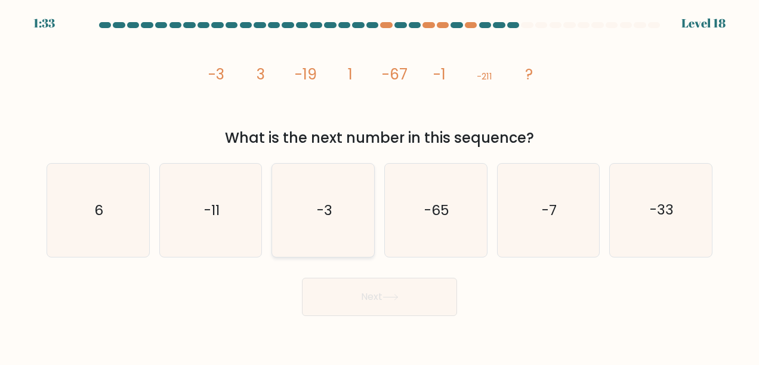
click text "-3"
click input "c. -3"
radio input "true"
click button "Next"
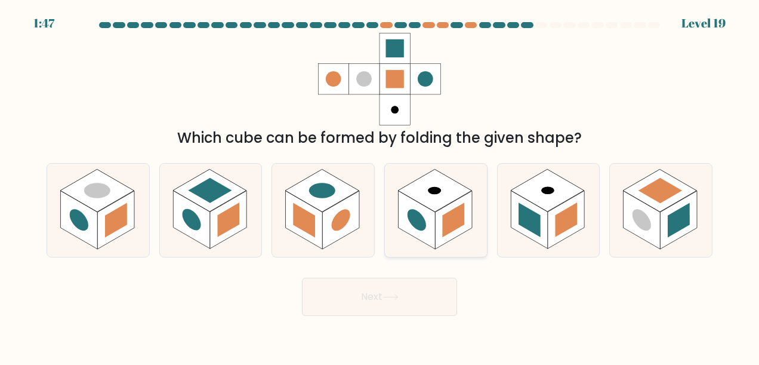
click rect
click input "d."
radio input "true"
click button "Next"
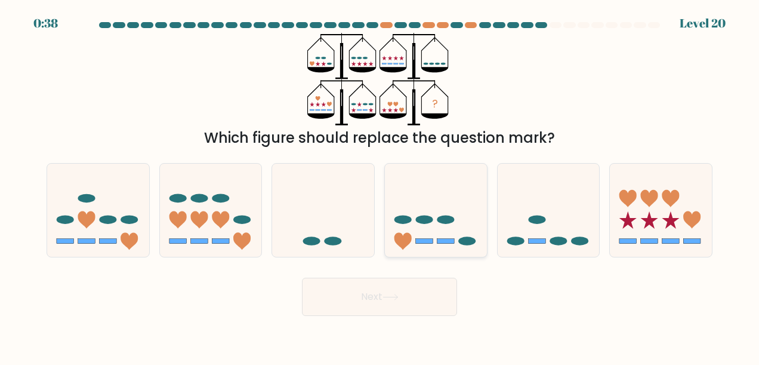
click icon
click input "d."
radio input "true"
click button "Next"
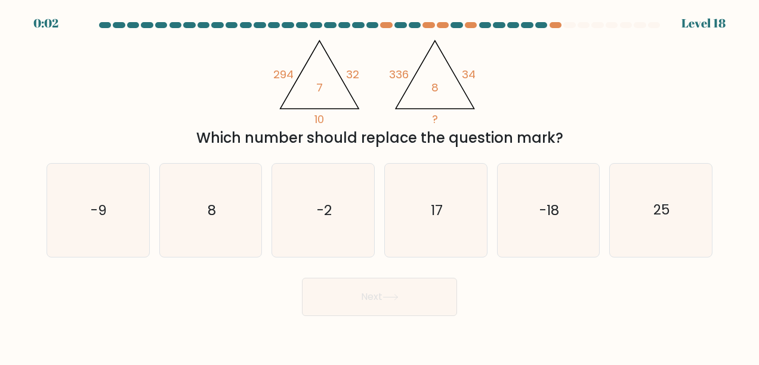
click div "Which number should replace the question mark?"
click icon "8"
click input "b. 8"
radio input "true"
click div "Next"
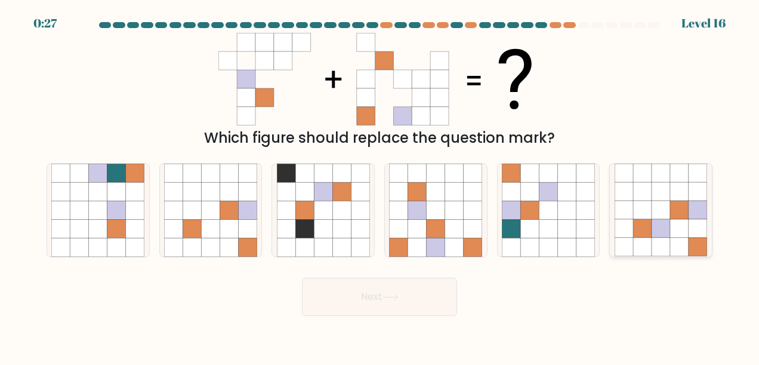
click at [685, 215] on icon at bounding box center [679, 210] width 18 height 18
click at [380, 186] on input "f." at bounding box center [379, 184] width 1 height 3
radio input "true"
click at [414, 298] on button "Next" at bounding box center [379, 296] width 155 height 38
click at [383, 295] on button "Next" at bounding box center [379, 296] width 155 height 38
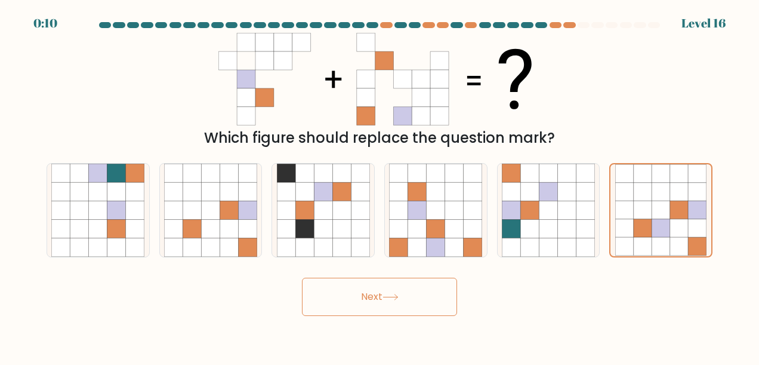
click at [383, 295] on button "Next" at bounding box center [379, 296] width 155 height 38
click at [384, 295] on button "Next" at bounding box center [379, 296] width 155 height 38
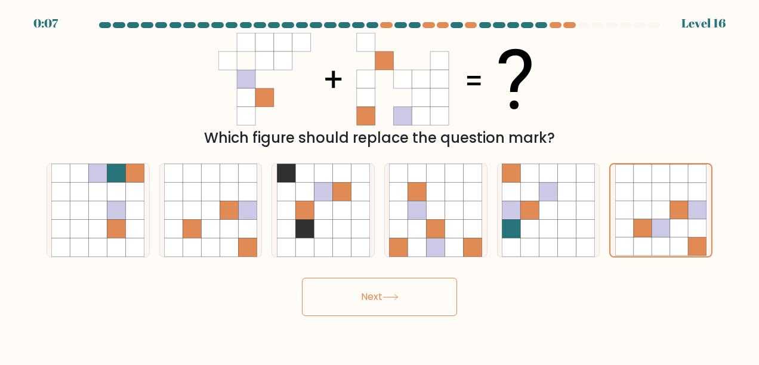
click at [384, 295] on button "Next" at bounding box center [379, 296] width 155 height 38
click at [384, 296] on button "Next" at bounding box center [379, 296] width 155 height 38
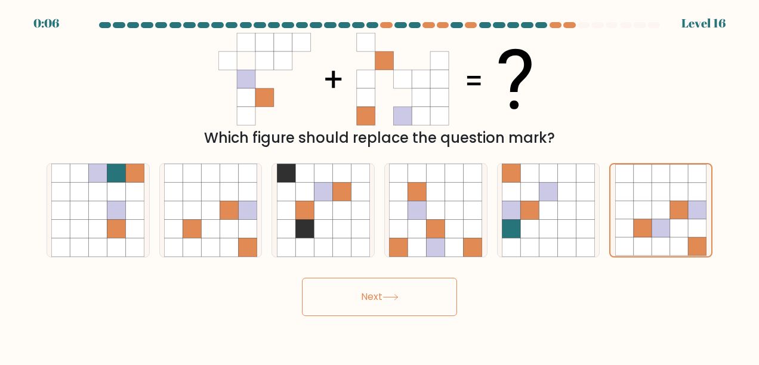
click at [374, 293] on button "Next" at bounding box center [379, 296] width 155 height 38
click at [338, 295] on button "Next" at bounding box center [379, 296] width 155 height 38
click at [433, 304] on button "Next" at bounding box center [379, 296] width 155 height 38
click at [416, 296] on button "Next" at bounding box center [379, 296] width 155 height 38
click at [388, 289] on button "Next" at bounding box center [379, 296] width 155 height 38
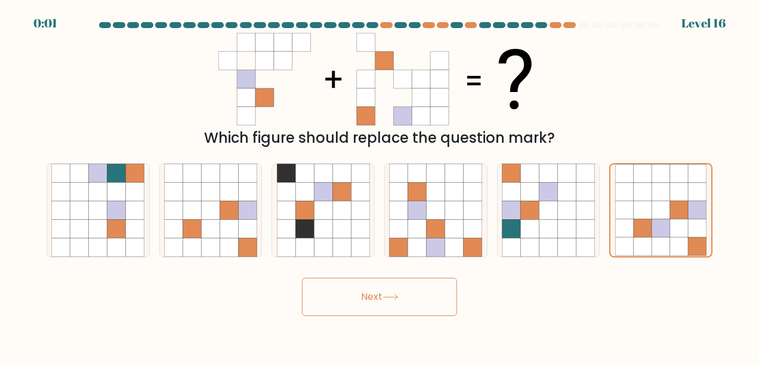
click at [394, 298] on icon at bounding box center [390, 297] width 16 height 7
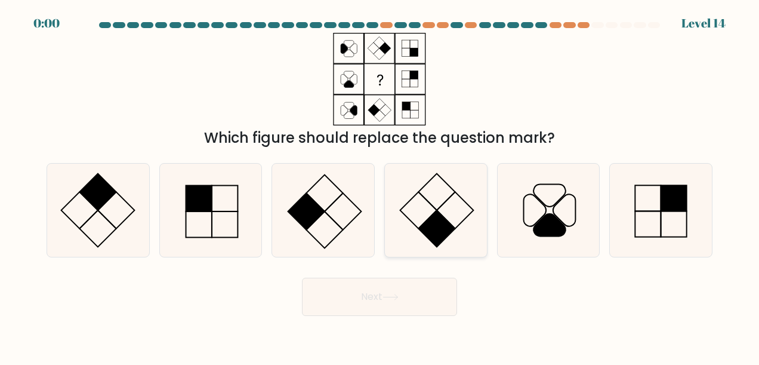
click at [446, 226] on rect at bounding box center [437, 228] width 36 height 36
click at [380, 186] on input "d." at bounding box center [379, 184] width 1 height 3
radio input "true"
click at [416, 296] on div "Next" at bounding box center [379, 293] width 680 height 44
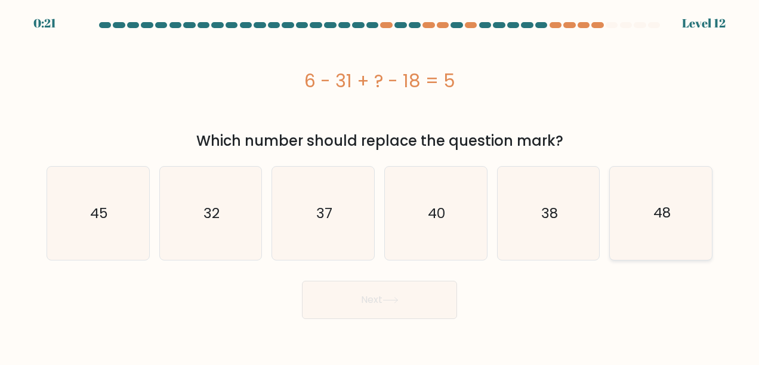
click at [663, 218] on text "48" at bounding box center [661, 212] width 17 height 19
click at [380, 186] on input "f. 48" at bounding box center [379, 184] width 1 height 3
radio input "true"
click at [418, 297] on button "Next" at bounding box center [379, 299] width 155 height 38
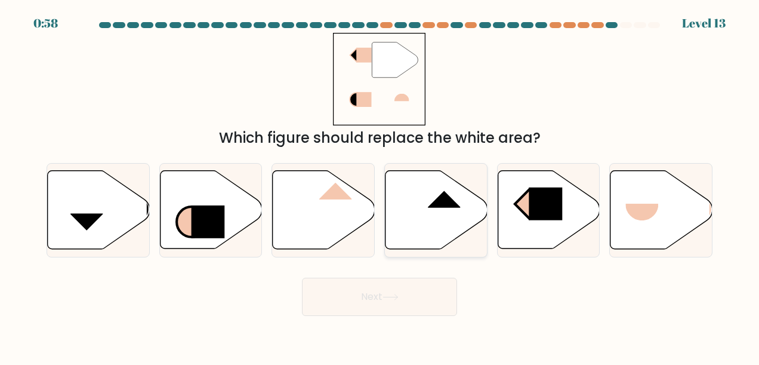
click at [447, 227] on icon at bounding box center [436, 210] width 102 height 78
click at [380, 186] on input "d." at bounding box center [379, 184] width 1 height 3
radio input "true"
click at [419, 297] on button "Next" at bounding box center [379, 296] width 155 height 38
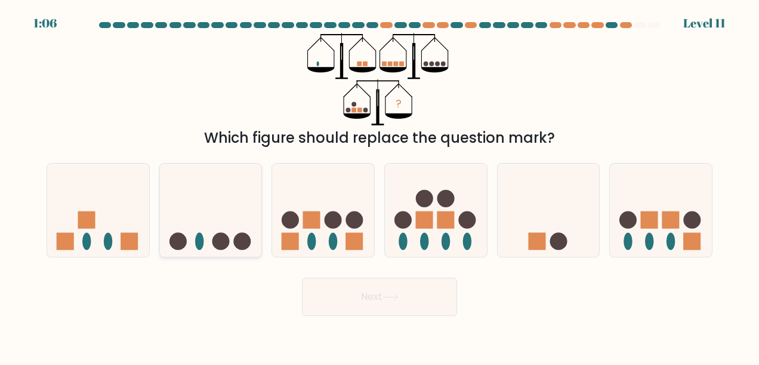
click at [202, 238] on ellipse at bounding box center [199, 240] width 9 height 17
click at [379, 186] on input "b." at bounding box center [379, 184] width 1 height 3
radio input "true"
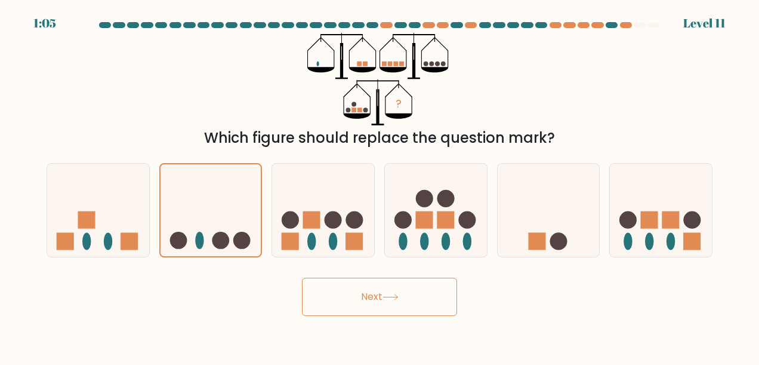
click at [368, 295] on button "Next" at bounding box center [379, 296] width 155 height 38
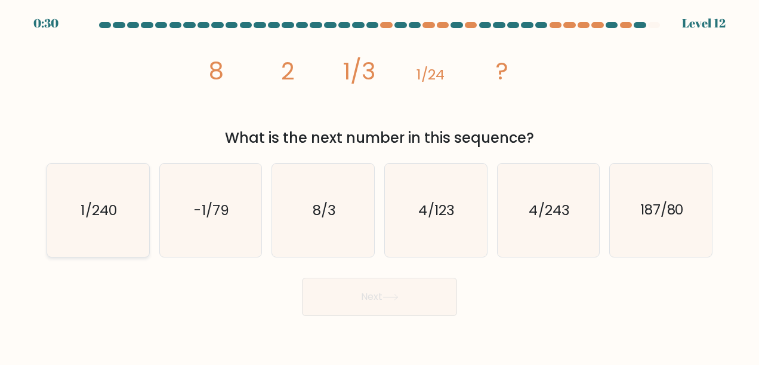
click at [82, 200] on text "1/240" at bounding box center [99, 209] width 36 height 19
click at [379, 186] on input "a. 1/240" at bounding box center [379, 184] width 1 height 3
radio input "true"
click at [397, 295] on icon at bounding box center [390, 297] width 16 height 7
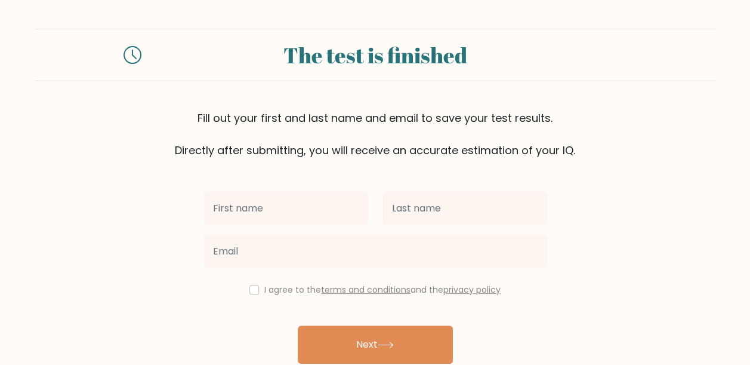
click at [328, 211] on input "text" at bounding box center [285, 208] width 165 height 33
type input "[PERSON_NAME]"
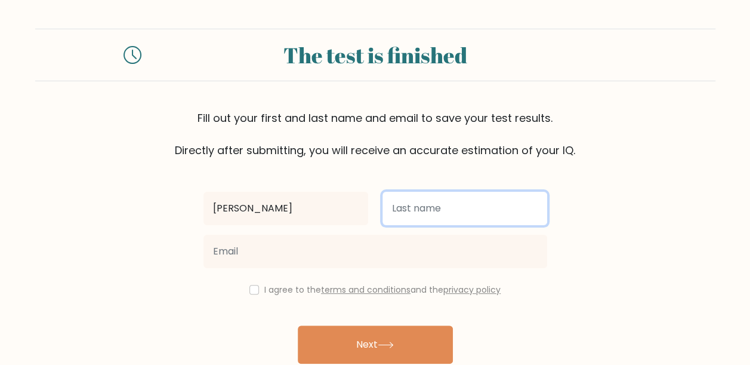
click at [424, 206] on input "text" at bounding box center [464, 208] width 165 height 33
type input "[PERSON_NAME]"
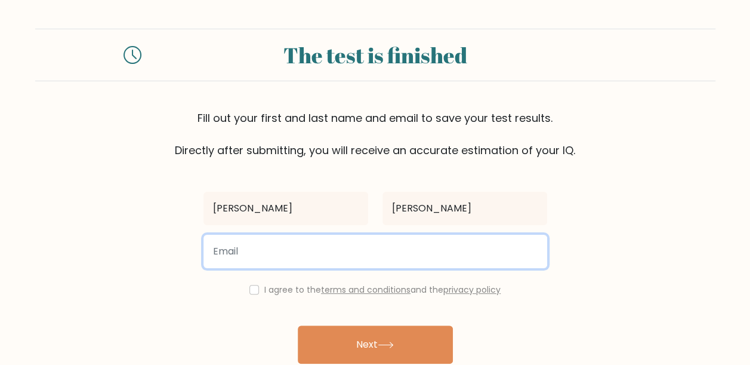
click at [280, 258] on input "email" at bounding box center [375, 250] width 344 height 33
type input "[EMAIL_ADDRESS][DOMAIN_NAME]"
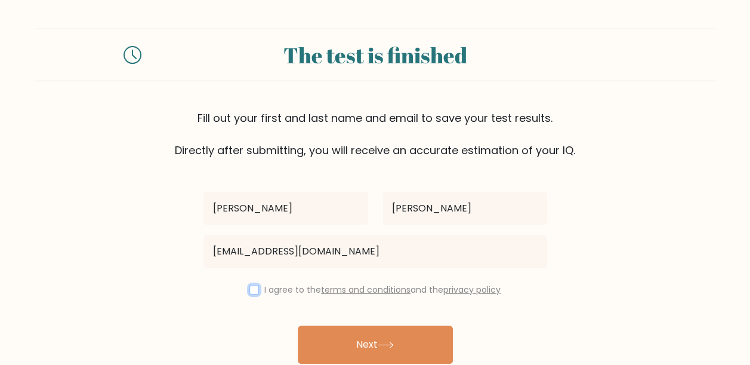
click at [249, 286] on input "checkbox" at bounding box center [254, 290] width 10 height 10
checkbox input "true"
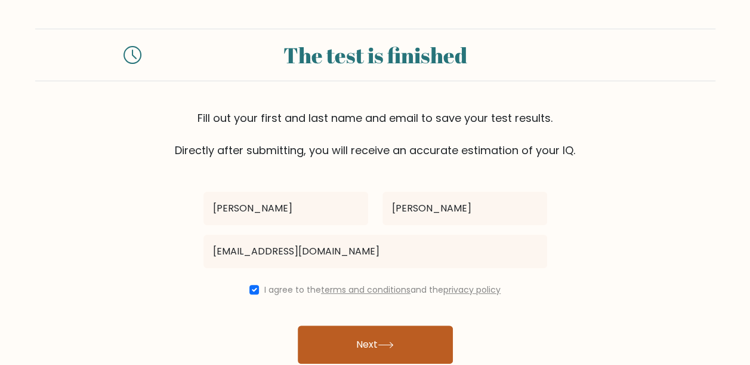
click at [376, 351] on button "Next" at bounding box center [375, 344] width 155 height 38
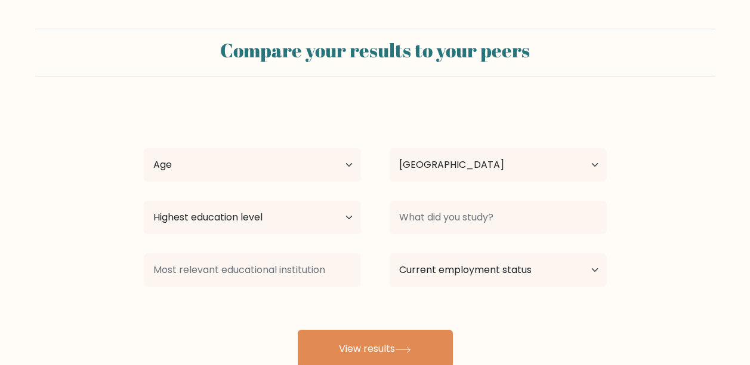
select select "CO"
click at [342, 169] on select "Age Under 18 years old 18-24 years old 25-34 years old 35-44 years old 45-54 ye…" at bounding box center [252, 164] width 217 height 33
select select "25_34"
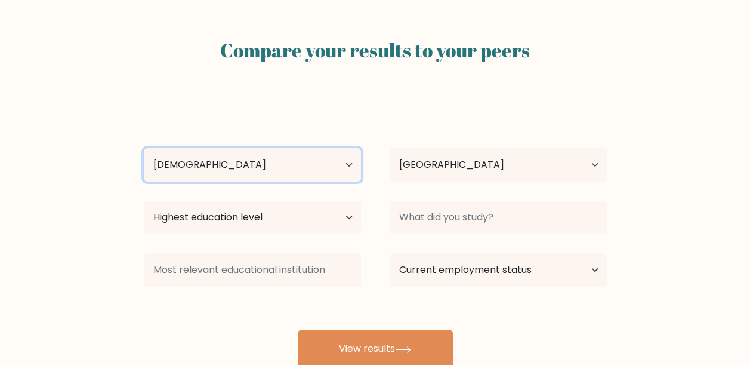
click at [144, 148] on select "Age Under 18 years old 18-24 years old 25-34 years old 35-44 years old 45-54 ye…" at bounding box center [252, 164] width 217 height 33
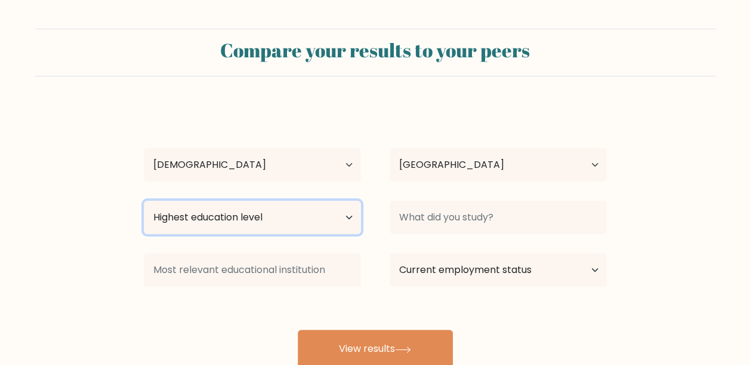
click at [333, 222] on select "Highest education level No schooling Primary Lower Secondary Upper Secondary Oc…" at bounding box center [252, 216] width 217 height 33
select select "bachelors_degree"
click at [144, 200] on select "Highest education level No schooling Primary Lower Secondary Upper Secondary Oc…" at bounding box center [252, 216] width 217 height 33
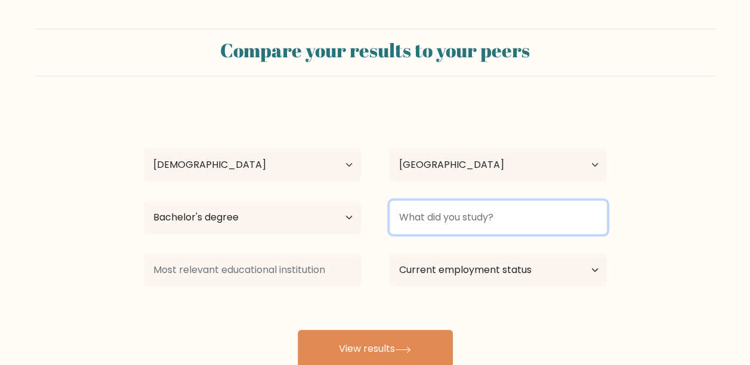
click at [475, 216] on input at bounding box center [498, 216] width 217 height 33
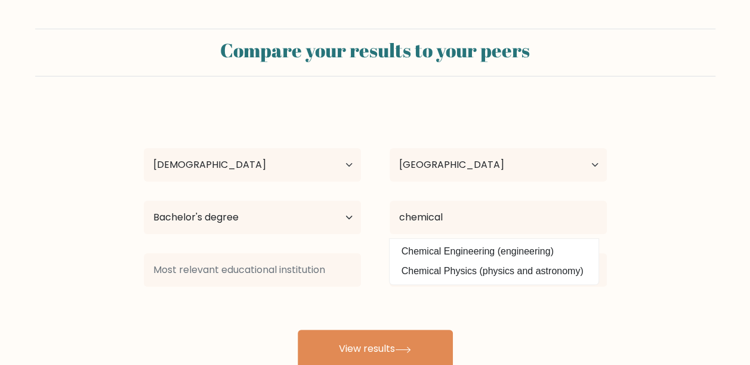
click at [521, 248] on option "Chemical Engineering (engineering)" at bounding box center [494, 251] width 203 height 19
type input "Chemical Engineering"
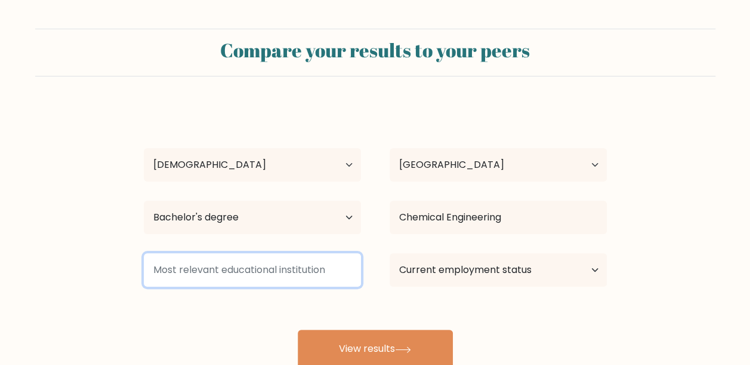
click at [298, 267] on input at bounding box center [252, 269] width 217 height 33
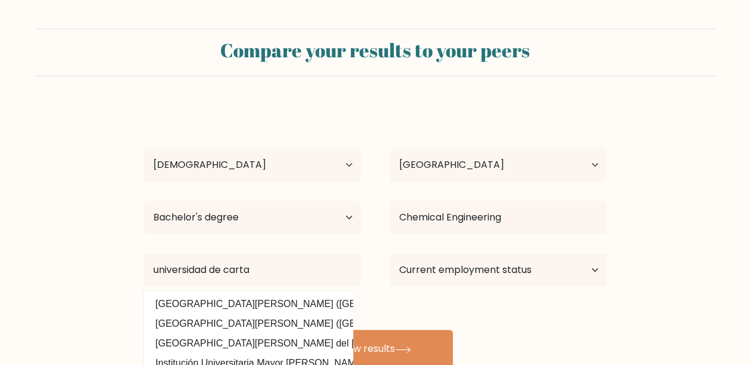
click at [314, 308] on option "Universidad de Cartagena (Colombia)" at bounding box center [248, 303] width 203 height 19
type input "[GEOGRAPHIC_DATA][PERSON_NAME]"
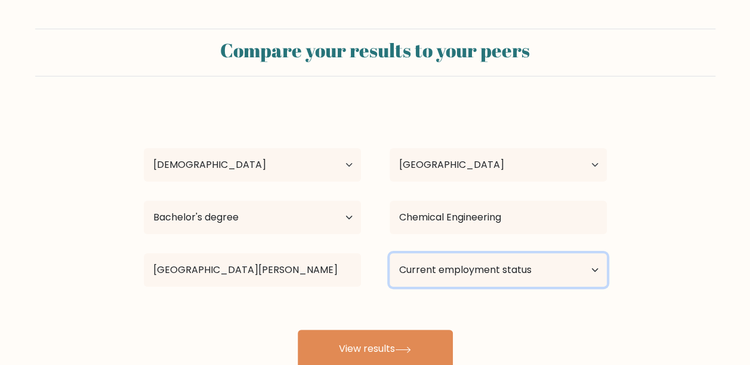
click at [520, 266] on select "Current employment status Employed Student Retired Other / prefer not to answer" at bounding box center [498, 269] width 217 height 33
select select "other"
click at [390, 253] on select "Current employment status Employed Student Retired Other / prefer not to answer" at bounding box center [498, 269] width 217 height 33
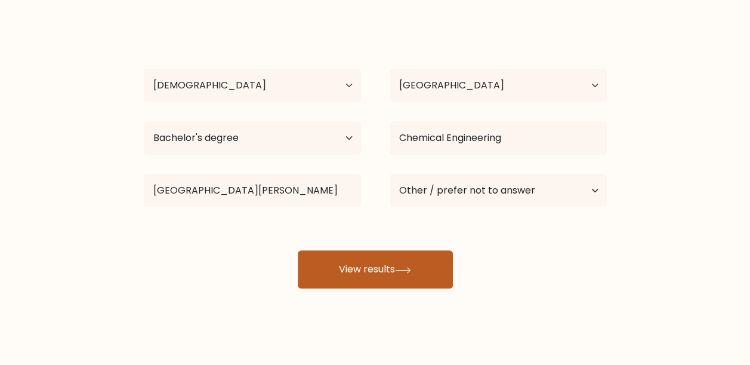
click at [390, 251] on button "View results" at bounding box center [375, 269] width 155 height 38
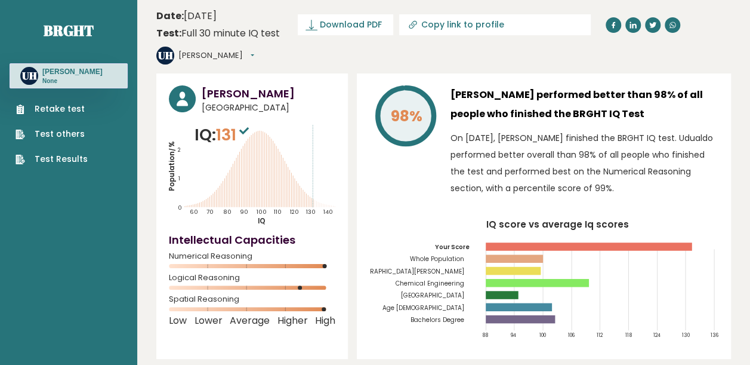
click at [503, 146] on p "On [DATE], [PERSON_NAME] finished the BRGHT IQ test. Udualdo performed better o…" at bounding box center [584, 162] width 268 height 67
click at [249, 155] on icon "Population/% IQ 0 1 2 60 70 80 90 100 110 120 130 140" at bounding box center [252, 174] width 166 height 103
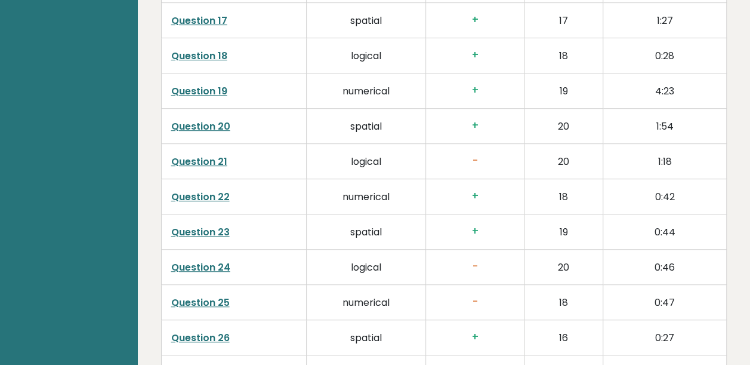
scroll to position [2545, 0]
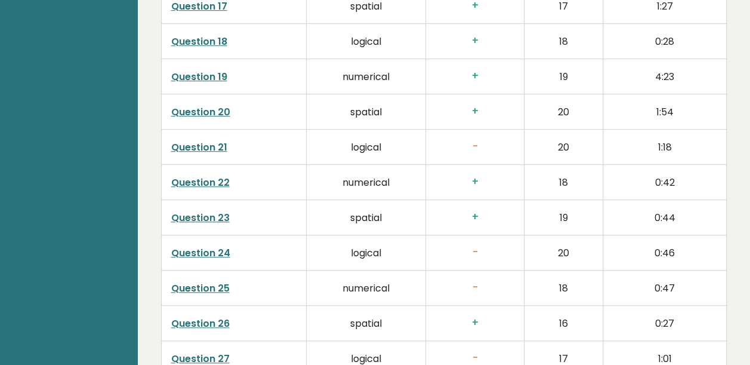
click at [207, 140] on link "Question 21" at bounding box center [199, 147] width 56 height 14
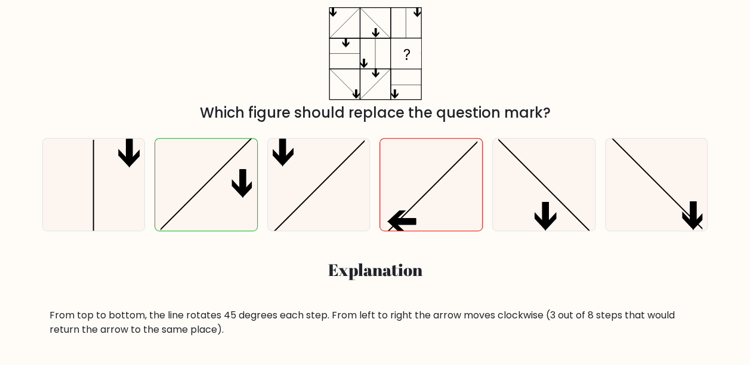
scroll to position [239, 0]
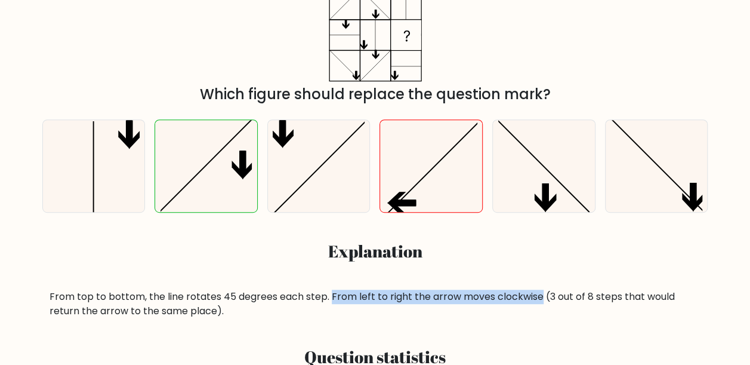
drag, startPoint x: 331, startPoint y: 299, endPoint x: 539, endPoint y: 301, distance: 208.8
click at [539, 301] on div "From top to bottom, the line rotates 45 degrees each step. From left to right t…" at bounding box center [375, 303] width 651 height 29
drag, startPoint x: 539, startPoint y: 301, endPoint x: 430, endPoint y: 294, distance: 109.4
click at [431, 294] on div "From top to bottom, the line rotates 45 degrees each step. From left to right t…" at bounding box center [375, 303] width 651 height 29
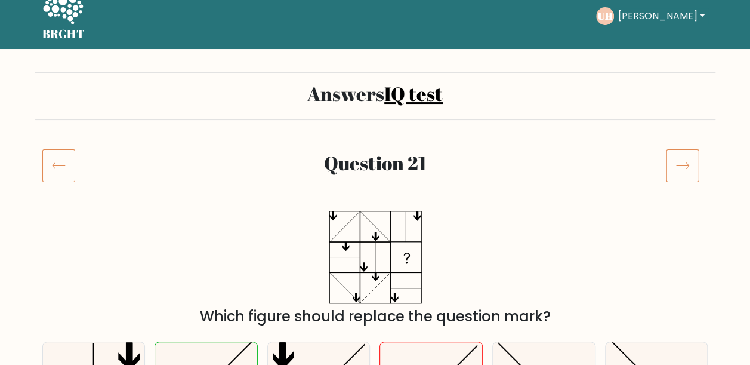
scroll to position [0, 0]
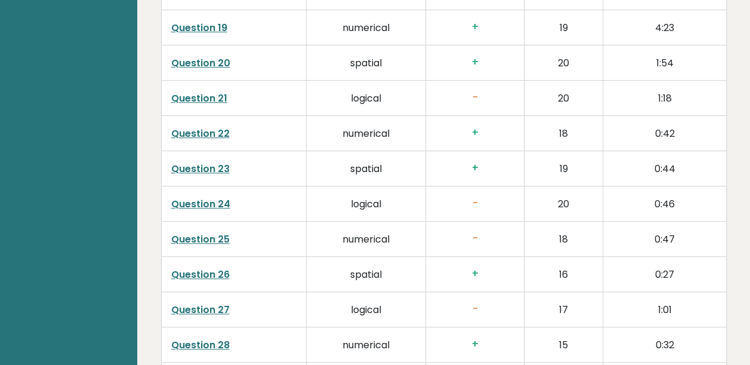
scroll to position [2577, 0]
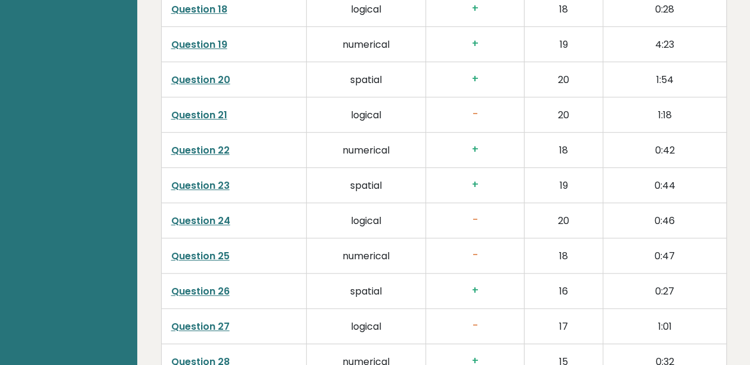
click at [205, 214] on link "Question 24" at bounding box center [200, 221] width 59 height 14
click at [206, 249] on link "Question 25" at bounding box center [200, 256] width 58 height 14
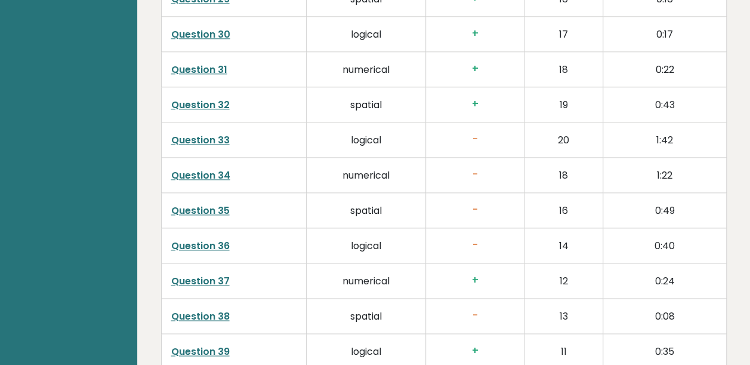
scroll to position [2975, 0]
click at [210, 133] on link "Question 33" at bounding box center [200, 140] width 58 height 14
click at [208, 168] on link "Question 34" at bounding box center [200, 175] width 59 height 14
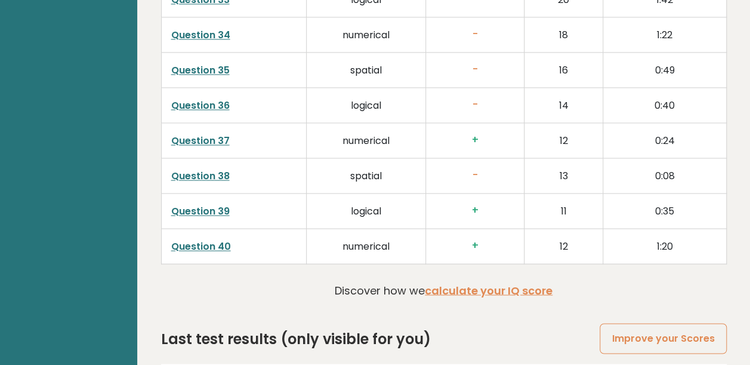
scroll to position [3134, 0]
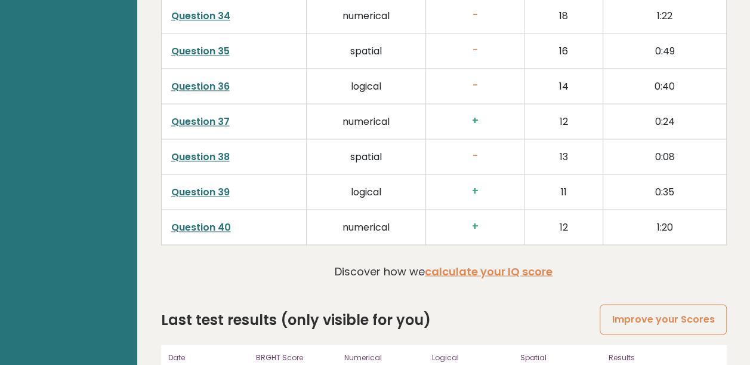
click at [200, 79] on link "Question 36" at bounding box center [200, 86] width 58 height 14
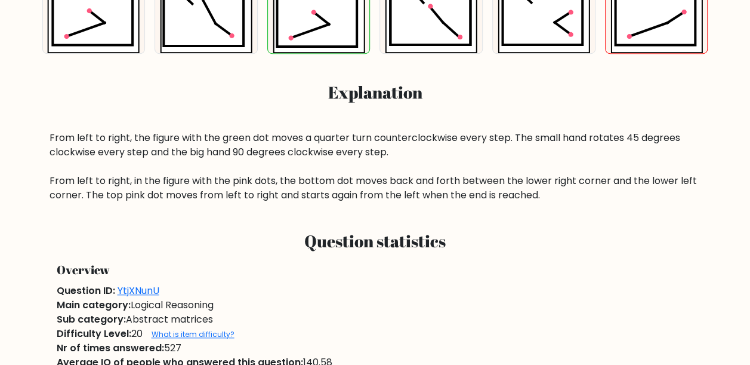
scroll to position [239, 0]
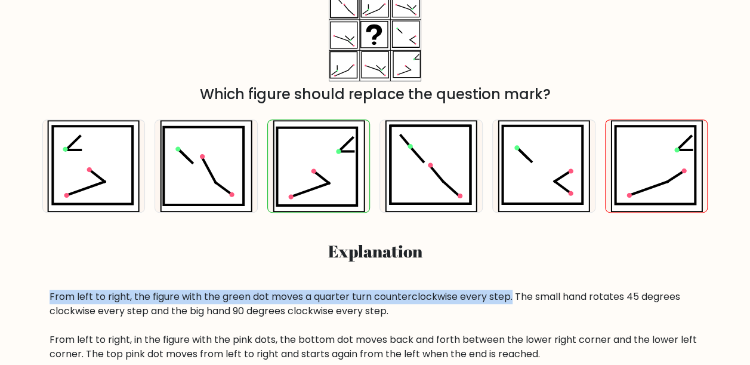
drag, startPoint x: 44, startPoint y: 298, endPoint x: 509, endPoint y: 299, distance: 465.4
click at [509, 299] on div "From left to right, the figure with the green dot moves a quarter turn counterc…" at bounding box center [375, 325] width 666 height 72
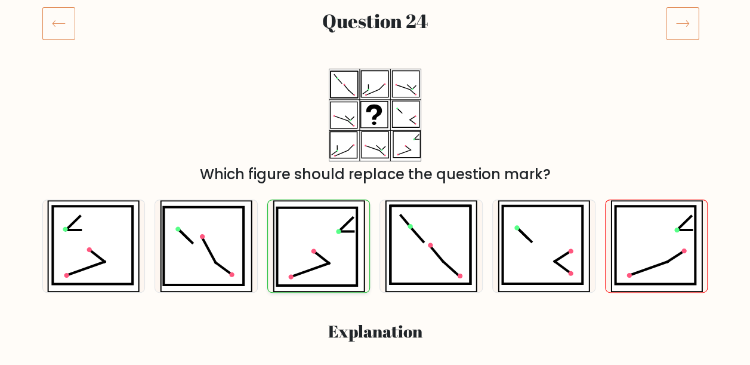
scroll to position [318, 0]
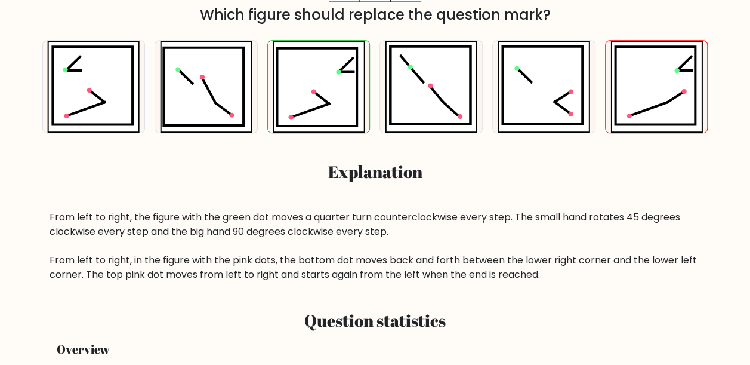
click at [264, 230] on div "From left to right, the figure with the green dot moves a quarter turn counterc…" at bounding box center [375, 246] width 651 height 72
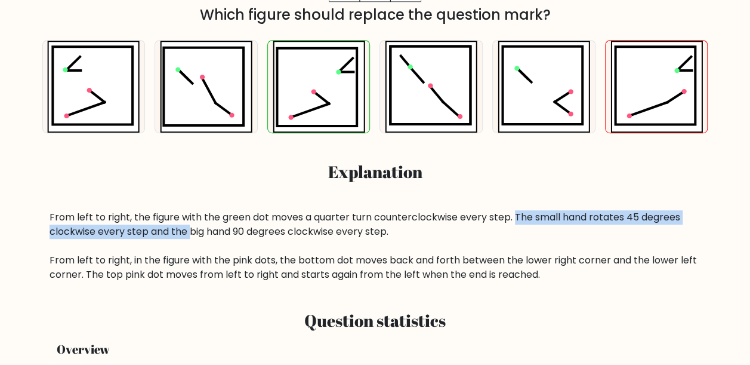
drag, startPoint x: 514, startPoint y: 221, endPoint x: 192, endPoint y: 235, distance: 322.5
click at [192, 235] on div "From left to right, the figure with the green dot moves a quarter turn counterc…" at bounding box center [375, 246] width 651 height 72
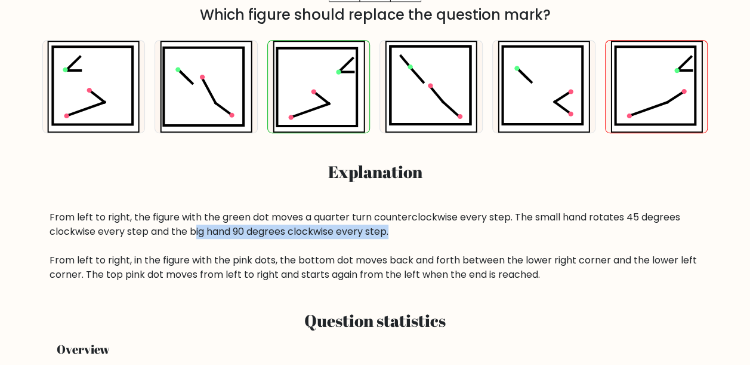
drag, startPoint x: 193, startPoint y: 234, endPoint x: 393, endPoint y: 234, distance: 199.9
click at [393, 234] on div "From left to right, the figure with the green dot moves a quarter turn counterc…" at bounding box center [375, 246] width 651 height 72
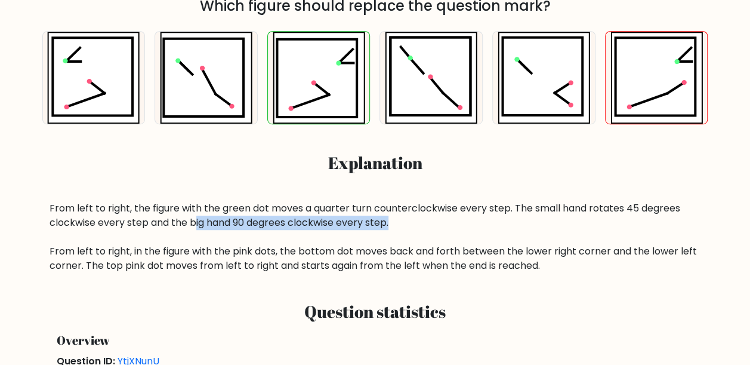
scroll to position [397, 0]
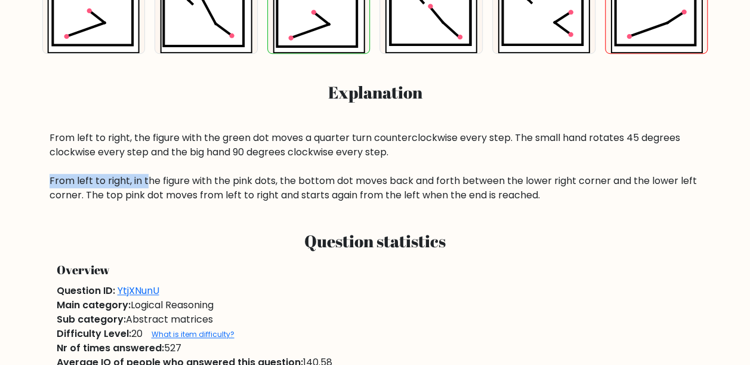
drag, startPoint x: 48, startPoint y: 180, endPoint x: 148, endPoint y: 183, distance: 99.7
click at [148, 183] on div "From left to right, the figure with the green dot moves a quarter turn counterc…" at bounding box center [375, 167] width 666 height 72
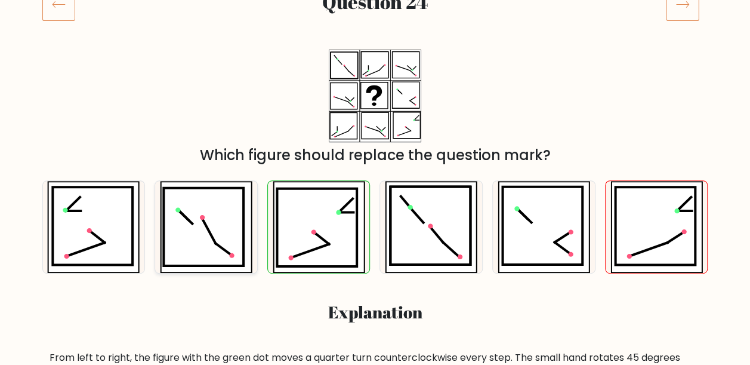
scroll to position [159, 0]
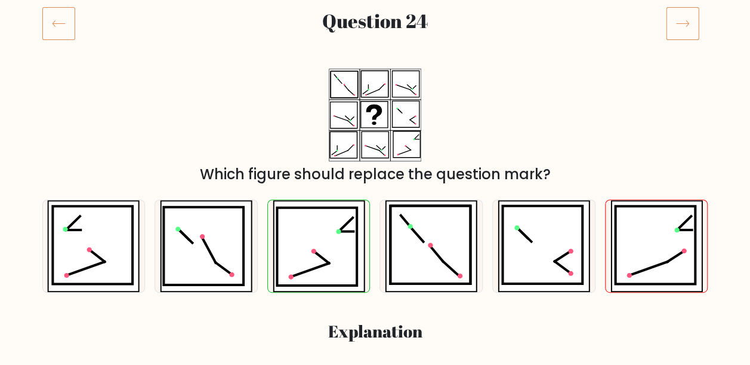
drag, startPoint x: 208, startPoint y: 177, endPoint x: 563, endPoint y: 172, distance: 355.6
click at [563, 172] on div "Which figure should replace the question mark?" at bounding box center [375, 173] width 651 height 21
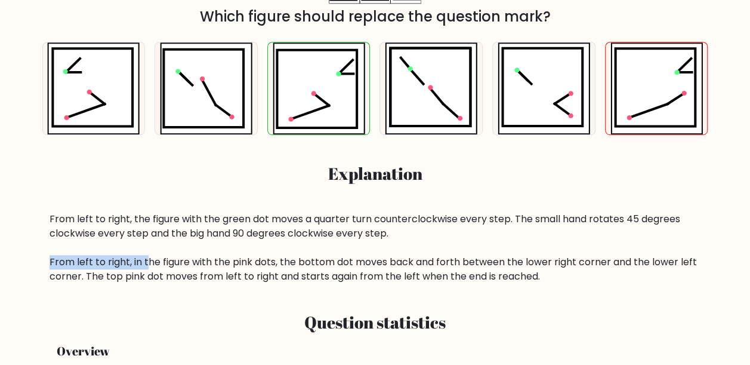
scroll to position [318, 0]
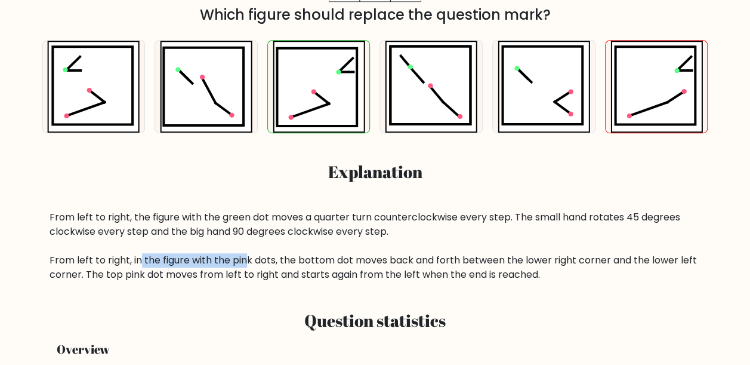
drag, startPoint x: 138, startPoint y: 263, endPoint x: 246, endPoint y: 262, distance: 107.4
click at [246, 262] on div "From left to right, the figure with the green dot moves a quarter turn counterc…" at bounding box center [375, 246] width 651 height 72
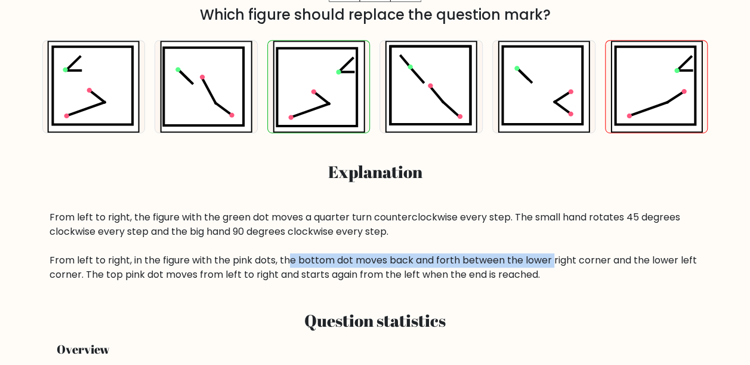
drag, startPoint x: 246, startPoint y: 262, endPoint x: 551, endPoint y: 265, distance: 305.5
click at [551, 265] on div "From left to right, the figure with the green dot moves a quarter turn counterc…" at bounding box center [375, 246] width 651 height 72
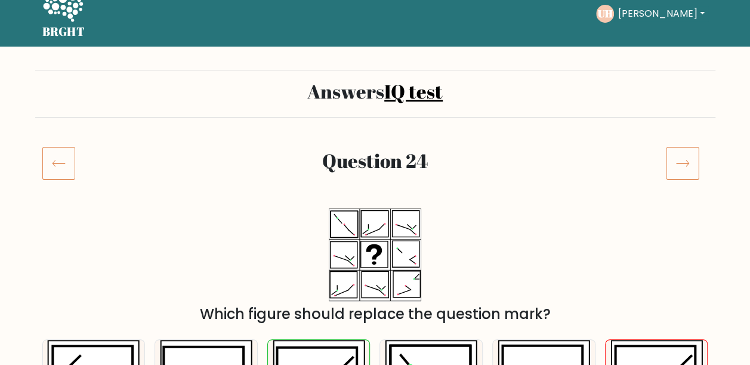
scroll to position [0, 0]
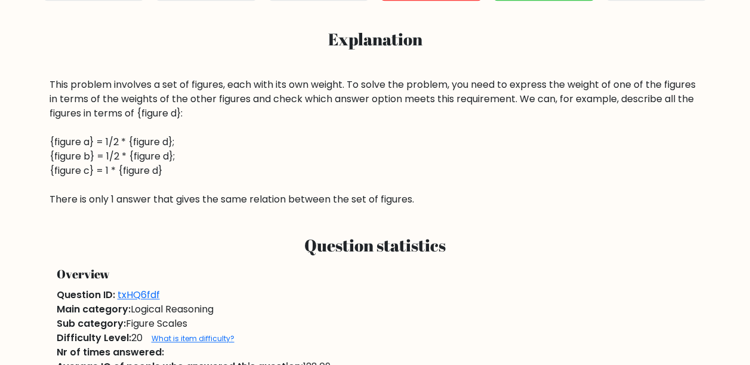
scroll to position [477, 0]
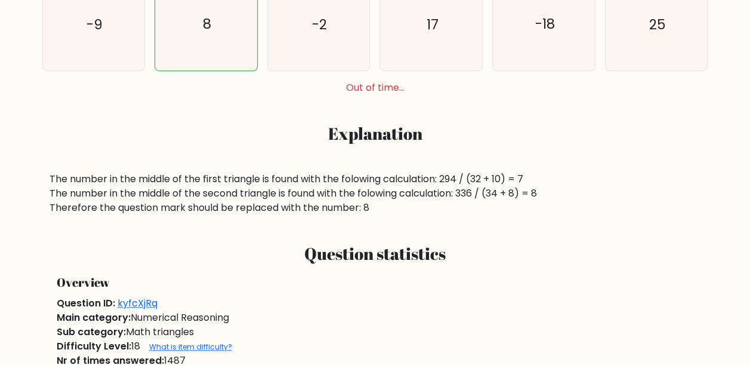
scroll to position [397, 0]
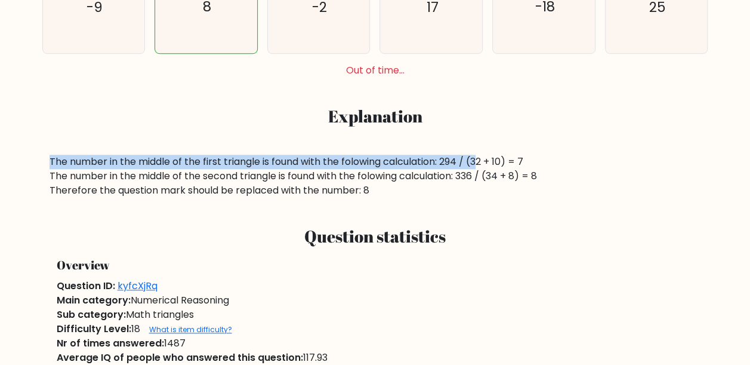
drag, startPoint x: 46, startPoint y: 165, endPoint x: 483, endPoint y: 147, distance: 437.1
click at [483, 147] on div "a. -9 b. 8 c. -2 d. 17" at bounding box center [375, 74] width 680 height 246
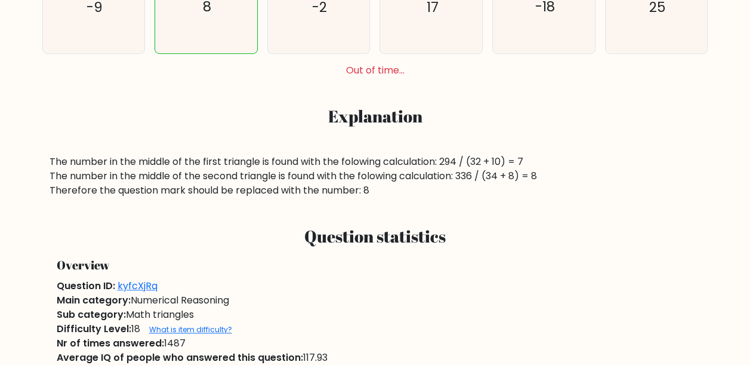
drag, startPoint x: 483, startPoint y: 147, endPoint x: 432, endPoint y: 182, distance: 61.7
click at [432, 182] on div "The number in the middle of the first triangle is found with the folowing calcu…" at bounding box center [375, 176] width 651 height 43
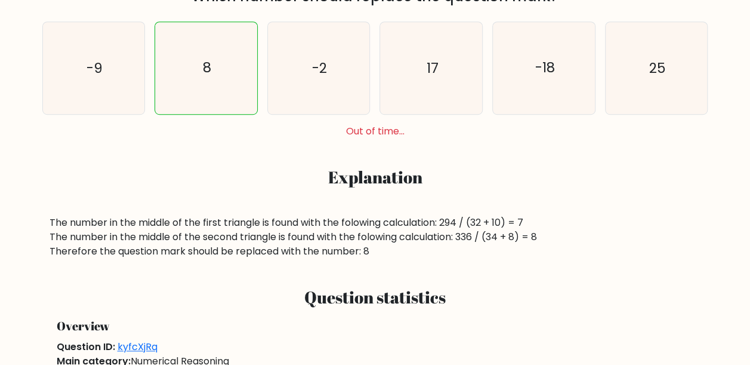
scroll to position [318, 0]
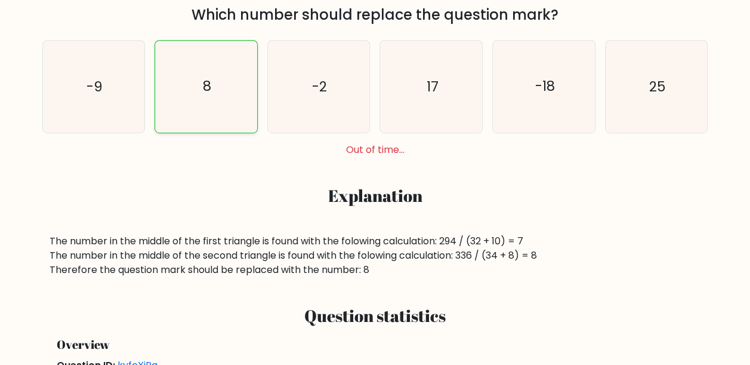
click at [201, 81] on icon "8" at bounding box center [206, 87] width 92 height 92
radio input "true"
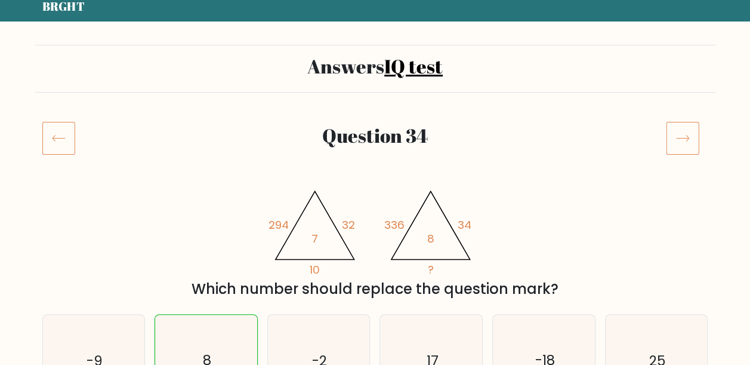
scroll to position [1, 0]
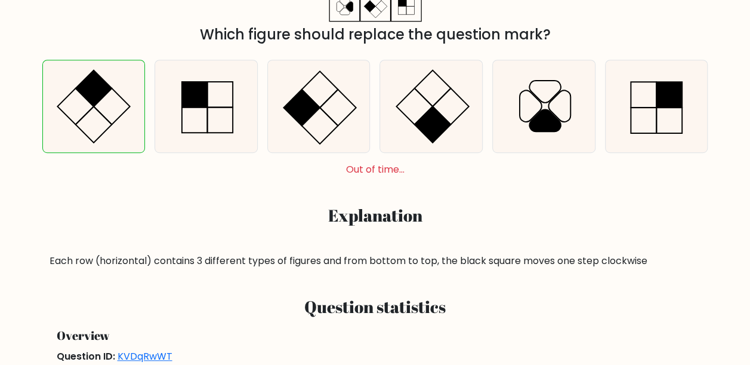
scroll to position [318, 0]
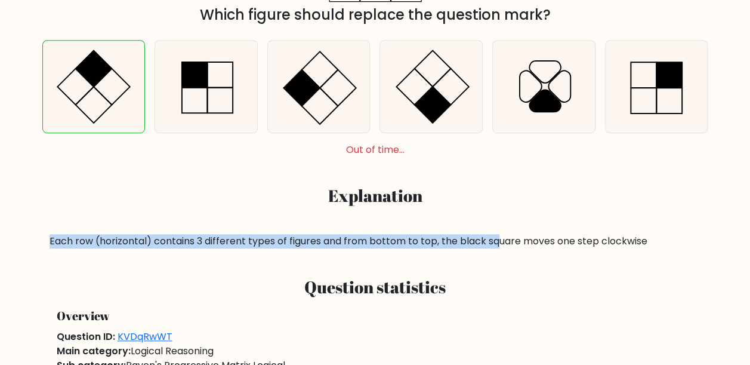
drag, startPoint x: 40, startPoint y: 243, endPoint x: 496, endPoint y: 239, distance: 455.8
click at [496, 239] on div "a. b. c." at bounding box center [375, 139] width 680 height 218
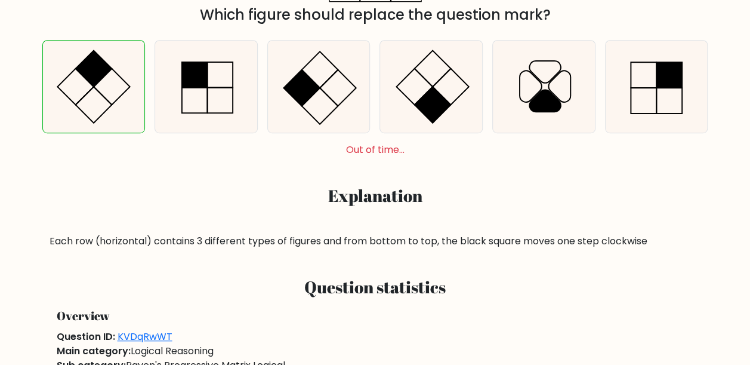
drag, startPoint x: 496, startPoint y: 239, endPoint x: 489, endPoint y: 257, distance: 19.6
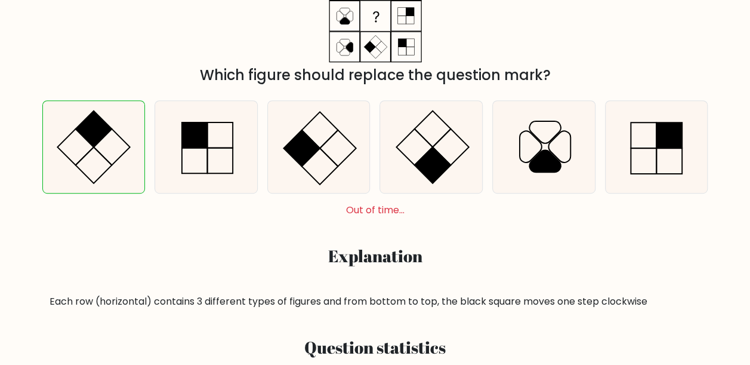
scroll to position [239, 0]
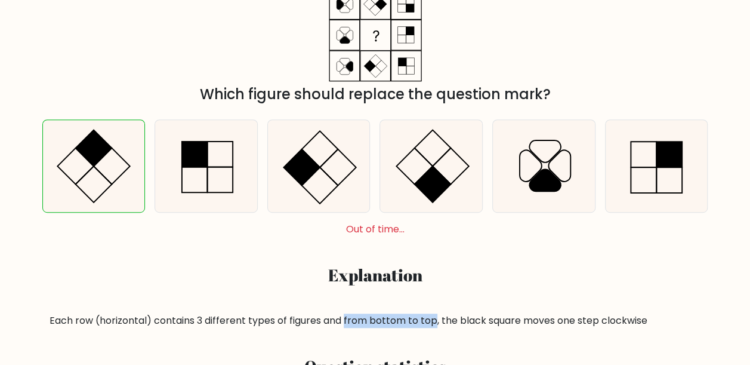
drag, startPoint x: 345, startPoint y: 322, endPoint x: 437, endPoint y: 321, distance: 91.9
click at [437, 321] on div "Each row (horizontal) contains 3 different types of figures and from bottom to …" at bounding box center [375, 320] width 651 height 14
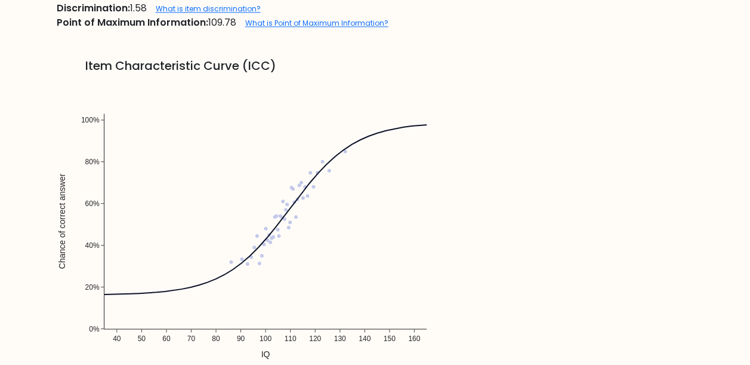
scroll to position [795, 0]
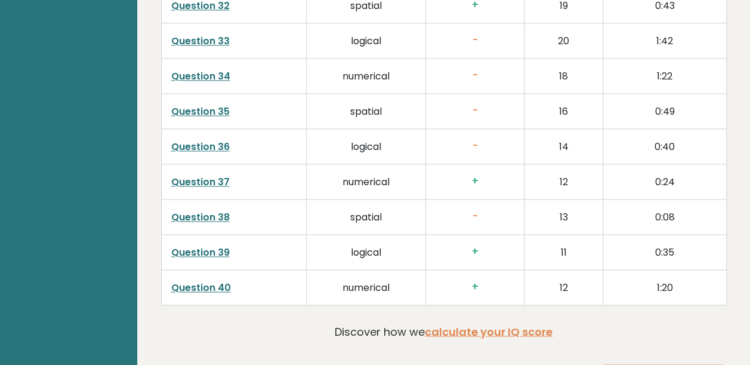
scroll to position [3055, 0]
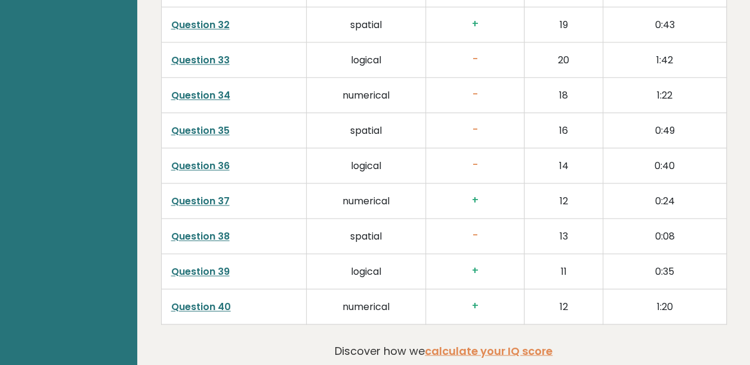
click at [212, 159] on link "Question 36" at bounding box center [200, 166] width 58 height 14
click at [211, 229] on link "Question 38" at bounding box center [200, 236] width 58 height 14
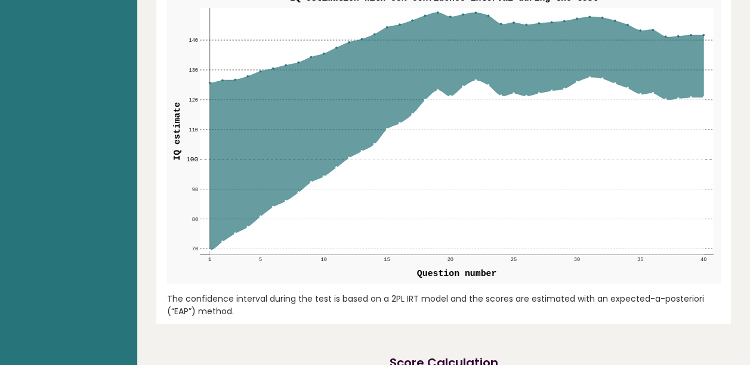
scroll to position [1465, 0]
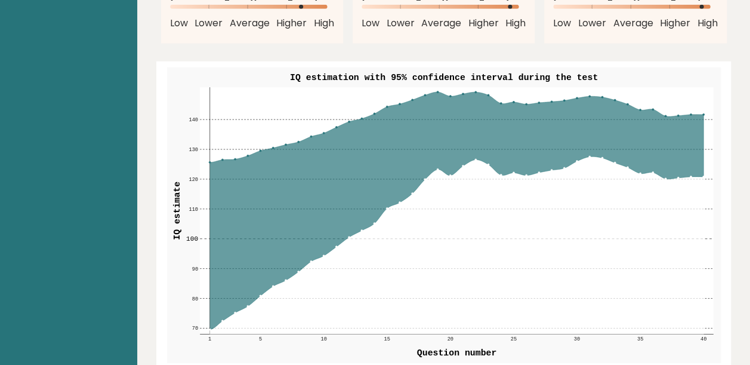
click at [226, 97] on rect at bounding box center [456, 210] width 513 height 246
click at [192, 117] on text "140" at bounding box center [194, 120] width 10 height 6
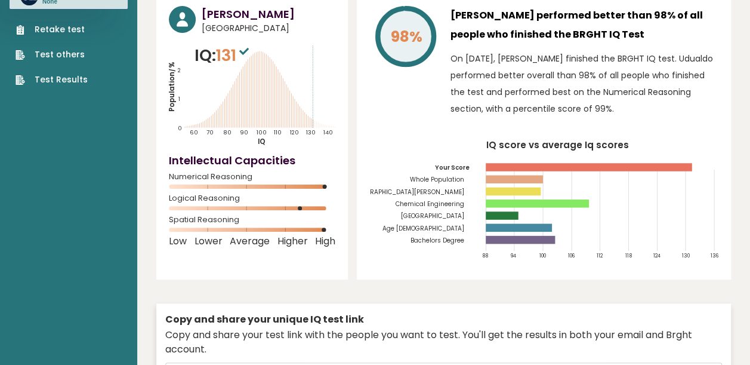
scroll to position [0, 0]
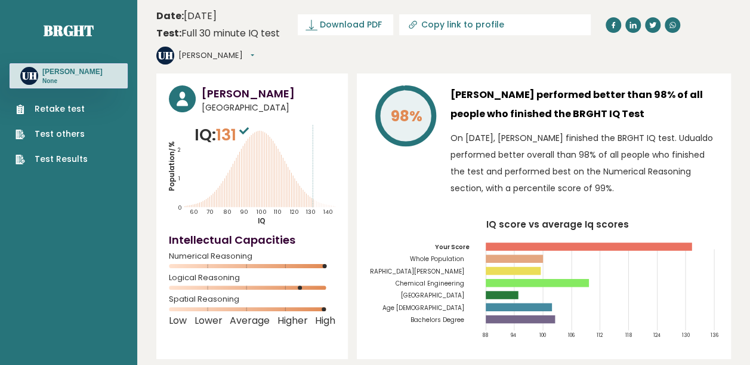
click at [58, 110] on link "Retake test" at bounding box center [52, 109] width 72 height 13
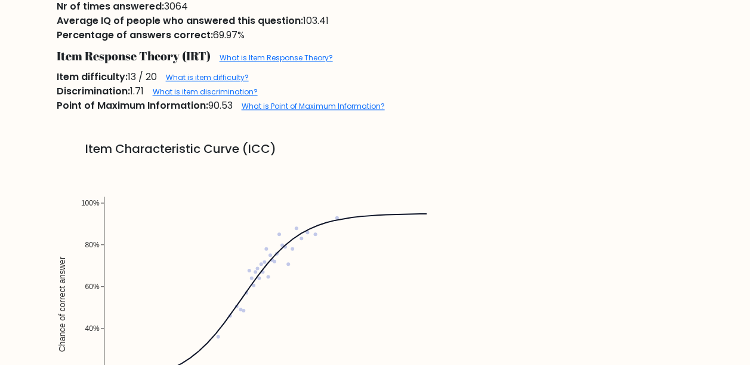
scroll to position [875, 0]
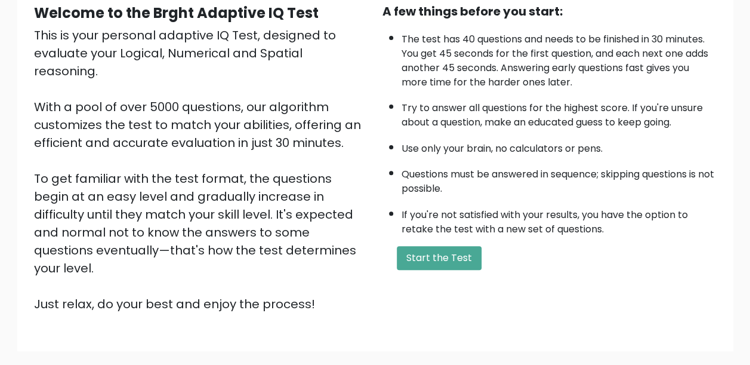
scroll to position [102, 0]
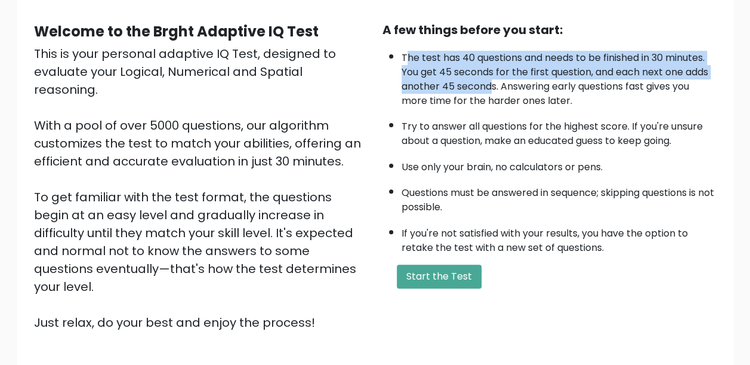
drag, startPoint x: 406, startPoint y: 54, endPoint x: 493, endPoint y: 87, distance: 93.6
click at [493, 87] on li "The test has 40 questions and needs to be finished in 30 minutes. You get 45 se…" at bounding box center [559, 76] width 315 height 63
click at [444, 273] on button "Start the Test" at bounding box center [439, 276] width 85 height 24
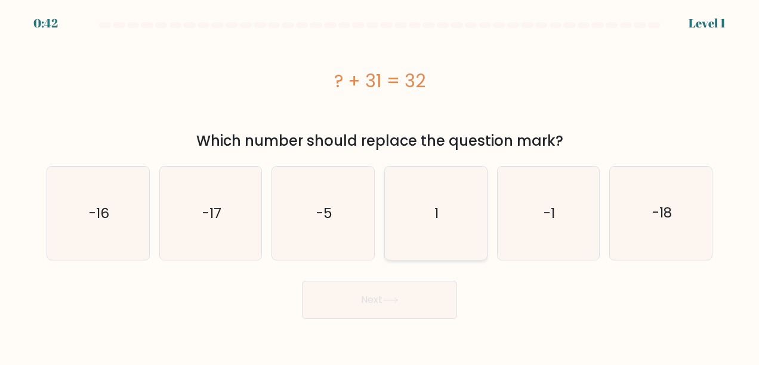
click at [432, 224] on icon "1" at bounding box center [435, 212] width 93 height 93
click at [380, 186] on input "d. 1" at bounding box center [379, 184] width 1 height 3
radio input "true"
click at [417, 301] on button "Next" at bounding box center [379, 299] width 155 height 38
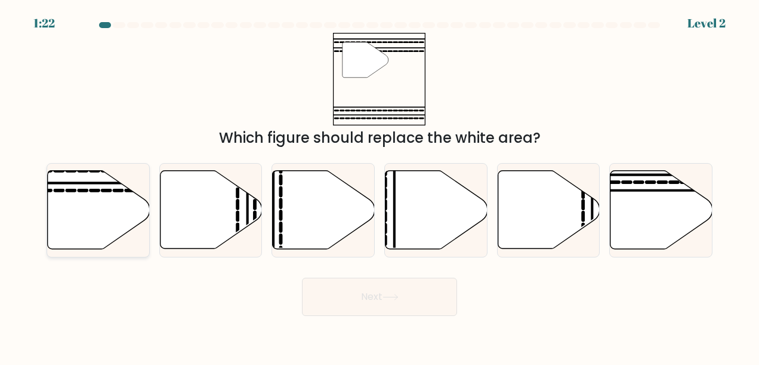
click at [87, 207] on icon at bounding box center [99, 210] width 102 height 78
click at [379, 186] on input "a." at bounding box center [379, 184] width 1 height 3
radio input "true"
click at [390, 292] on button "Next" at bounding box center [379, 296] width 155 height 38
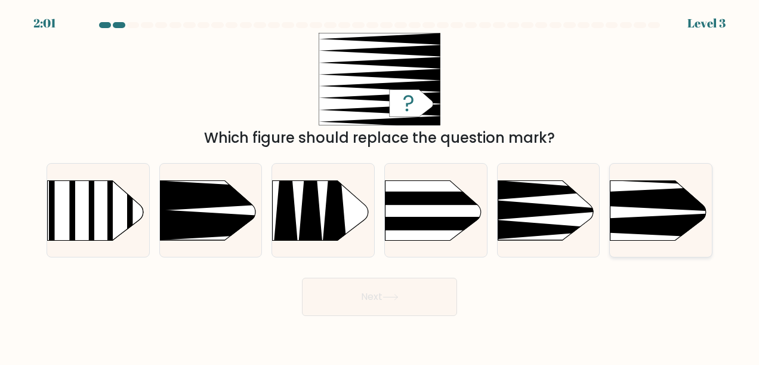
click at [636, 215] on rect at bounding box center [588, 158] width 265 height 202
click at [380, 186] on input "f." at bounding box center [379, 184] width 1 height 3
radio input "true"
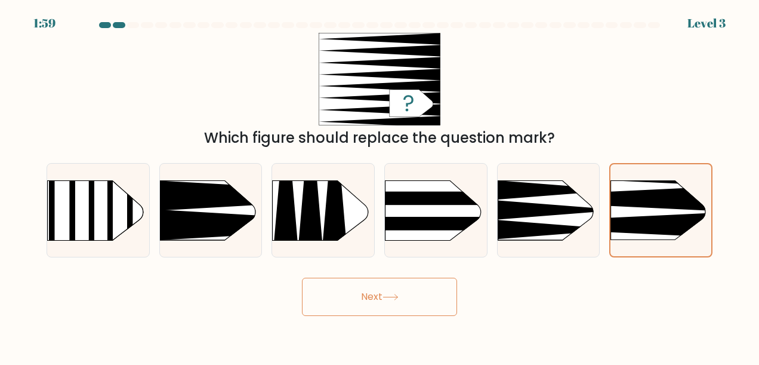
click at [397, 296] on icon at bounding box center [390, 296] width 14 height 5
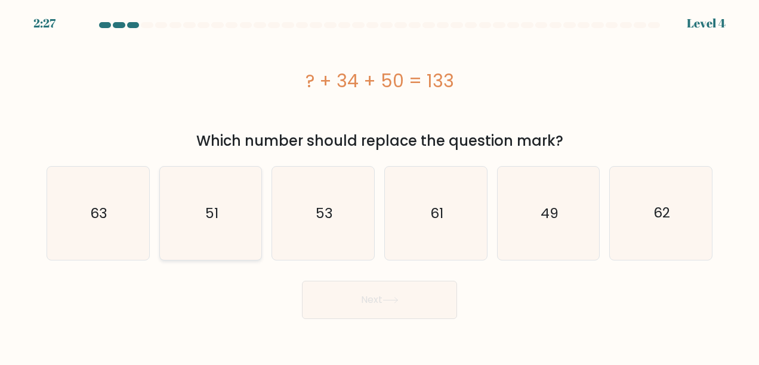
click at [220, 215] on icon "51" at bounding box center [210, 212] width 93 height 93
click at [379, 186] on input "b. 51" at bounding box center [379, 184] width 1 height 3
radio input "true"
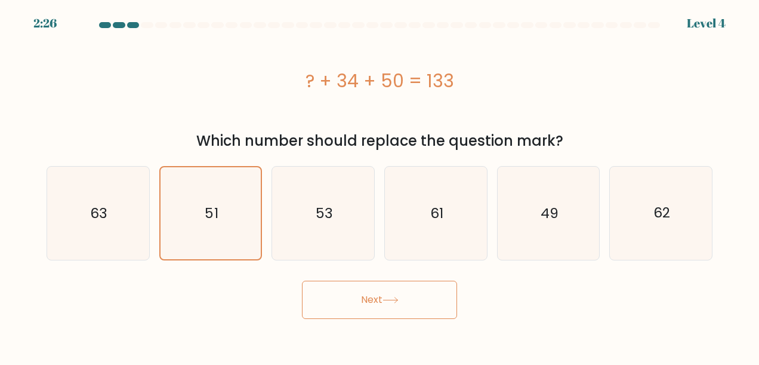
click at [370, 305] on button "Next" at bounding box center [379, 299] width 155 height 38
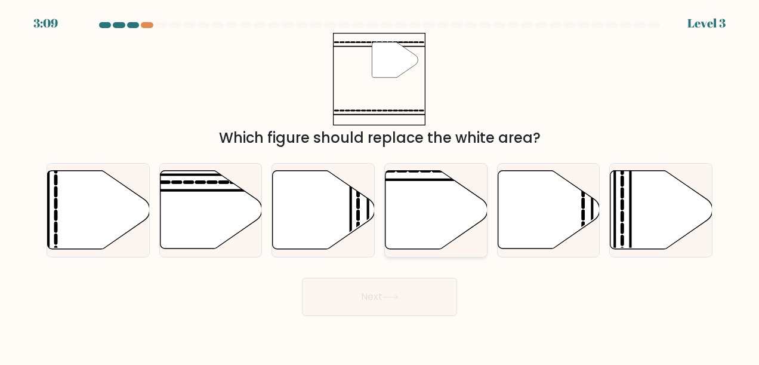
click at [424, 216] on icon at bounding box center [436, 210] width 102 height 78
click at [380, 186] on input "d." at bounding box center [379, 184] width 1 height 3
radio input "true"
click at [396, 302] on button "Next" at bounding box center [379, 296] width 155 height 38
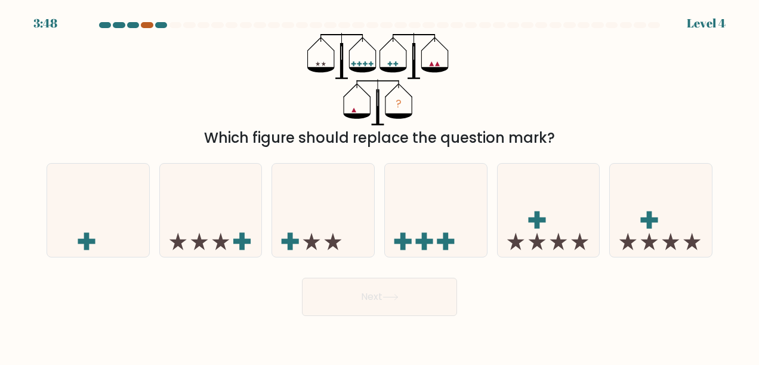
click at [143, 24] on div at bounding box center [147, 25] width 12 height 6
click at [103, 225] on icon at bounding box center [98, 210] width 102 height 84
click at [379, 186] on input "a." at bounding box center [379, 184] width 1 height 3
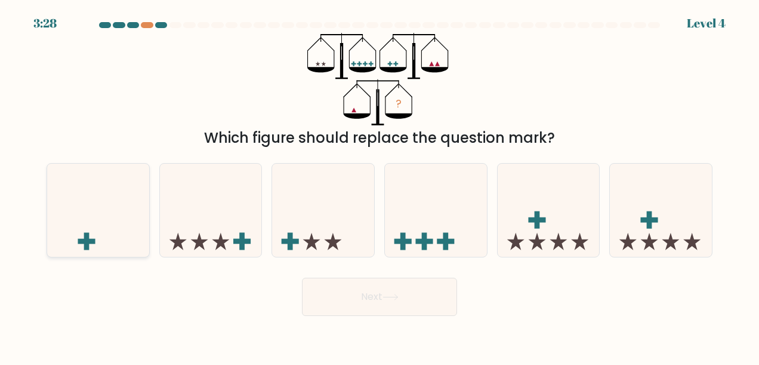
radio input "true"
click at [410, 303] on button "Next" at bounding box center [379, 296] width 155 height 38
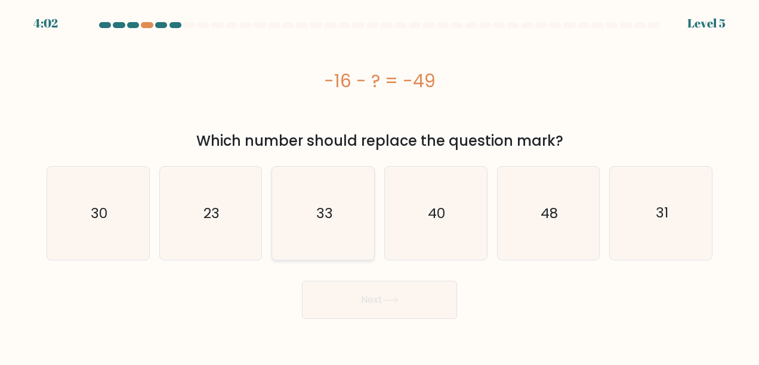
click at [313, 215] on icon "33" at bounding box center [323, 212] width 93 height 93
click at [379, 186] on input "c. 33" at bounding box center [379, 184] width 1 height 3
radio input "true"
click at [392, 305] on button "Next" at bounding box center [379, 299] width 155 height 38
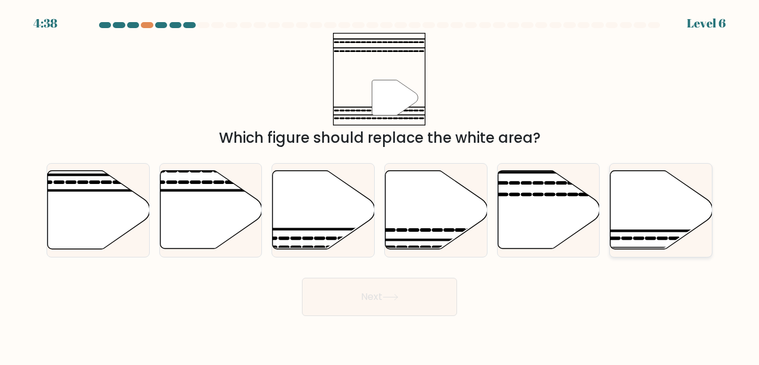
click at [661, 206] on icon at bounding box center [661, 210] width 102 height 78
click at [380, 186] on input "f." at bounding box center [379, 184] width 1 height 3
radio input "true"
click at [403, 299] on button "Next" at bounding box center [379, 296] width 155 height 38
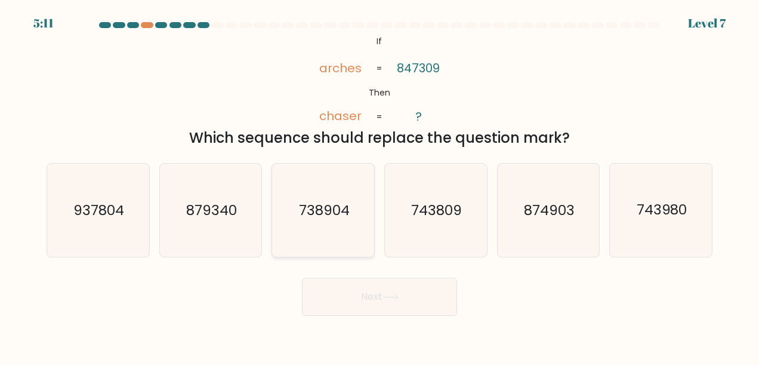
click at [346, 226] on icon "738904" at bounding box center [323, 209] width 93 height 93
click at [379, 186] on input "c. 738904" at bounding box center [379, 184] width 1 height 3
radio input "true"
click at [390, 308] on button "Next" at bounding box center [379, 296] width 155 height 38
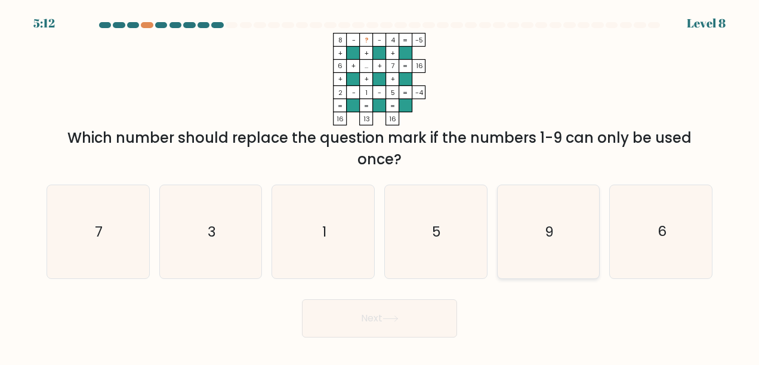
click at [557, 242] on icon "9" at bounding box center [548, 231] width 93 height 93
click at [380, 186] on input "e. 9" at bounding box center [379, 184] width 1 height 3
radio input "true"
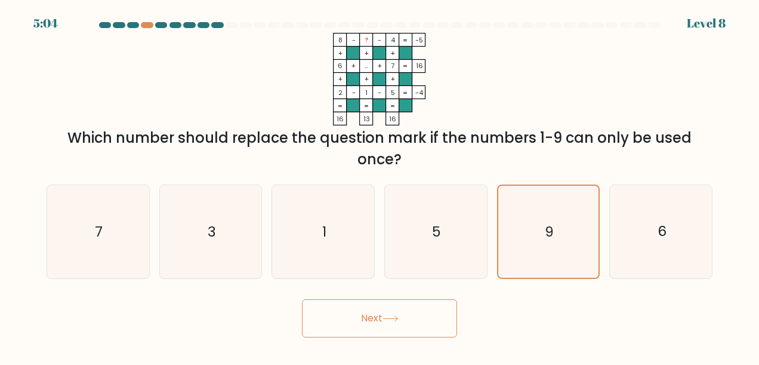
click at [406, 322] on button "Next" at bounding box center [379, 318] width 155 height 38
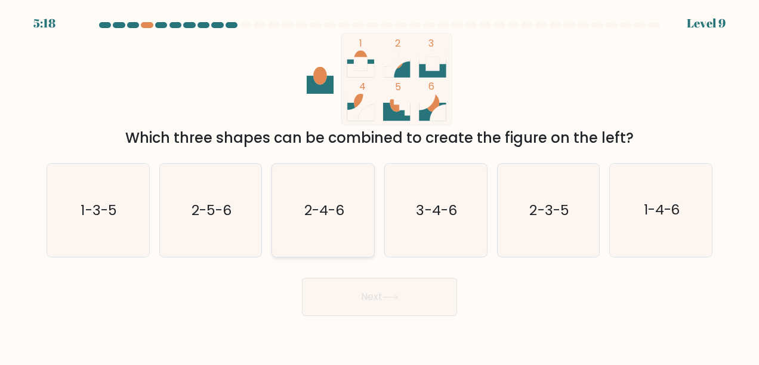
click at [336, 212] on text "2-4-6" at bounding box center [324, 209] width 40 height 19
click at [379, 186] on input "c. 2-4-6" at bounding box center [379, 184] width 1 height 3
radio input "true"
click at [372, 292] on button "Next" at bounding box center [379, 296] width 155 height 38
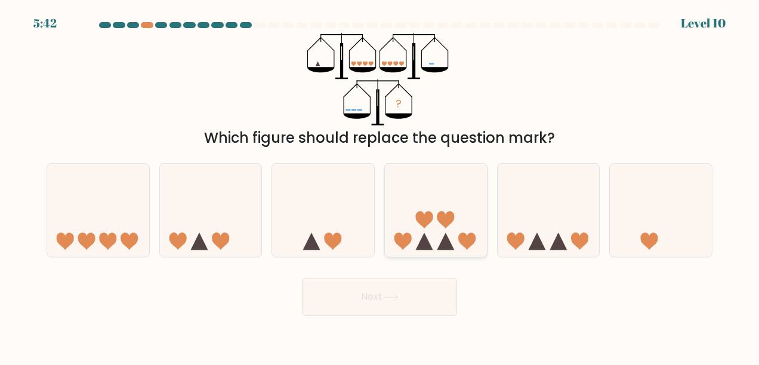
click at [432, 234] on icon at bounding box center [436, 210] width 102 height 84
click at [380, 186] on input "d." at bounding box center [379, 184] width 1 height 3
radio input "true"
click at [428, 298] on button "Next" at bounding box center [379, 296] width 155 height 38
click at [373, 291] on button "Next" at bounding box center [379, 296] width 155 height 38
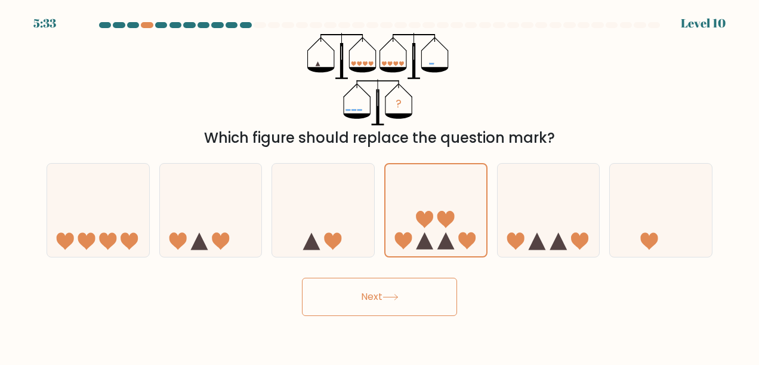
click at [372, 289] on button "Next" at bounding box center [379, 296] width 155 height 38
click at [372, 290] on button "Next" at bounding box center [379, 296] width 155 height 38
click at [372, 289] on button "Next" at bounding box center [379, 296] width 155 height 38
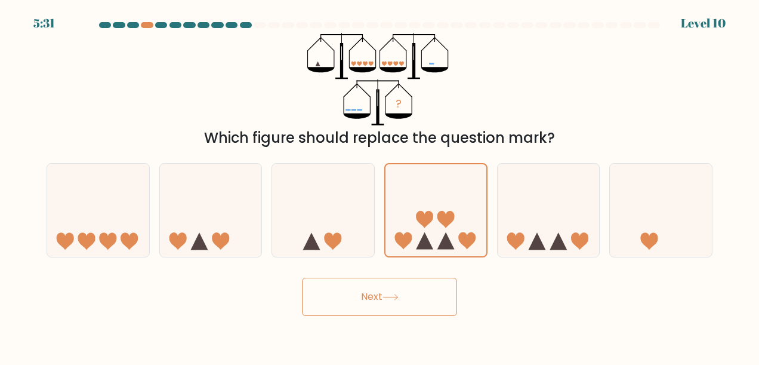
click at [372, 289] on button "Next" at bounding box center [379, 296] width 155 height 38
click at [375, 292] on button "Next" at bounding box center [379, 296] width 155 height 38
click at [415, 307] on button "Next" at bounding box center [379, 296] width 155 height 38
click at [381, 307] on button "Next" at bounding box center [379, 296] width 155 height 38
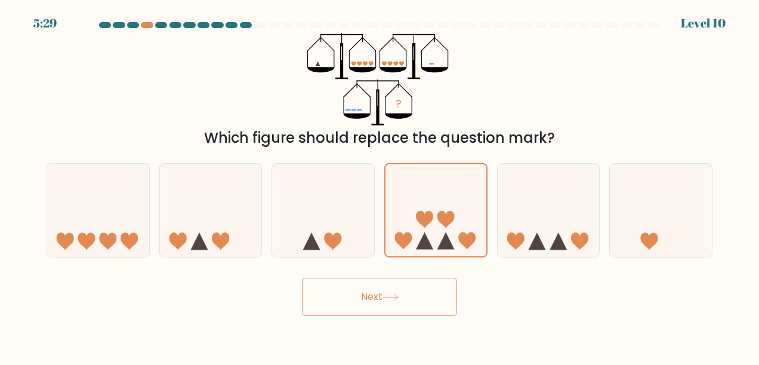
click at [373, 304] on button "Next" at bounding box center [379, 296] width 155 height 38
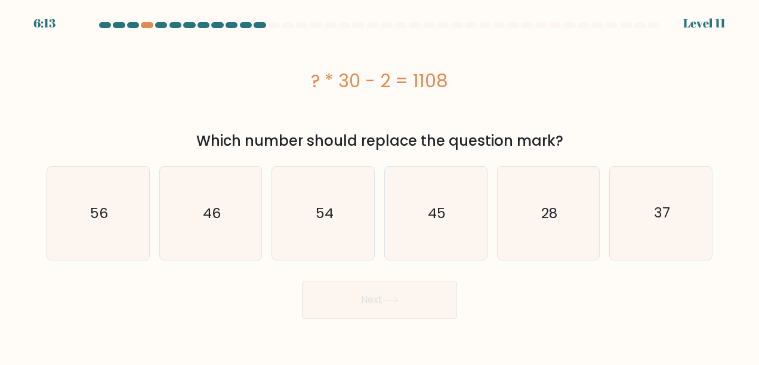
drag, startPoint x: 370, startPoint y: 301, endPoint x: 345, endPoint y: 313, distance: 28.0
click at [345, 313] on button "Next" at bounding box center [379, 299] width 155 height 38
click at [377, 143] on div "Which number should replace the question mark?" at bounding box center [379, 140] width 651 height 21
click at [489, 97] on div "? * 30 - 2 = 1108" at bounding box center [380, 80] width 666 height 95
click at [677, 226] on icon "37" at bounding box center [661, 212] width 93 height 93
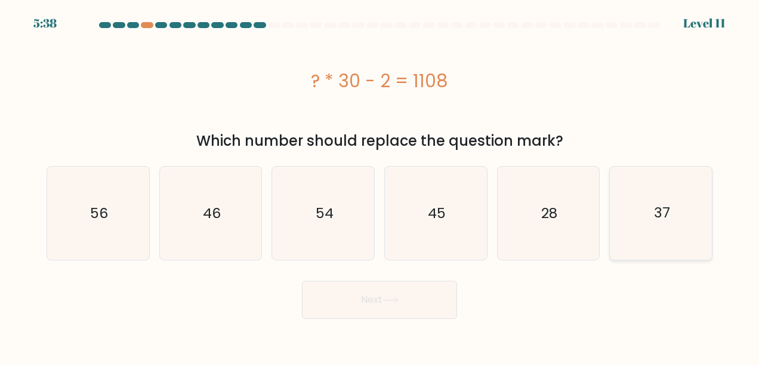
click at [380, 186] on input "f. 37" at bounding box center [379, 184] width 1 height 3
radio input "true"
click at [416, 314] on button "Next" at bounding box center [379, 299] width 155 height 38
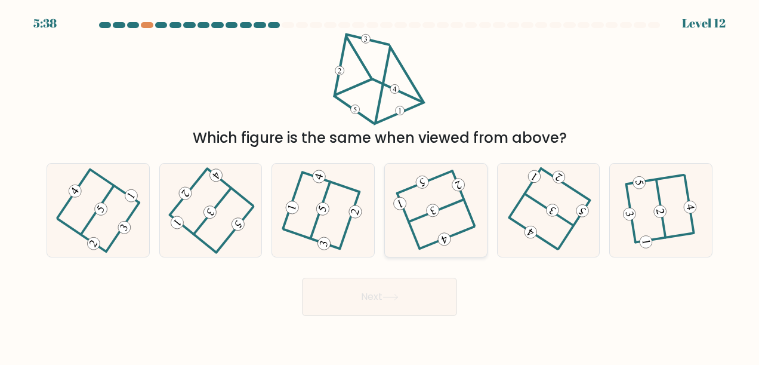
click at [459, 213] on icon at bounding box center [436, 210] width 74 height 75
click at [380, 186] on input "d." at bounding box center [379, 184] width 1 height 3
radio input "true"
click at [424, 303] on button "Next" at bounding box center [379, 296] width 155 height 38
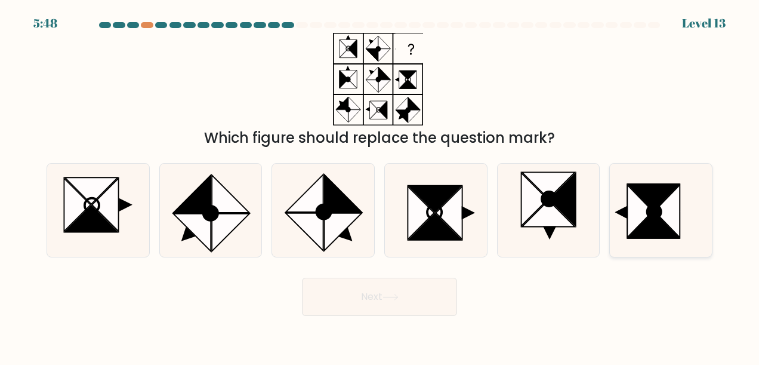
click at [637, 202] on icon at bounding box center [640, 211] width 26 height 53
click at [380, 186] on input "f." at bounding box center [379, 184] width 1 height 3
radio input "true"
click at [433, 298] on button "Next" at bounding box center [379, 296] width 155 height 38
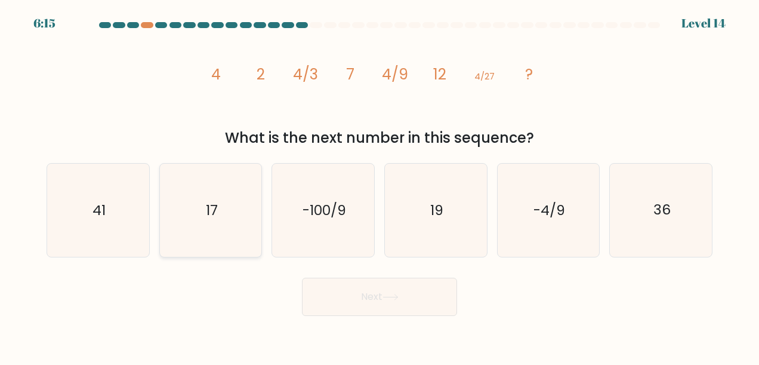
click at [214, 209] on text "17" at bounding box center [212, 209] width 12 height 19
click at [379, 186] on input "b. 17" at bounding box center [379, 184] width 1 height 3
radio input "true"
click at [357, 290] on button "Next" at bounding box center [379, 296] width 155 height 38
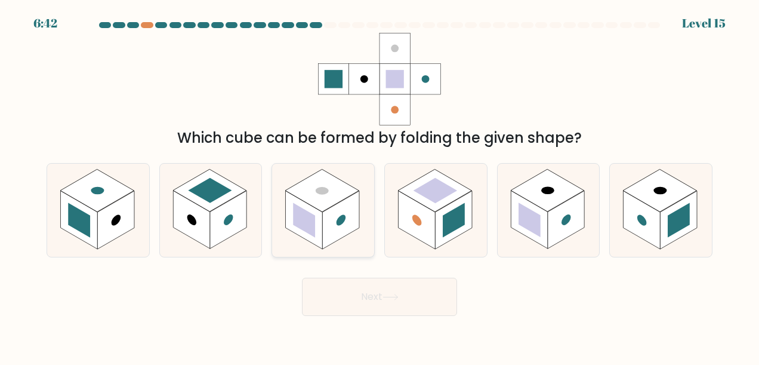
click at [322, 225] on rect at bounding box center [304, 220] width 37 height 58
click at [379, 186] on input "c." at bounding box center [379, 184] width 1 height 3
radio input "true"
click at [360, 288] on button "Next" at bounding box center [379, 296] width 155 height 38
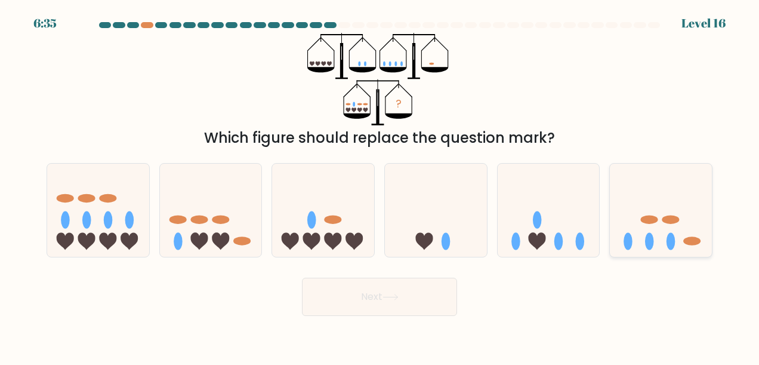
click at [671, 246] on ellipse at bounding box center [670, 240] width 9 height 17
click at [380, 186] on input "f." at bounding box center [379, 184] width 1 height 3
radio input "true"
click at [399, 298] on icon at bounding box center [390, 297] width 16 height 7
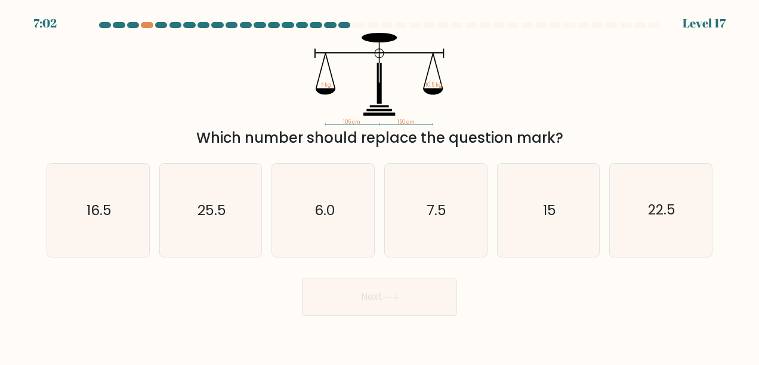
click at [495, 93] on icon "105 cm 150 cm ? kg 10.5 kg" at bounding box center [379, 79] width 358 height 92
click at [552, 227] on icon "15" at bounding box center [548, 209] width 93 height 93
click at [380, 186] on input "e. 15" at bounding box center [379, 184] width 1 height 3
radio input "true"
click at [413, 296] on button "Next" at bounding box center [379, 296] width 155 height 38
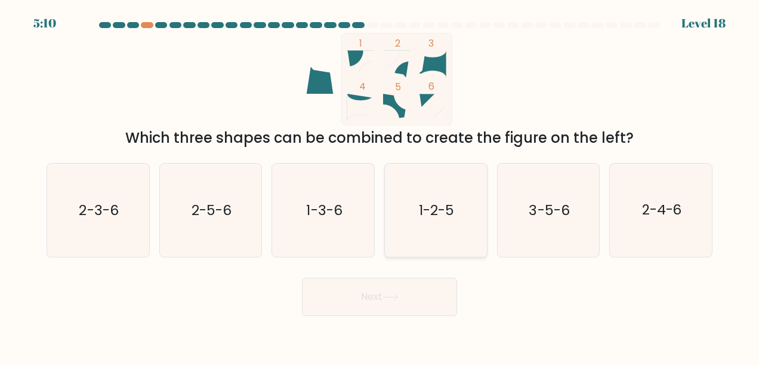
click at [449, 219] on text "1-2-5" at bounding box center [436, 209] width 35 height 19
click at [380, 186] on input "d. 1-2-5" at bounding box center [379, 184] width 1 height 3
radio input "true"
click at [424, 291] on button "Next" at bounding box center [379, 296] width 155 height 38
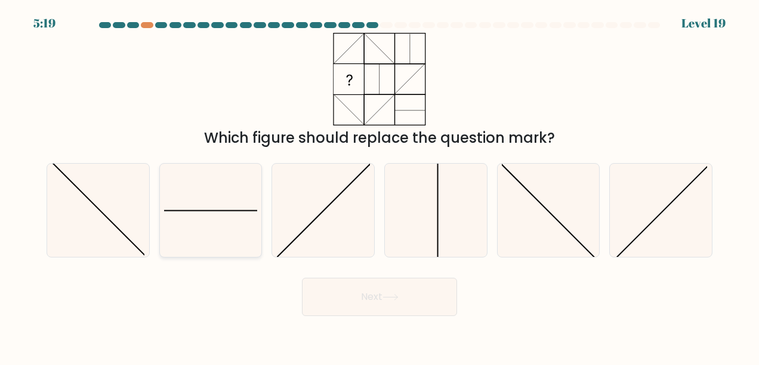
click at [216, 220] on icon at bounding box center [210, 209] width 93 height 93
click at [379, 186] on input "b." at bounding box center [379, 184] width 1 height 3
radio input "true"
click at [356, 286] on button "Next" at bounding box center [379, 296] width 155 height 38
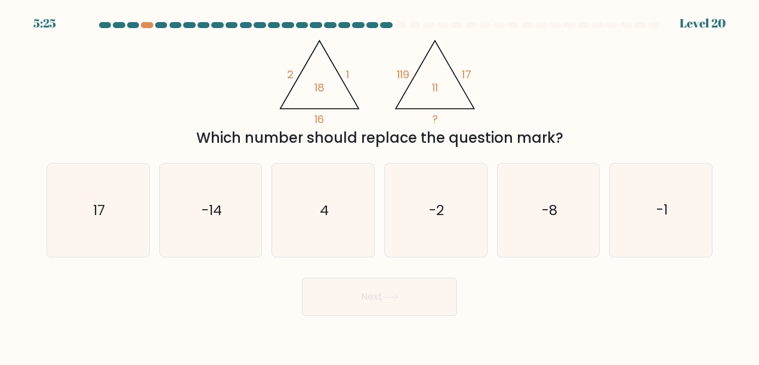
click at [509, 101] on div "@import url('https://fonts.googleapis.com/css?family=Abril+Fatface:400,100,100i…" at bounding box center [379, 91] width 680 height 116
click at [494, 116] on div "@import url('https://fonts.googleapis.com/css?family=Abril+Fatface:400,100,100i…" at bounding box center [379, 91] width 680 height 116
click at [500, 119] on div "@import url('https://fonts.googleapis.com/css?family=Abril+Fatface:400,100,100i…" at bounding box center [379, 91] width 680 height 116
click at [465, 136] on div "Which number should replace the question mark?" at bounding box center [379, 137] width 651 height 21
click at [336, 217] on icon "4" at bounding box center [323, 209] width 93 height 93
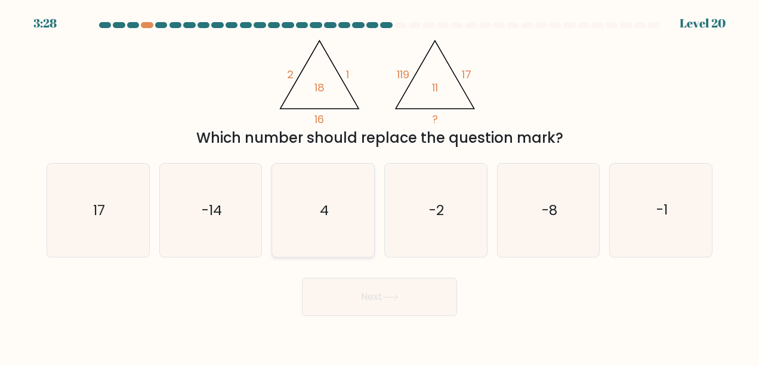
click at [379, 186] on input "c. 4" at bounding box center [379, 184] width 1 height 3
radio input "true"
click at [423, 315] on button "Next" at bounding box center [379, 296] width 155 height 38
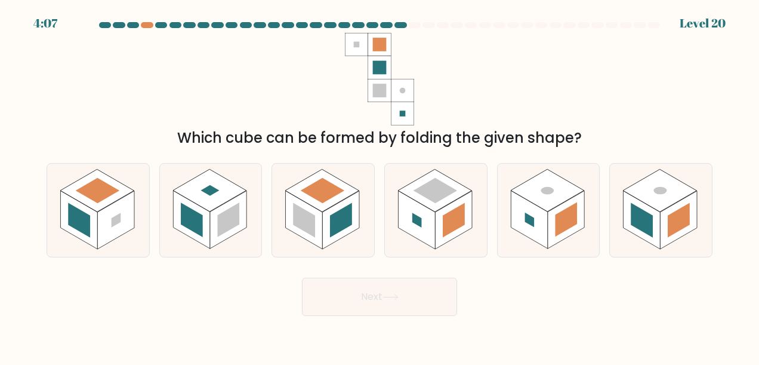
drag, startPoint x: 177, startPoint y: 141, endPoint x: 585, endPoint y: 140, distance: 407.5
click at [585, 140] on div "Which cube can be formed by folding the given shape?" at bounding box center [379, 137] width 651 height 21
click at [515, 74] on div "Which cube can be formed by folding the given shape?" at bounding box center [379, 91] width 680 height 116
click at [653, 217] on rect at bounding box center [642, 220] width 22 height 35
click at [380, 186] on input "f." at bounding box center [379, 184] width 1 height 3
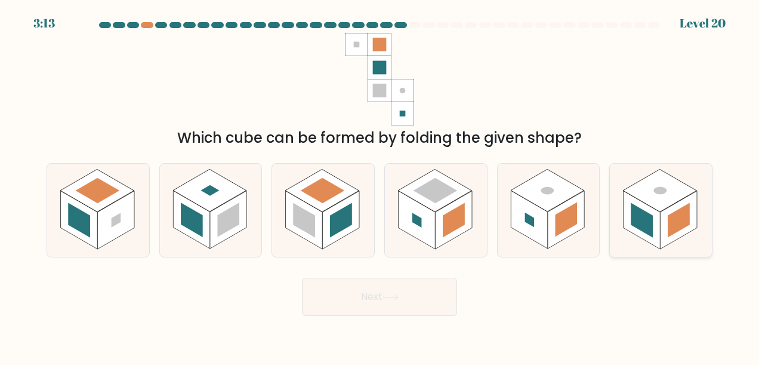
radio input "true"
click at [427, 292] on button "Next" at bounding box center [379, 296] width 155 height 38
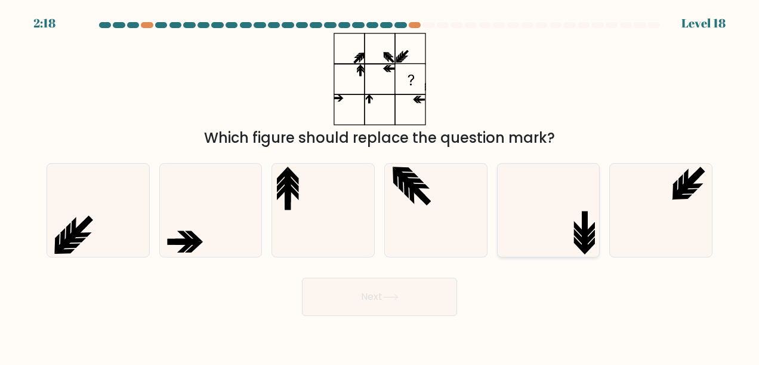
click at [579, 227] on icon at bounding box center [579, 230] width 11 height 18
click at [380, 186] on input "e." at bounding box center [379, 184] width 1 height 3
radio input "true"
click at [416, 301] on button "Next" at bounding box center [379, 296] width 155 height 38
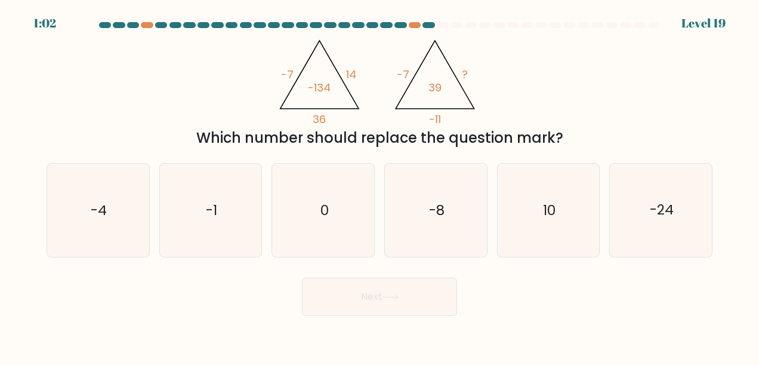
click at [495, 144] on div "Which number should replace the question mark?" at bounding box center [379, 137] width 651 height 21
click at [550, 211] on text "10" at bounding box center [549, 209] width 13 height 19
click at [380, 186] on input "e. 10" at bounding box center [379, 184] width 1 height 3
radio input "true"
click at [430, 305] on button "Next" at bounding box center [379, 296] width 155 height 38
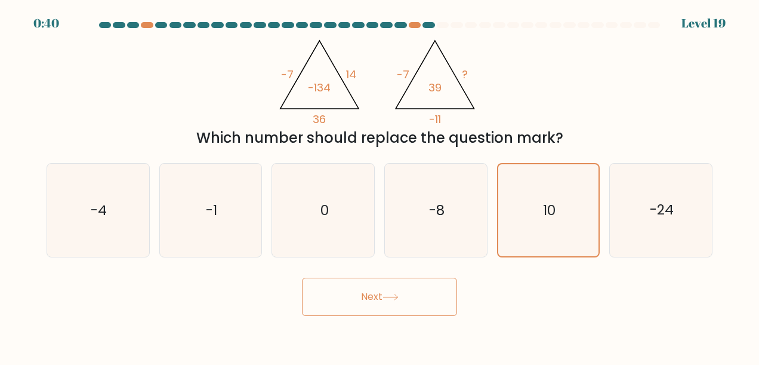
click at [393, 299] on icon at bounding box center [390, 297] width 16 height 7
click at [393, 298] on icon at bounding box center [390, 297] width 16 height 7
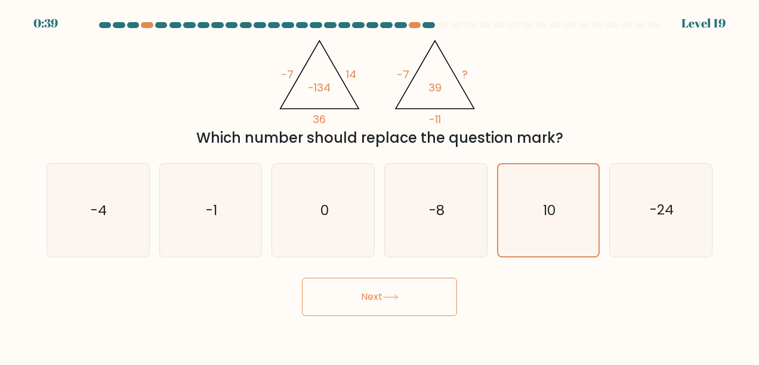
click at [393, 298] on icon at bounding box center [390, 297] width 16 height 7
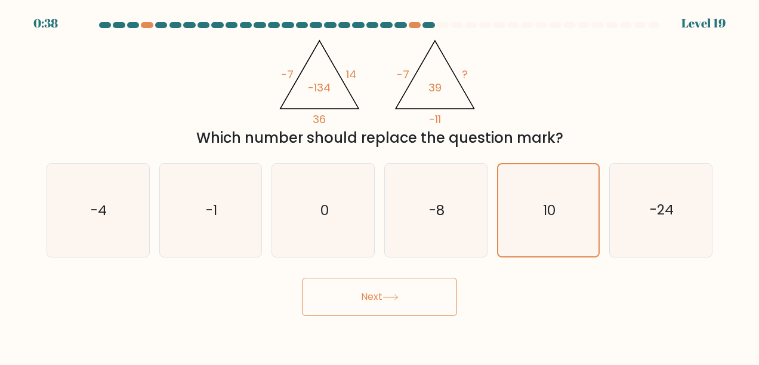
click at [393, 298] on icon at bounding box center [390, 297] width 16 height 7
click at [393, 297] on icon at bounding box center [390, 297] width 16 height 7
click at [366, 297] on button "Next" at bounding box center [379, 296] width 155 height 38
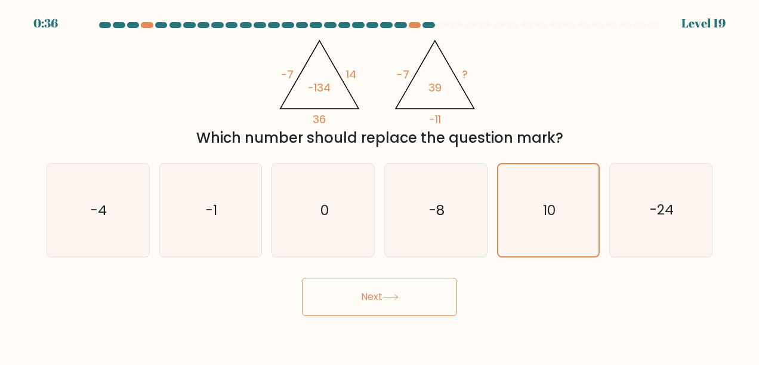
click at [333, 304] on button "Next" at bounding box center [379, 296] width 155 height 38
click at [328, 303] on button "Next" at bounding box center [379, 296] width 155 height 38
click at [358, 285] on button "Next" at bounding box center [379, 296] width 155 height 38
click at [339, 296] on button "Next" at bounding box center [379, 296] width 155 height 38
drag, startPoint x: 304, startPoint y: 298, endPoint x: 371, endPoint y: 300, distance: 66.8
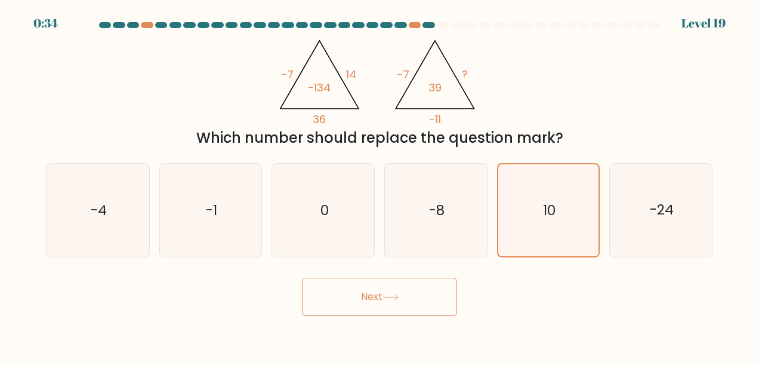
click at [304, 298] on button "Next" at bounding box center [379, 296] width 155 height 38
click at [376, 303] on button "Next" at bounding box center [379, 296] width 155 height 38
drag, startPoint x: 326, startPoint y: 304, endPoint x: 341, endPoint y: 304, distance: 14.9
click at [332, 304] on button "Next" at bounding box center [379, 296] width 155 height 38
click at [395, 307] on button "Next" at bounding box center [379, 296] width 155 height 38
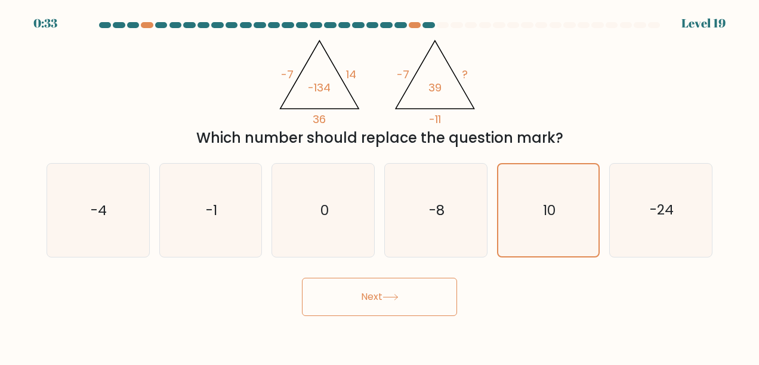
drag, startPoint x: 334, startPoint y: 309, endPoint x: 350, endPoint y: 309, distance: 15.5
click at [341, 309] on button "Next" at bounding box center [379, 296] width 155 height 38
click at [408, 314] on button "Next" at bounding box center [379, 296] width 155 height 38
drag, startPoint x: 330, startPoint y: 310, endPoint x: 390, endPoint y: 312, distance: 60.3
click at [333, 309] on button "Next" at bounding box center [379, 296] width 155 height 38
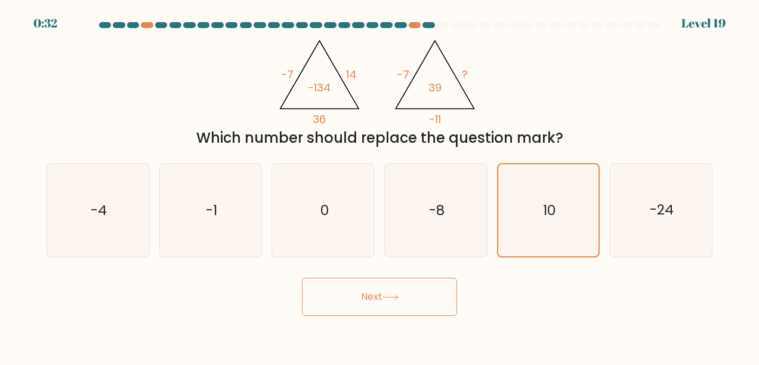
click at [404, 317] on body "0:32 Level 19" at bounding box center [379, 182] width 759 height 365
click at [344, 307] on button "Next" at bounding box center [379, 296] width 155 height 38
click at [350, 296] on button "Next" at bounding box center [379, 296] width 155 height 38
click at [375, 292] on button "Next" at bounding box center [379, 296] width 155 height 38
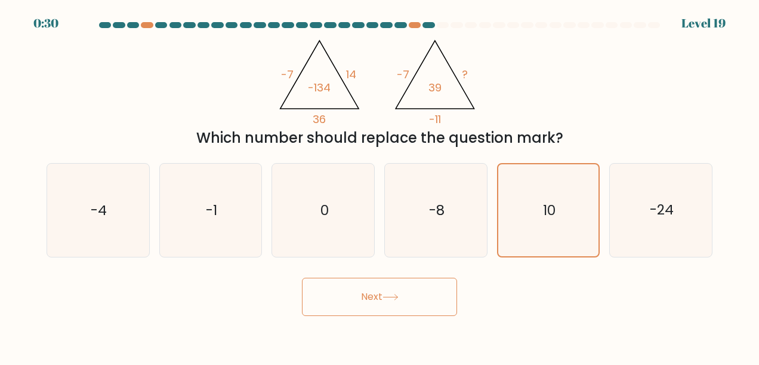
click at [375, 292] on button "Next" at bounding box center [379, 296] width 155 height 38
click at [414, 307] on button "Next" at bounding box center [379, 296] width 155 height 38
click at [348, 299] on button "Next" at bounding box center [379, 296] width 155 height 38
click at [371, 289] on button "Next" at bounding box center [379, 296] width 155 height 38
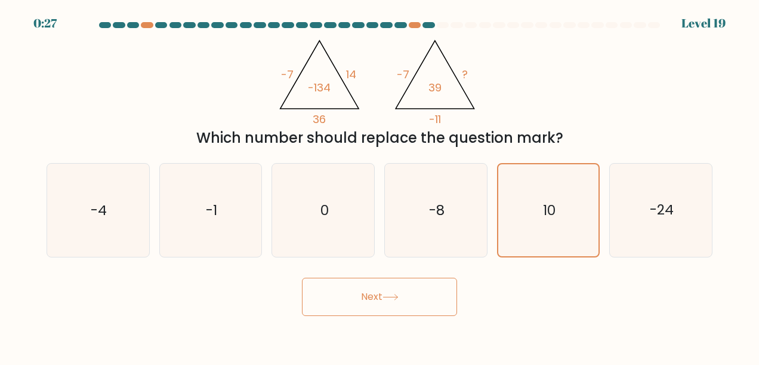
click at [372, 289] on button "Next" at bounding box center [379, 296] width 155 height 38
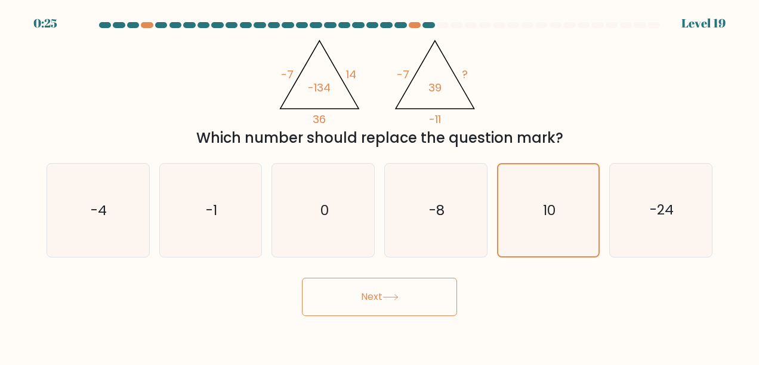
click at [372, 289] on button "Next" at bounding box center [379, 296] width 155 height 38
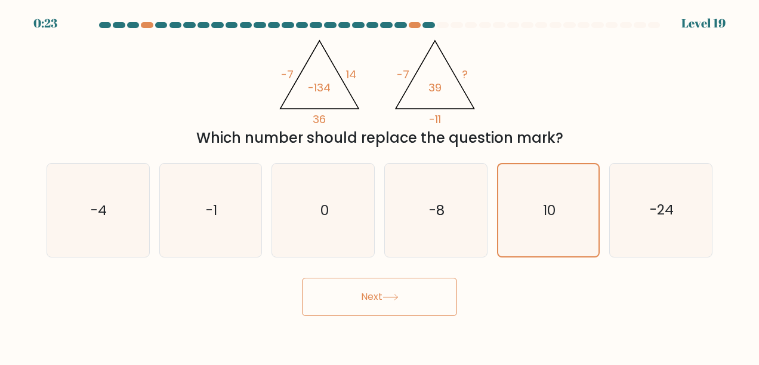
click at [414, 292] on button "Next" at bounding box center [379, 296] width 155 height 38
click at [415, 292] on button "Next" at bounding box center [379, 296] width 155 height 38
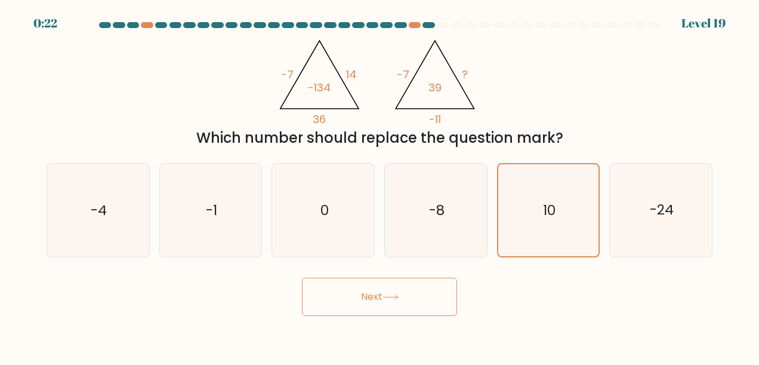
click at [415, 292] on button "Next" at bounding box center [379, 296] width 155 height 38
click at [408, 301] on button "Next" at bounding box center [379, 296] width 155 height 38
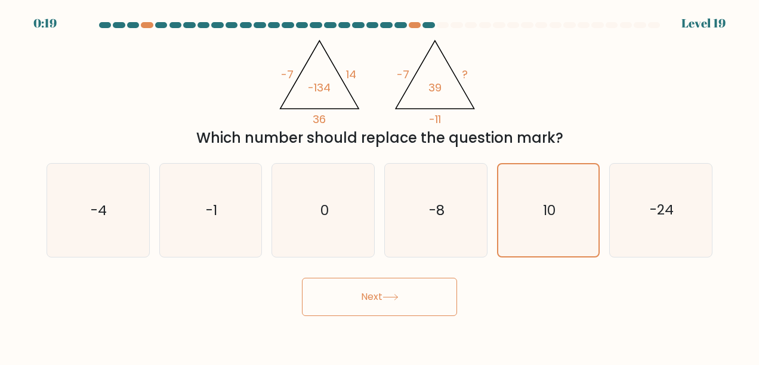
click at [408, 301] on button "Next" at bounding box center [379, 296] width 155 height 38
click at [342, 291] on button "Next" at bounding box center [379, 296] width 155 height 38
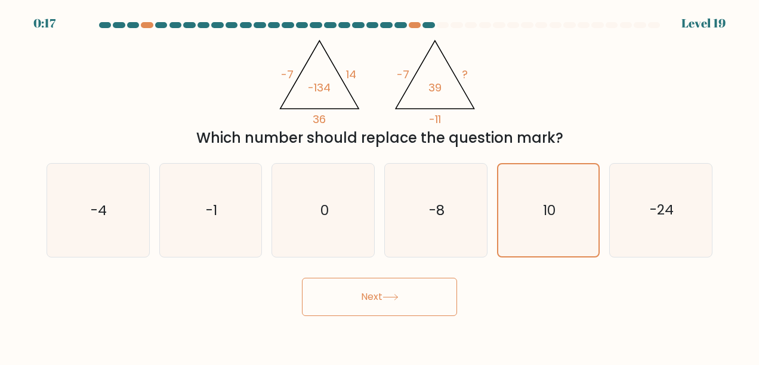
click at [342, 291] on button "Next" at bounding box center [379, 296] width 155 height 38
click at [530, 209] on icon "10" at bounding box center [548, 210] width 92 height 92
click at [380, 186] on input "e. 10" at bounding box center [379, 184] width 1 height 3
click at [532, 210] on icon "10" at bounding box center [548, 210] width 92 height 92
click at [380, 186] on input "e. 10" at bounding box center [379, 184] width 1 height 3
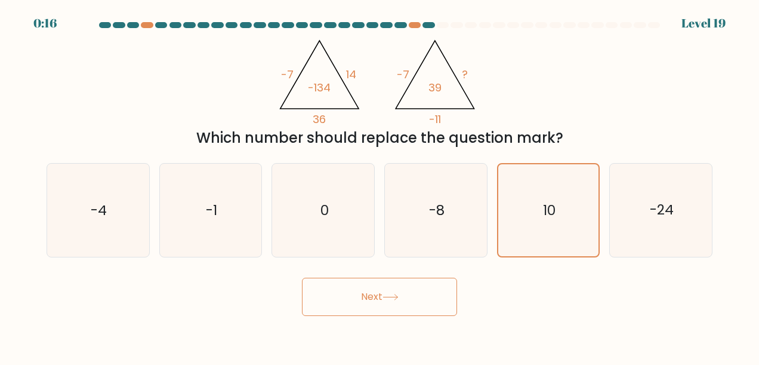
click at [356, 300] on button "Next" at bounding box center [379, 296] width 155 height 38
drag, startPoint x: 355, startPoint y: 299, endPoint x: 468, endPoint y: 211, distance: 143.7
click at [357, 297] on button "Next" at bounding box center [379, 296] width 155 height 38
click at [473, 206] on icon "-8" at bounding box center [435, 209] width 93 height 93
click at [380, 186] on input "d. -8" at bounding box center [379, 184] width 1 height 3
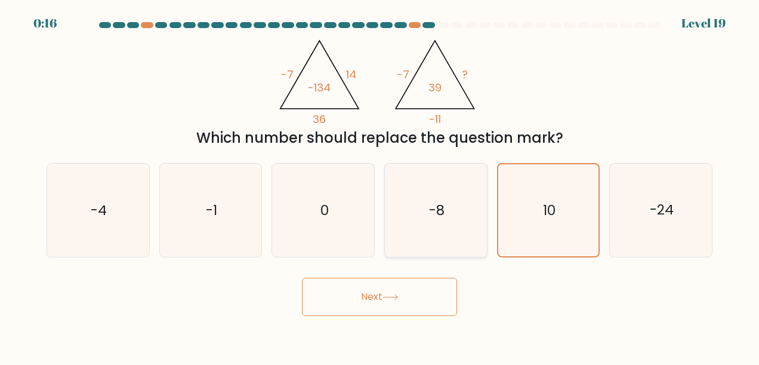
radio input "true"
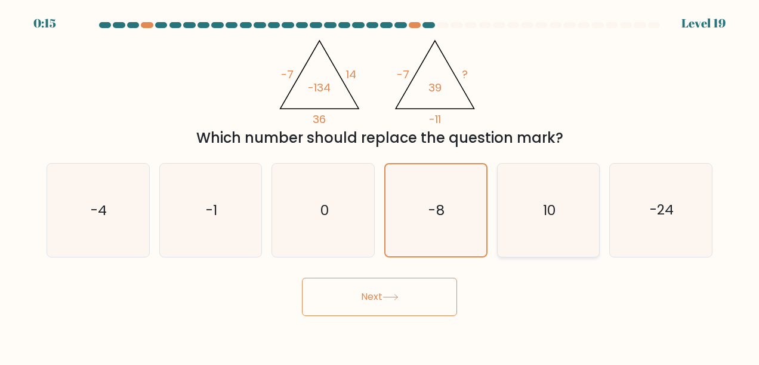
click at [543, 222] on icon "10" at bounding box center [548, 209] width 93 height 93
click at [380, 186] on input "e. 10" at bounding box center [379, 184] width 1 height 3
radio input "true"
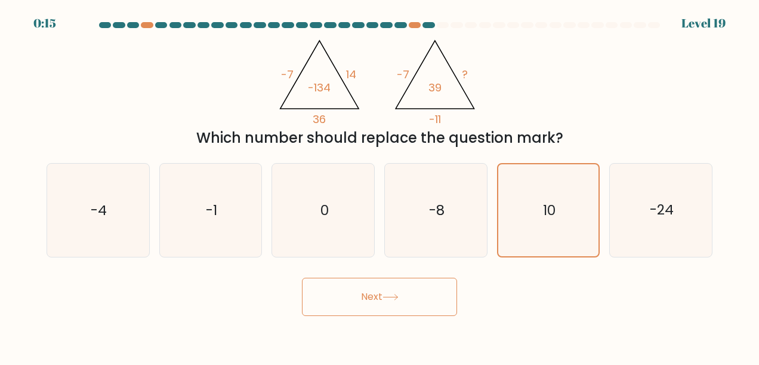
click at [397, 295] on icon at bounding box center [390, 296] width 14 height 5
click at [555, 193] on icon "10" at bounding box center [548, 210] width 92 height 92
click at [380, 186] on input "e. 10" at bounding box center [379, 184] width 1 height 3
click at [415, 297] on button "Next" at bounding box center [379, 296] width 155 height 38
click at [563, 206] on icon "10" at bounding box center [548, 210] width 92 height 92
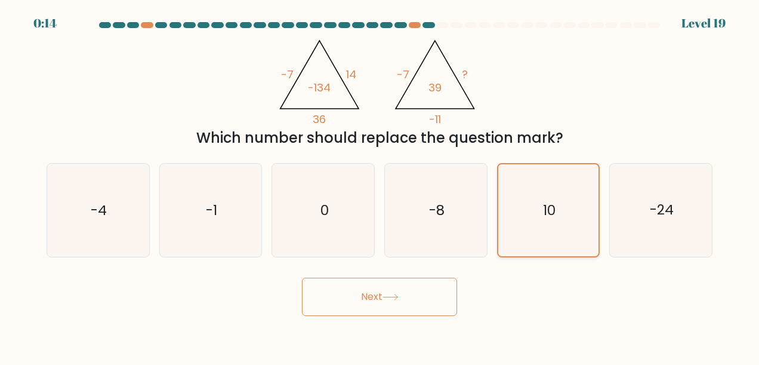
click at [380, 186] on input "e. 10" at bounding box center [379, 184] width 1 height 3
drag, startPoint x: 400, startPoint y: 297, endPoint x: 404, endPoint y: 289, distance: 9.3
click at [401, 292] on button "Next" at bounding box center [379, 296] width 155 height 38
click at [546, 214] on text "10" at bounding box center [549, 209] width 13 height 19
click at [380, 186] on input "e. 10" at bounding box center [379, 184] width 1 height 3
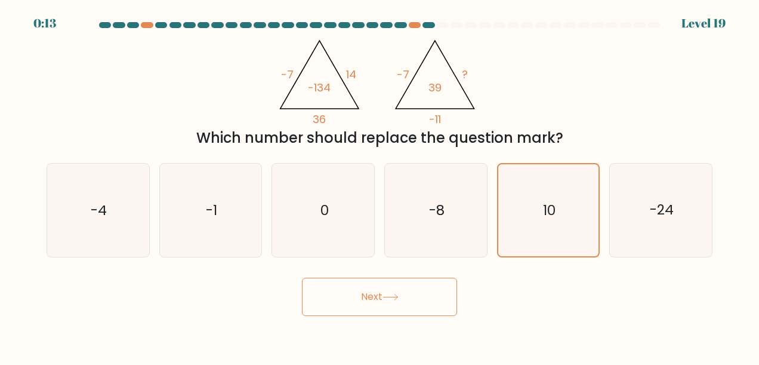
drag, startPoint x: 336, startPoint y: 307, endPoint x: 568, endPoint y: 100, distance: 310.2
click at [348, 291] on button "Next" at bounding box center [379, 296] width 155 height 38
drag, startPoint x: 399, startPoint y: 304, endPoint x: 397, endPoint y: 297, distance: 7.3
click at [398, 303] on button "Next" at bounding box center [379, 296] width 155 height 38
drag, startPoint x: 397, startPoint y: 297, endPoint x: 395, endPoint y: 284, distance: 13.3
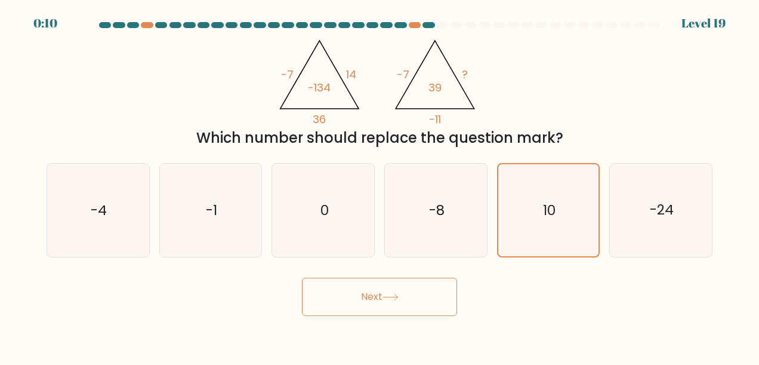
click at [395, 289] on button "Next" at bounding box center [379, 296] width 155 height 38
click at [394, 282] on button "Next" at bounding box center [379, 296] width 155 height 38
click at [523, 211] on icon "10" at bounding box center [548, 210] width 92 height 92
click at [380, 186] on input "e. 10" at bounding box center [379, 184] width 1 height 3
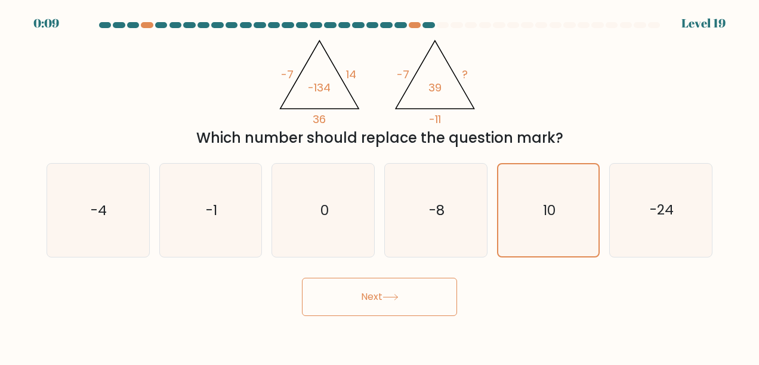
click at [365, 300] on button "Next" at bounding box center [379, 296] width 155 height 38
drag, startPoint x: 365, startPoint y: 298, endPoint x: 554, endPoint y: 203, distance: 211.3
click at [369, 295] on button "Next" at bounding box center [379, 296] width 155 height 38
click at [574, 195] on icon "10" at bounding box center [548, 210] width 92 height 92
click at [380, 186] on input "e. 10" at bounding box center [379, 184] width 1 height 3
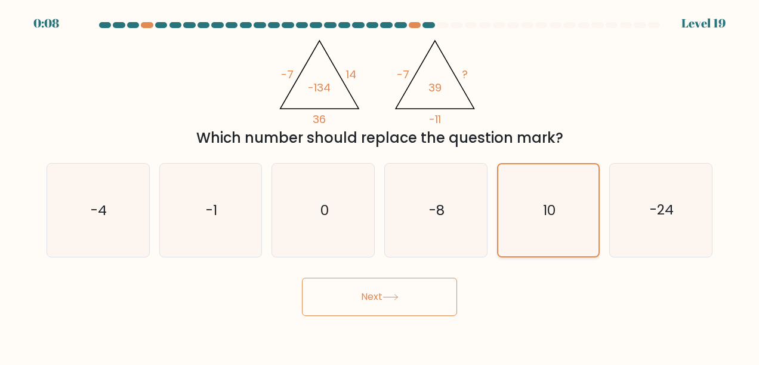
drag, startPoint x: 379, startPoint y: 309, endPoint x: 531, endPoint y: 194, distance: 190.0
click at [386, 299] on button "Next" at bounding box center [379, 296] width 155 height 38
click at [542, 189] on icon "10" at bounding box center [548, 210] width 92 height 92
click at [380, 186] on input "e. 10" at bounding box center [379, 184] width 1 height 3
drag, startPoint x: 354, startPoint y: 298, endPoint x: 491, endPoint y: 224, distance: 155.9
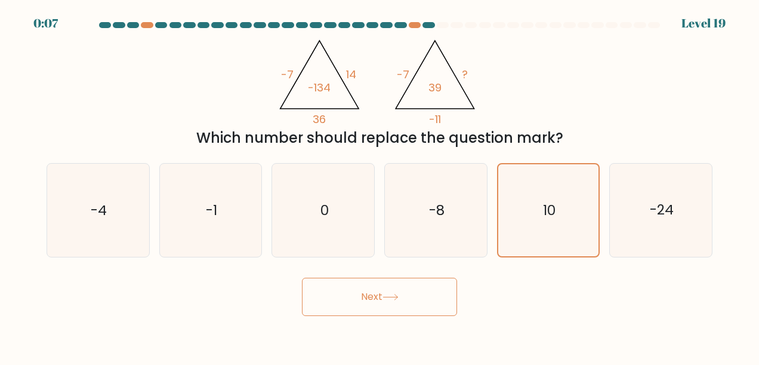
click at [370, 289] on button "Next" at bounding box center [379, 296] width 155 height 38
drag, startPoint x: 535, startPoint y: 202, endPoint x: 520, endPoint y: 220, distance: 24.1
click at [532, 206] on icon "10" at bounding box center [548, 210] width 92 height 92
click at [380, 186] on input "e. 10" at bounding box center [379, 184] width 1 height 3
click at [378, 296] on button "Next" at bounding box center [379, 296] width 155 height 38
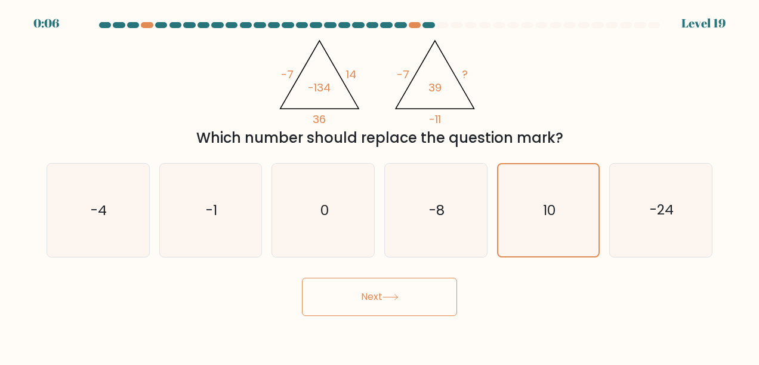
click at [378, 295] on button "Next" at bounding box center [379, 296] width 155 height 38
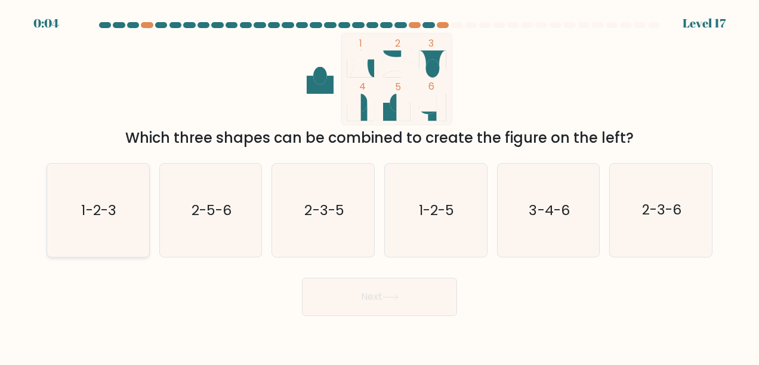
click at [126, 246] on icon "1-2-3" at bounding box center [97, 209] width 93 height 93
click at [379, 186] on input "a. 1-2-3" at bounding box center [379, 184] width 1 height 3
radio input "true"
click at [360, 298] on button "Next" at bounding box center [379, 296] width 155 height 38
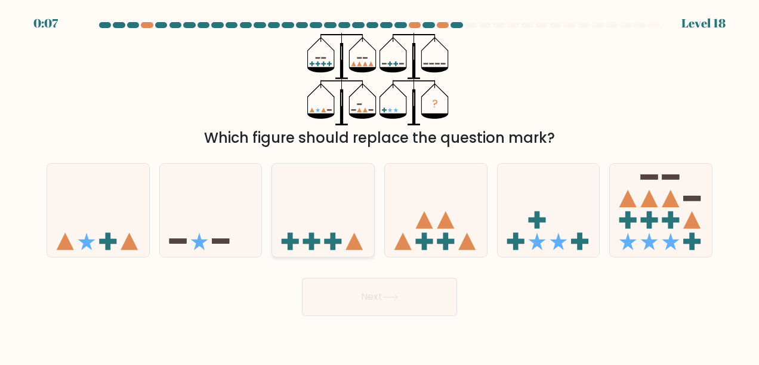
click at [326, 236] on icon at bounding box center [323, 210] width 102 height 84
click at [379, 186] on input "c." at bounding box center [379, 184] width 1 height 3
radio input "true"
click at [410, 294] on button "Next" at bounding box center [379, 296] width 155 height 38
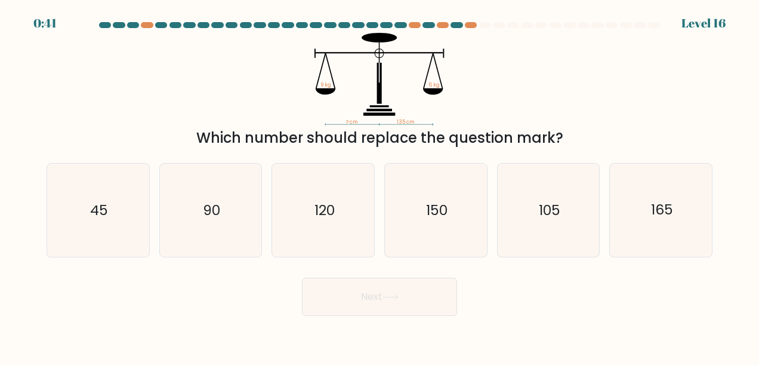
click at [481, 115] on icon "? cm 135 cm 9 kg 6 kg" at bounding box center [379, 79] width 358 height 92
click at [215, 214] on text "90" at bounding box center [211, 209] width 17 height 19
click at [379, 186] on input "b. 90" at bounding box center [379, 184] width 1 height 3
radio input "true"
click at [341, 290] on button "Next" at bounding box center [379, 296] width 155 height 38
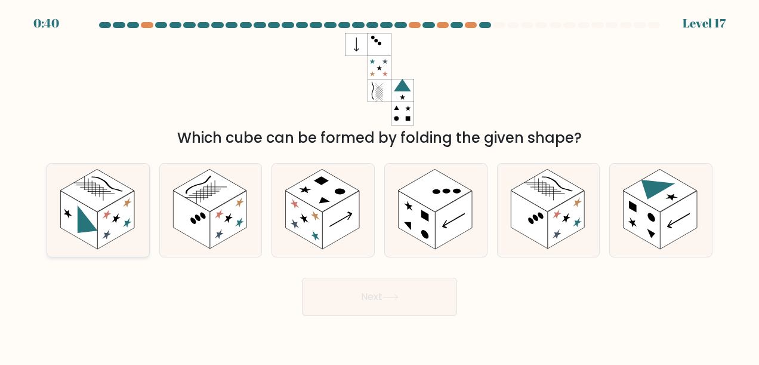
click at [102, 203] on rect at bounding box center [96, 190] width 73 height 42
click at [379, 186] on input "a." at bounding box center [379, 184] width 1 height 3
radio input "true"
click at [402, 290] on button "Next" at bounding box center [379, 296] width 155 height 38
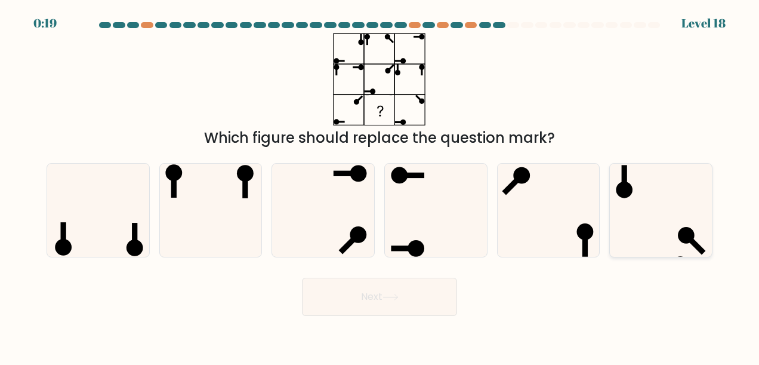
click at [651, 230] on icon at bounding box center [661, 209] width 93 height 93
click at [380, 186] on input "f." at bounding box center [379, 184] width 1 height 3
radio input "true"
click at [403, 294] on button "Next" at bounding box center [379, 296] width 155 height 38
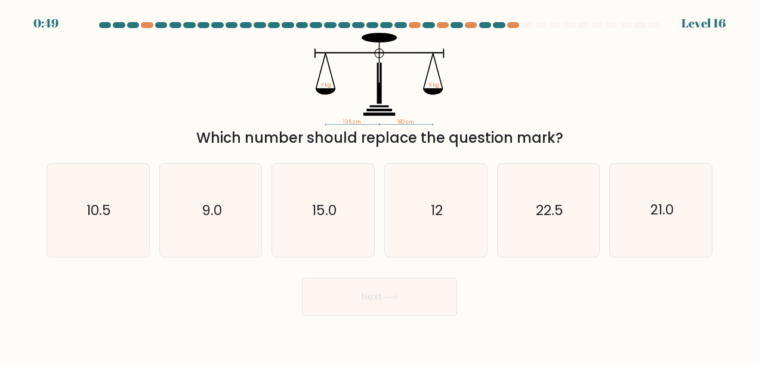
click at [501, 115] on icon "135 cm 180 cm ? kg 9 kg" at bounding box center [379, 79] width 358 height 92
click at [444, 224] on icon "12" at bounding box center [435, 209] width 93 height 93
click at [380, 186] on input "d. 12" at bounding box center [379, 184] width 1 height 3
radio input "true"
click at [407, 295] on button "Next" at bounding box center [379, 296] width 155 height 38
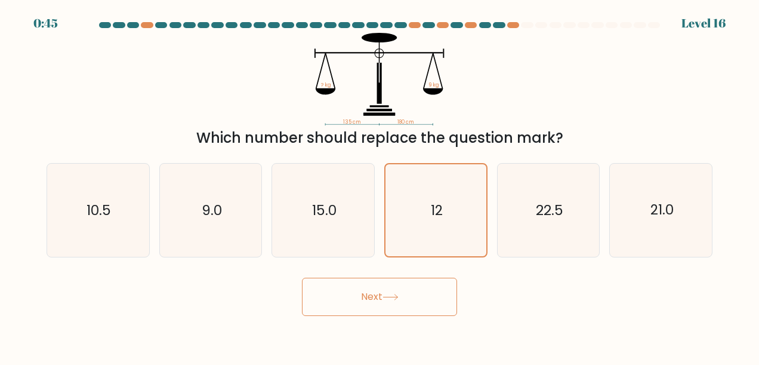
click at [373, 295] on button "Next" at bounding box center [379, 296] width 155 height 38
click at [340, 301] on button "Next" at bounding box center [379, 296] width 155 height 38
click at [379, 303] on button "Next" at bounding box center [379, 296] width 155 height 38
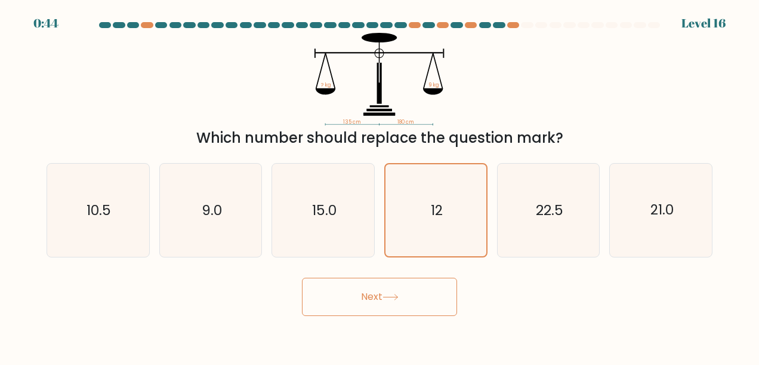
click at [381, 302] on button "Next" at bounding box center [379, 296] width 155 height 38
drag, startPoint x: 381, startPoint y: 302, endPoint x: 395, endPoint y: 294, distance: 16.6
click at [388, 296] on button "Next" at bounding box center [379, 296] width 155 height 38
click at [396, 294] on icon at bounding box center [390, 297] width 16 height 7
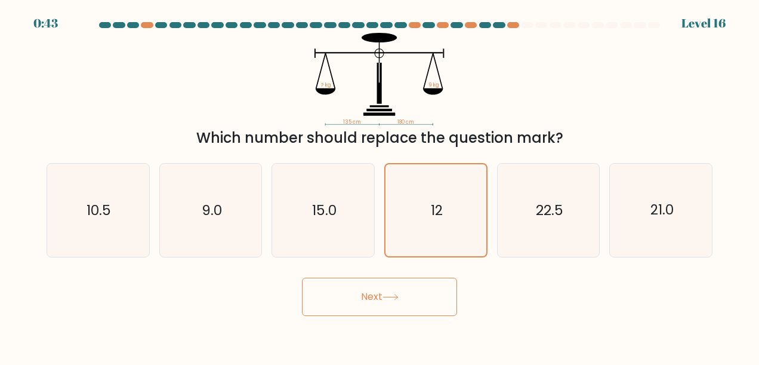
click at [396, 294] on icon at bounding box center [390, 297] width 16 height 7
click at [396, 295] on icon at bounding box center [390, 297] width 16 height 7
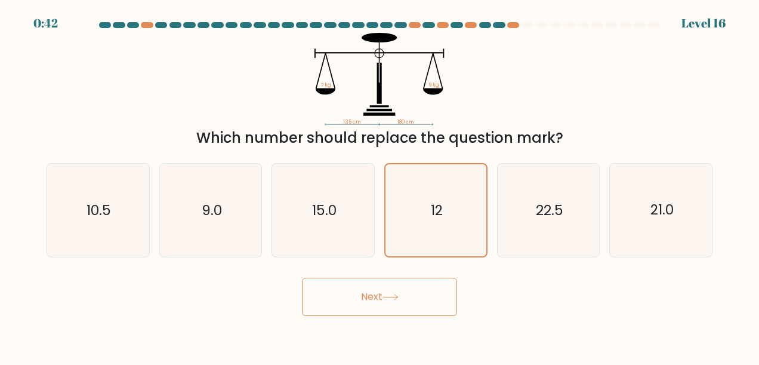
click at [396, 295] on icon at bounding box center [390, 297] width 16 height 7
drag, startPoint x: 396, startPoint y: 295, endPoint x: 384, endPoint y: 290, distance: 12.3
click at [396, 295] on icon at bounding box center [390, 297] width 16 height 7
click at [397, 304] on button "Next" at bounding box center [379, 296] width 155 height 38
click at [380, 301] on button "Next" at bounding box center [379, 296] width 155 height 38
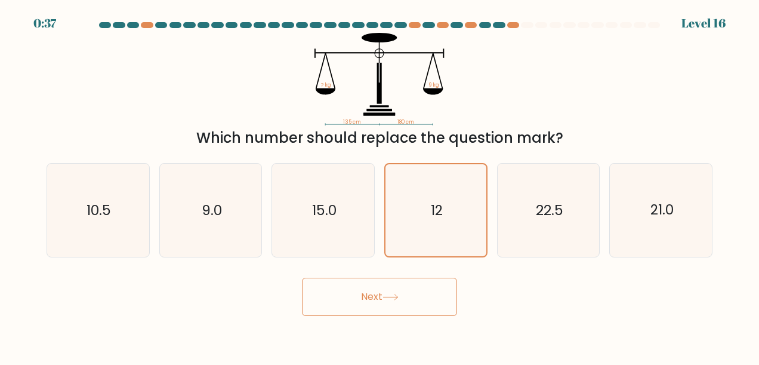
click at [378, 297] on button "Next" at bounding box center [379, 296] width 155 height 38
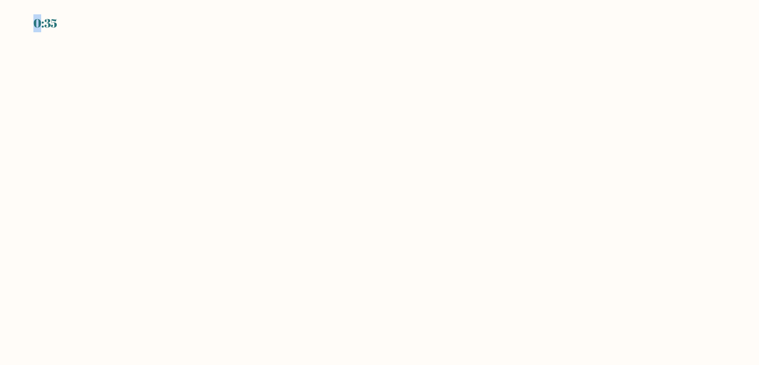
click at [401, 297] on body "0:35" at bounding box center [379, 182] width 759 height 365
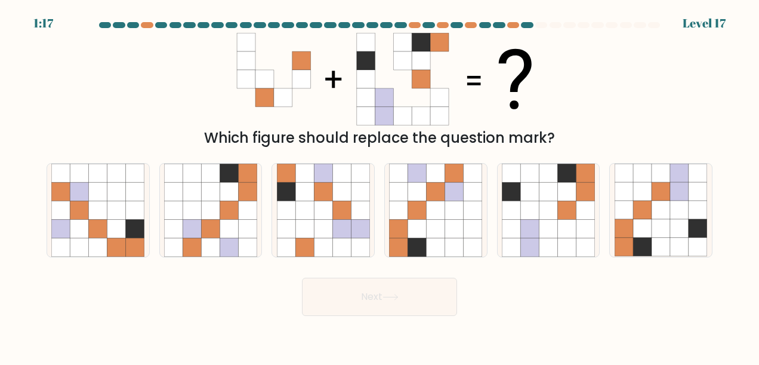
click at [228, 298] on div "Next" at bounding box center [379, 293] width 680 height 44
click at [640, 236] on icon at bounding box center [642, 229] width 18 height 18
click at [380, 186] on input "f." at bounding box center [379, 184] width 1 height 3
radio input "true"
click at [413, 309] on button "Next" at bounding box center [379, 296] width 155 height 38
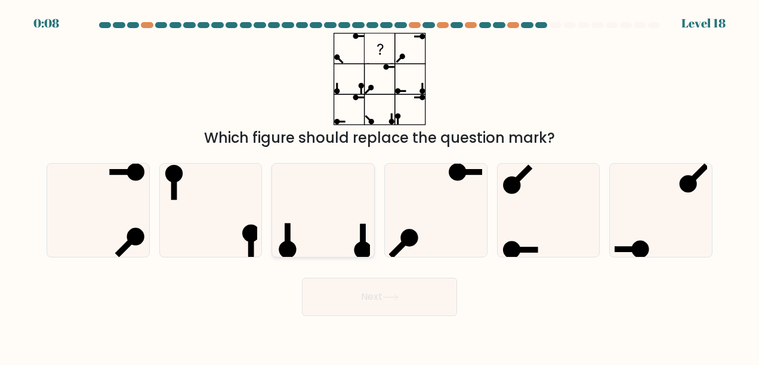
click at [340, 222] on icon at bounding box center [323, 209] width 93 height 93
click at [379, 186] on input "c." at bounding box center [379, 184] width 1 height 3
radio input "true"
click at [408, 290] on button "Next" at bounding box center [379, 296] width 155 height 38
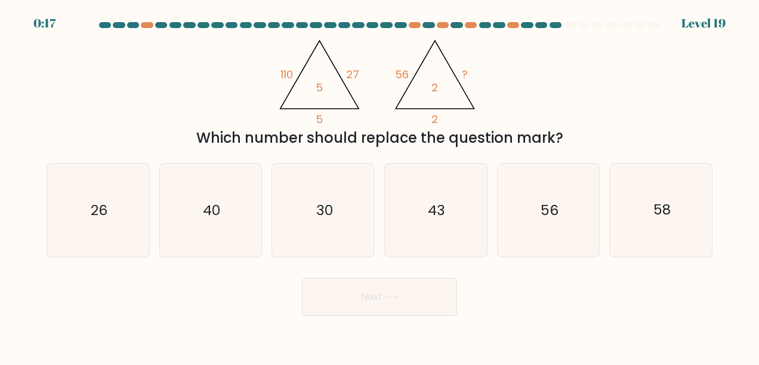
click at [496, 135] on div "Which number should replace the question mark?" at bounding box center [379, 137] width 651 height 21
click at [125, 214] on icon "26" at bounding box center [97, 209] width 93 height 93
click at [379, 186] on input "a. 26" at bounding box center [379, 184] width 1 height 3
radio input "true"
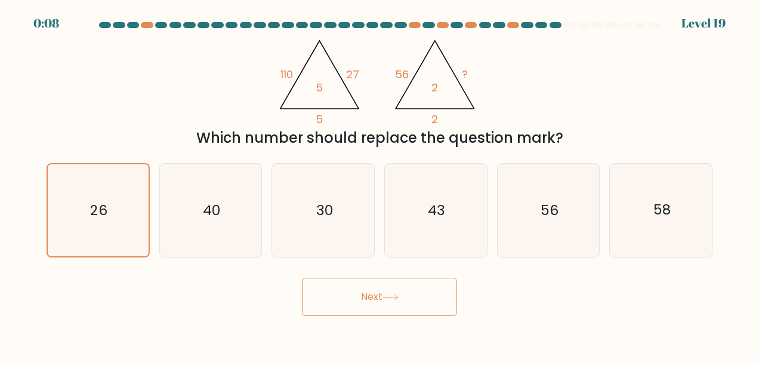
click at [406, 313] on button "Next" at bounding box center [379, 296] width 155 height 38
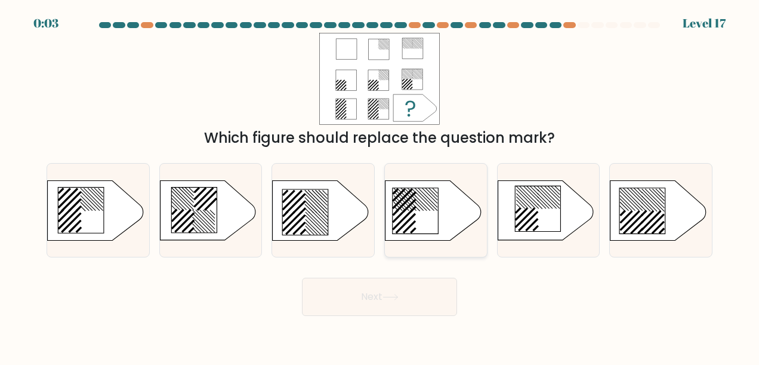
click at [415, 209] on icon at bounding box center [415, 210] width 45 height 45
click at [380, 186] on input "d." at bounding box center [379, 184] width 1 height 3
radio input "true"
click at [396, 297] on icon at bounding box center [390, 297] width 16 height 7
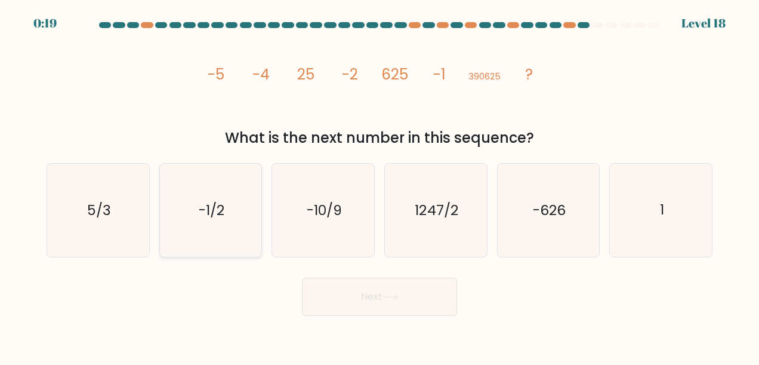
click at [240, 218] on icon "-1/2" at bounding box center [210, 209] width 93 height 93
click at [379, 186] on input "b. -1/2" at bounding box center [379, 184] width 1 height 3
radio input "true"
click at [393, 298] on icon at bounding box center [390, 297] width 16 height 7
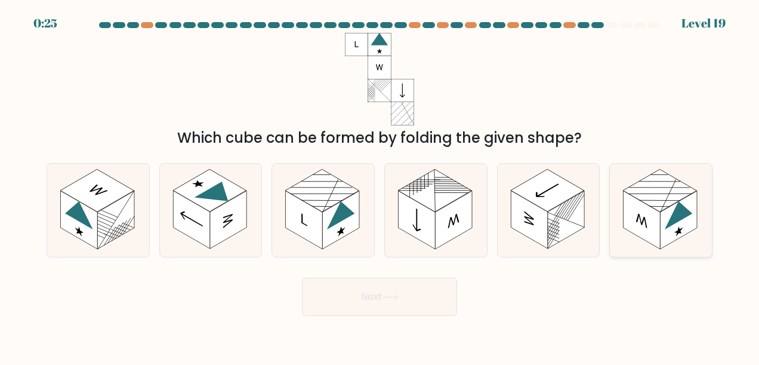
click at [686, 218] on rect at bounding box center [678, 220] width 37 height 58
click at [380, 186] on input "f." at bounding box center [379, 184] width 1 height 3
radio input "true"
click at [444, 230] on rect at bounding box center [453, 220] width 37 height 58
click at [380, 186] on input "d." at bounding box center [379, 184] width 1 height 3
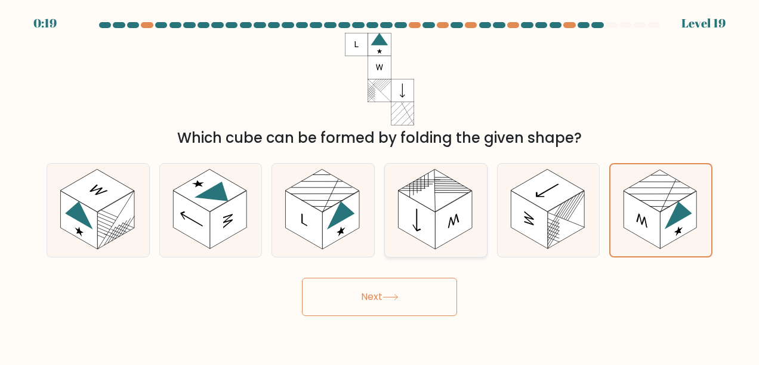
radio input "true"
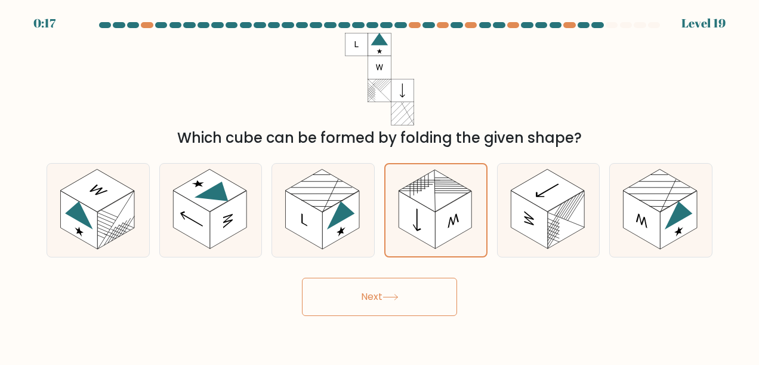
click at [404, 284] on button "Next" at bounding box center [379, 296] width 155 height 38
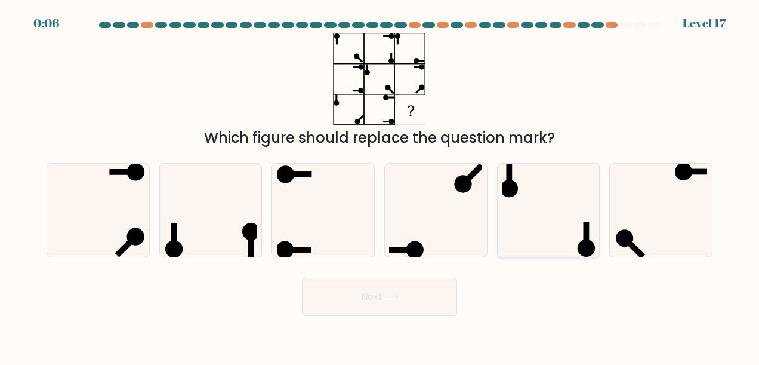
click at [560, 223] on icon at bounding box center [548, 209] width 93 height 93
click at [380, 186] on input "e." at bounding box center [379, 184] width 1 height 3
radio input "true"
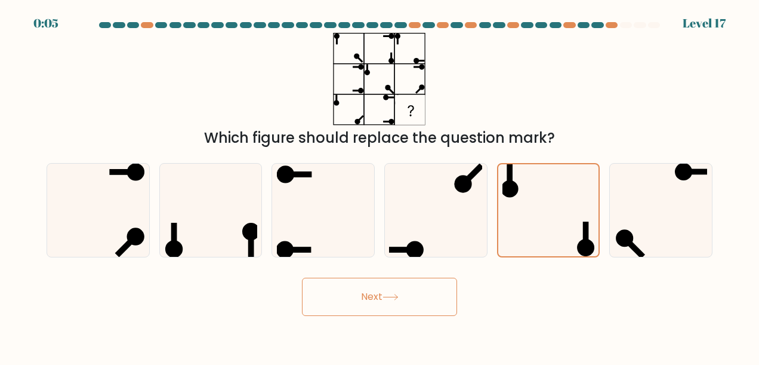
click at [363, 296] on button "Next" at bounding box center [379, 296] width 155 height 38
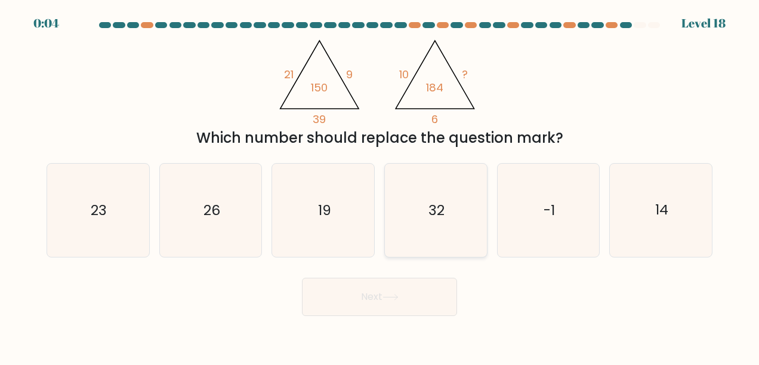
click at [456, 204] on icon "32" at bounding box center [435, 209] width 93 height 93
click at [380, 186] on input "d. 32" at bounding box center [379, 184] width 1 height 3
radio input "true"
click at [436, 302] on button "Next" at bounding box center [379, 296] width 155 height 38
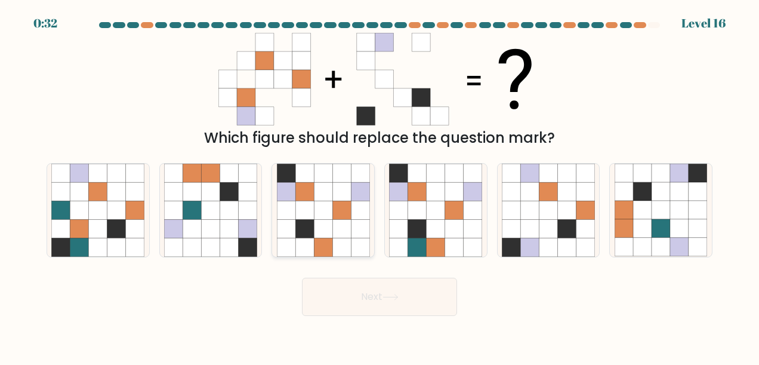
click at [350, 223] on icon at bounding box center [341, 229] width 18 height 18
click at [379, 186] on input "c." at bounding box center [379, 184] width 1 height 3
radio input "true"
click at [398, 299] on icon at bounding box center [390, 297] width 16 height 7
click at [379, 294] on button "Next" at bounding box center [379, 296] width 155 height 38
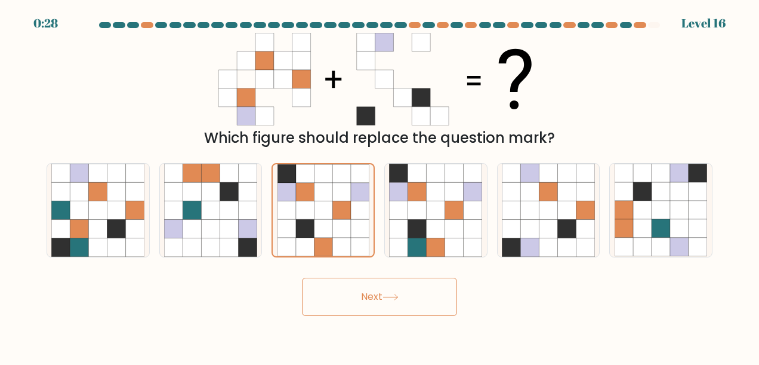
click at [379, 293] on button "Next" at bounding box center [379, 296] width 155 height 38
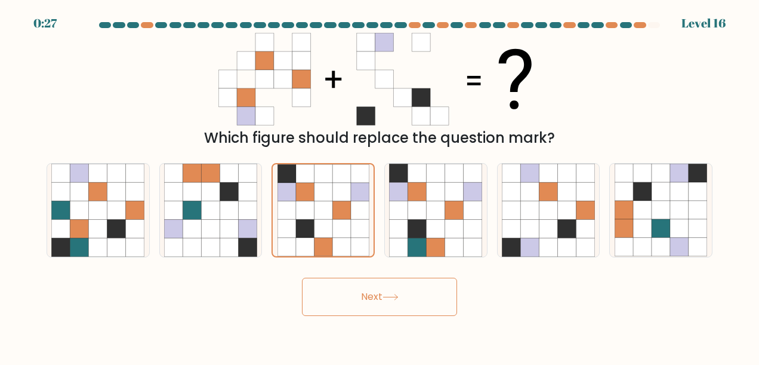
click at [379, 293] on button "Next" at bounding box center [379, 296] width 155 height 38
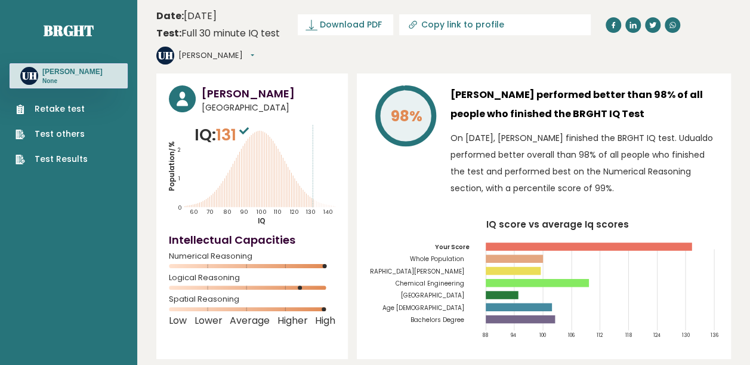
click at [439, 193] on div "98% [PERSON_NAME] performed better than 98% of all people who finished the BRGH…" at bounding box center [544, 215] width 374 height 285
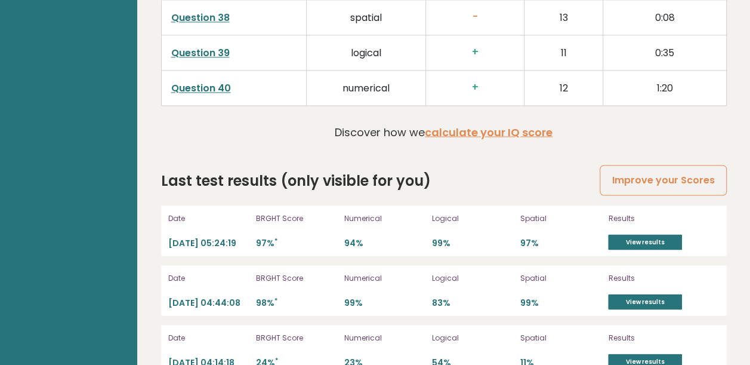
scroll to position [3278, 0]
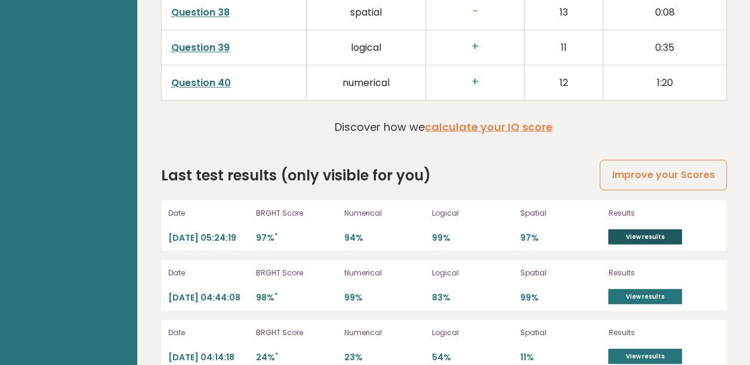
click at [631, 228] on link "View results" at bounding box center [645, 236] width 74 height 16
click at [654, 288] on link "View results" at bounding box center [645, 296] width 74 height 16
click at [642, 228] on link "View results" at bounding box center [645, 236] width 74 height 16
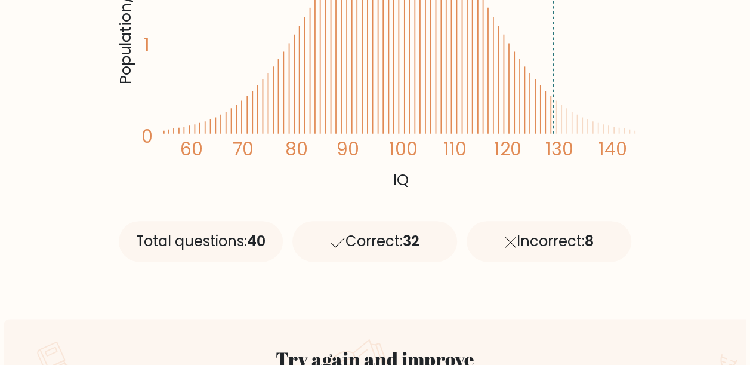
scroll to position [159, 0]
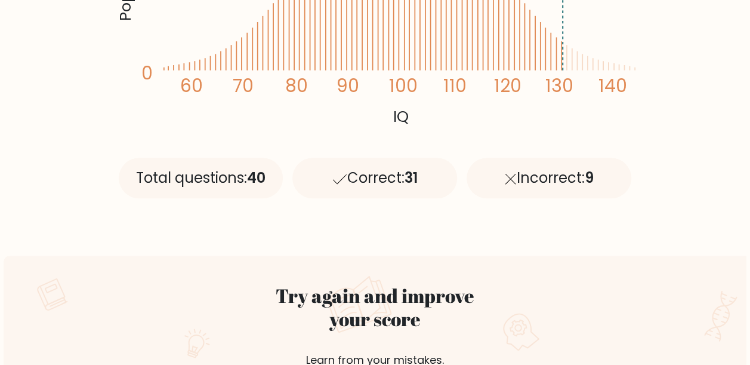
scroll to position [318, 0]
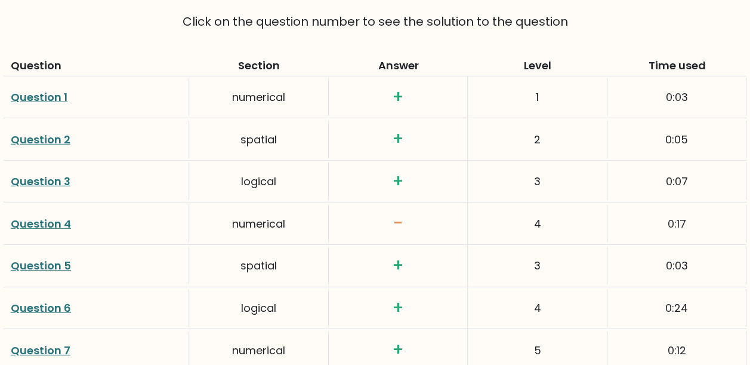
scroll to position [1670, 0]
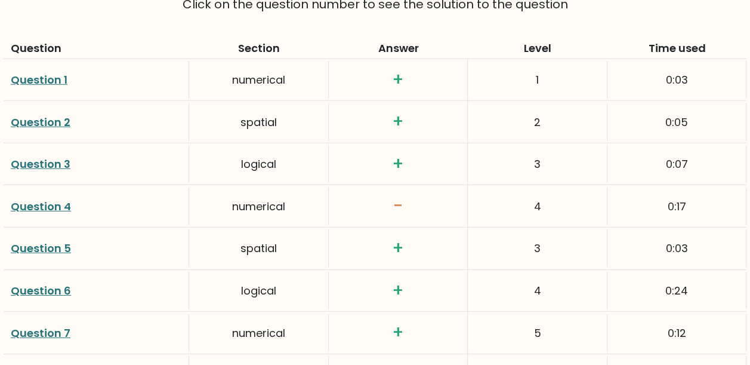
click at [41, 201] on link "Question 4" at bounding box center [41, 206] width 60 height 15
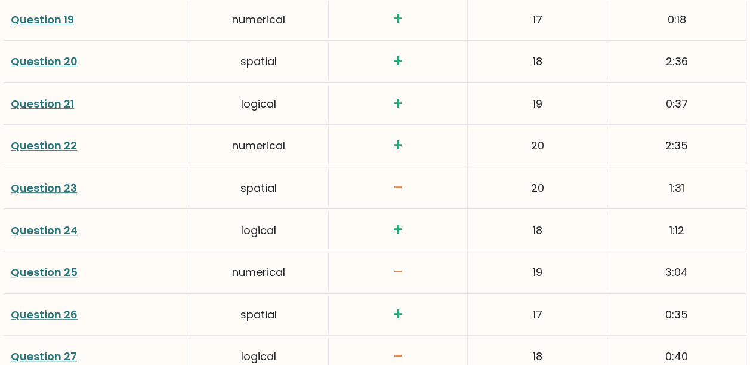
scroll to position [2545, 0]
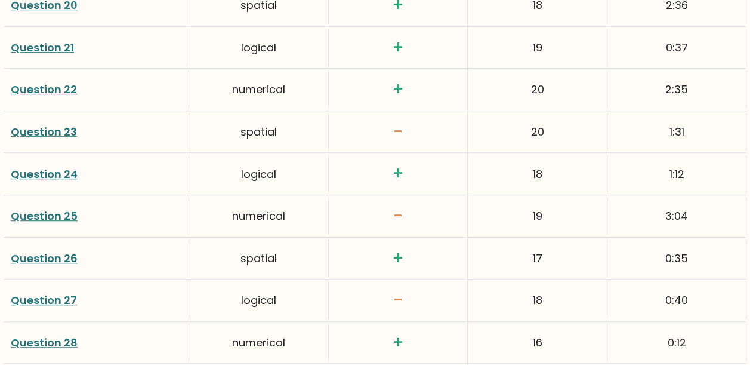
click at [45, 128] on link "Question 23" at bounding box center [44, 131] width 66 height 15
click at [61, 212] on link "Question 25" at bounding box center [44, 215] width 67 height 15
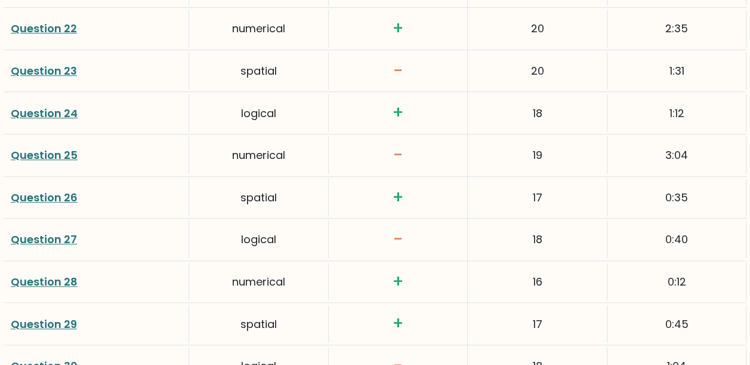
scroll to position [2625, 0]
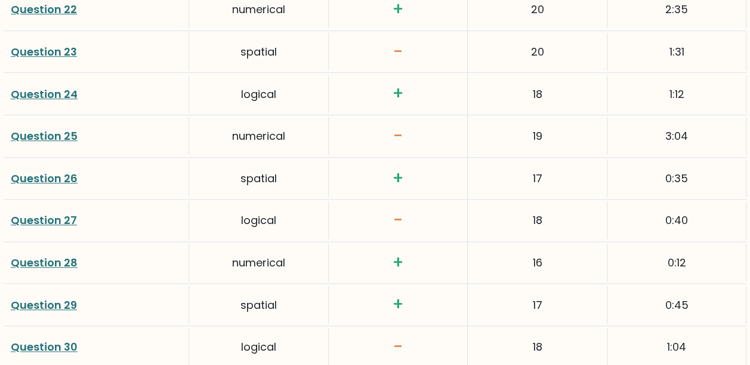
click at [54, 215] on link "Question 27" at bounding box center [44, 219] width 66 height 15
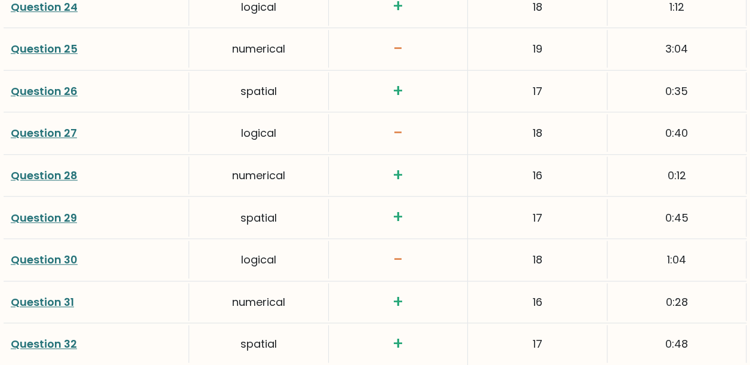
scroll to position [2784, 0]
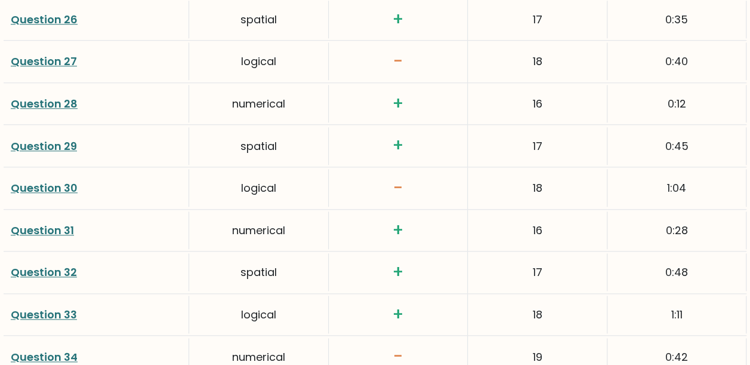
click at [57, 180] on link "Question 30" at bounding box center [44, 187] width 67 height 15
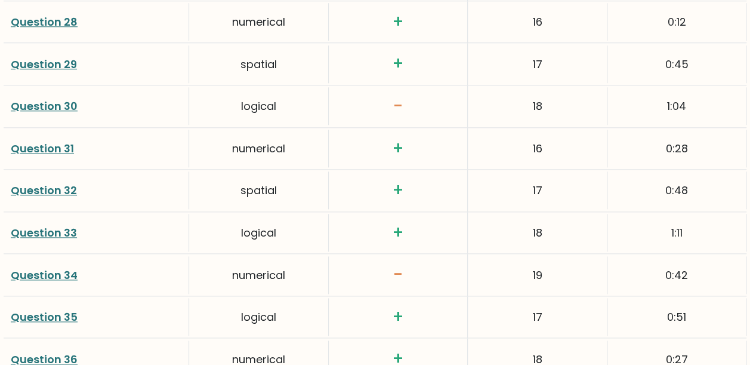
scroll to position [2943, 0]
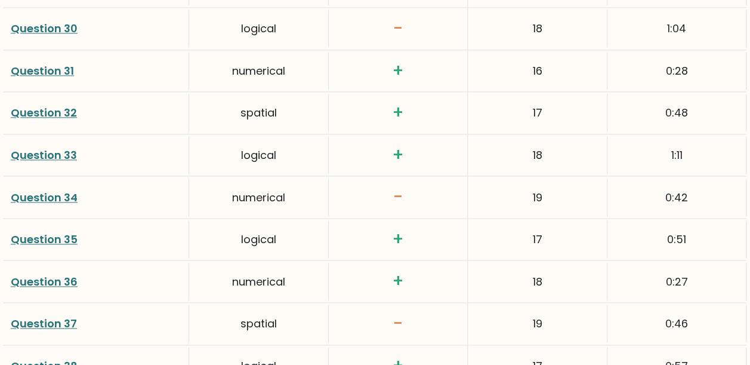
click at [69, 190] on link "Question 34" at bounding box center [44, 197] width 67 height 15
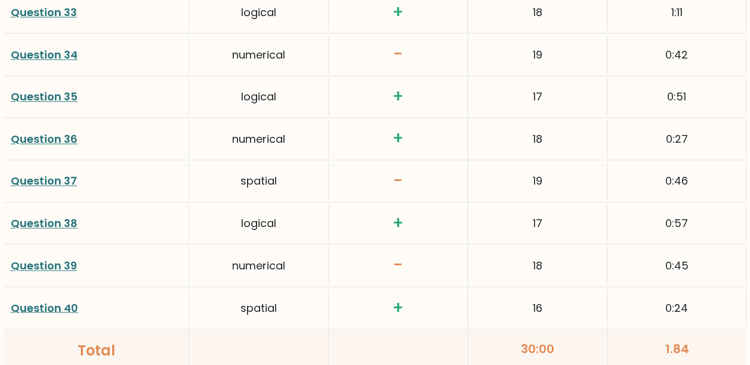
scroll to position [3102, 0]
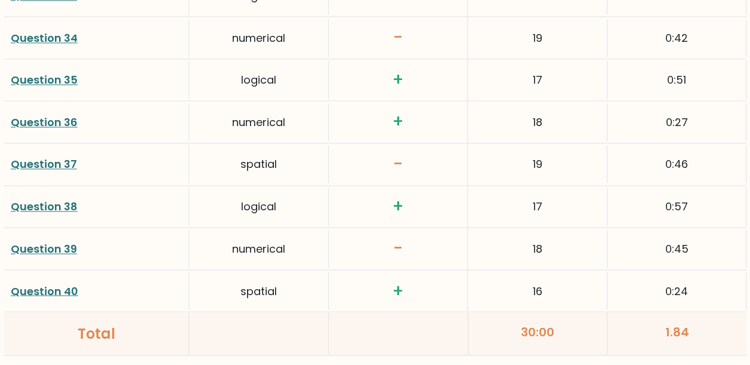
click at [33, 156] on link "Question 37" at bounding box center [44, 163] width 66 height 15
click at [55, 241] on link "Question 39" at bounding box center [44, 248] width 66 height 15
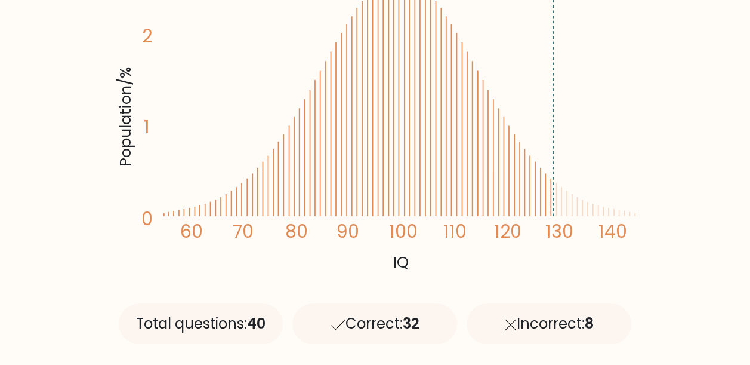
scroll to position [282, 0]
drag, startPoint x: 600, startPoint y: 215, endPoint x: 635, endPoint y: 214, distance: 34.6
click at [635, 214] on icon "Population/% IQ 0 1 2 60 70 80 90 100 110 120 130 140" at bounding box center [375, 113] width 523 height 322
drag, startPoint x: 635, startPoint y: 214, endPoint x: 569, endPoint y: 187, distance: 70.7
click at [569, 187] on icon "Population/% IQ 0 1 2 60 70 80 90 100 110 120 130 140" at bounding box center [375, 113] width 523 height 322
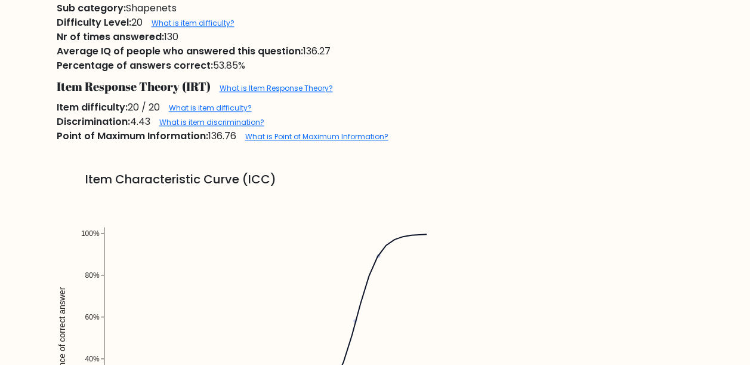
scroll to position [636, 0]
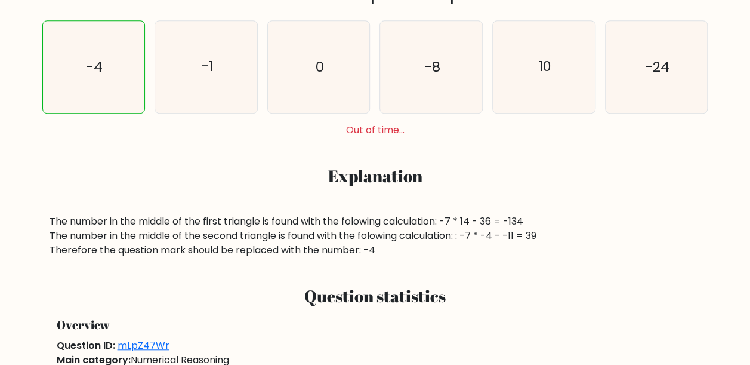
scroll to position [318, 0]
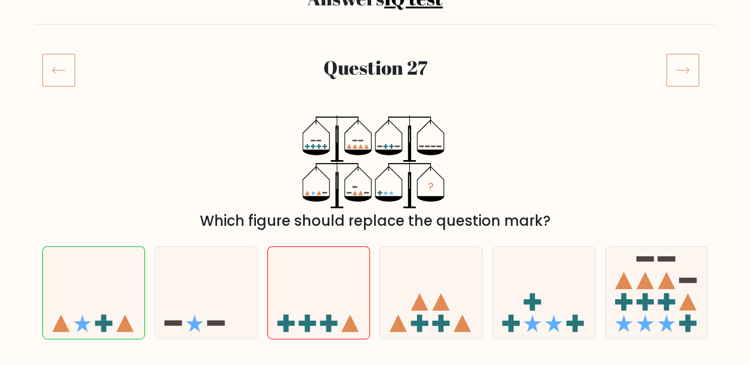
scroll to position [79, 0]
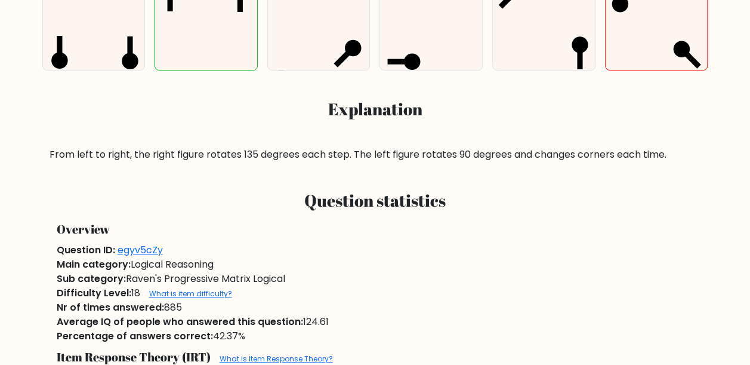
scroll to position [397, 0]
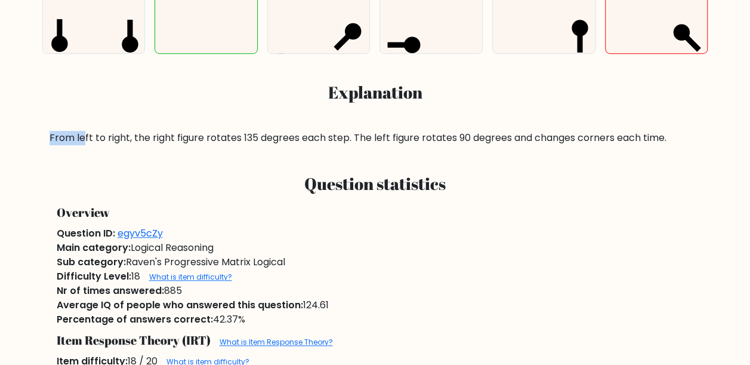
drag, startPoint x: 49, startPoint y: 136, endPoint x: 84, endPoint y: 137, distance: 35.2
click at [84, 137] on div "From left to right, the right figure rotates 135 degrees each step. The left fi…" at bounding box center [375, 138] width 651 height 14
drag, startPoint x: 84, startPoint y: 137, endPoint x: 260, endPoint y: 165, distance: 178.1
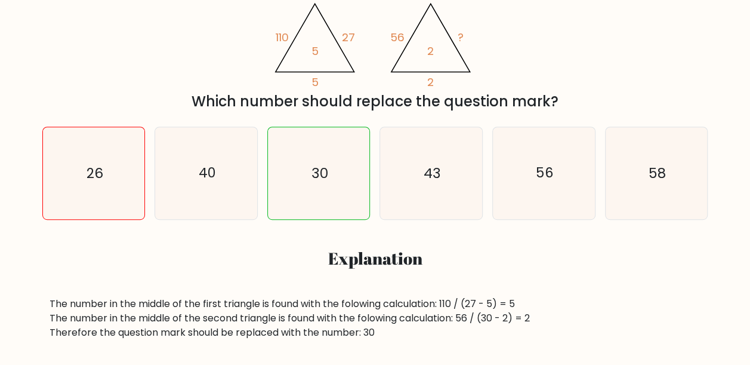
scroll to position [159, 0]
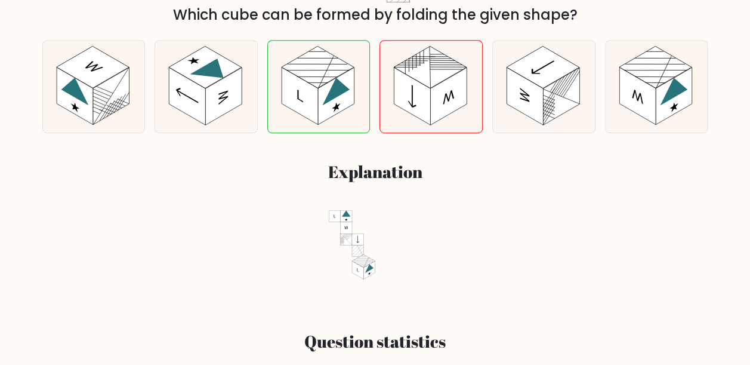
scroll to position [159, 0]
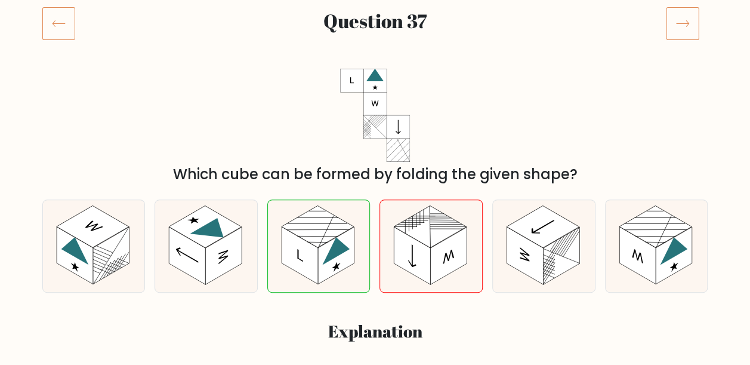
click at [57, 20] on icon at bounding box center [58, 23] width 33 height 33
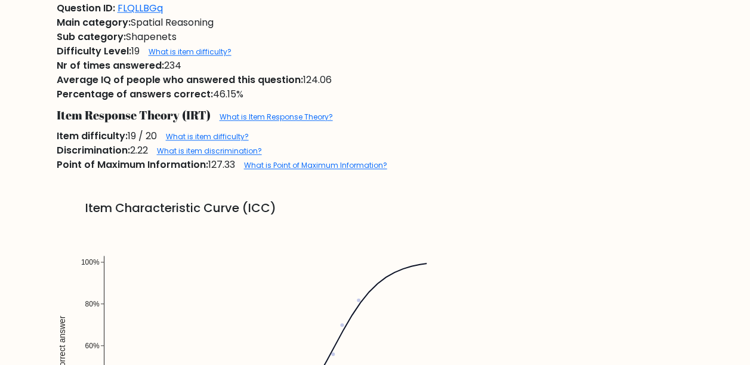
scroll to position [716, 0]
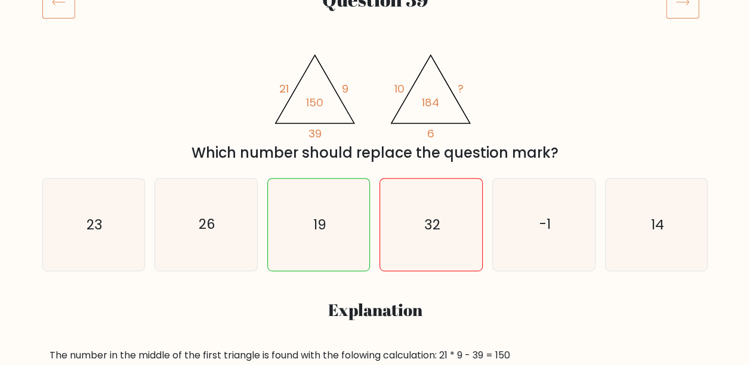
scroll to position [239, 0]
